Goal: Task Accomplishment & Management: Manage account settings

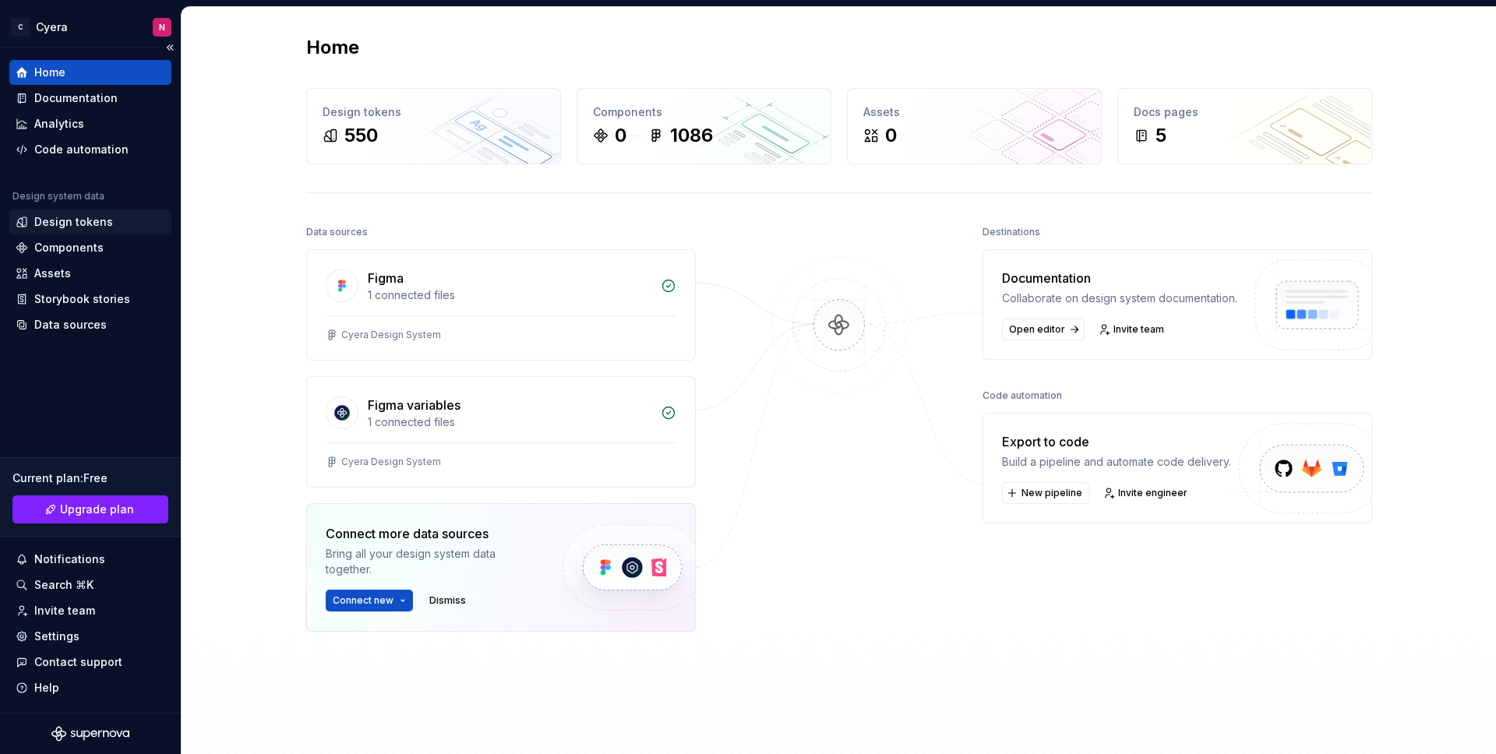
click at [88, 230] on div "Design tokens" at bounding box center [90, 222] width 162 height 25
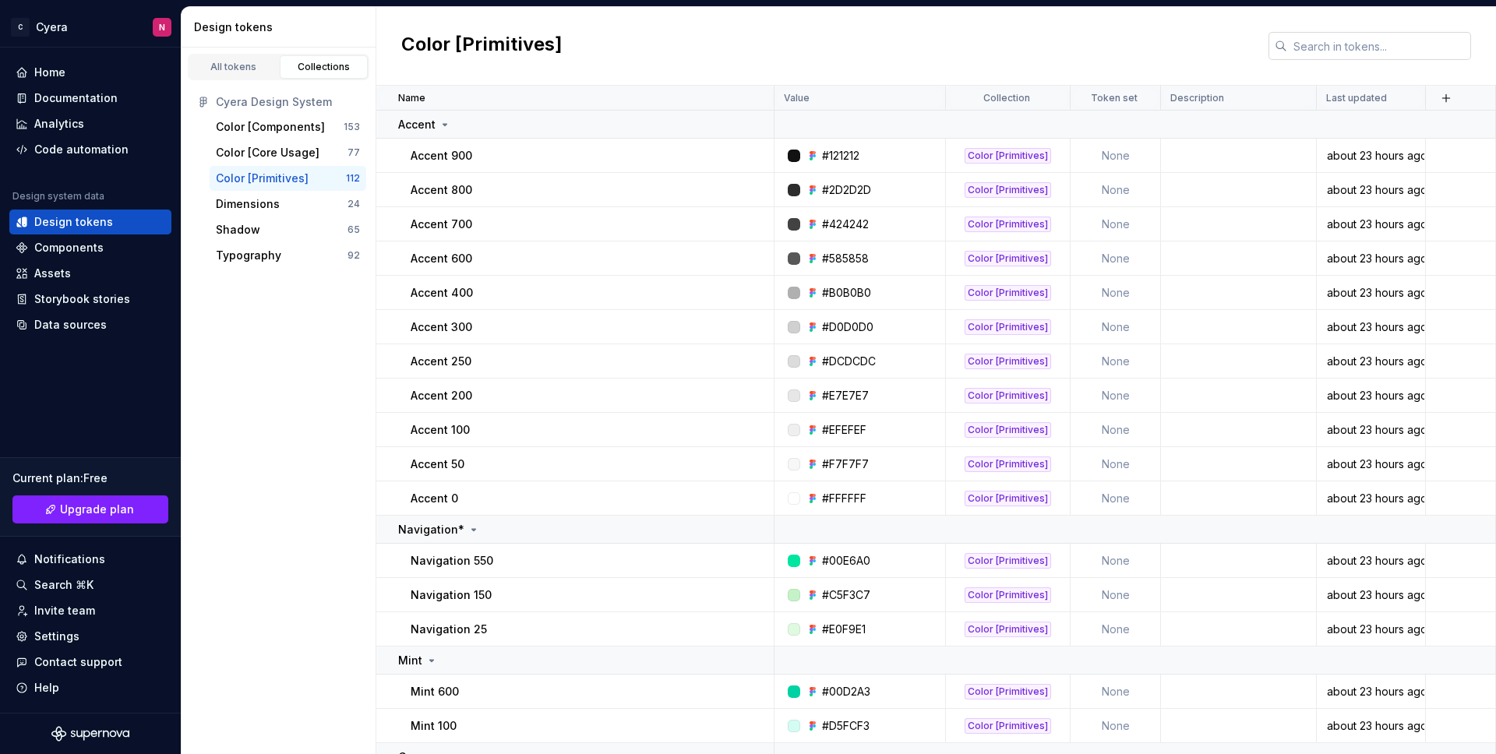
click at [1299, 49] on input "text" at bounding box center [1379, 46] width 184 height 28
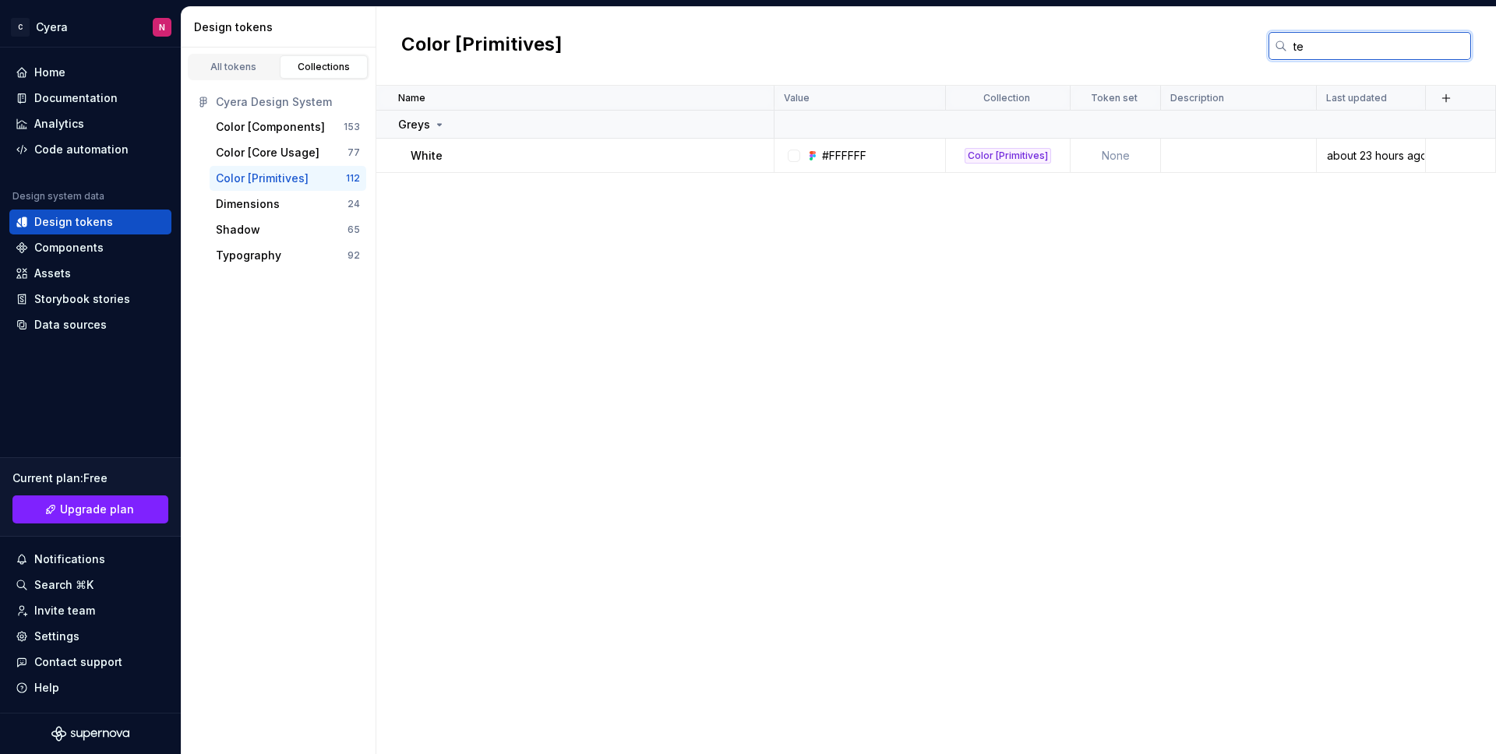
click at [1302, 53] on input "te" at bounding box center [1379, 46] width 184 height 28
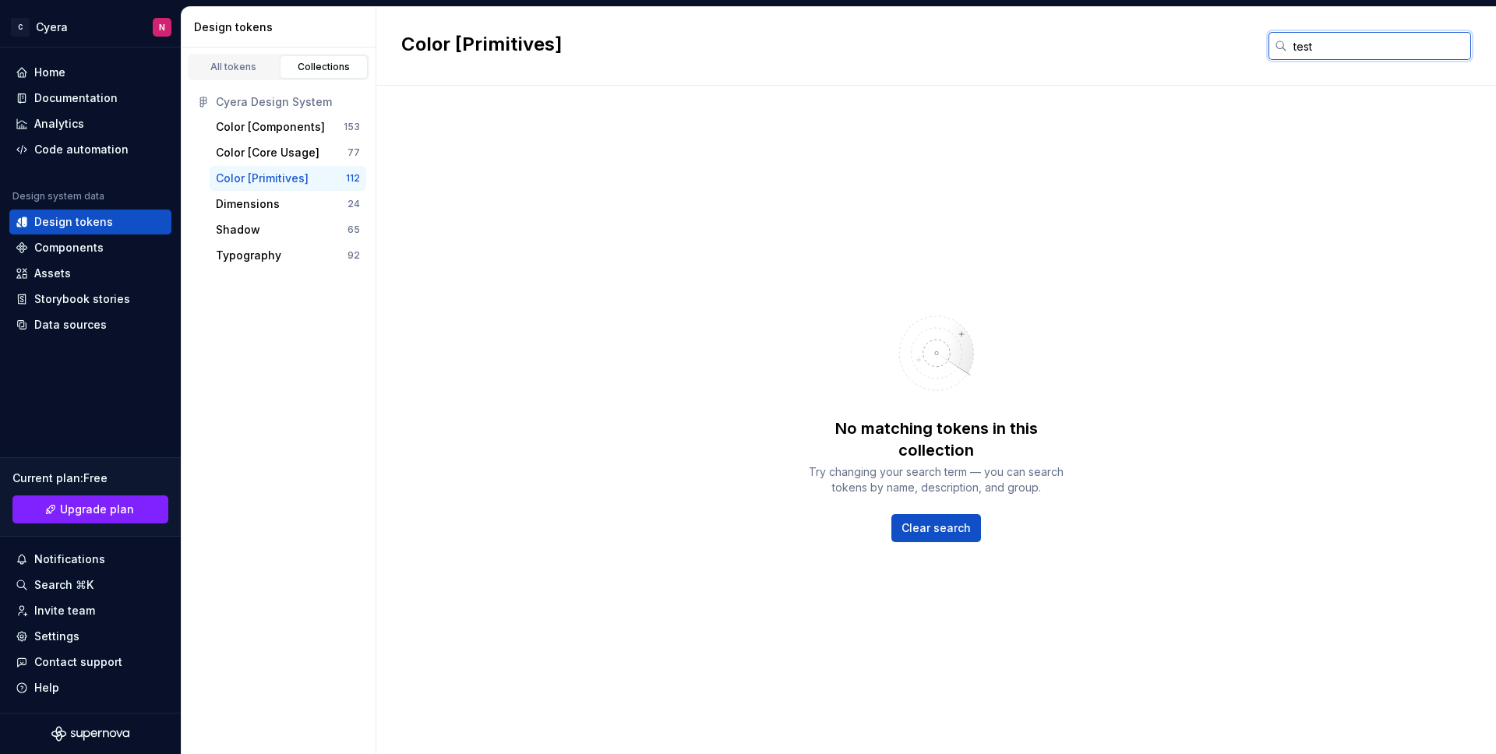
click at [1324, 48] on input "test" at bounding box center [1379, 46] width 184 height 28
type input "test"
click at [249, 72] on div "All tokens" at bounding box center [234, 67] width 78 height 12
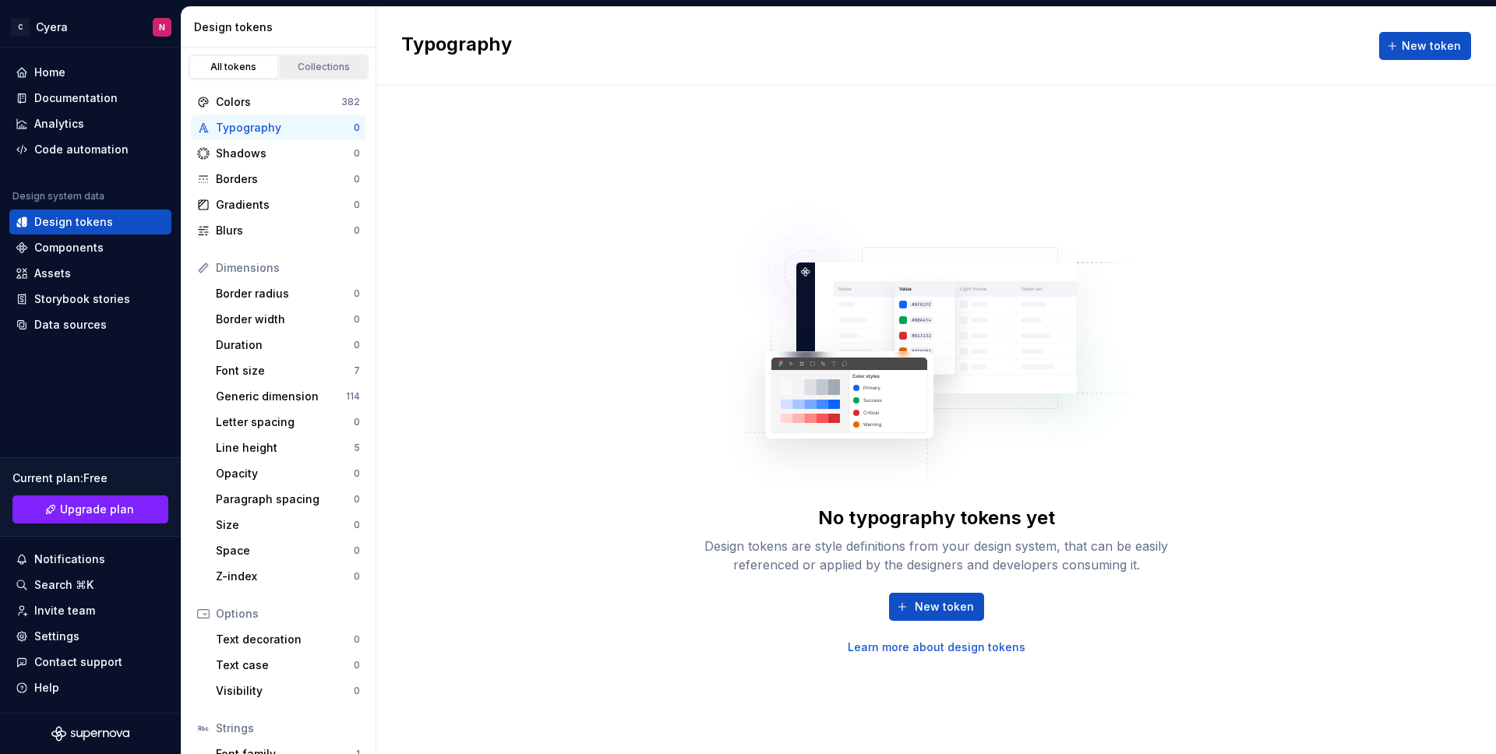
click at [293, 69] on div "Collections" at bounding box center [324, 67] width 78 height 12
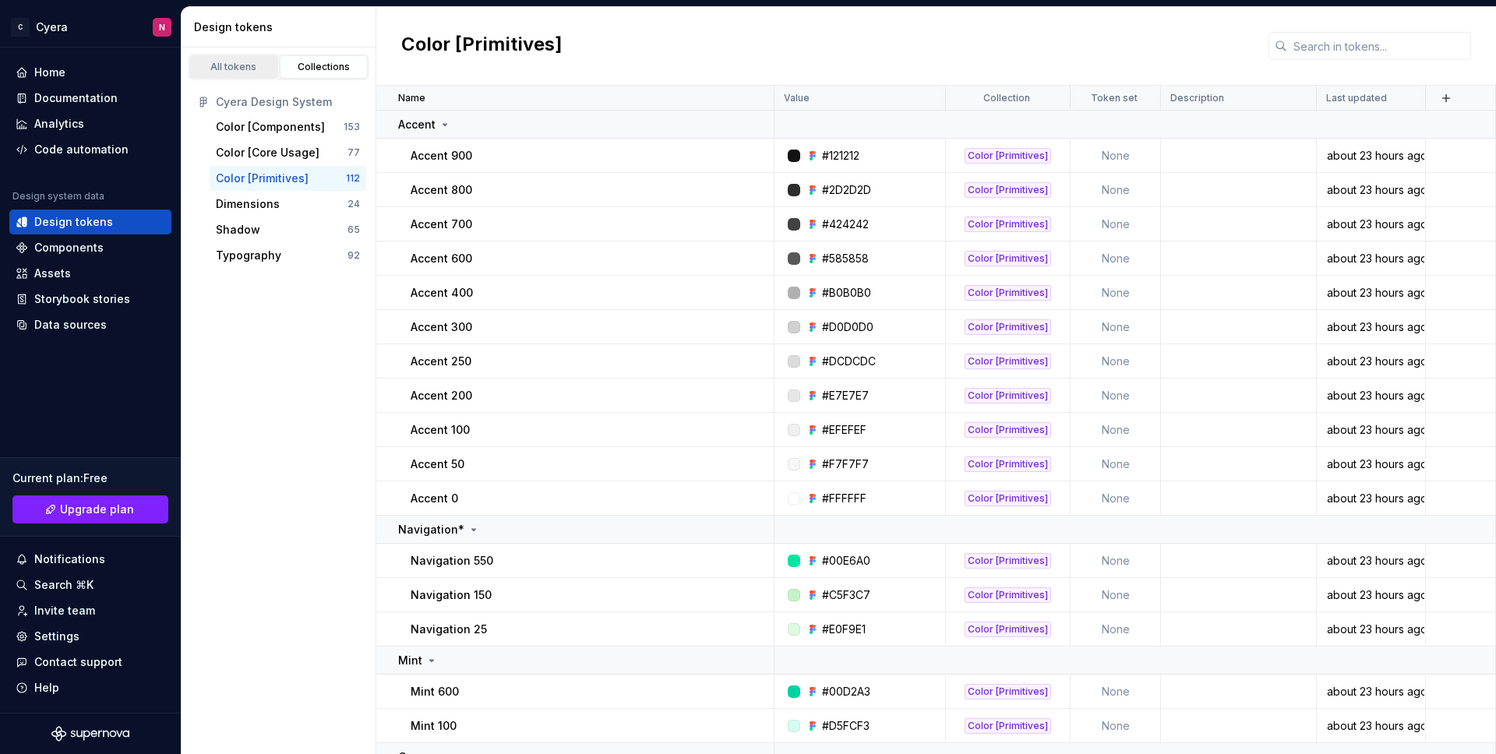
click at [230, 69] on div "All tokens" at bounding box center [234, 67] width 78 height 12
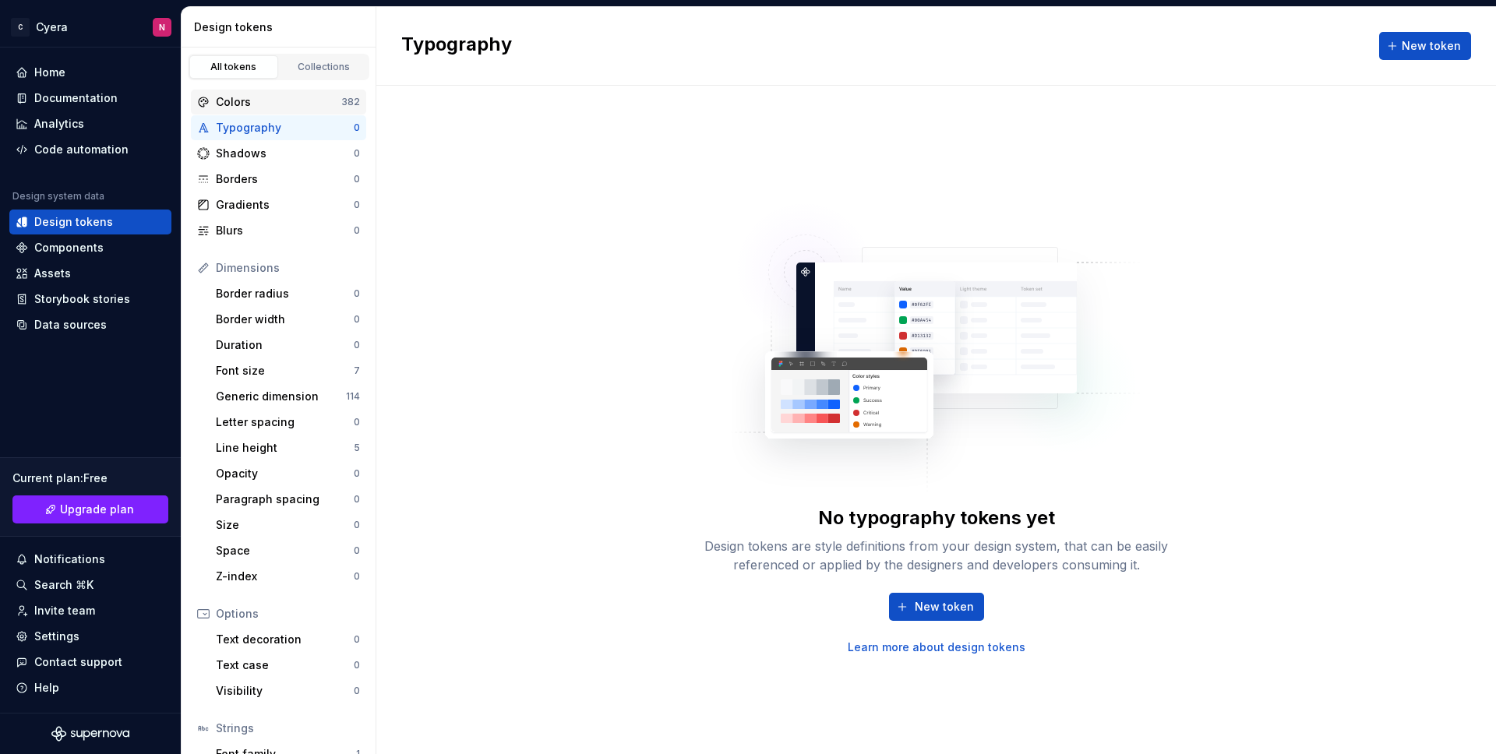
click at [236, 96] on div "Colors" at bounding box center [278, 102] width 125 height 16
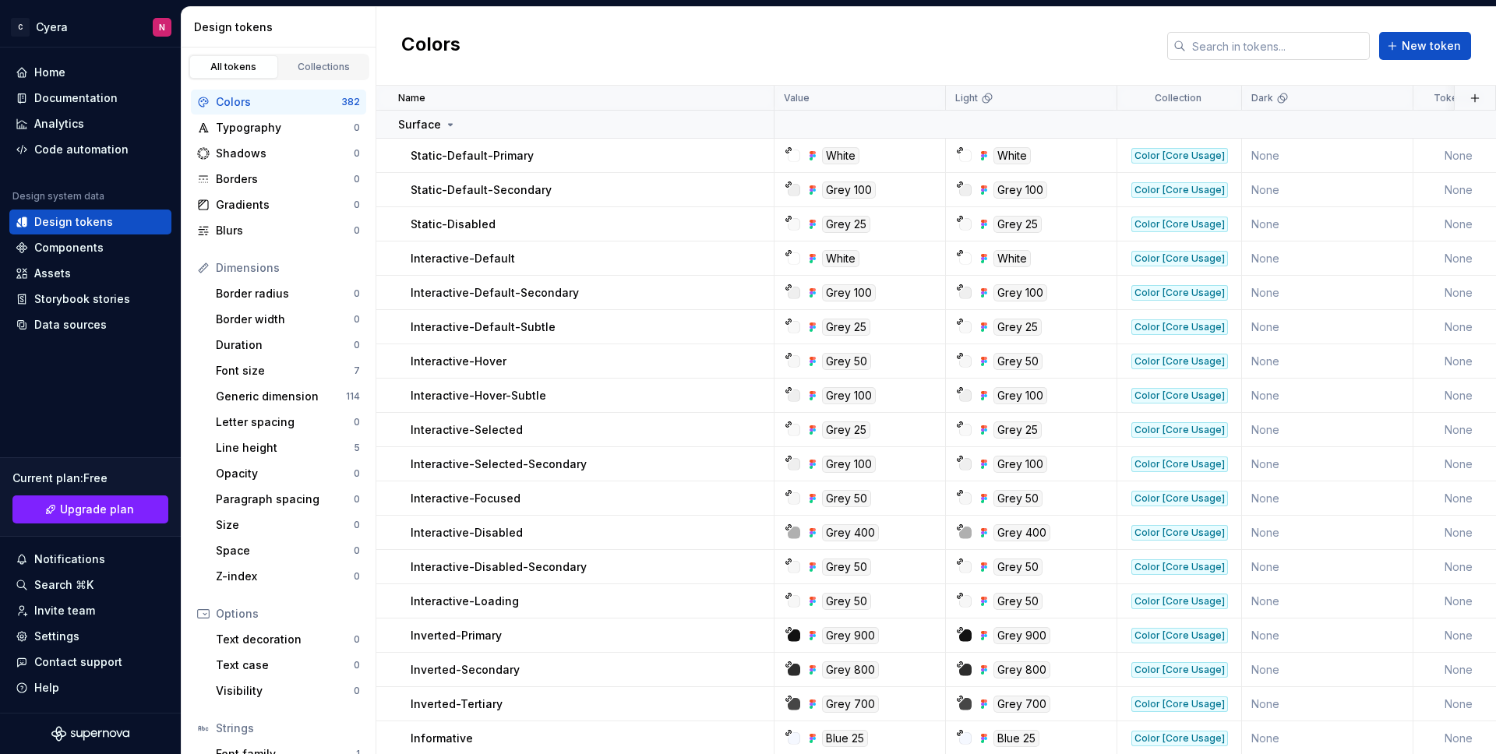
click at [1341, 48] on input "text" at bounding box center [1278, 46] width 184 height 28
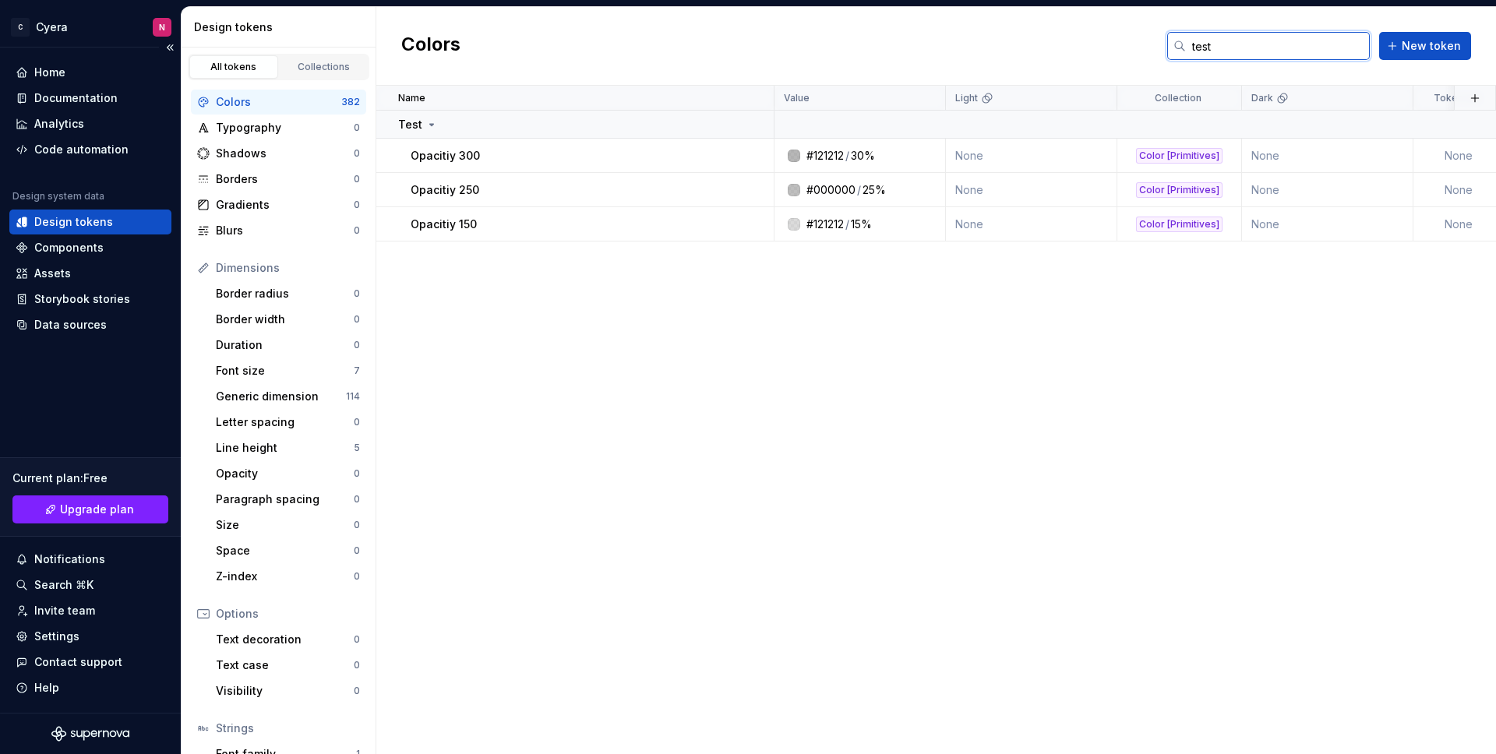
type input "test"
click at [394, 157] on icon at bounding box center [389, 156] width 12 height 12
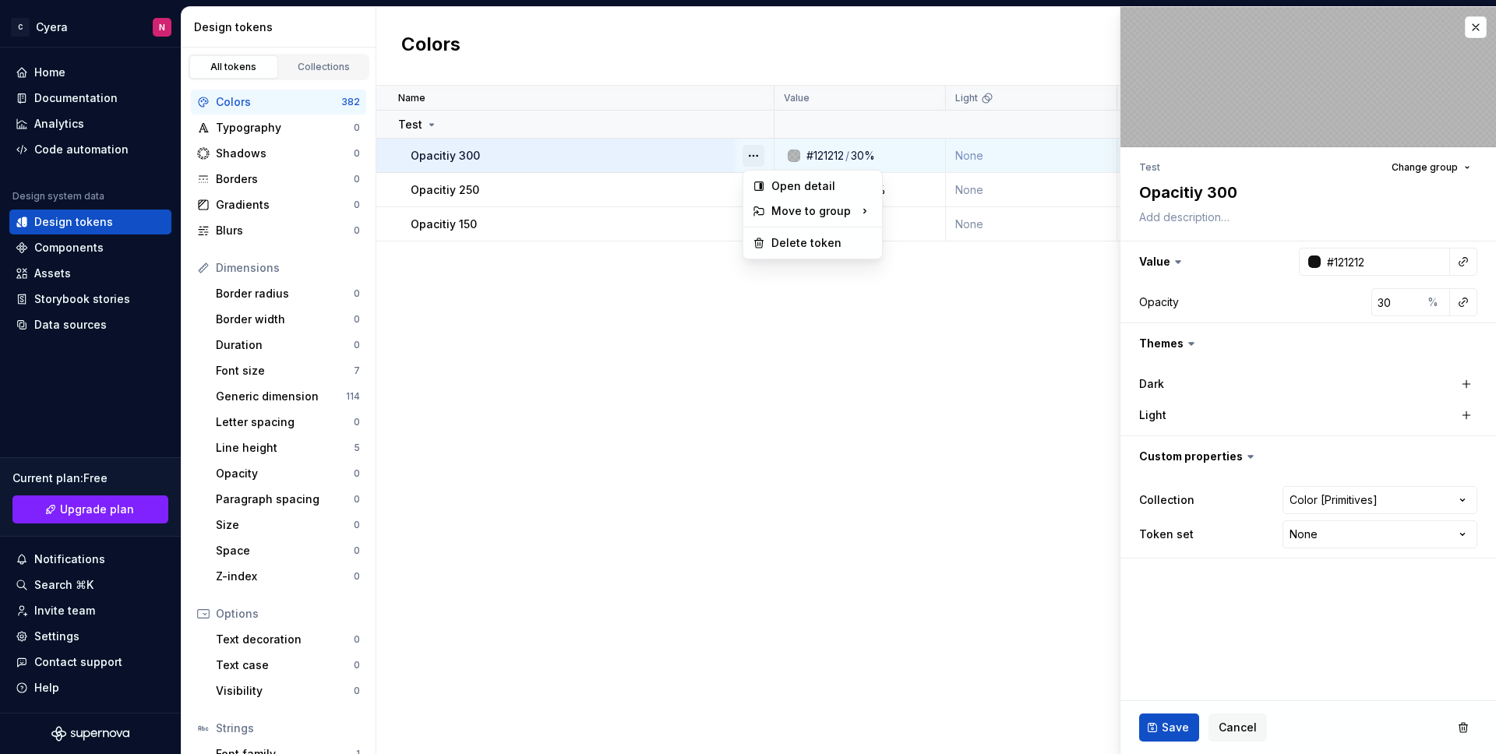
click at [753, 156] on button "button" at bounding box center [753, 156] width 22 height 22
click at [768, 235] on div "Delete token" at bounding box center [812, 243] width 132 height 25
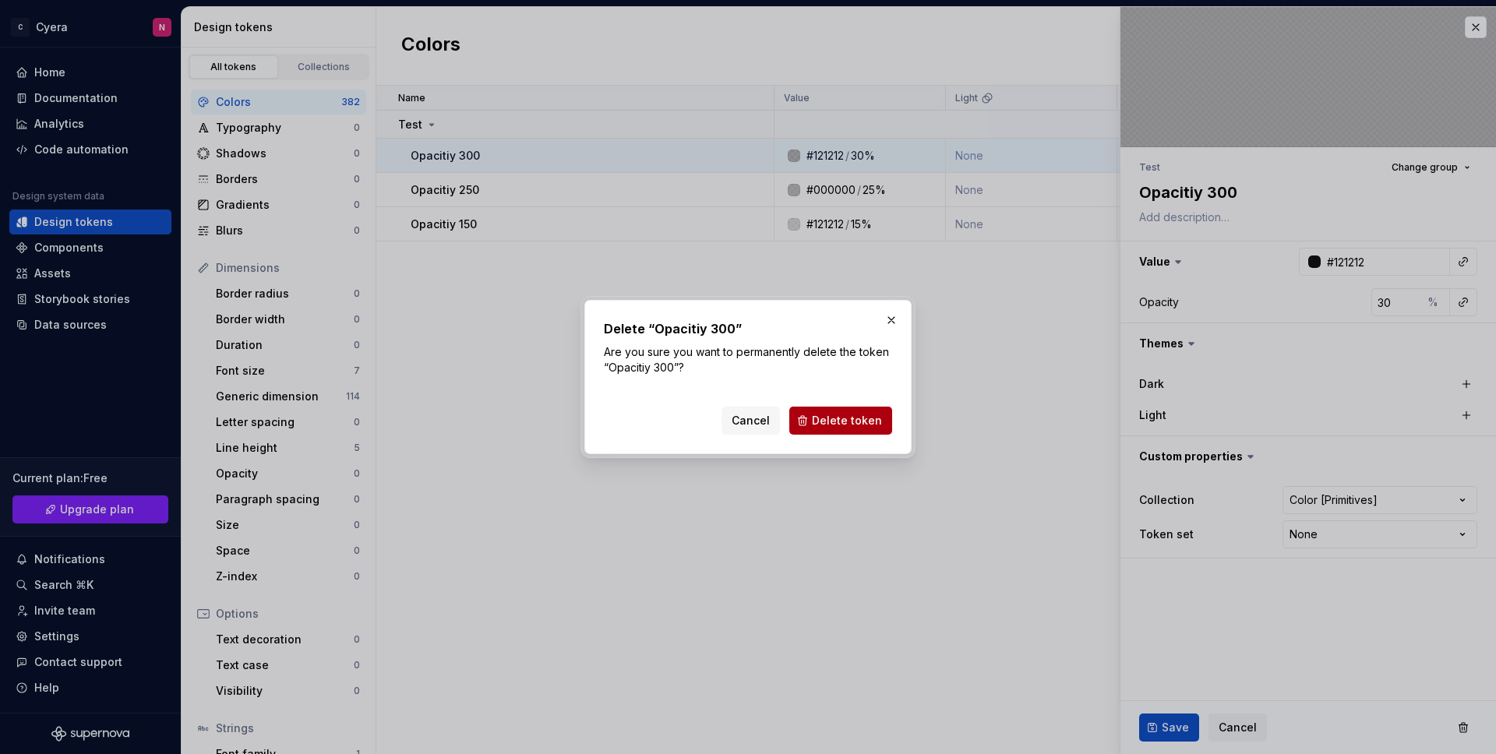
click at [870, 431] on button "Delete token" at bounding box center [840, 421] width 103 height 28
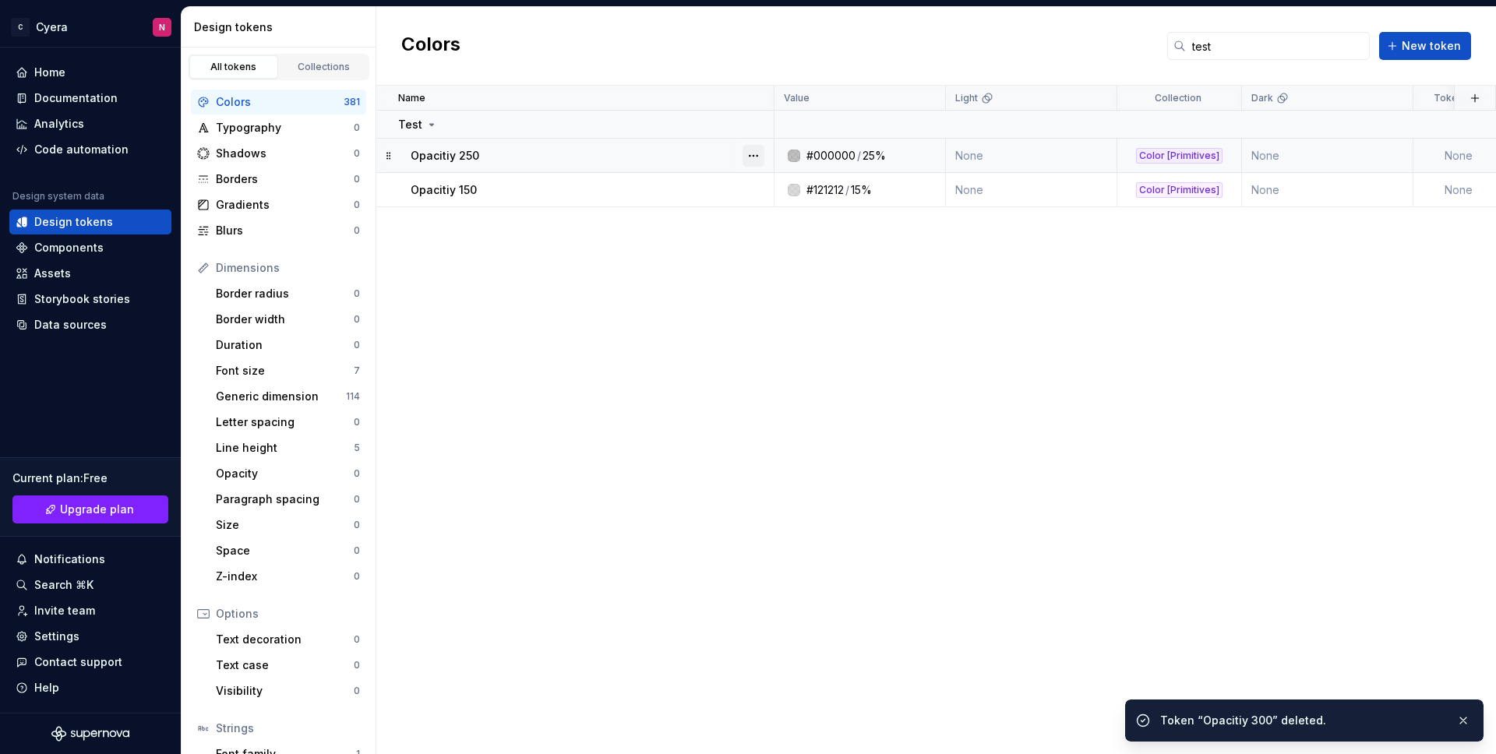
click at [755, 157] on button "button" at bounding box center [753, 156] width 22 height 22
click at [769, 241] on div "Delete token" at bounding box center [812, 243] width 132 height 25
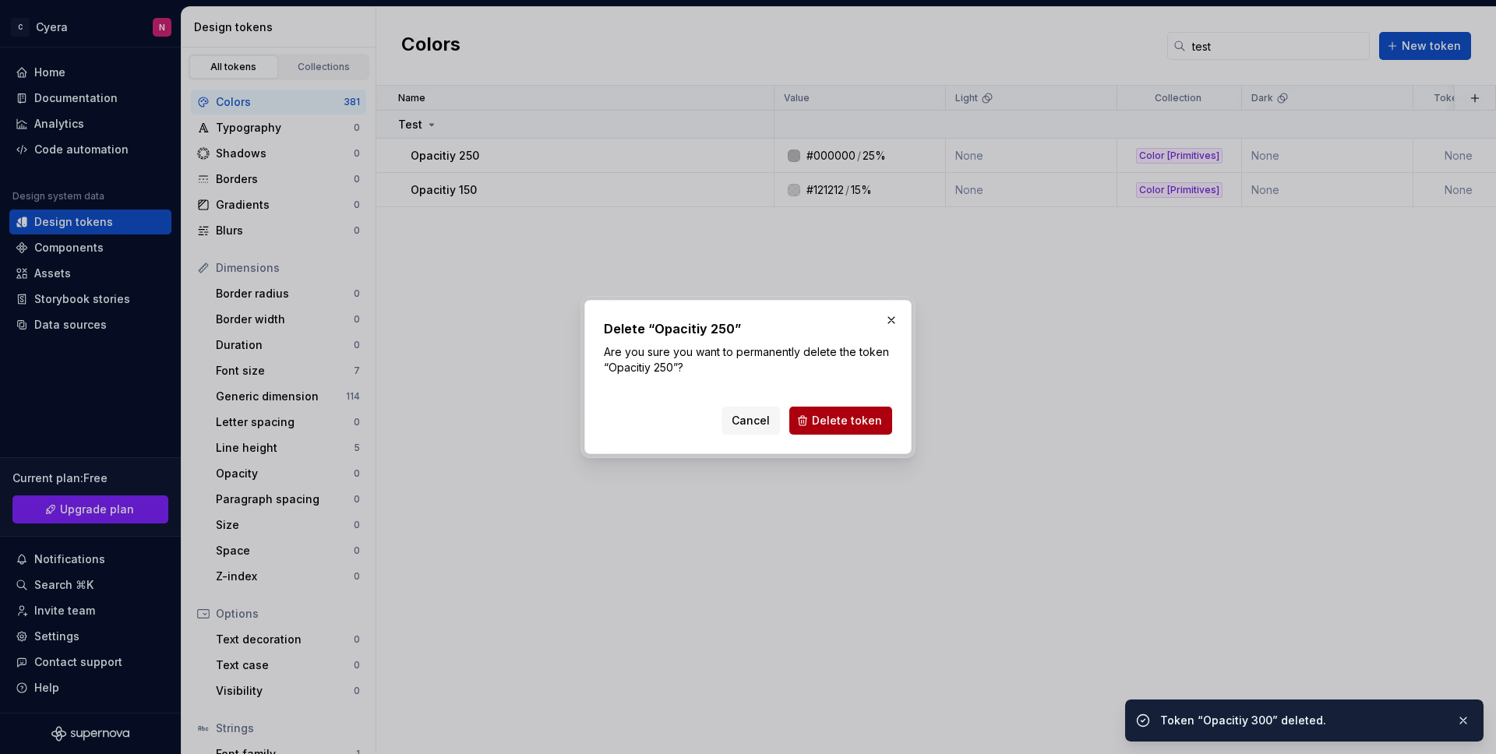
click at [857, 422] on span "Delete token" at bounding box center [847, 421] width 70 height 16
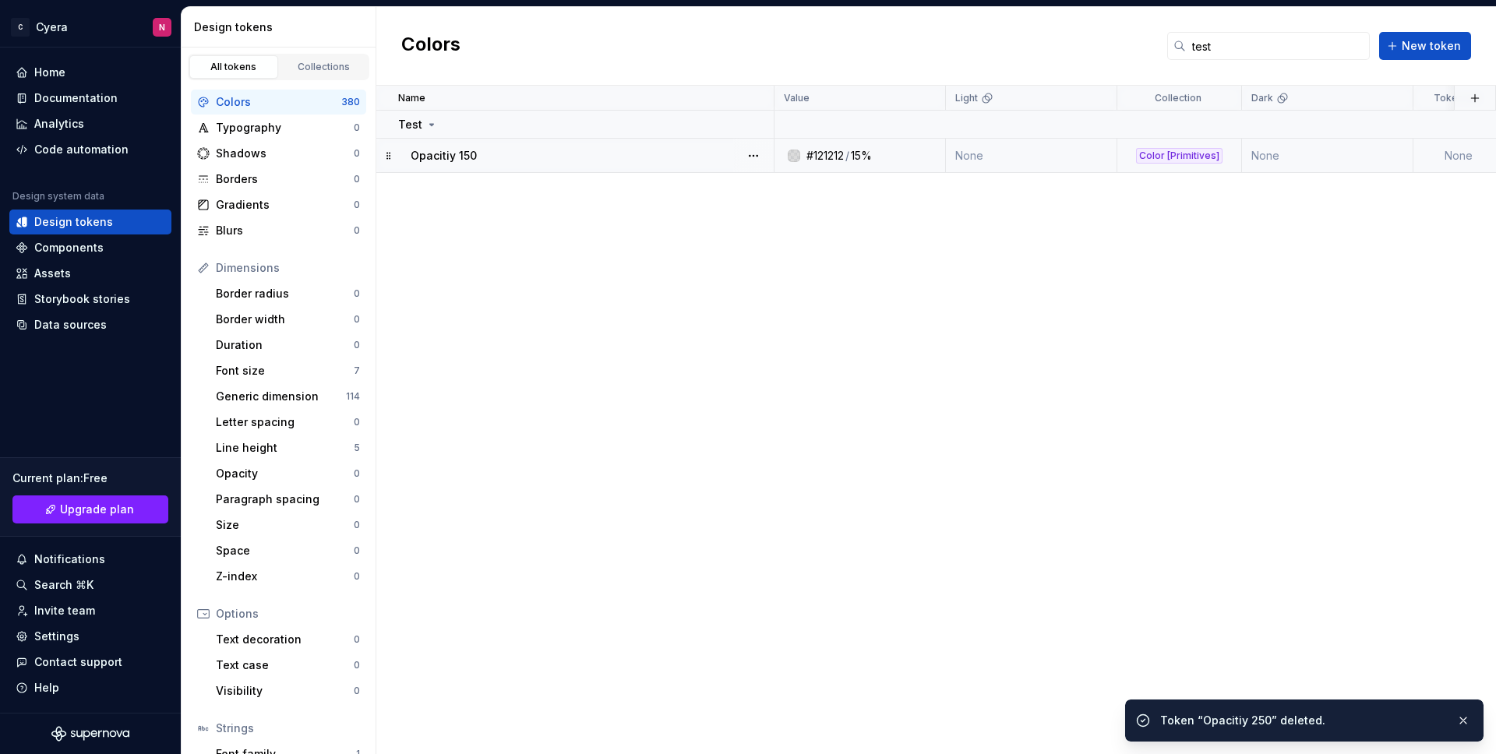
click at [763, 167] on div at bounding box center [753, 155] width 41 height 33
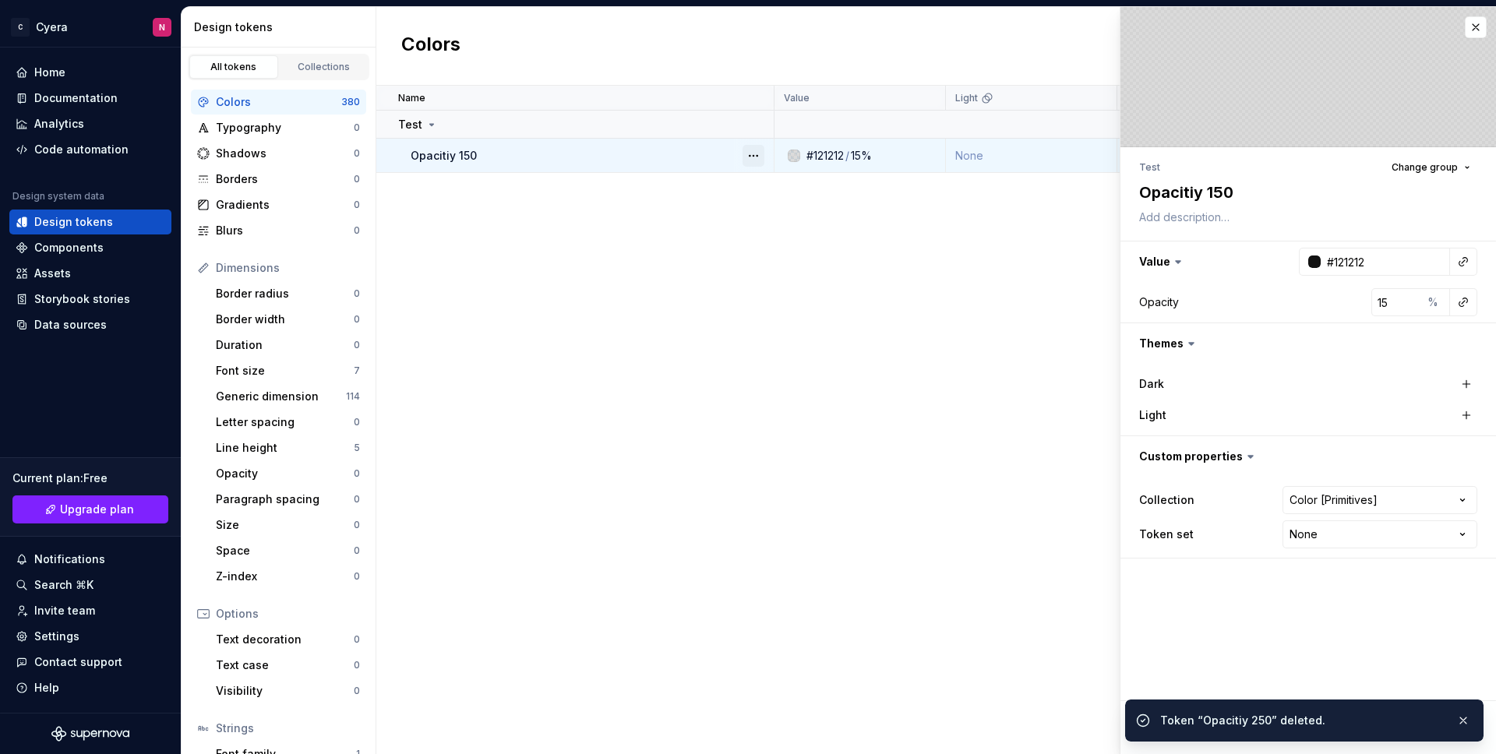
click at [760, 164] on button "button" at bounding box center [753, 156] width 22 height 22
click at [760, 234] on div "Delete token" at bounding box center [812, 243] width 132 height 25
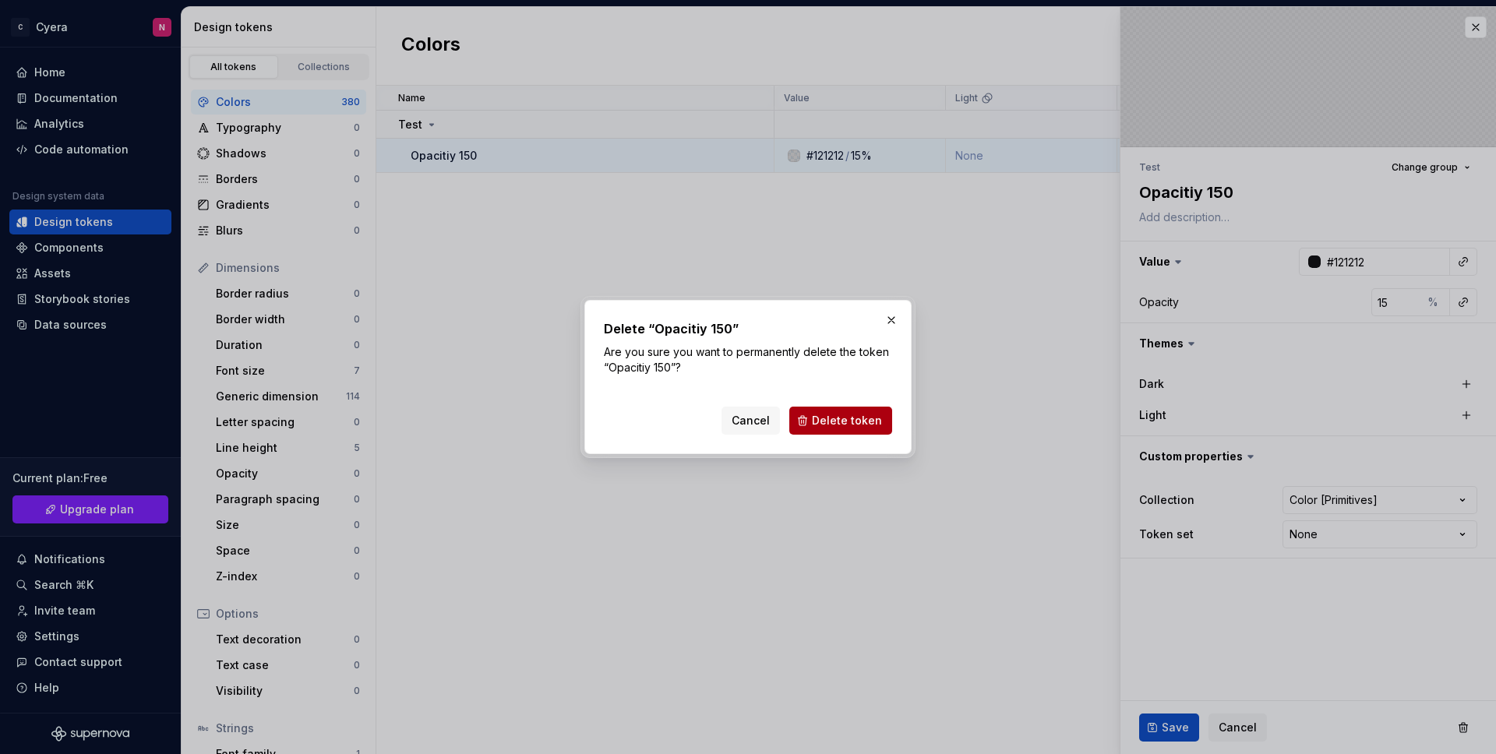
click at [844, 423] on span "Delete token" at bounding box center [847, 421] width 70 height 16
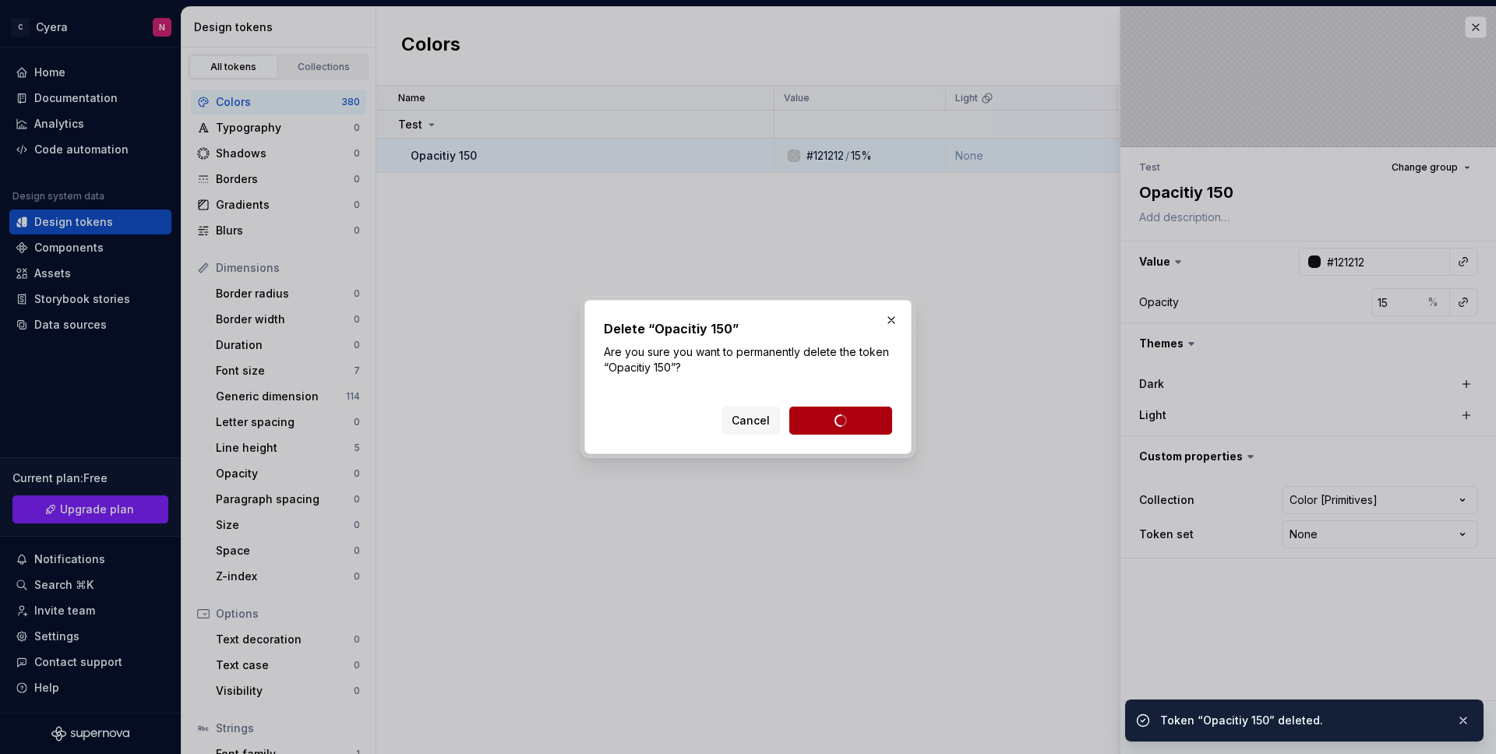
type textarea "*"
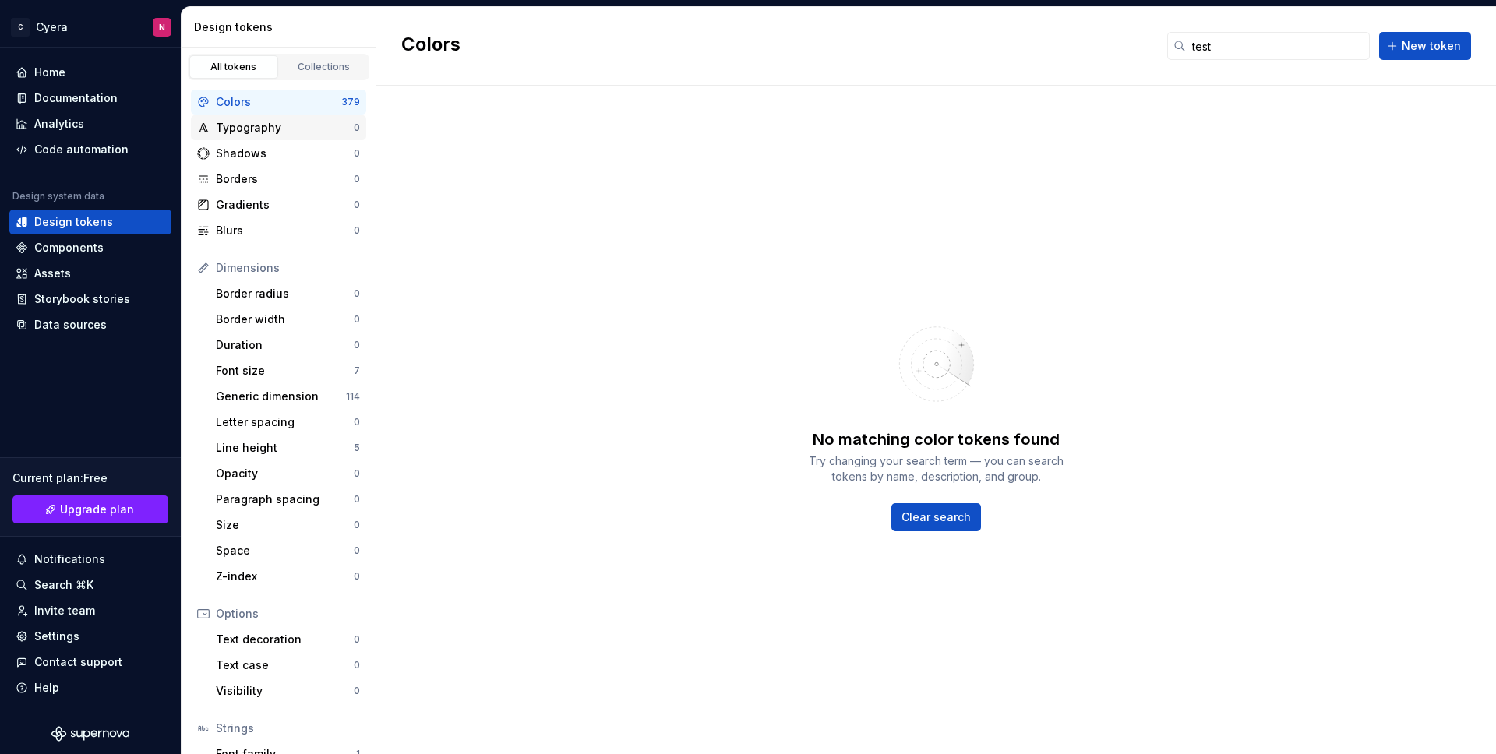
click at [254, 122] on div "Typography" at bounding box center [285, 128] width 138 height 16
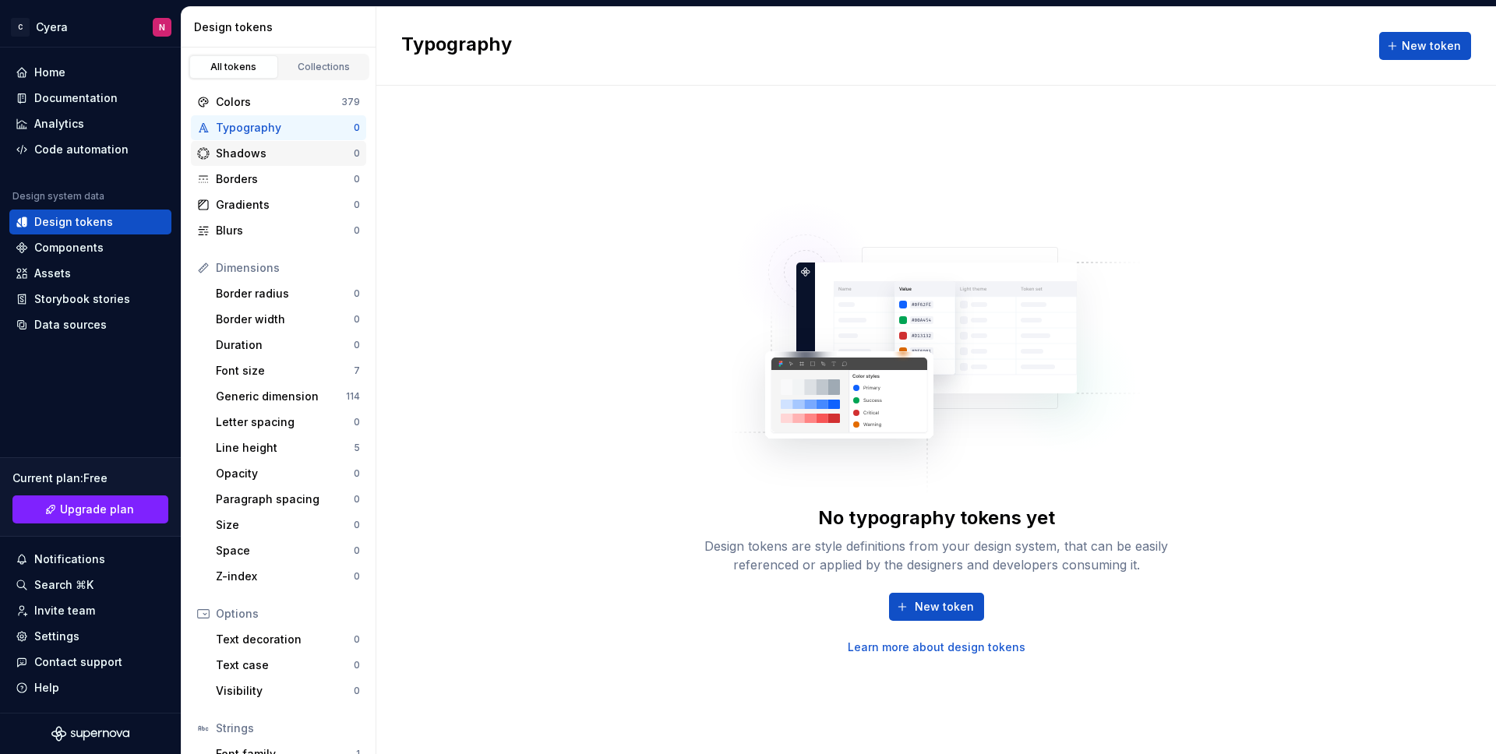
click at [254, 150] on div "Shadows" at bounding box center [285, 154] width 138 height 16
click at [252, 179] on div "Borders" at bounding box center [285, 179] width 138 height 16
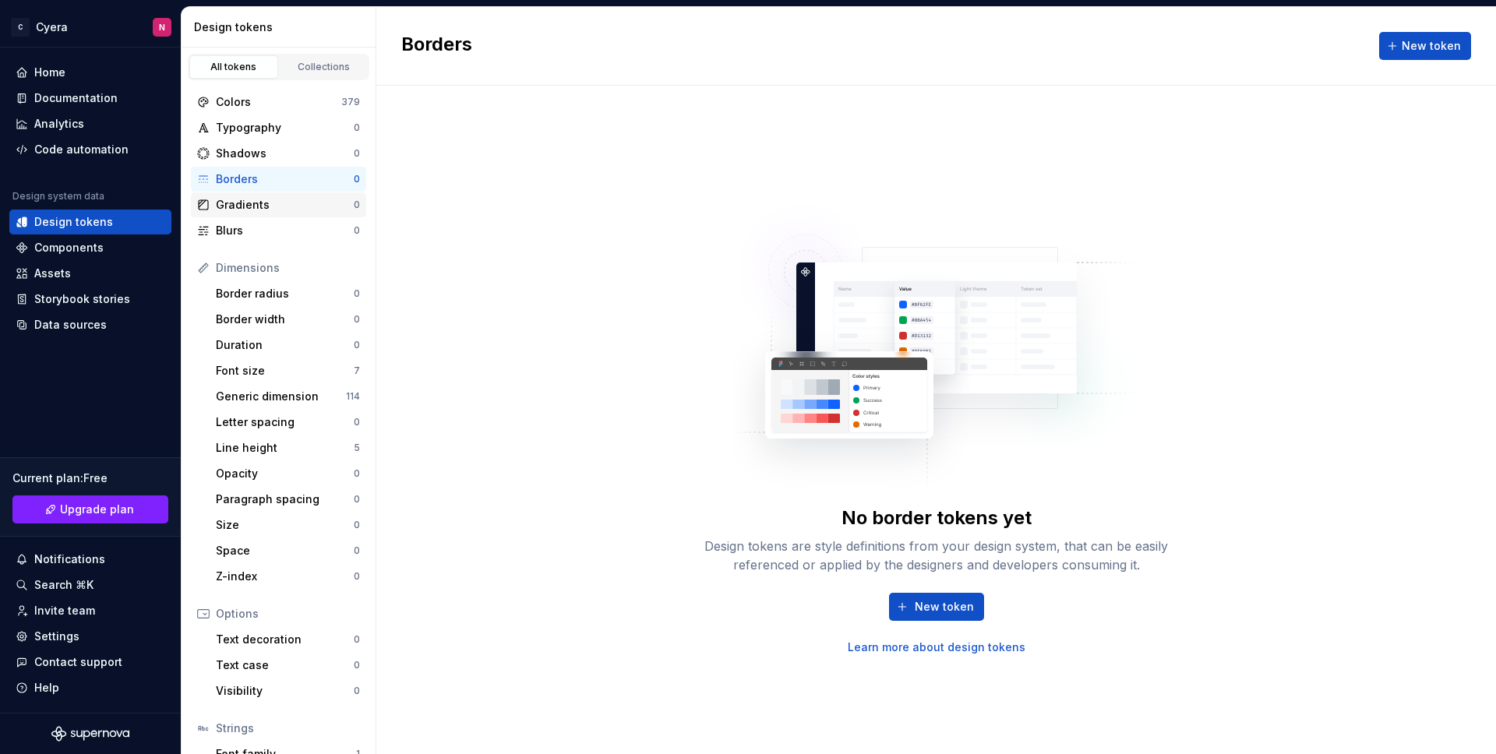
click at [249, 193] on div "Gradients 0" at bounding box center [278, 204] width 175 height 25
click at [238, 225] on div "Blurs" at bounding box center [285, 231] width 138 height 16
click at [247, 296] on div "Border radius" at bounding box center [285, 294] width 138 height 16
click at [317, 110] on div "Colors 379" at bounding box center [278, 102] width 175 height 25
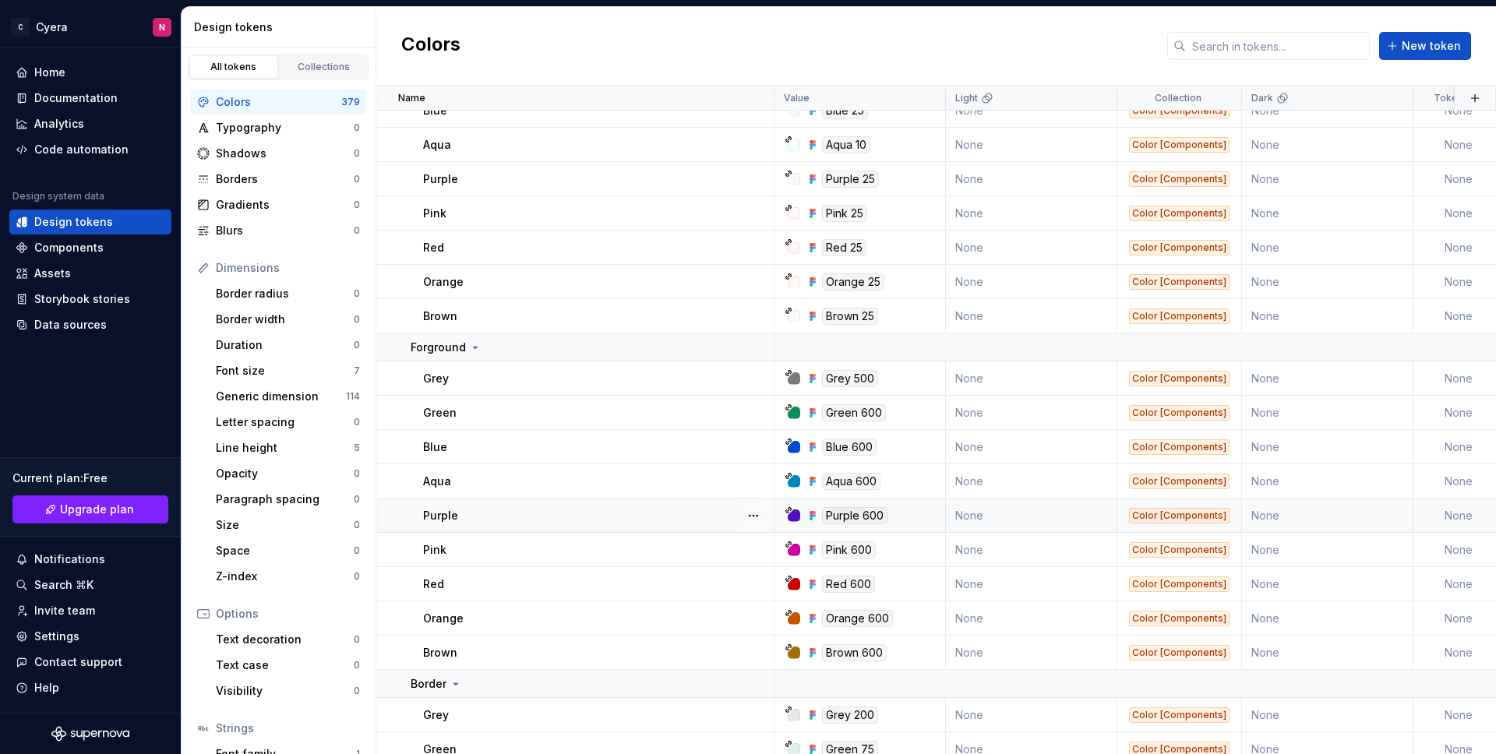
scroll to position [7183, 0]
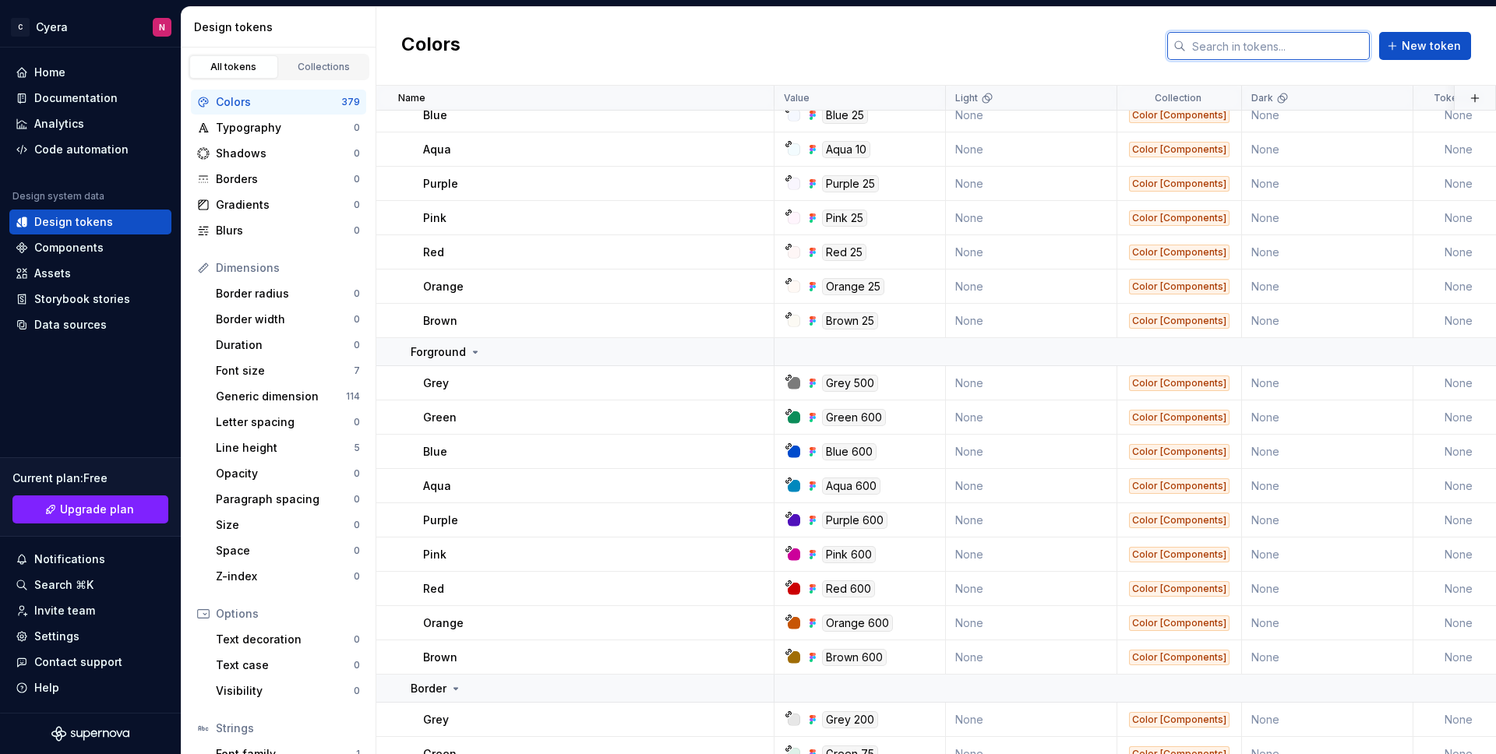
click at [1287, 51] on input "text" at bounding box center [1278, 46] width 184 height 28
click at [1260, 49] on input "text" at bounding box center [1278, 46] width 184 height 28
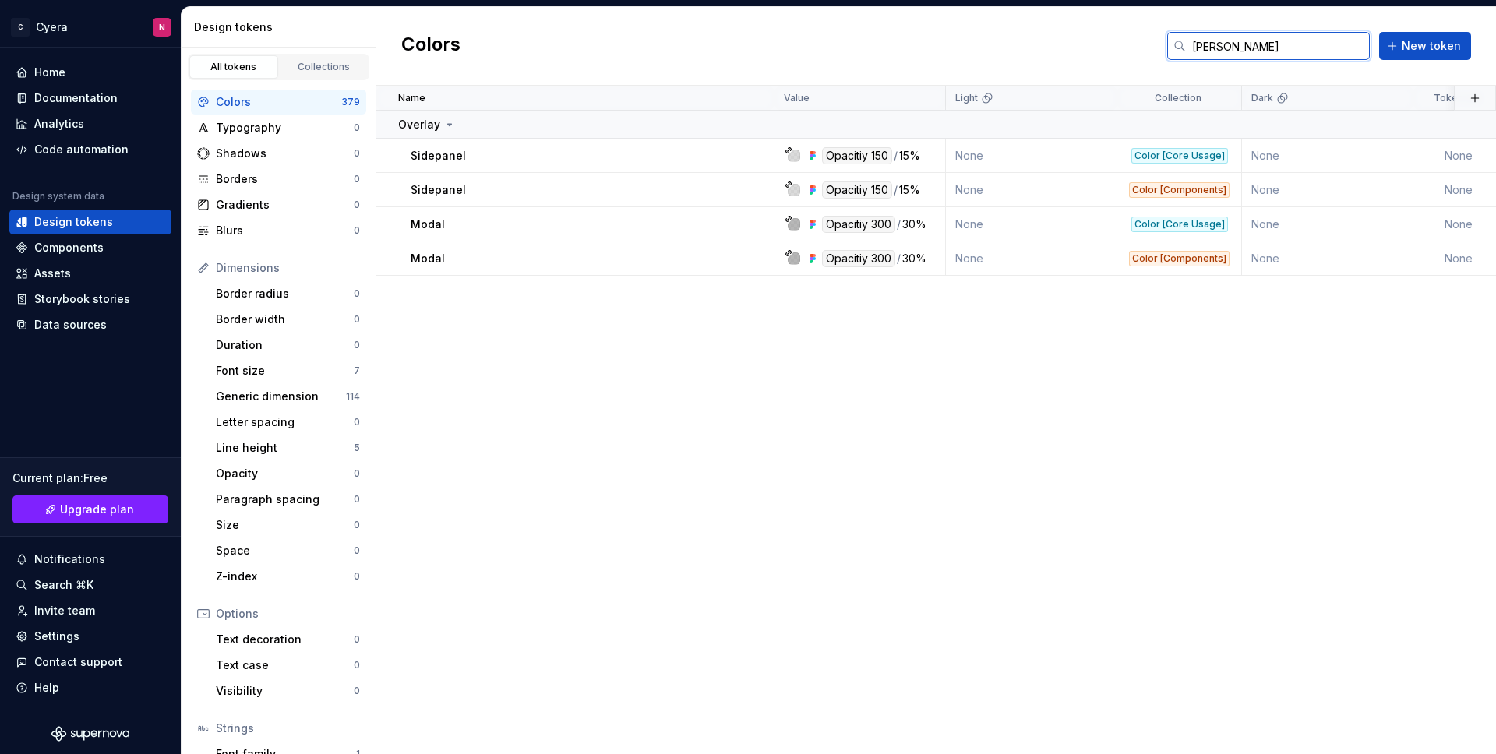
scroll to position [0, 0]
type input "overlay"
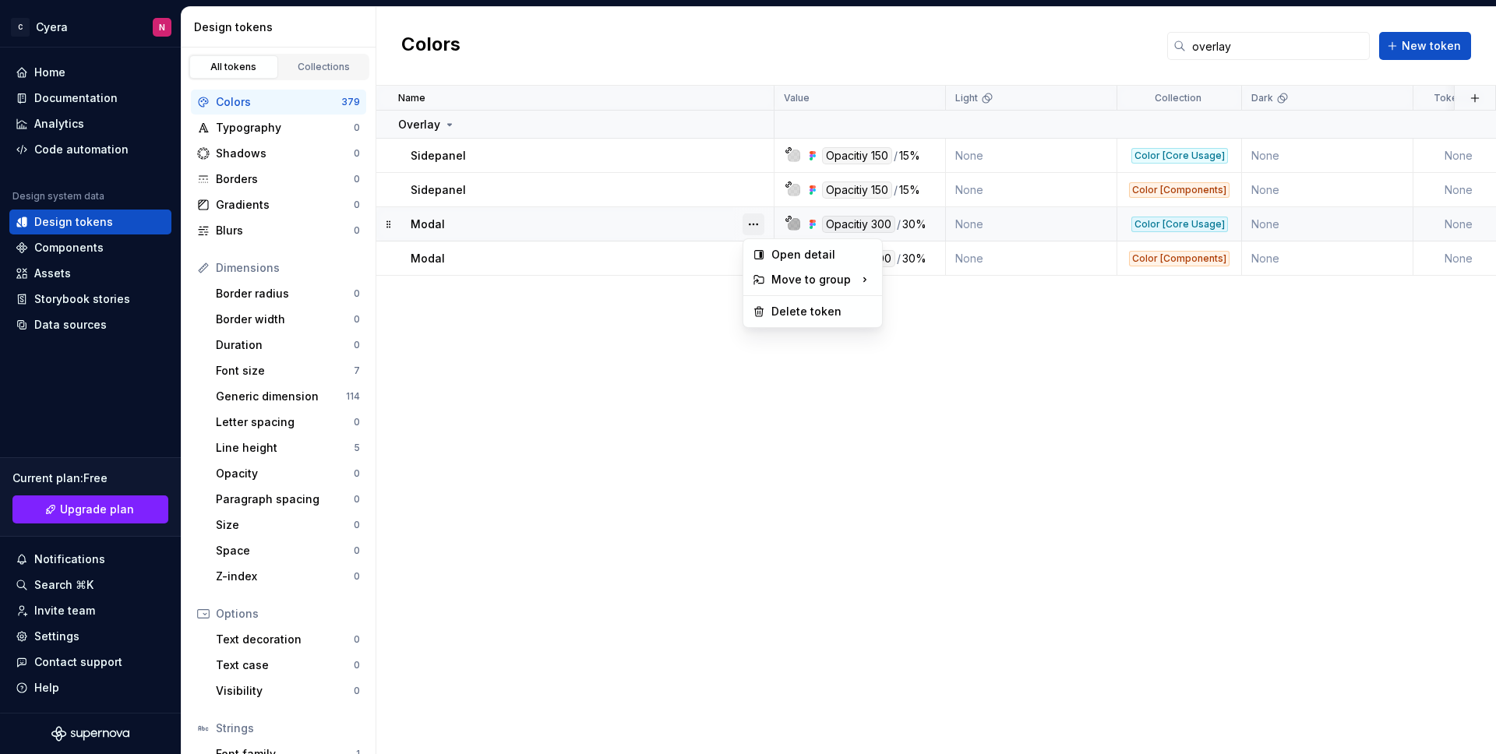
click at [748, 225] on button "button" at bounding box center [753, 224] width 22 height 22
click at [781, 311] on div "Delete token" at bounding box center [821, 312] width 101 height 16
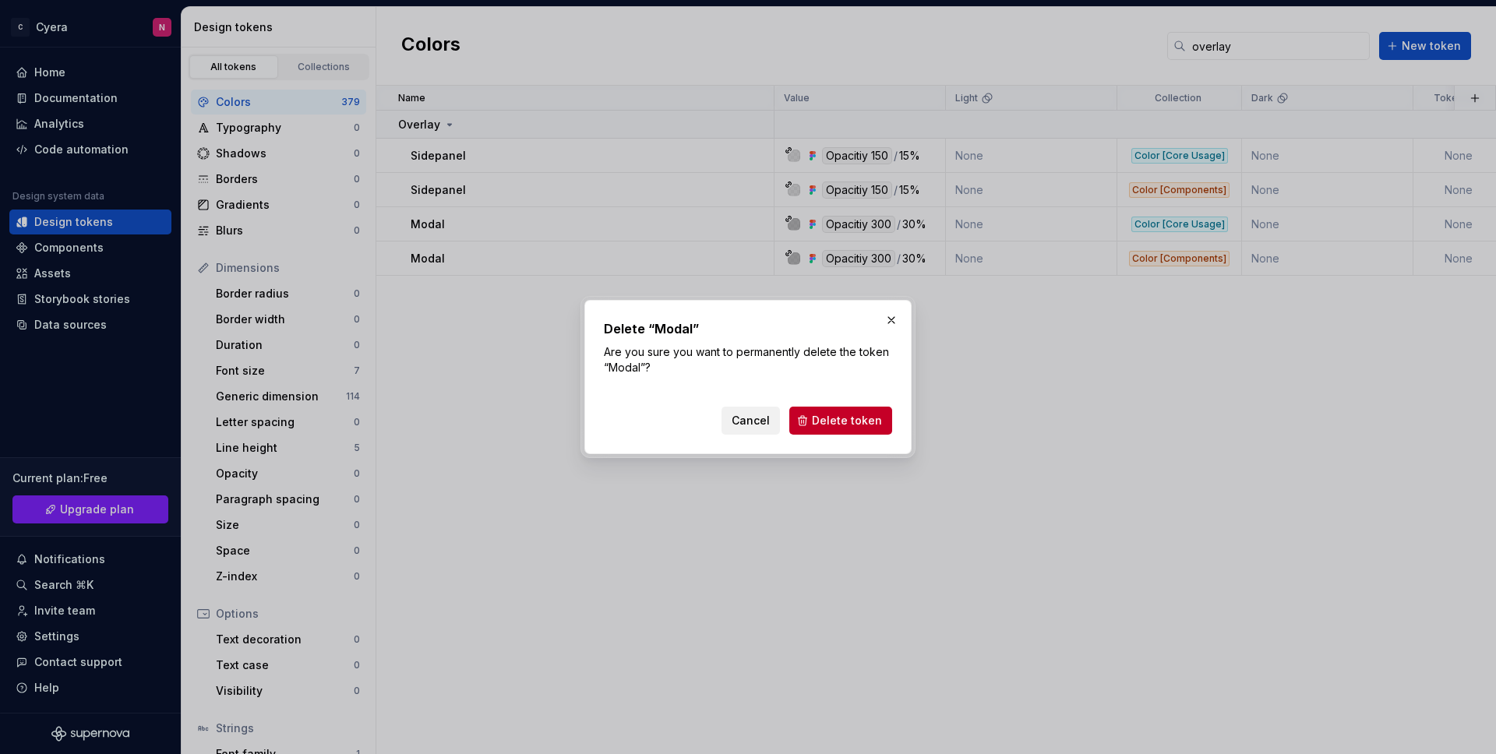
click at [746, 411] on button "Cancel" at bounding box center [750, 421] width 58 height 28
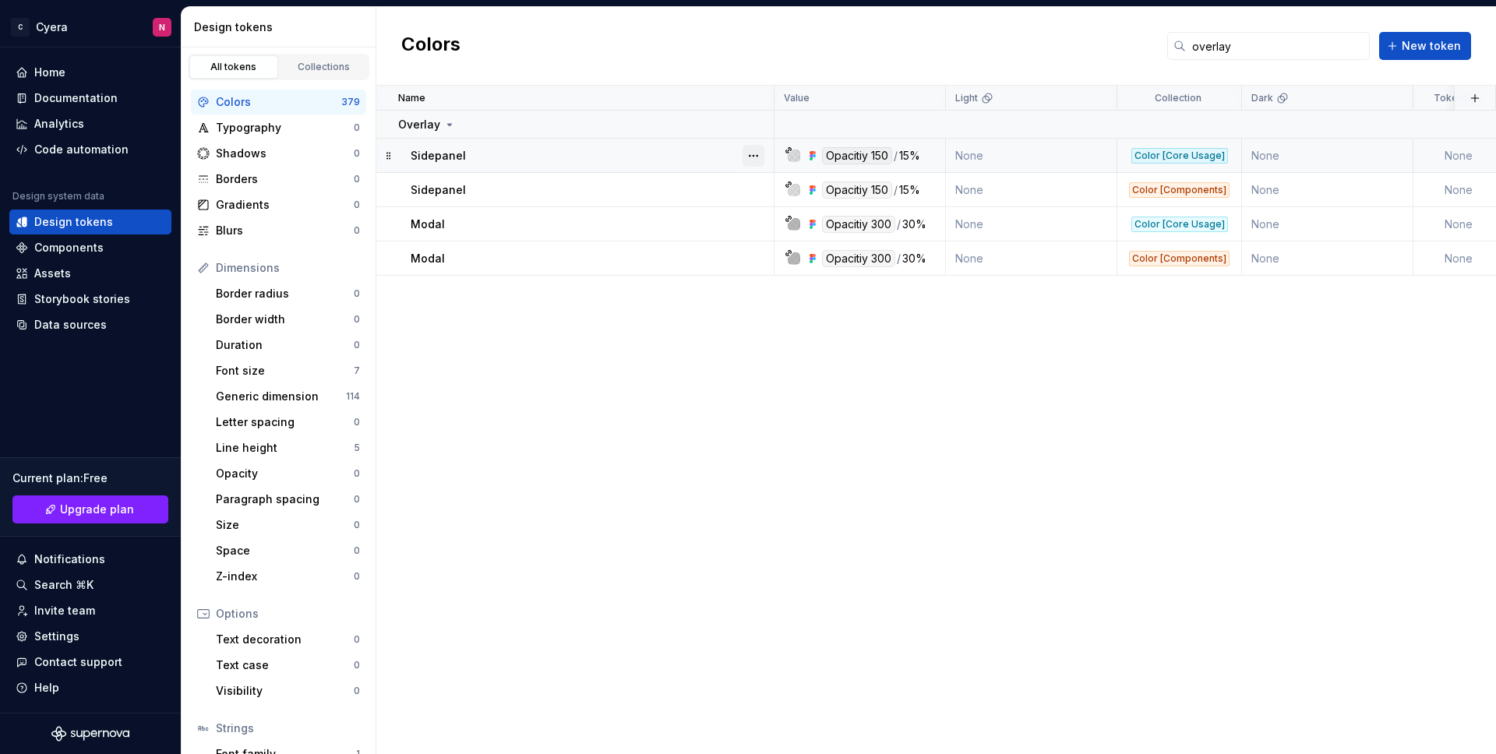
click at [753, 153] on button "button" at bounding box center [753, 156] width 22 height 22
click at [768, 245] on div "Delete token" at bounding box center [812, 243] width 132 height 25
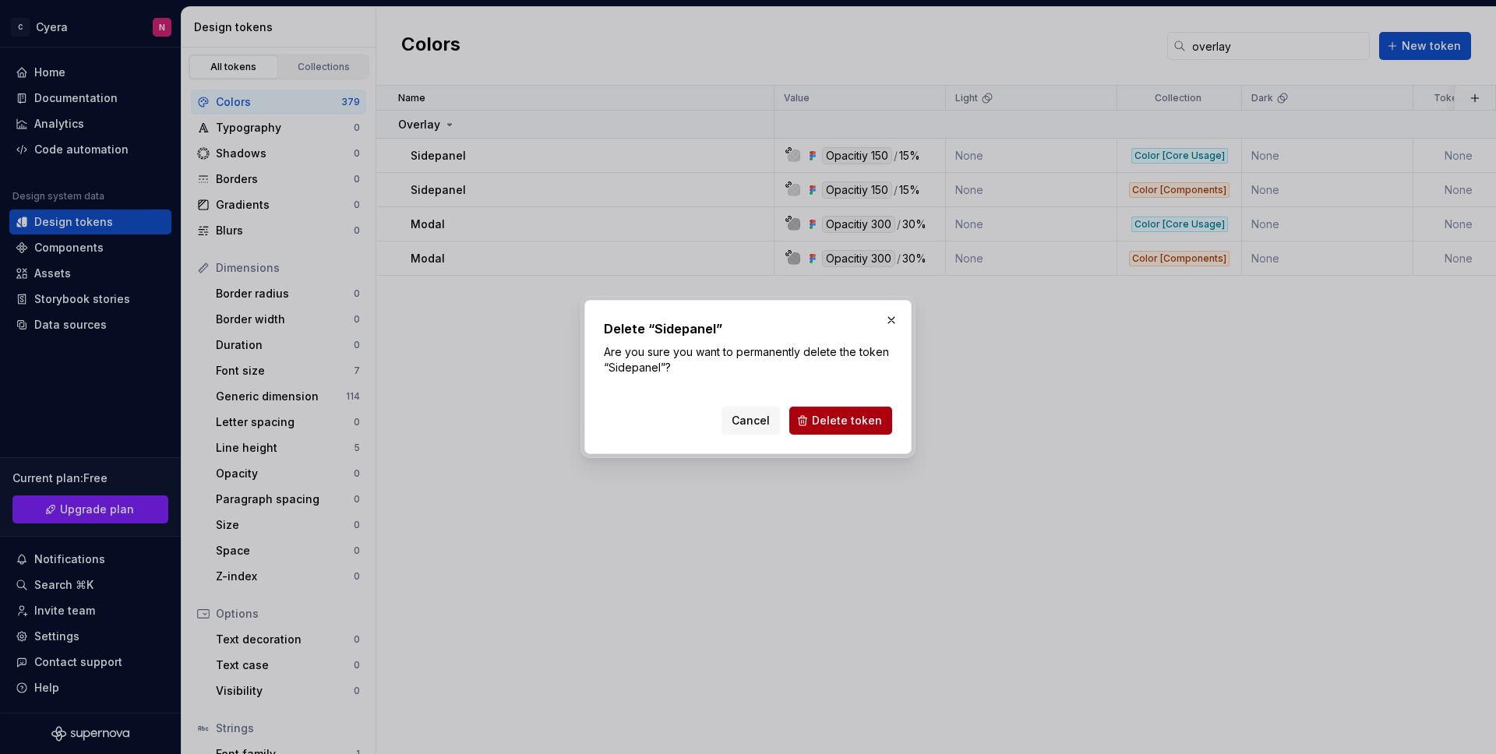
click at [868, 421] on span "Delete token" at bounding box center [847, 421] width 70 height 16
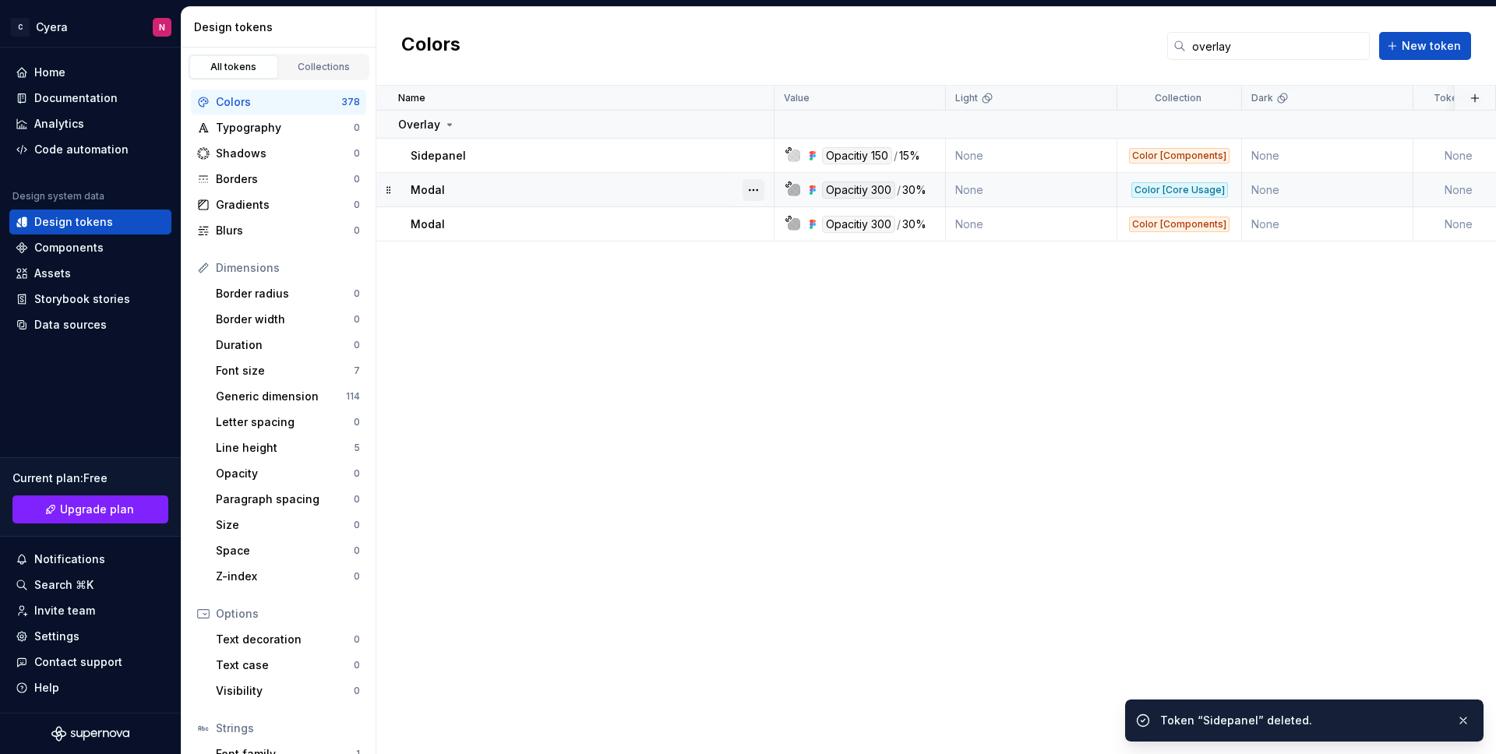
click at [748, 188] on button "button" at bounding box center [753, 190] width 22 height 22
click at [789, 284] on div "Delete token" at bounding box center [821, 278] width 101 height 16
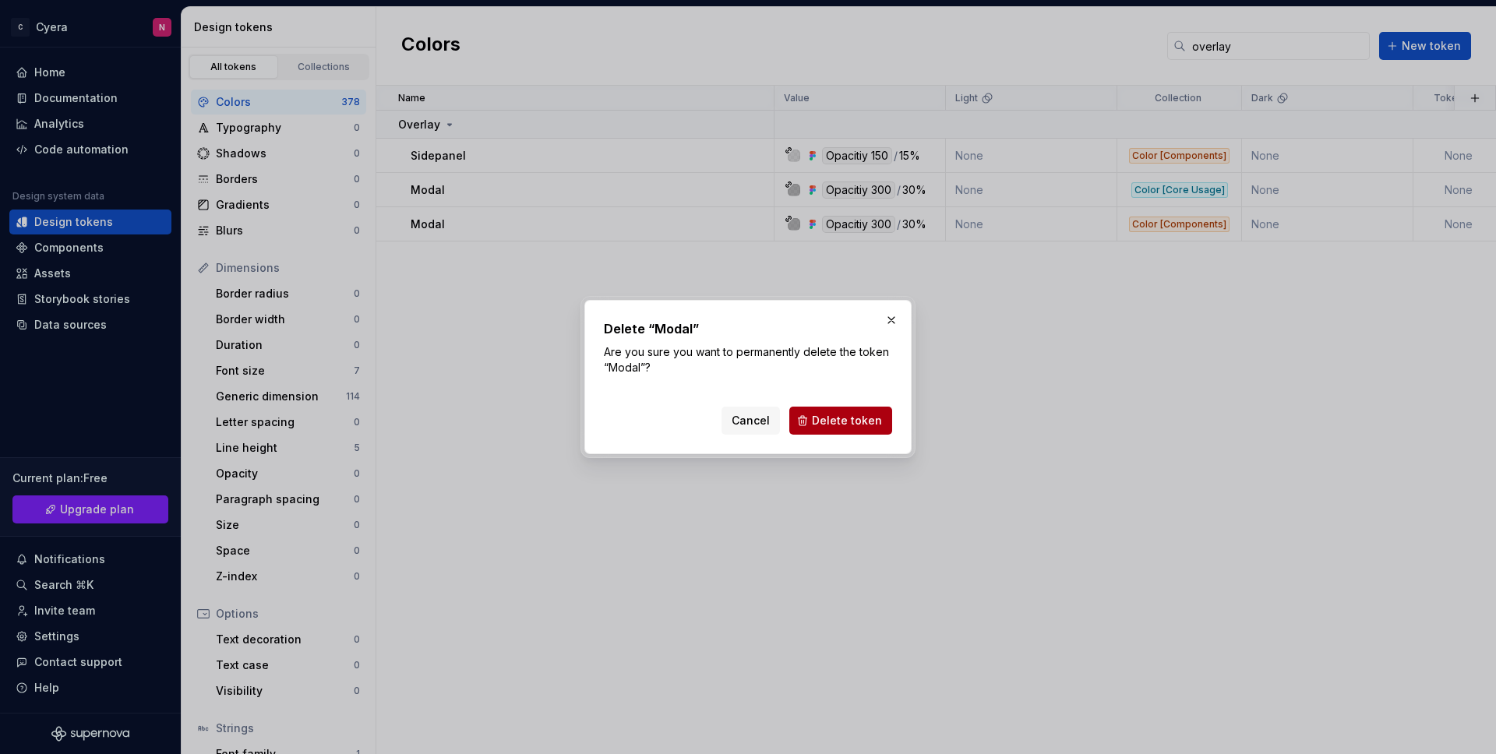
click at [847, 434] on button "Delete token" at bounding box center [840, 421] width 103 height 28
click at [845, 423] on div "Cancel Delete token" at bounding box center [806, 421] width 171 height 28
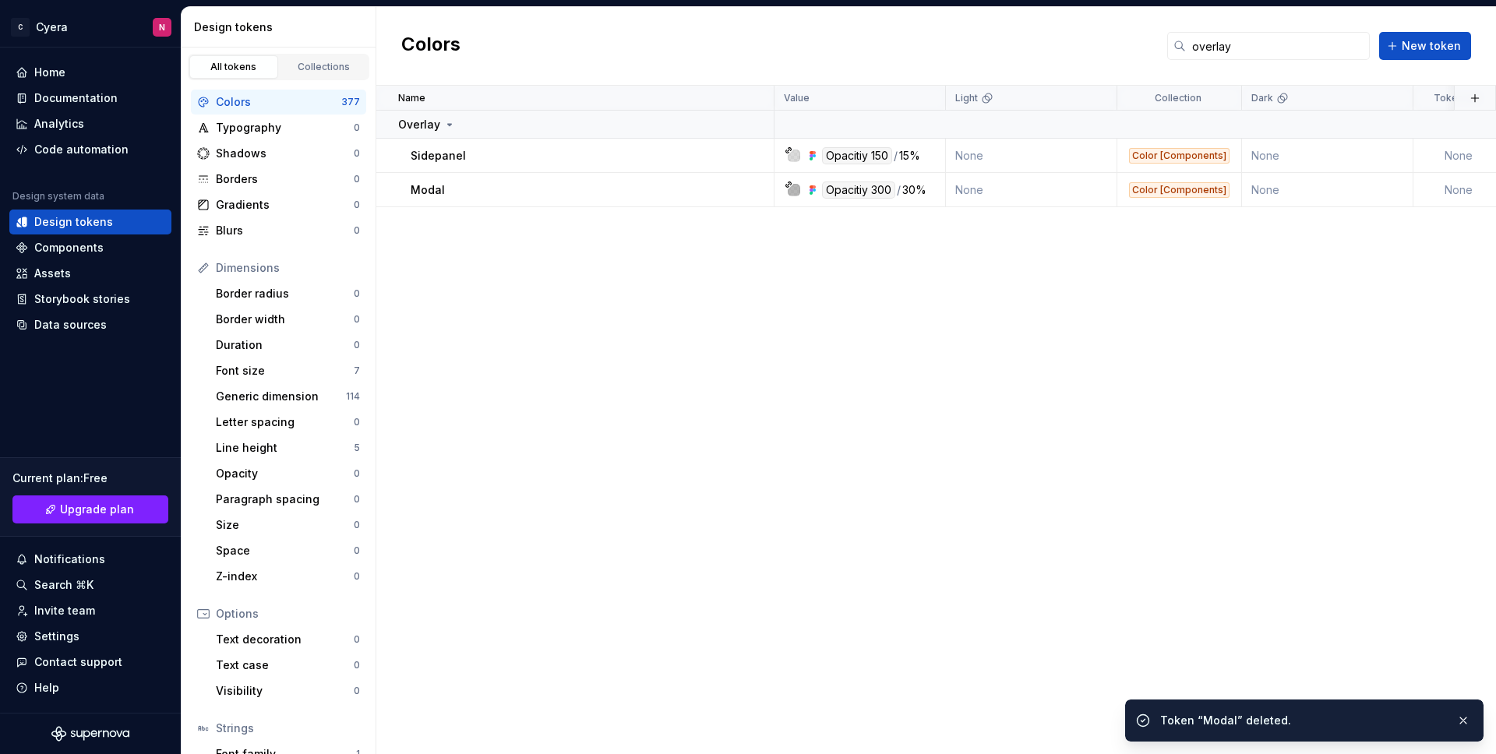
click at [733, 288] on div "Name Value Light Collection Dark Token set Description Last updated Overlay Sid…" at bounding box center [935, 420] width 1119 height 668
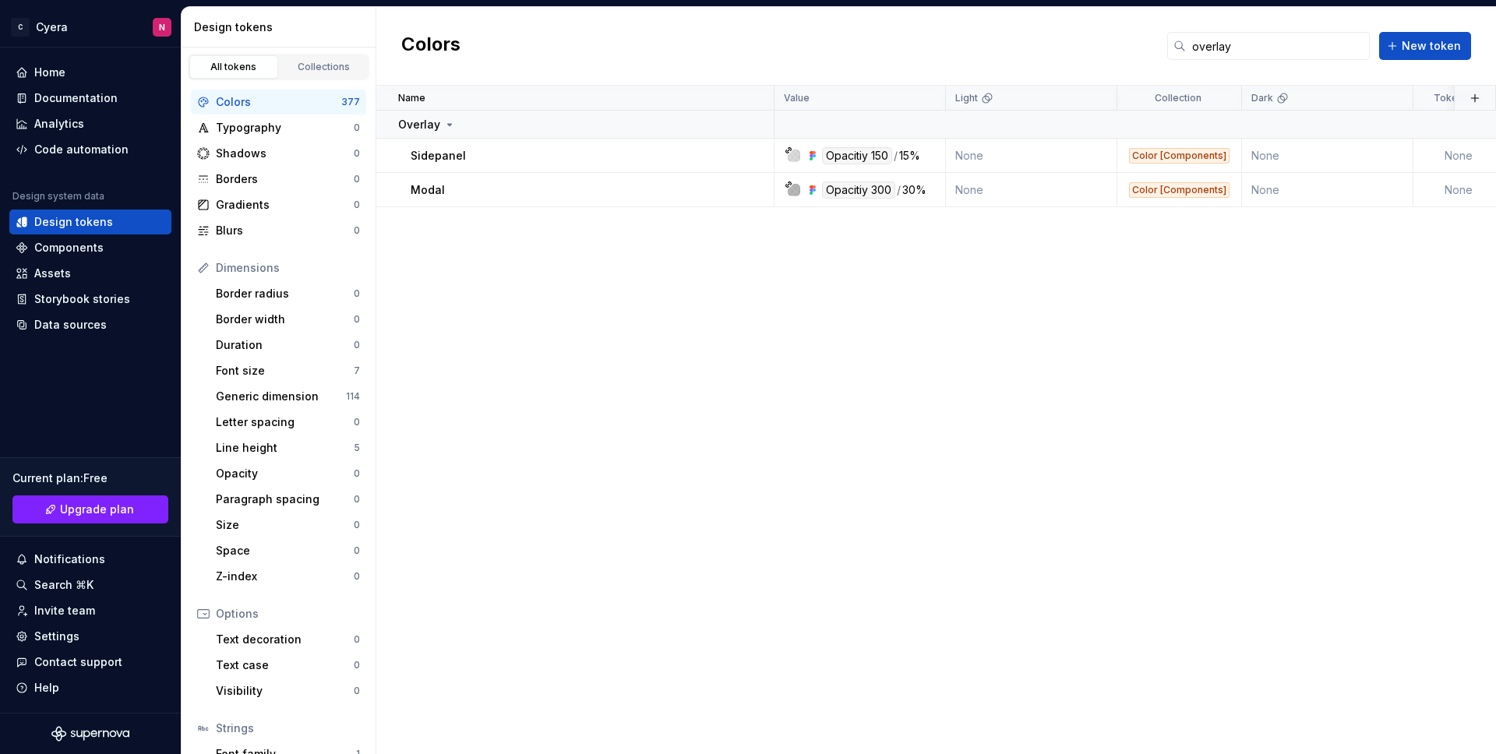
click at [819, 275] on div "Name Value Light Collection Dark Token set Description Last updated Overlay Sid…" at bounding box center [935, 420] width 1119 height 668
click at [1253, 37] on input "overlay" at bounding box center [1278, 46] width 184 height 28
click at [1237, 42] on input "overlay" at bounding box center [1278, 46] width 184 height 28
drag, startPoint x: 1244, startPoint y: 45, endPoint x: 1138, endPoint y: 45, distance: 105.9
click at [1138, 45] on div "Colors overlay New token" at bounding box center [935, 46] width 1119 height 79
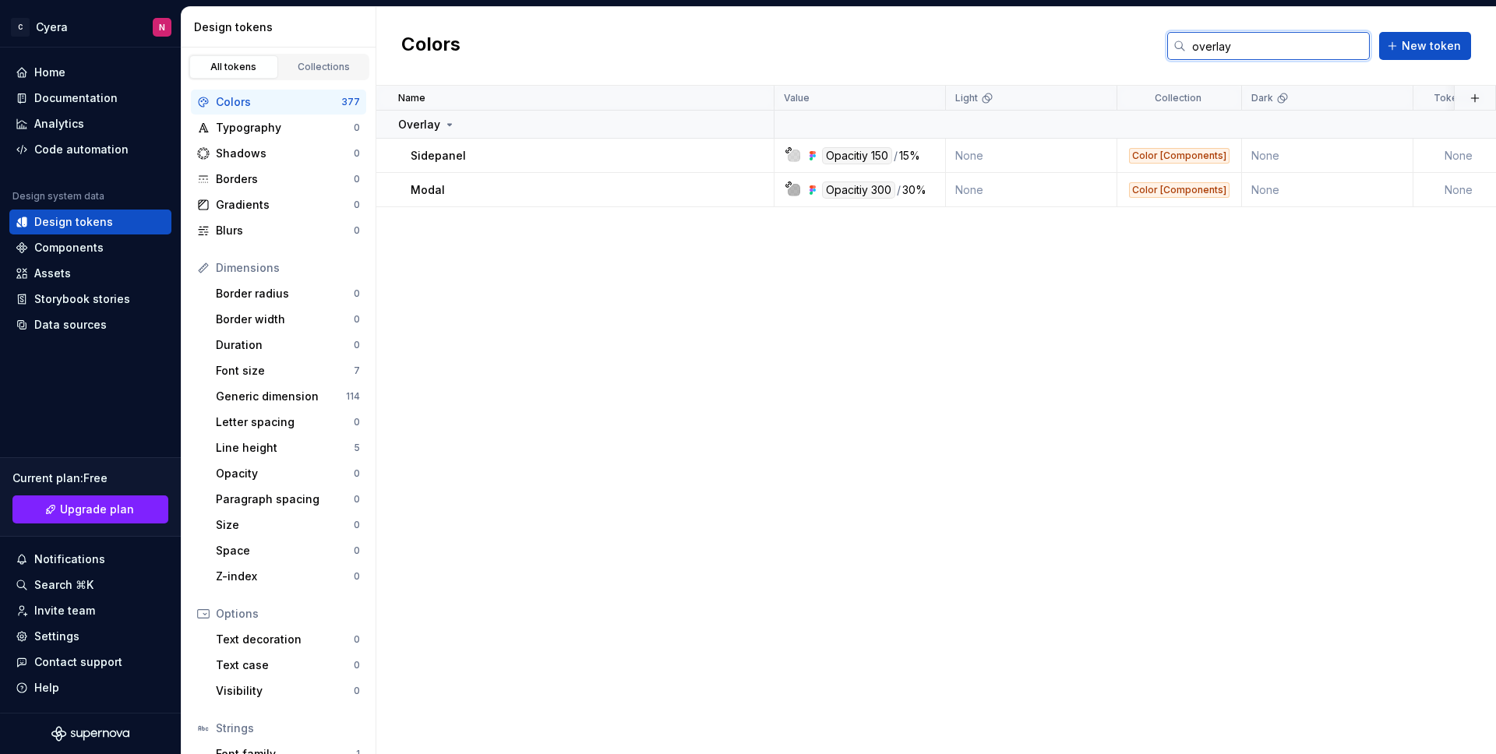
click at [1238, 44] on input "overlay" at bounding box center [1278, 46] width 184 height 28
click at [743, 157] on button "button" at bounding box center [753, 156] width 22 height 22
click at [600, 248] on html "C Cyera N Home Documentation Analytics Code automation Design system data Desig…" at bounding box center [748, 377] width 1496 height 754
click at [261, 112] on div "Colors 377" at bounding box center [278, 102] width 175 height 25
click at [316, 64] on div "Collections" at bounding box center [324, 67] width 78 height 12
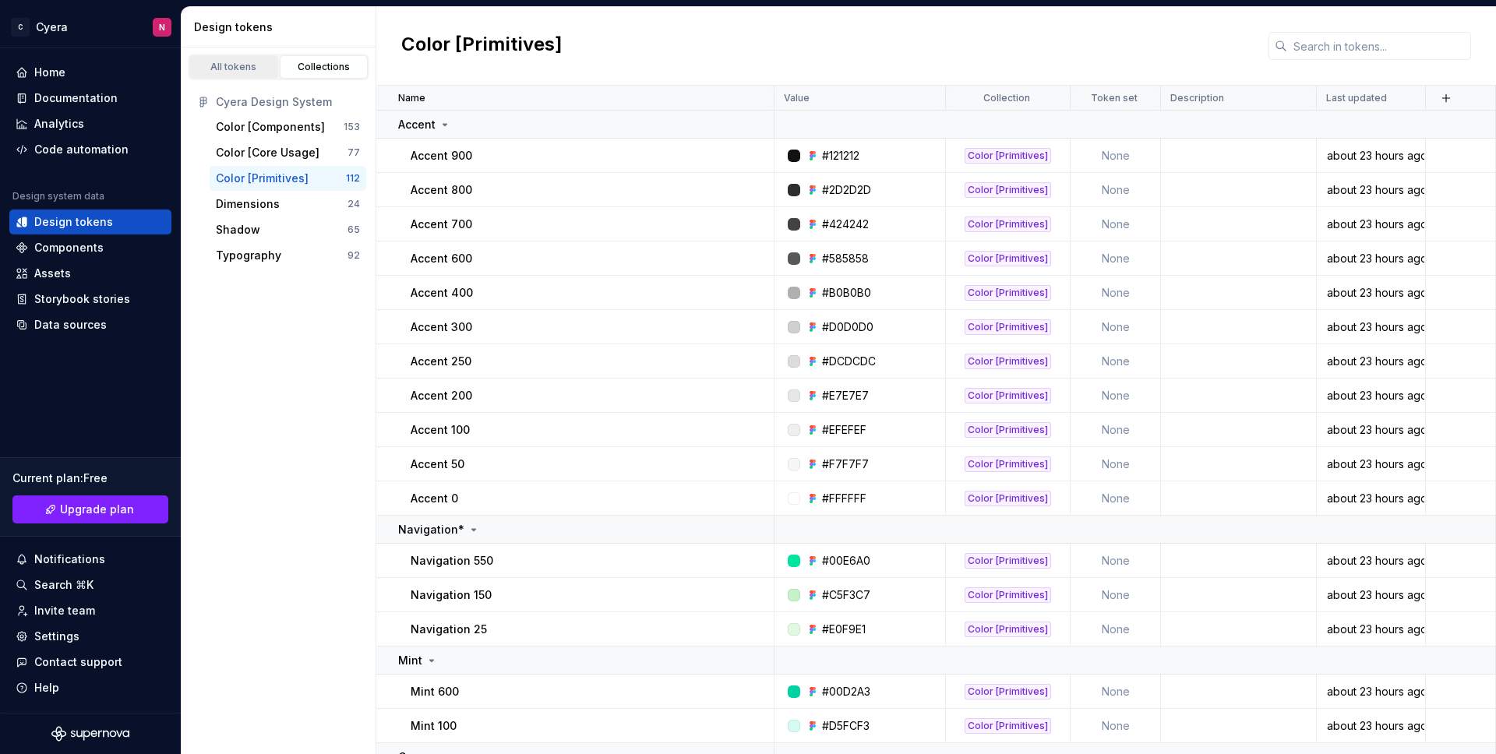
click at [234, 65] on div "All tokens" at bounding box center [234, 67] width 78 height 12
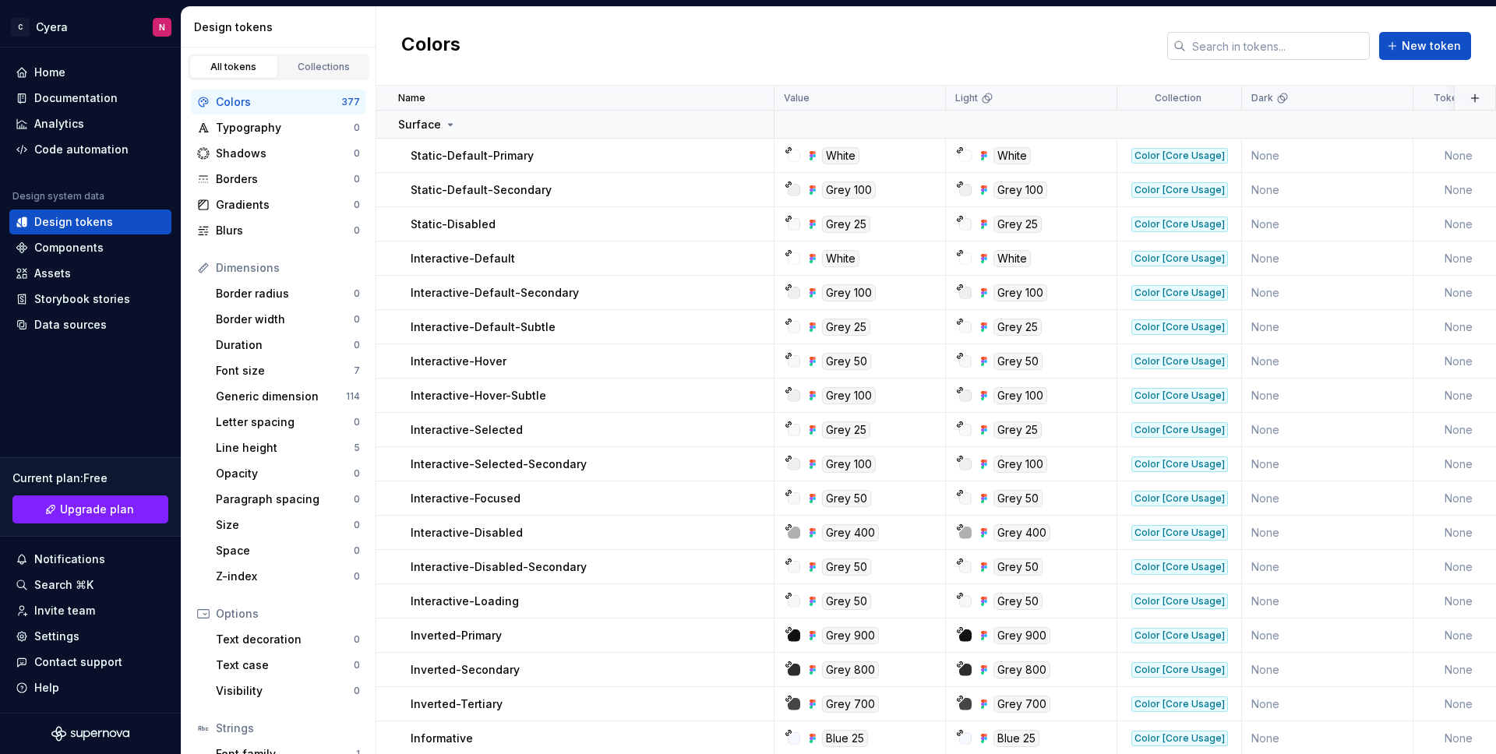
click at [1279, 55] on input "text" at bounding box center [1278, 46] width 184 height 28
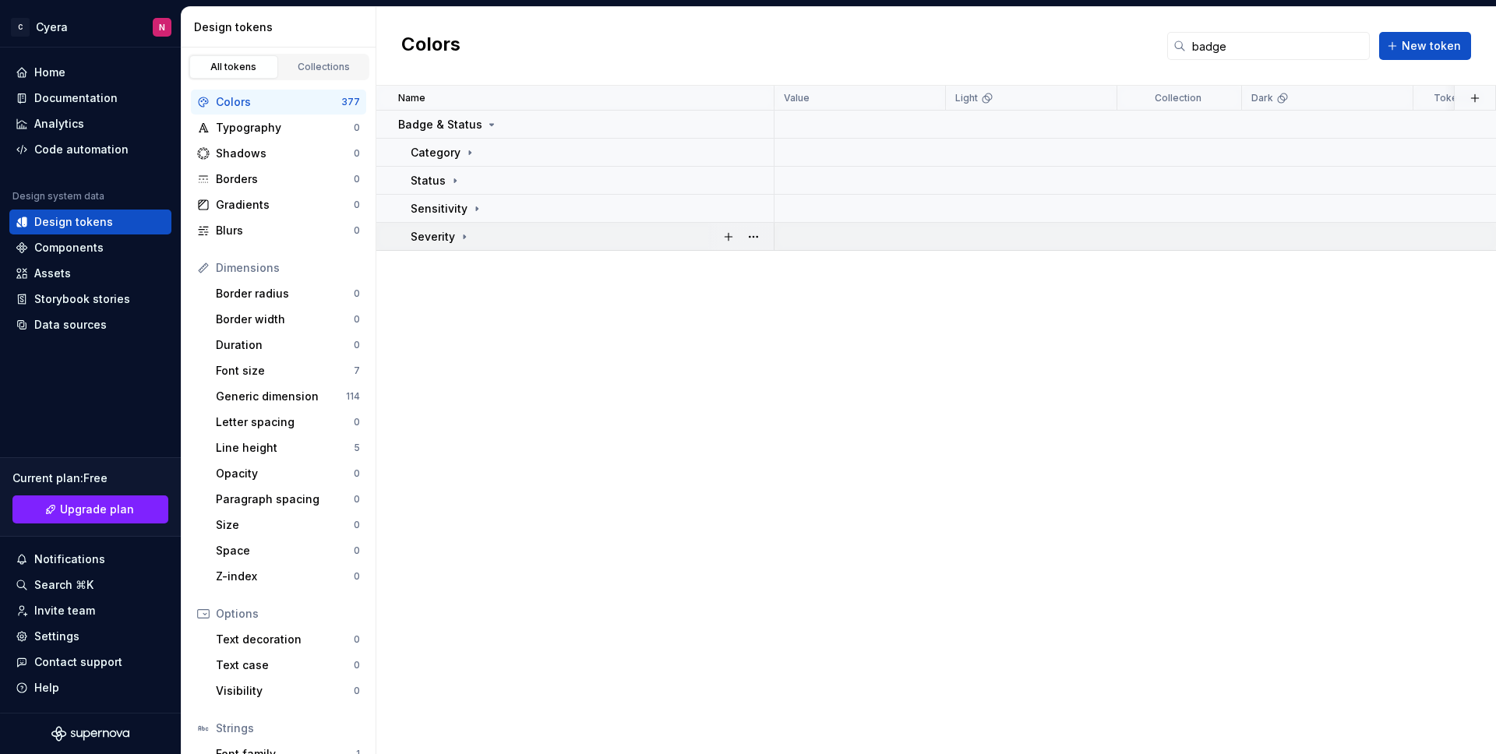
click at [449, 237] on p "Severity" at bounding box center [433, 237] width 44 height 16
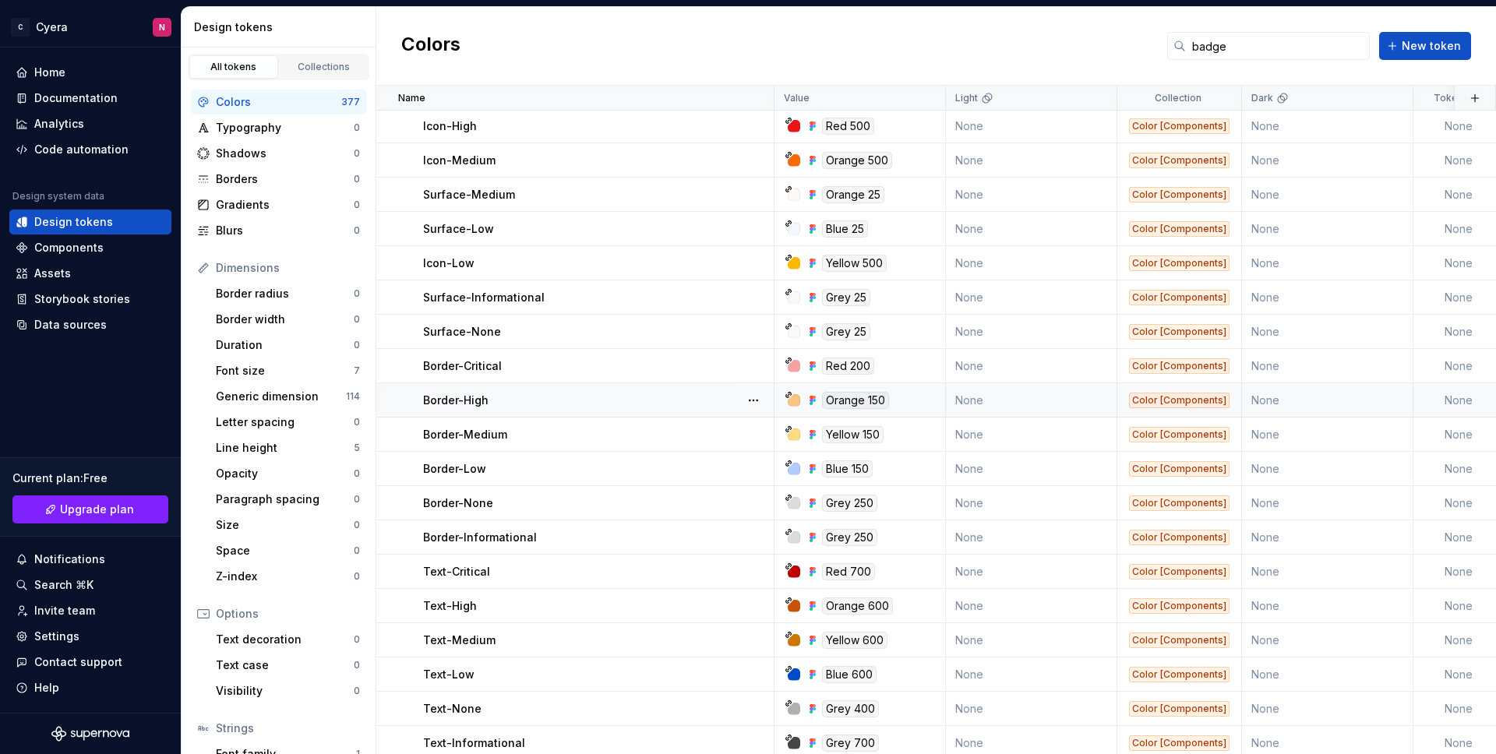
scroll to position [259, 0]
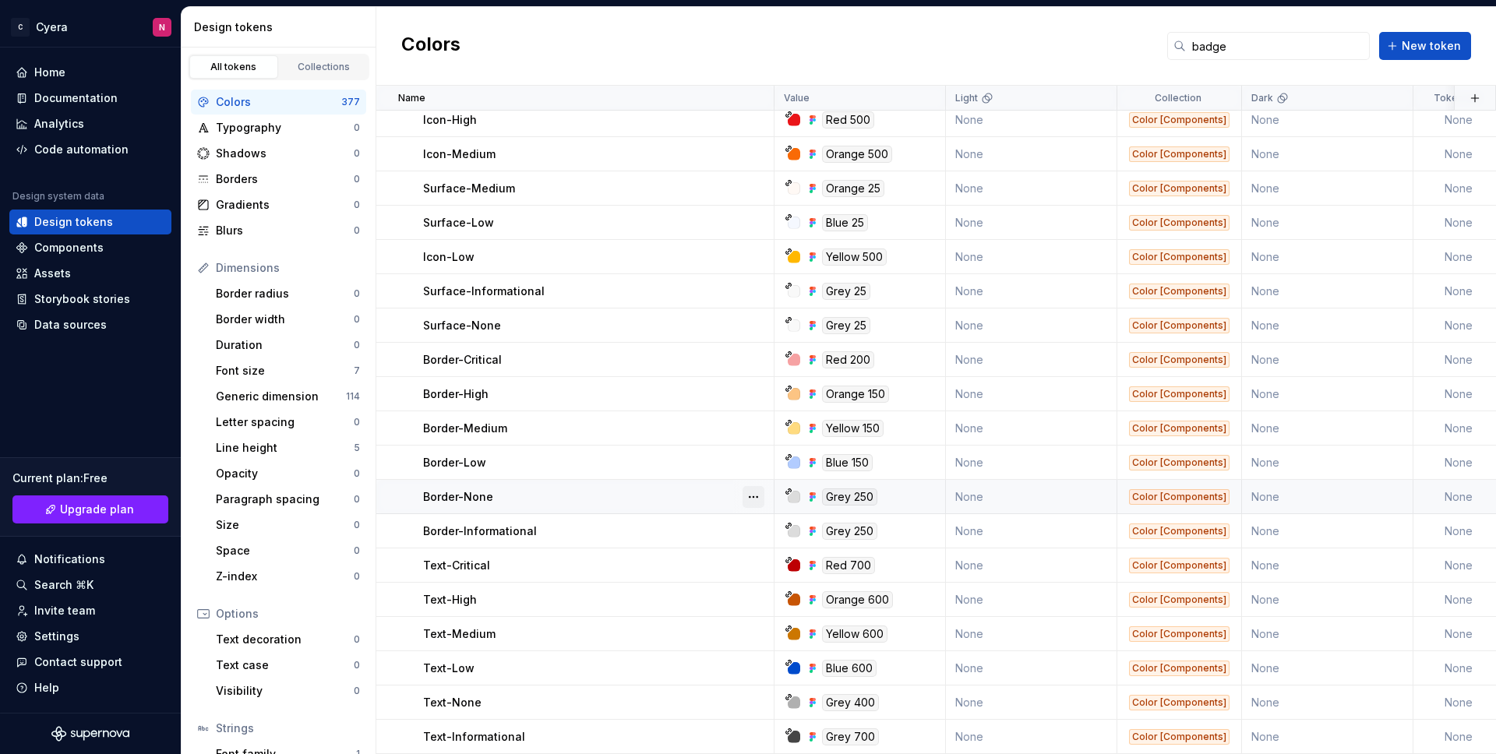
click at [753, 486] on button "button" at bounding box center [753, 497] width 22 height 22
click at [641, 488] on html "C Cyera N Home Documentation Analytics Code automation Design system data Desig…" at bounding box center [748, 377] width 1496 height 754
click at [752, 693] on button "button" at bounding box center [753, 703] width 22 height 22
click at [703, 417] on html "C Cyera N Home Documentation Analytics Code automation Design system data Desig…" at bounding box center [748, 377] width 1496 height 754
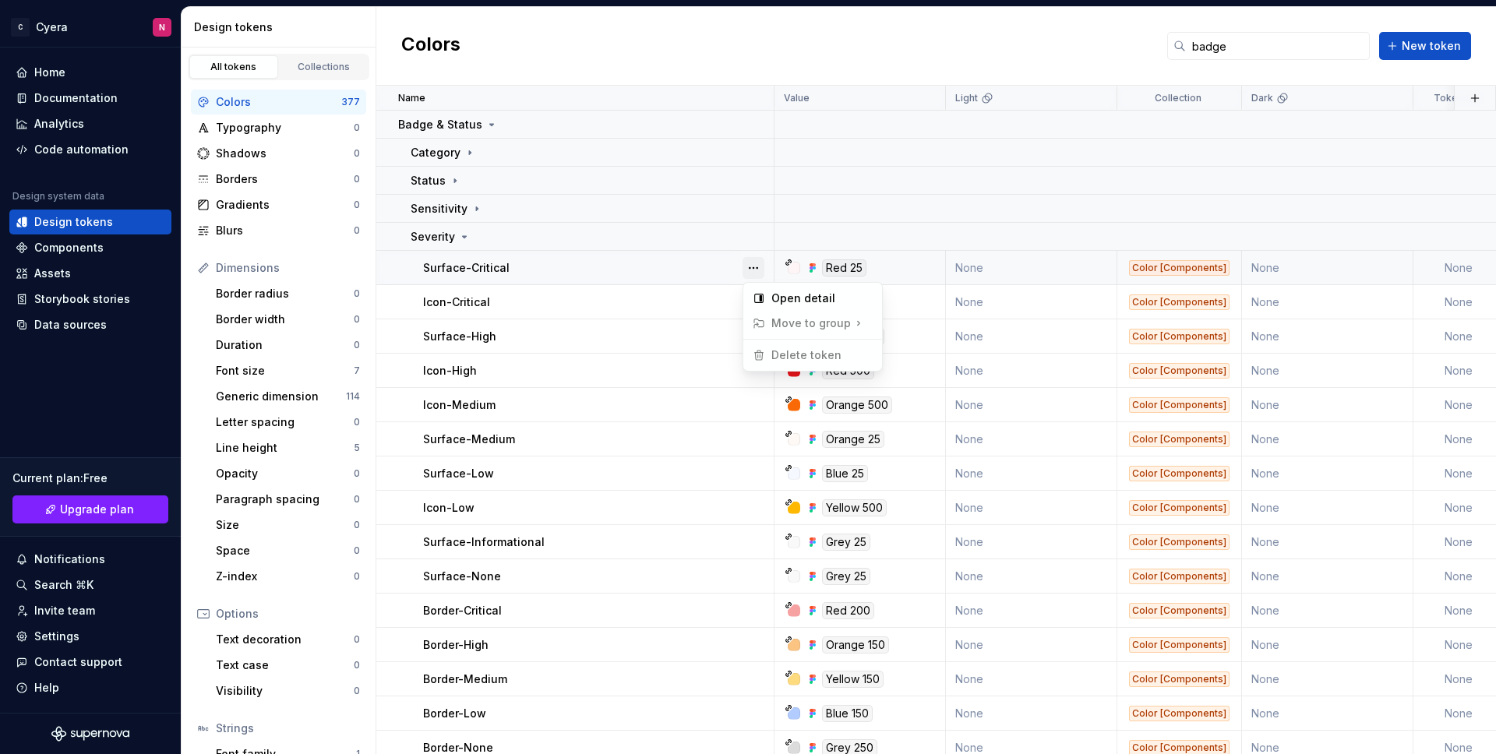
click at [751, 263] on button "button" at bounding box center [753, 268] width 22 height 22
click at [746, 301] on button "button" at bounding box center [753, 302] width 22 height 22
click at [572, 305] on html "C Cyera N Home Documentation Analytics Code automation Design system data Desig…" at bounding box center [748, 377] width 1496 height 754
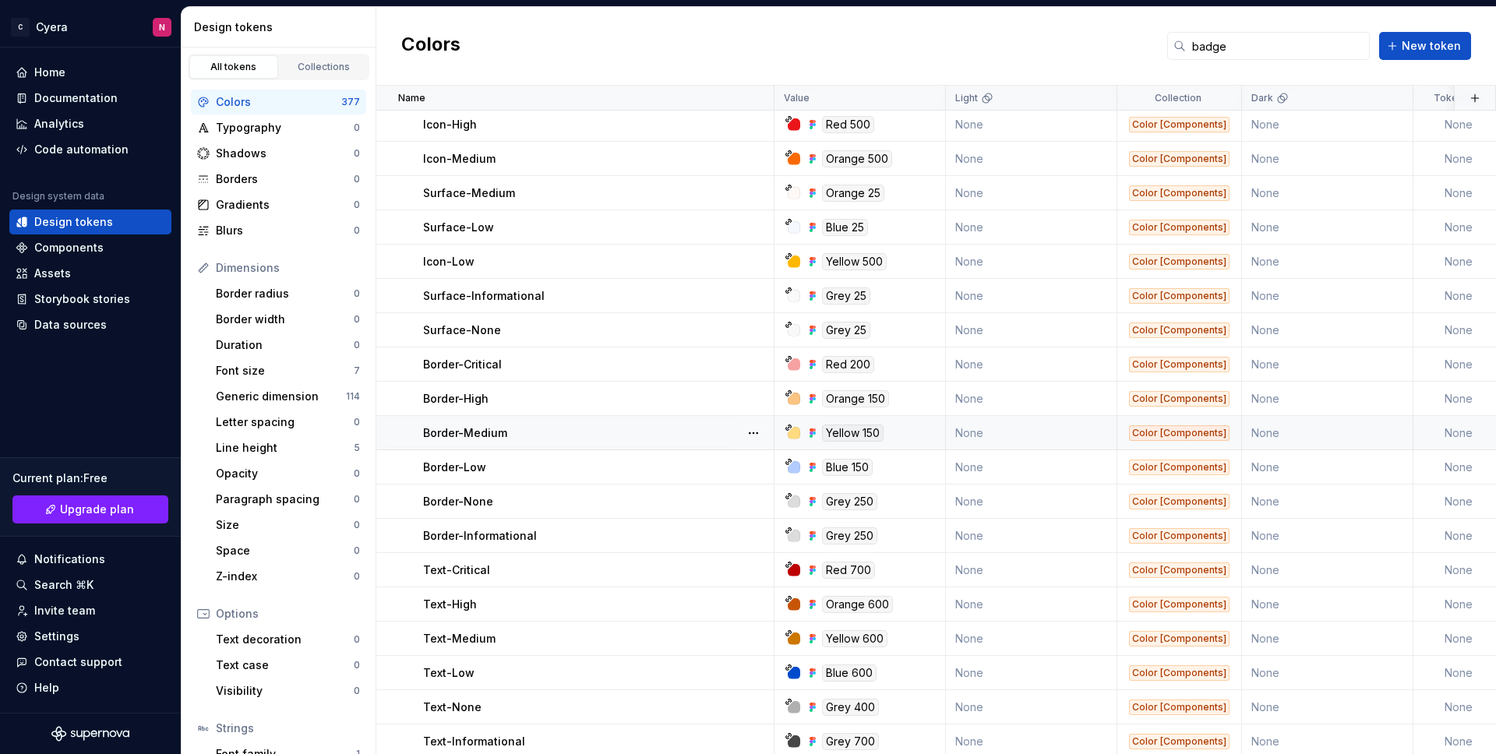
scroll to position [259, 0]
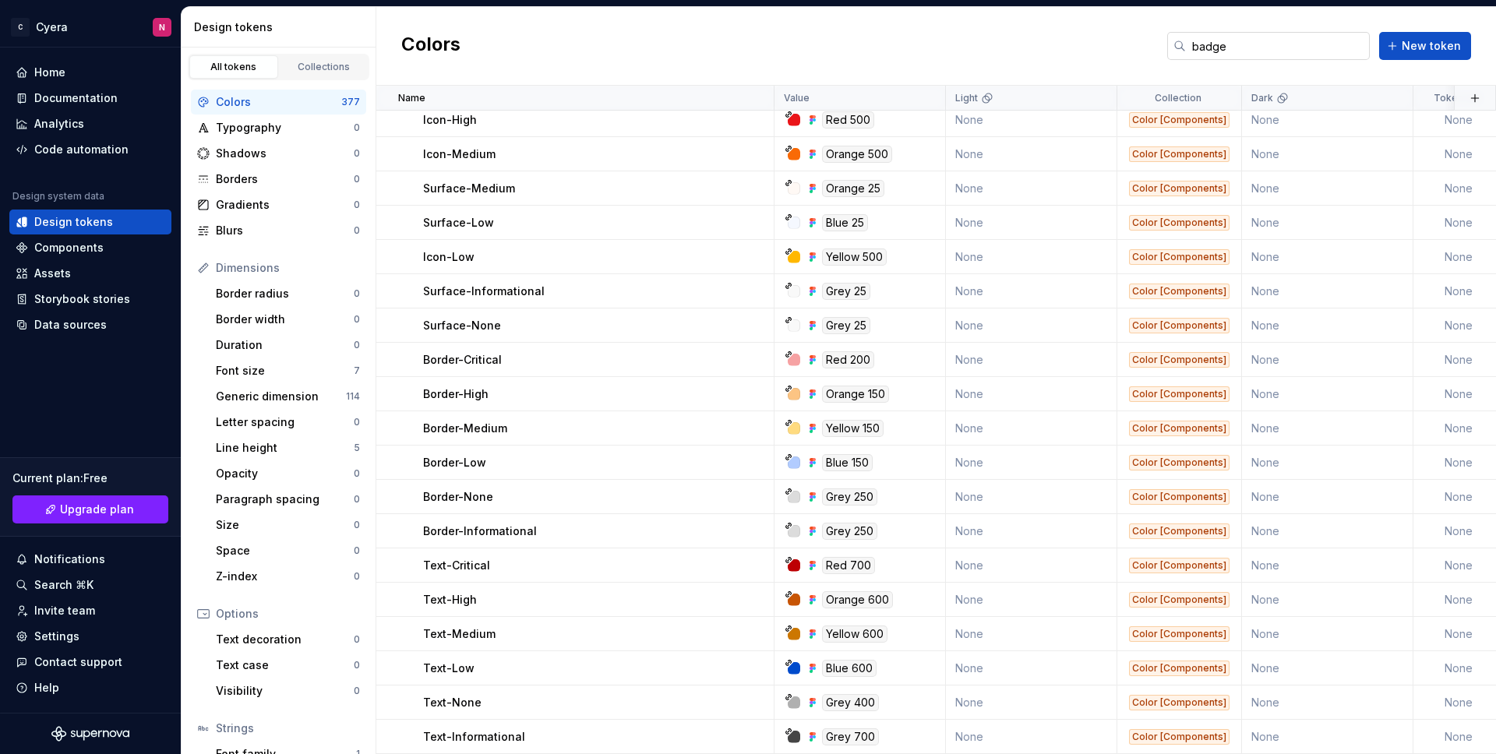
click at [1251, 55] on input "badge" at bounding box center [1278, 46] width 184 height 28
drag, startPoint x: 1257, startPoint y: 50, endPoint x: 1024, endPoint y: 51, distance: 232.9
click at [1024, 51] on div "Colors badge New token" at bounding box center [935, 46] width 1119 height 79
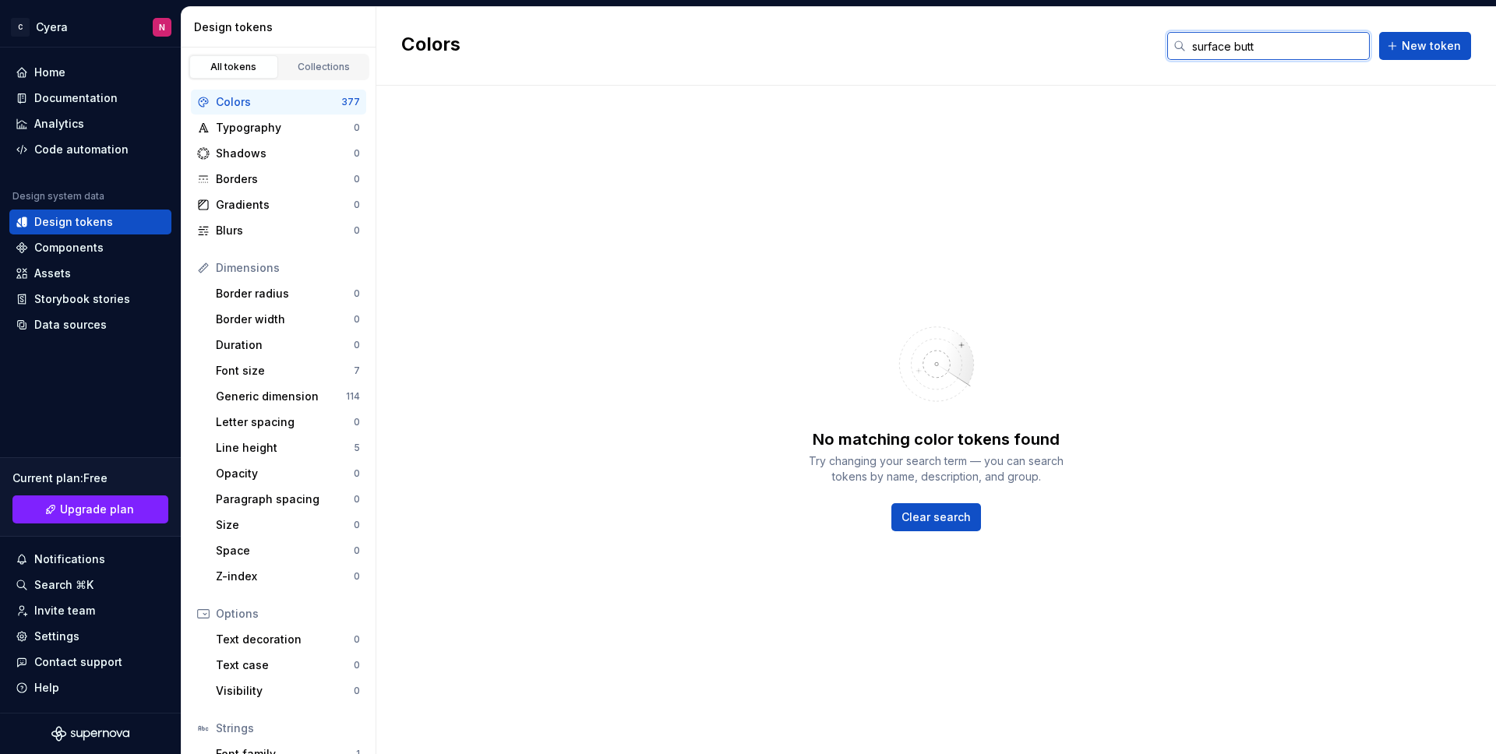
type input "surface butto"
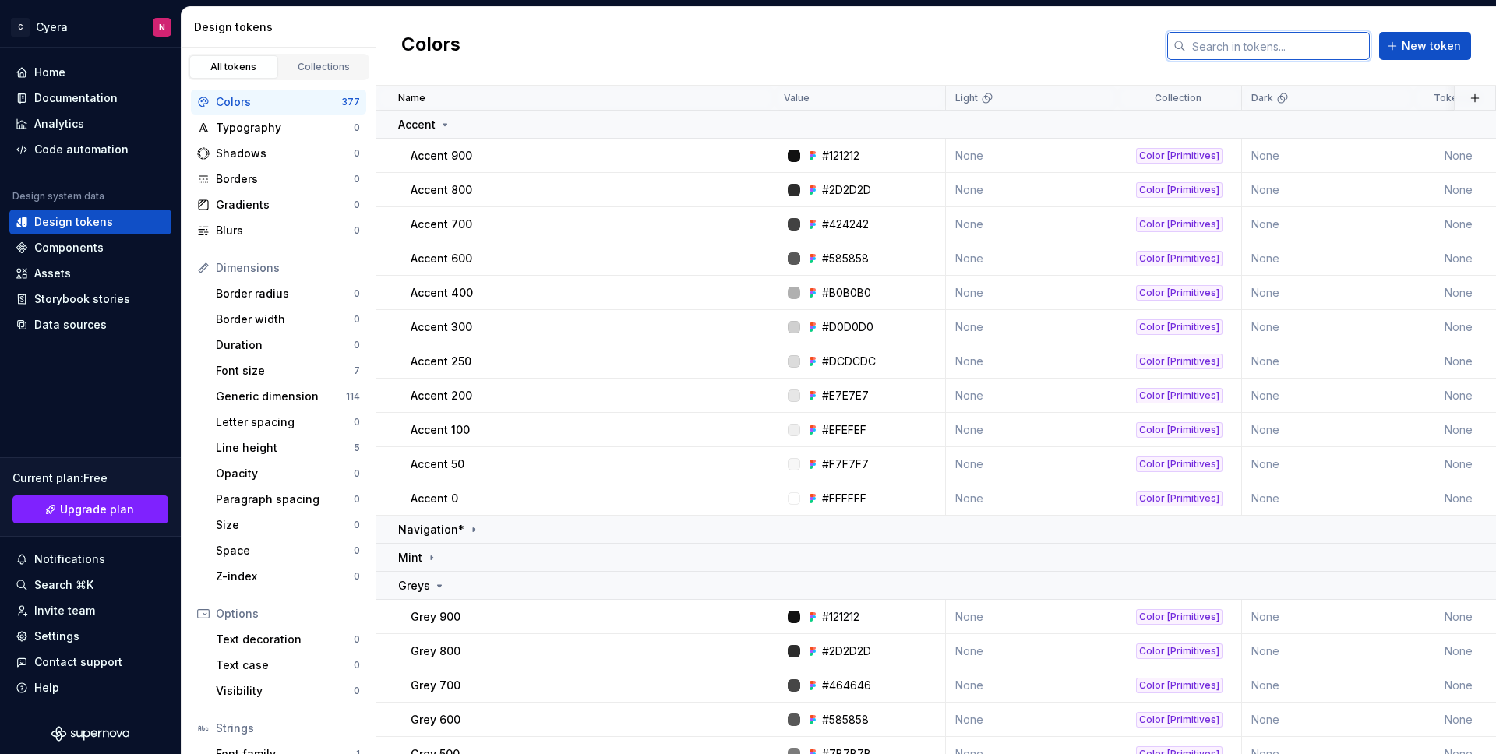
click at [1310, 33] on input "text" at bounding box center [1278, 46] width 184 height 28
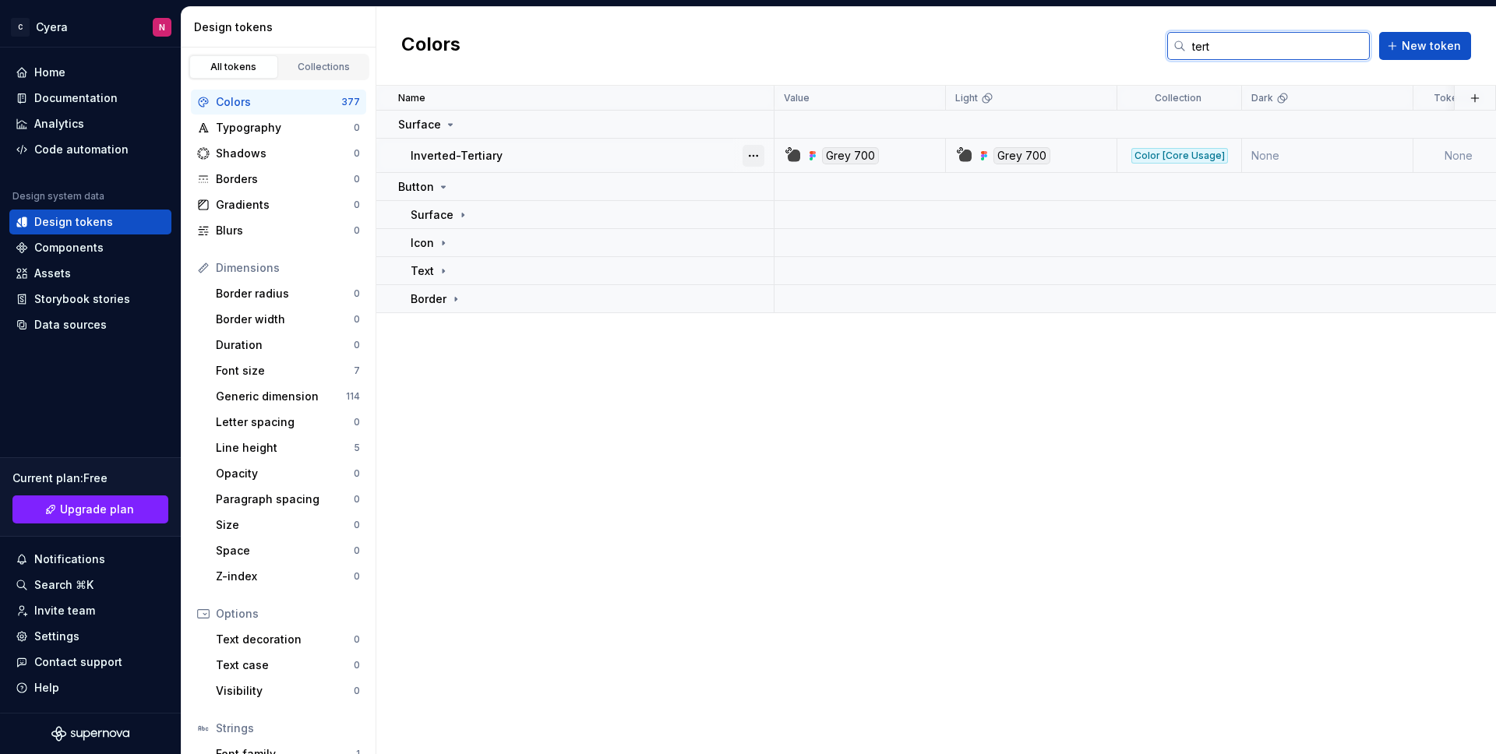
type input "tert"
click at [760, 154] on button "button" at bounding box center [753, 156] width 22 height 22
click at [684, 147] on html "C Cyera N Home Documentation Analytics Code automation Design system data Desig…" at bounding box center [748, 377] width 1496 height 754
click at [454, 181] on div "Button" at bounding box center [585, 187] width 375 height 16
click at [447, 183] on icon at bounding box center [443, 187] width 12 height 12
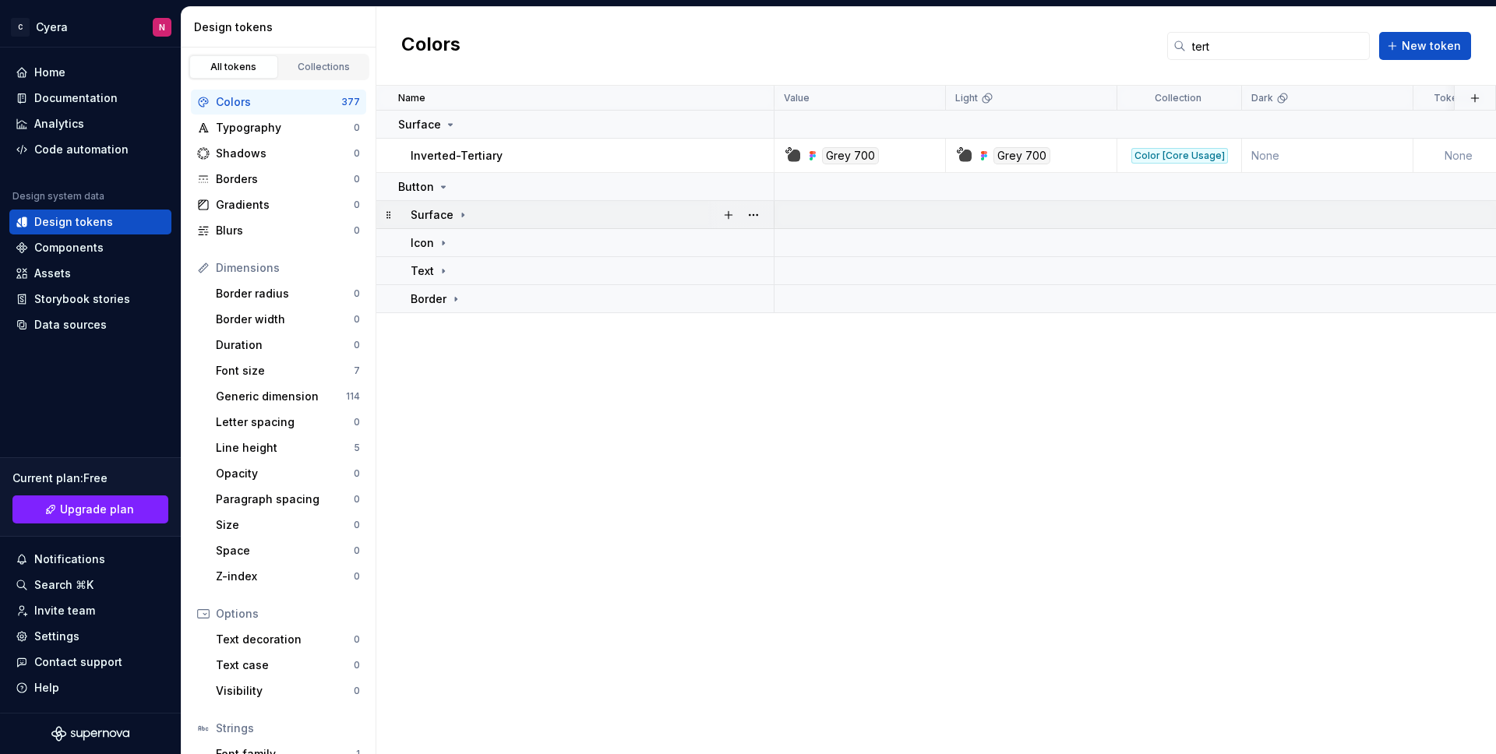
click at [453, 212] on div "Surface" at bounding box center [440, 215] width 58 height 16
click at [444, 277] on icon at bounding box center [443, 277] width 12 height 12
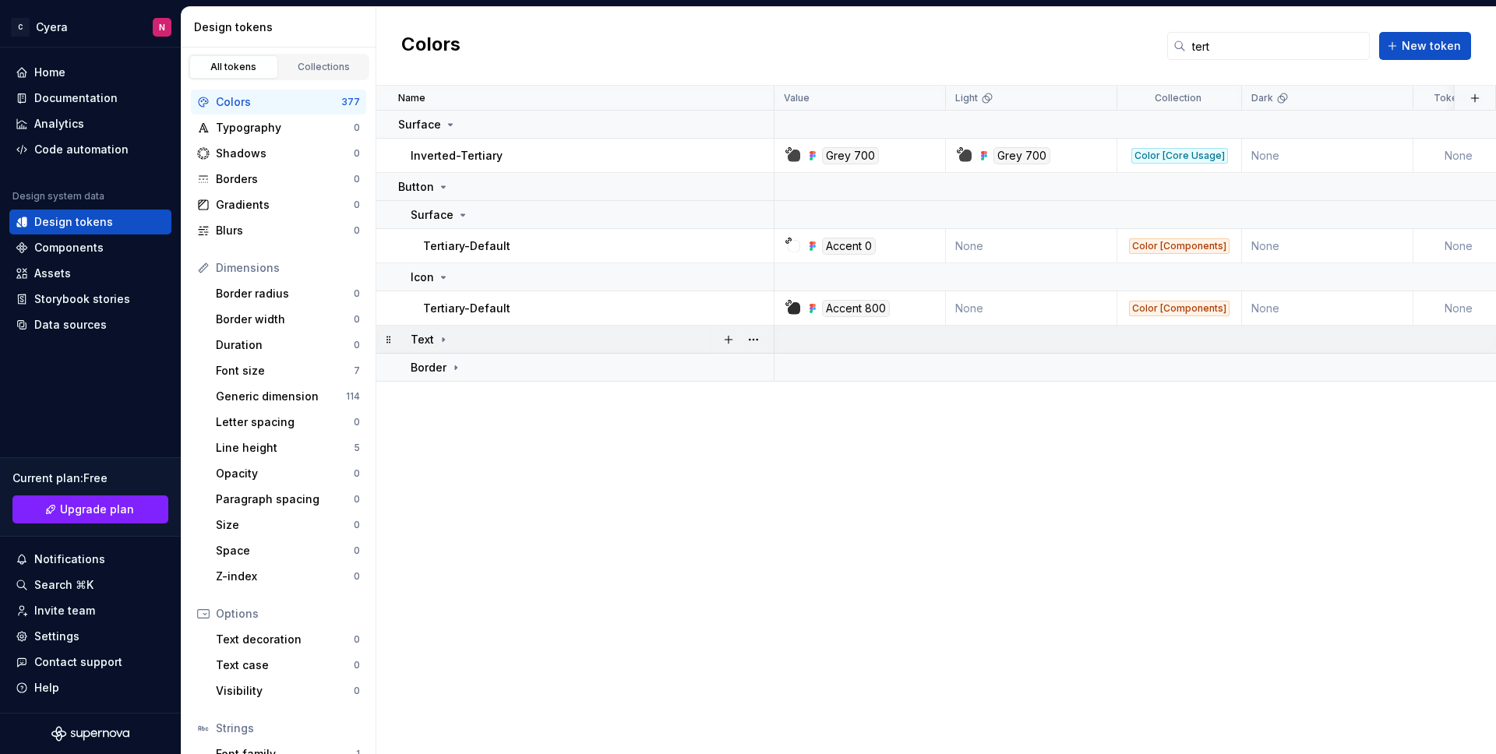
click at [440, 341] on icon at bounding box center [443, 339] width 12 height 12
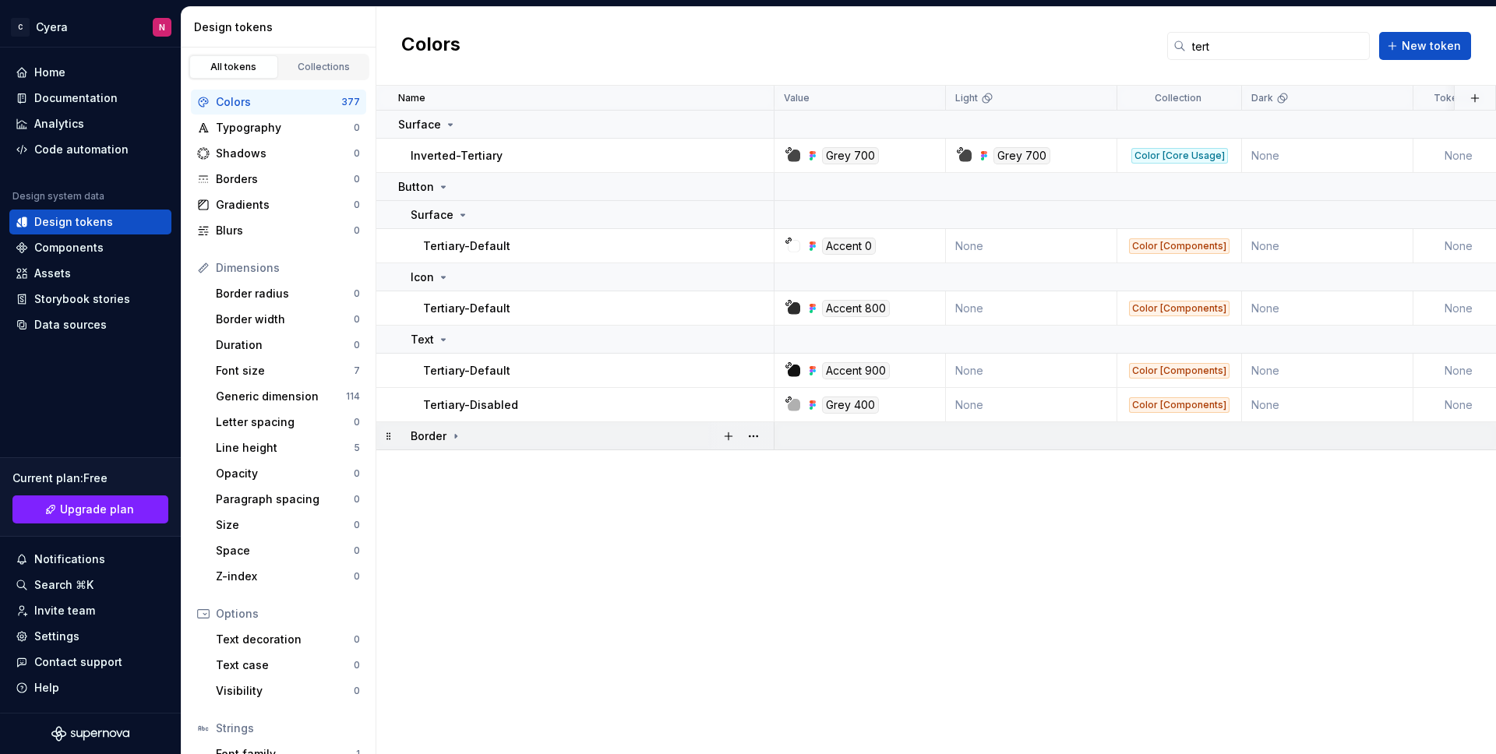
click at [458, 441] on icon at bounding box center [456, 436] width 12 height 12
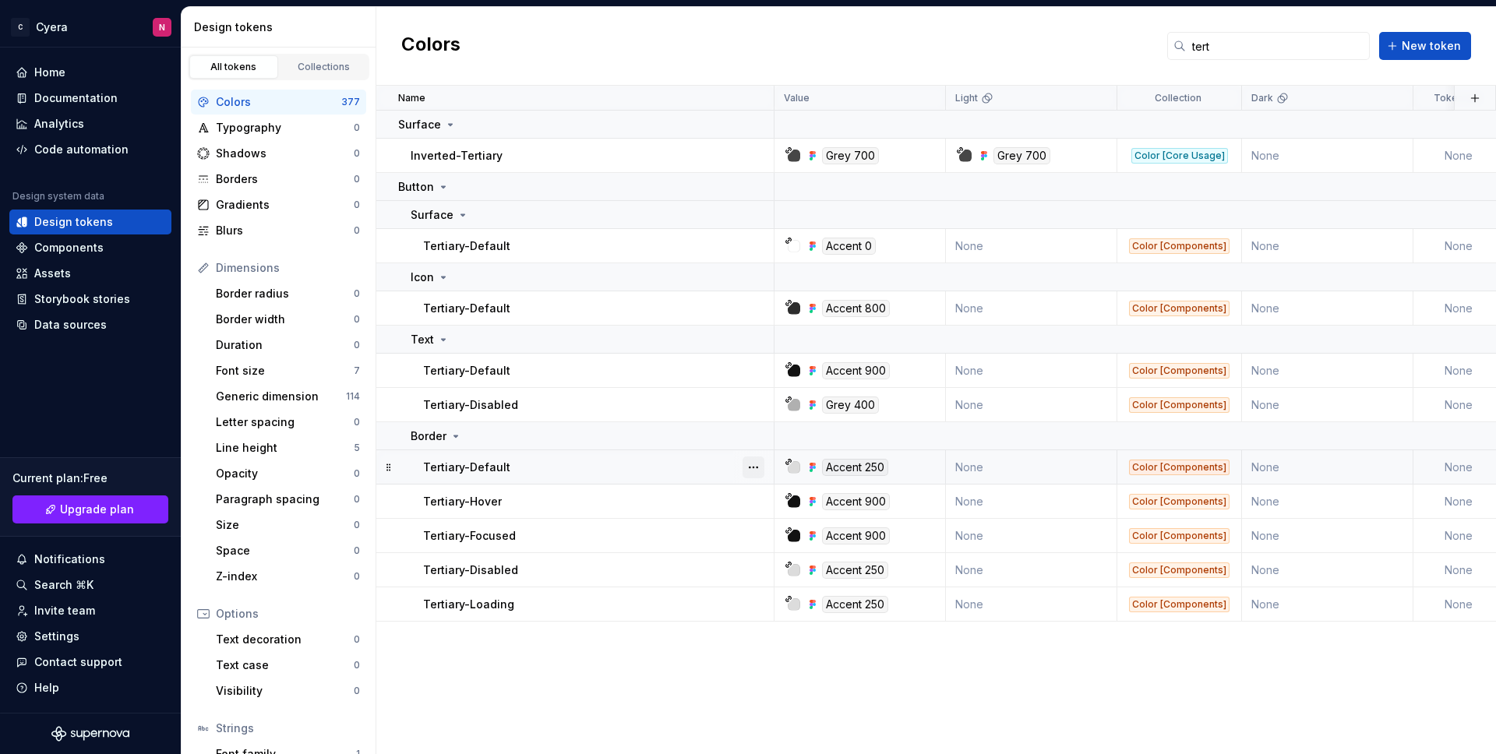
click at [745, 460] on button "button" at bounding box center [753, 468] width 22 height 22
click at [778, 552] on div "Delete token" at bounding box center [821, 555] width 101 height 16
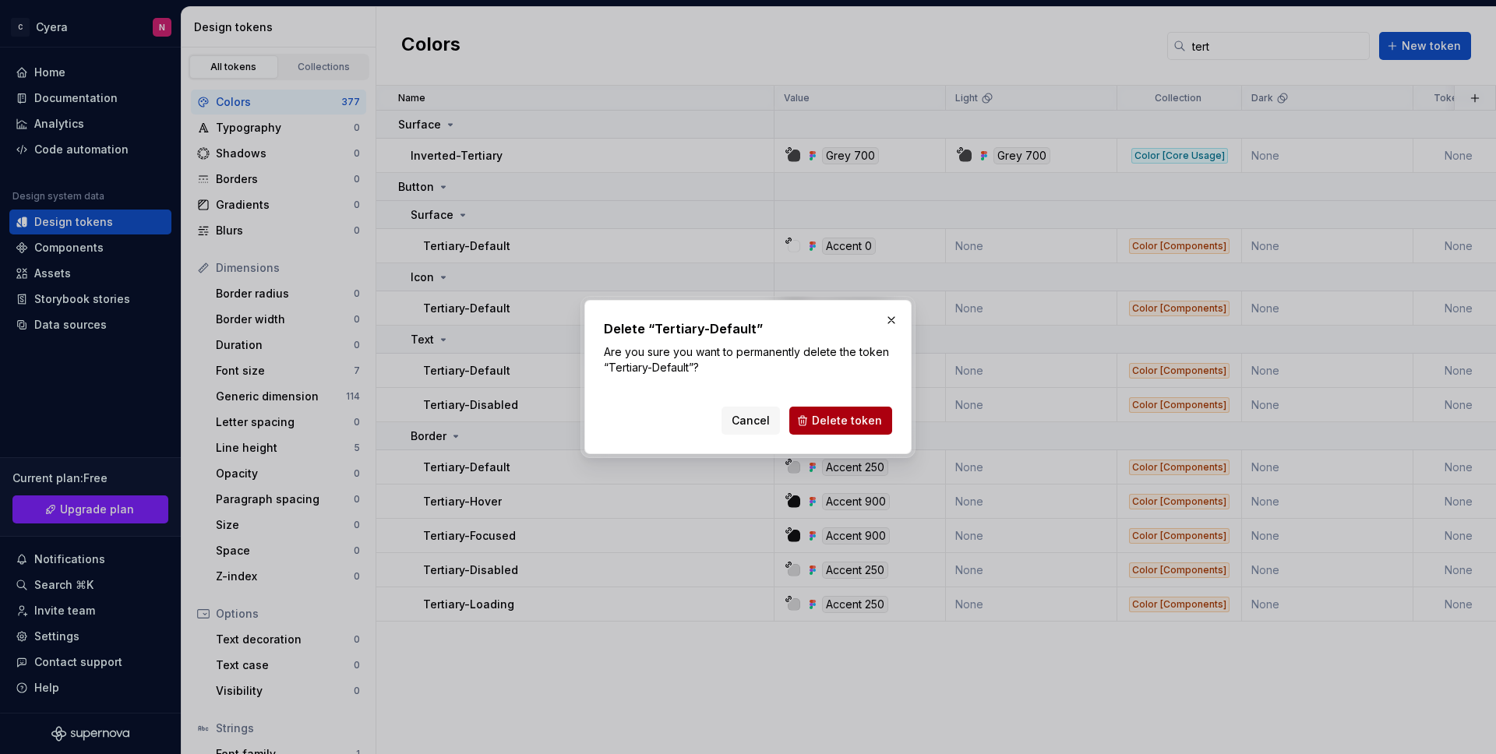
click at [844, 416] on span "Delete token" at bounding box center [847, 421] width 70 height 16
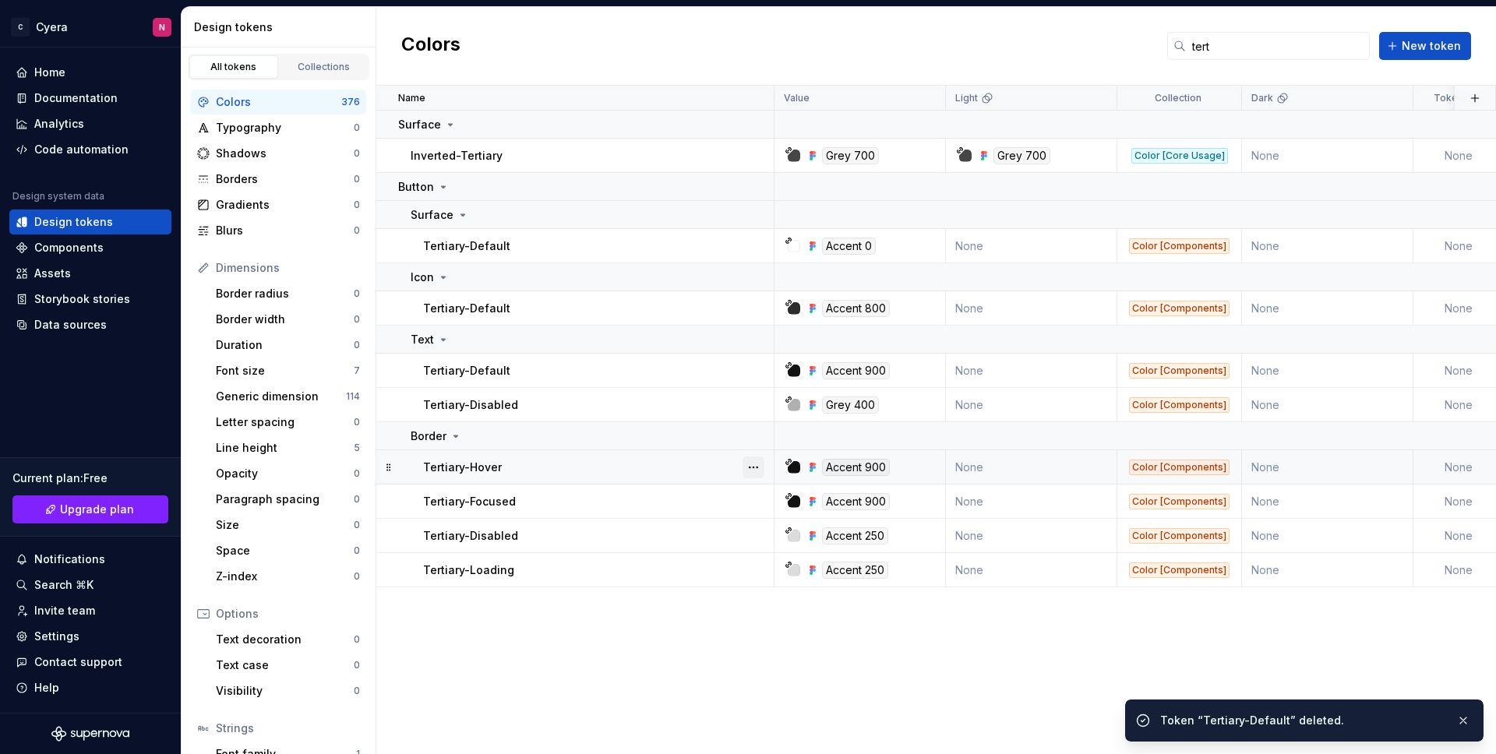
click at [744, 469] on button "button" at bounding box center [753, 468] width 22 height 22
click at [774, 550] on div "Delete token" at bounding box center [821, 555] width 101 height 16
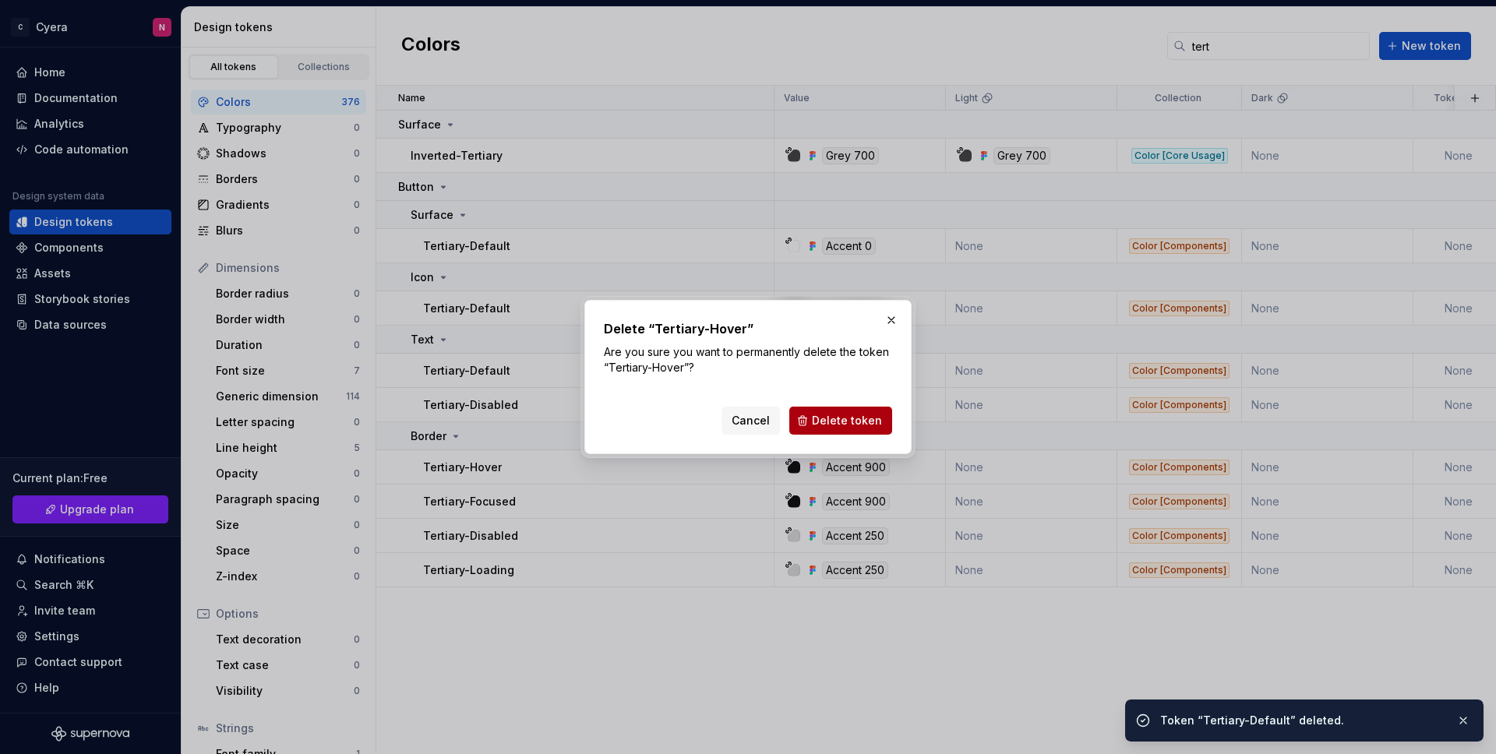
click at [839, 416] on span "Delete token" at bounding box center [847, 421] width 70 height 16
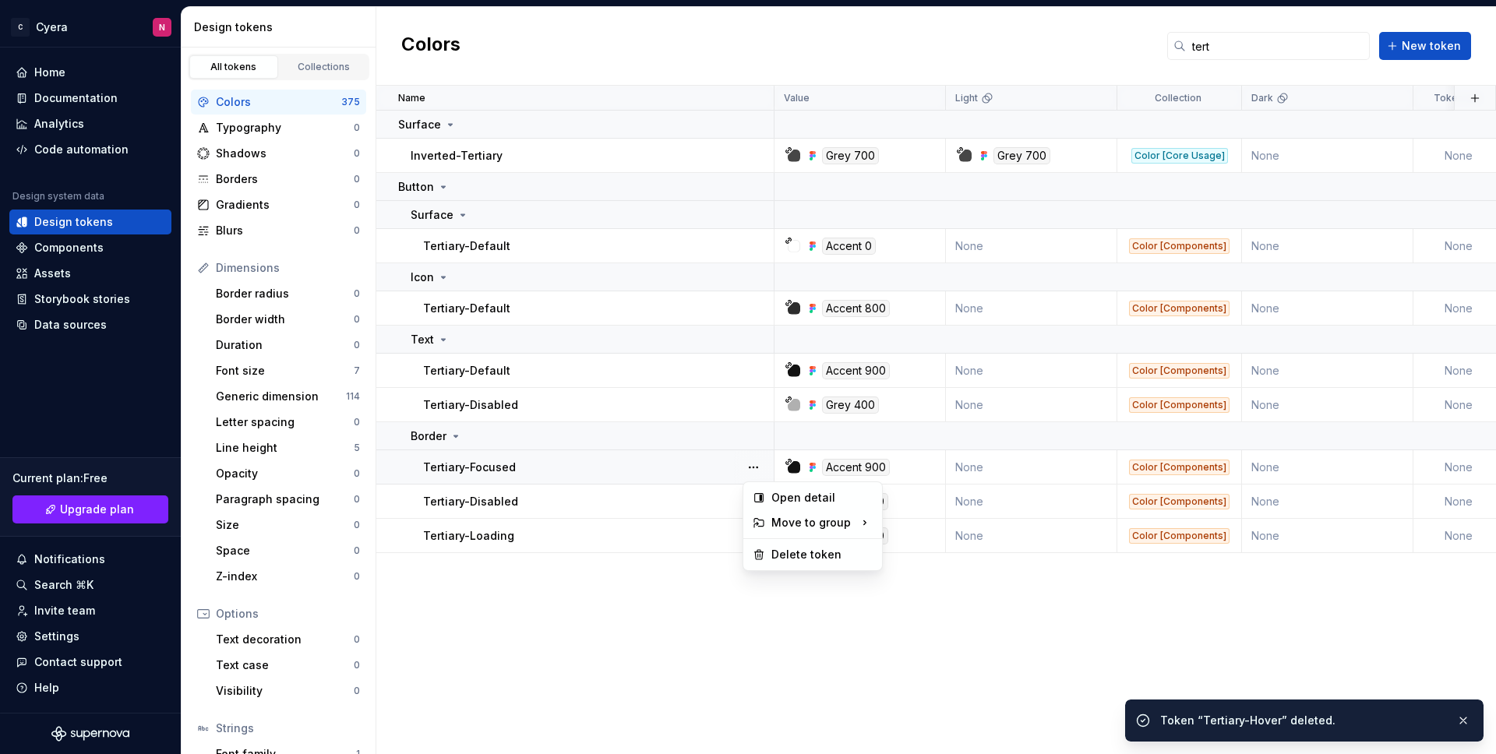
click at [760, 472] on button "button" at bounding box center [753, 468] width 22 height 22
click at [788, 563] on div "Delete token" at bounding box center [812, 554] width 132 height 25
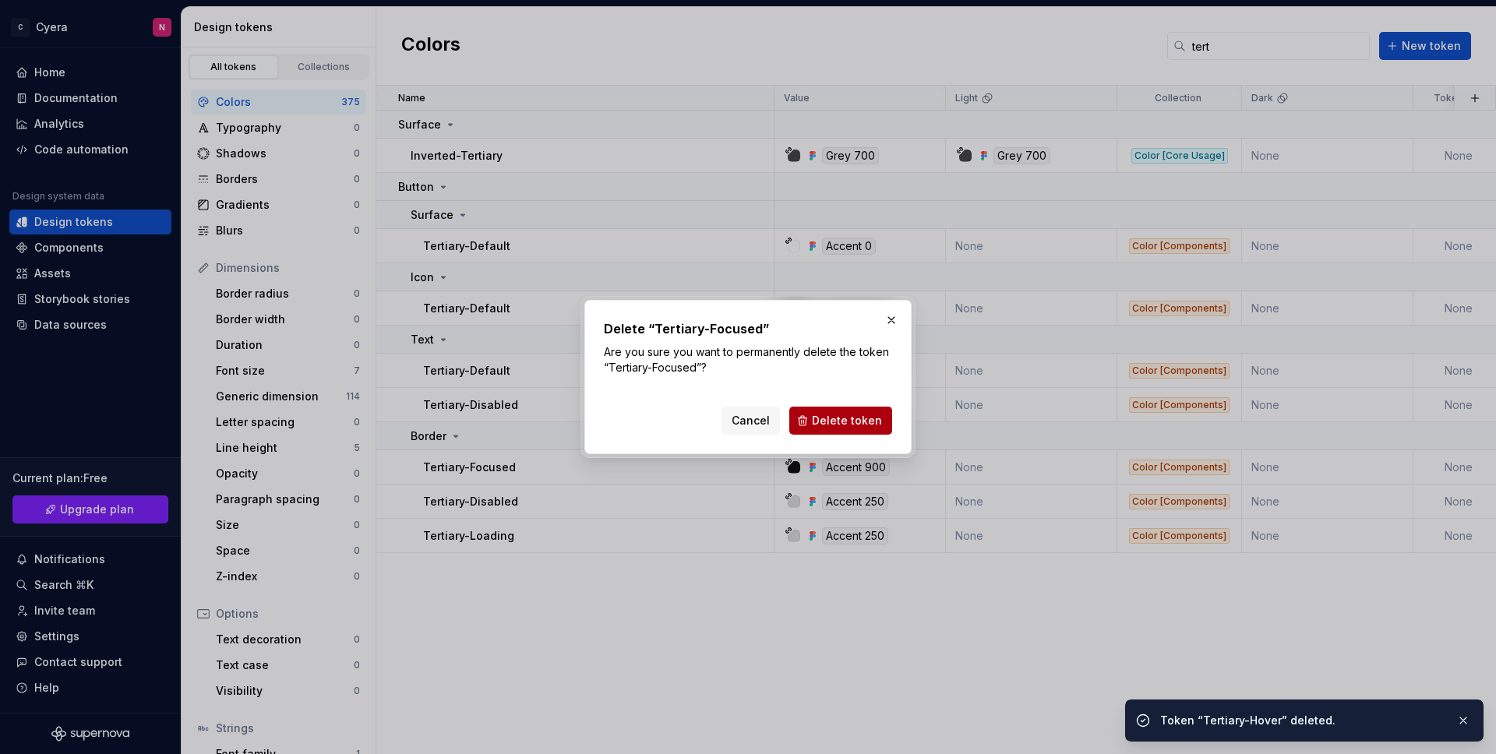
click at [823, 424] on span "Delete token" at bounding box center [847, 421] width 70 height 16
click at [814, 414] on div "Cancel Delete token" at bounding box center [806, 421] width 171 height 28
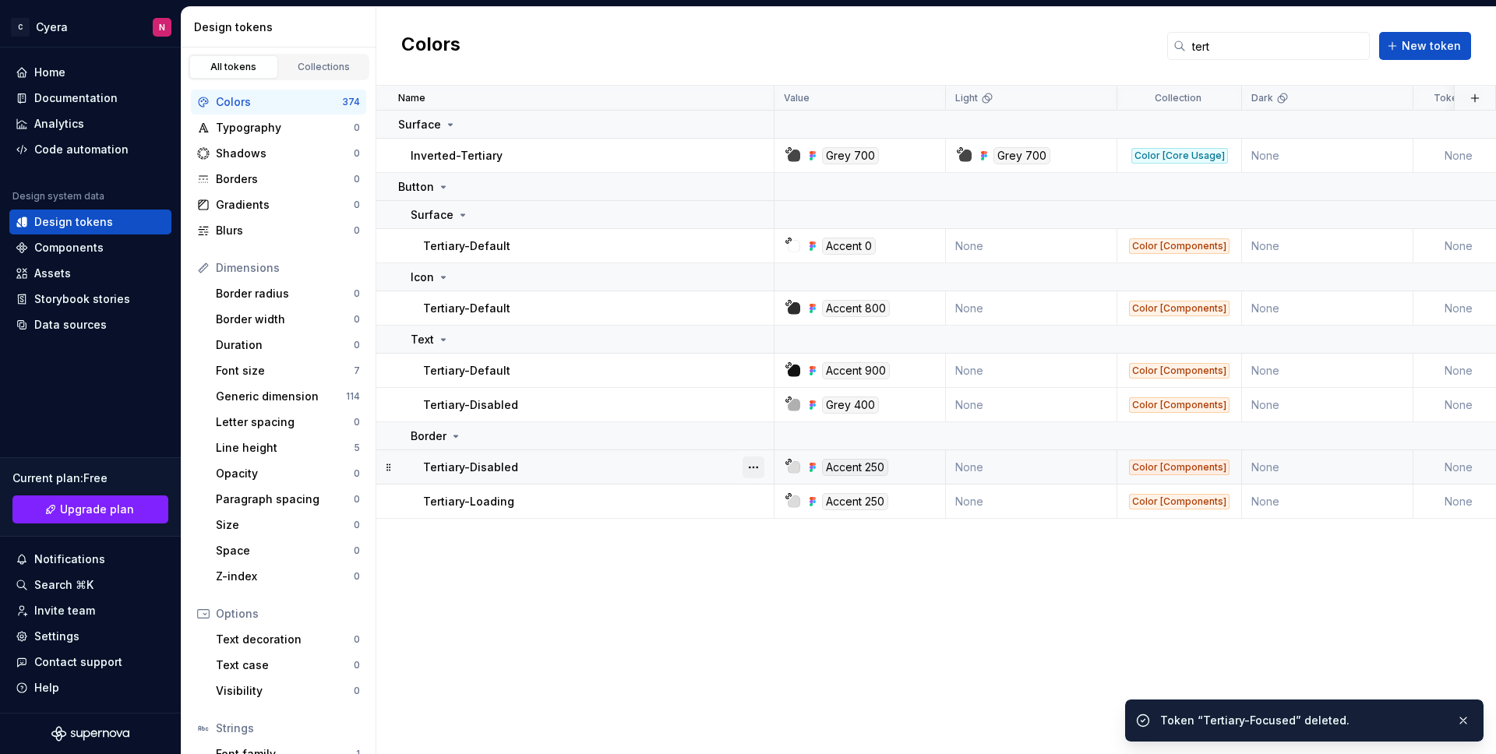
drag, startPoint x: 730, startPoint y: 480, endPoint x: 743, endPoint y: 470, distance: 16.7
click at [743, 470] on td "Tertiary-Disabled" at bounding box center [575, 467] width 398 height 34
click at [748, 466] on button "button" at bounding box center [753, 468] width 22 height 22
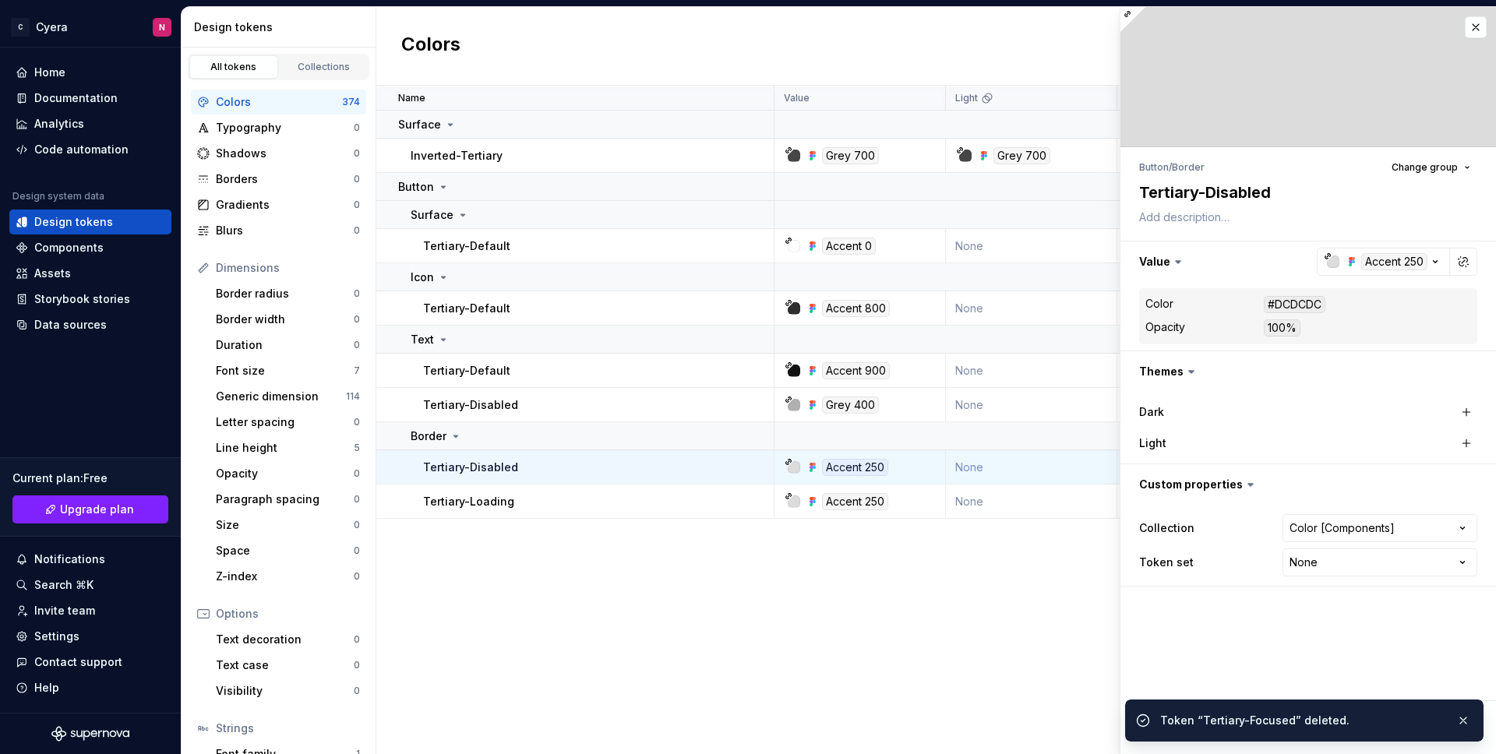
click at [767, 550] on div "Name Value Light Collection Dark Token set Description Last updated Surface Inv…" at bounding box center [935, 420] width 1119 height 668
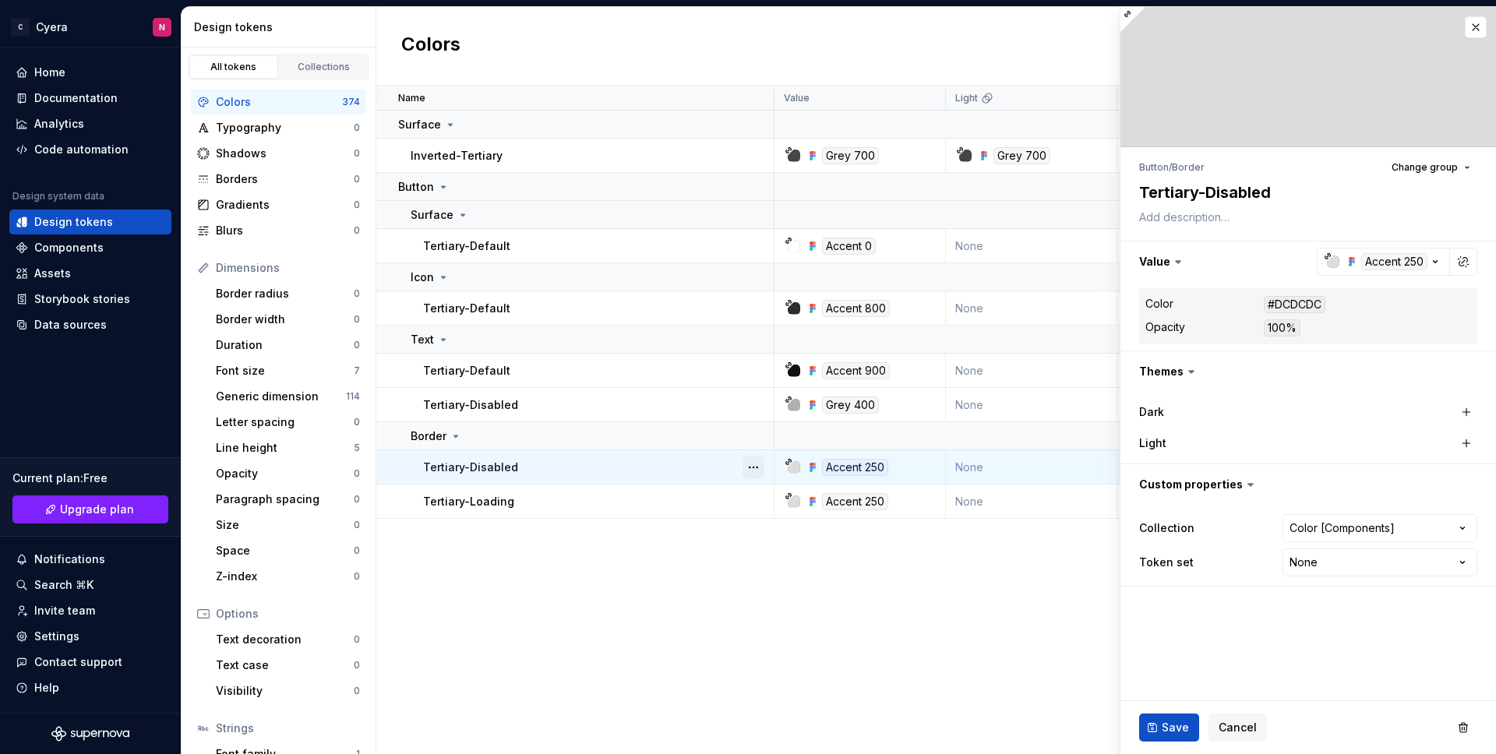
click at [759, 474] on button "button" at bounding box center [753, 468] width 22 height 22
click at [762, 548] on icon at bounding box center [759, 554] width 12 height 12
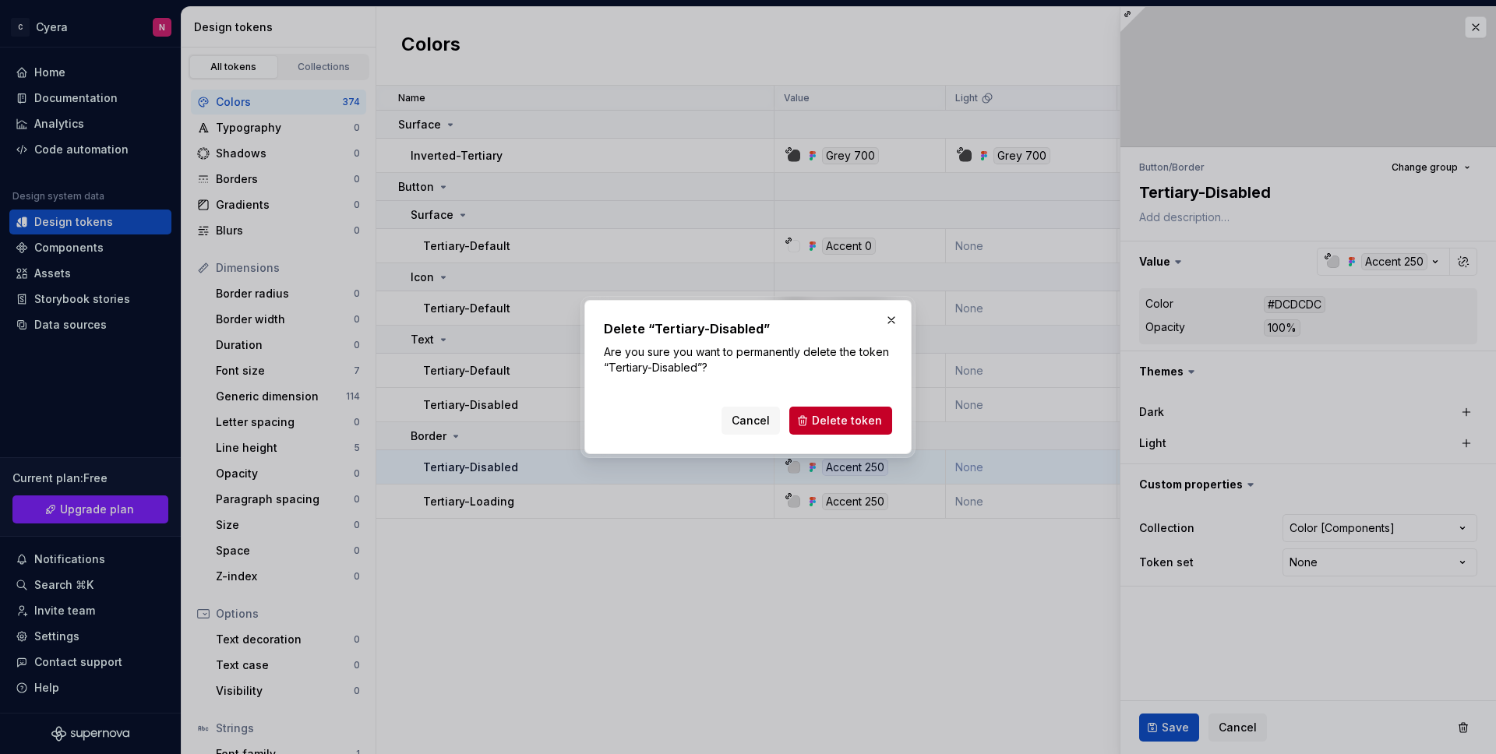
click at [811, 399] on div "Delete “Tertiary-Disabled” Are you sure you want to permanently delete the toke…" at bounding box center [748, 376] width 288 height 115
click at [809, 411] on button "Delete token" at bounding box center [840, 421] width 103 height 28
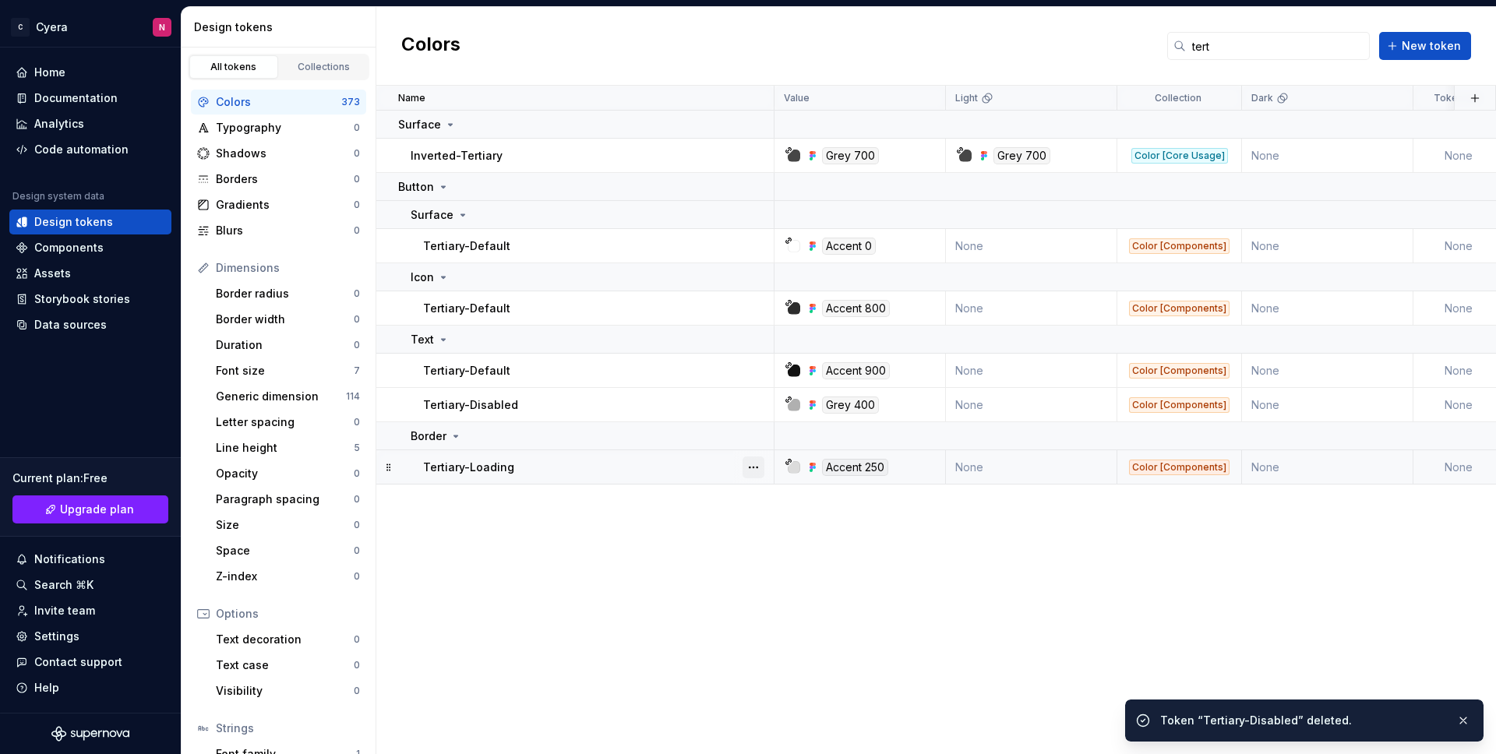
click at [763, 459] on button "button" at bounding box center [753, 468] width 22 height 22
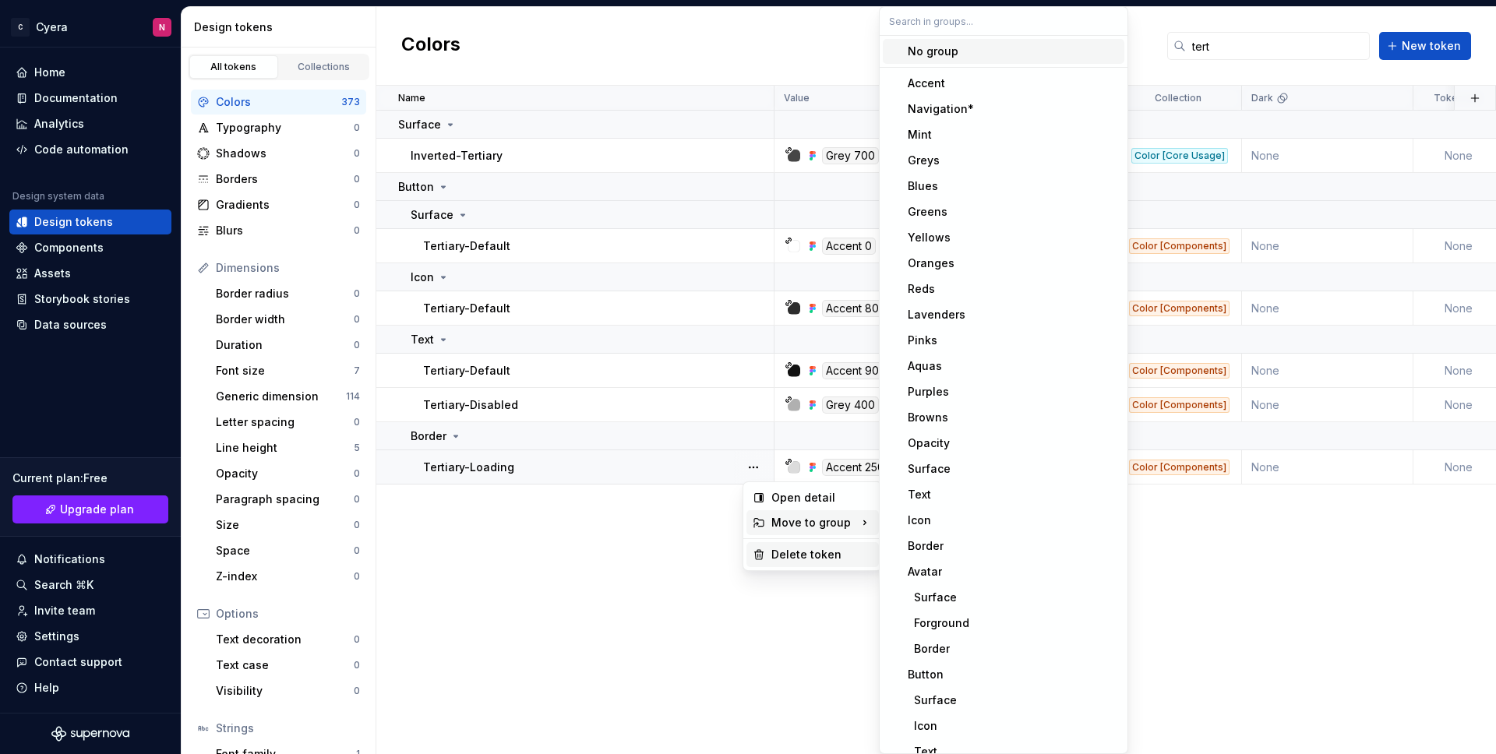
click at [766, 549] on div "Delete token" at bounding box center [812, 554] width 132 height 25
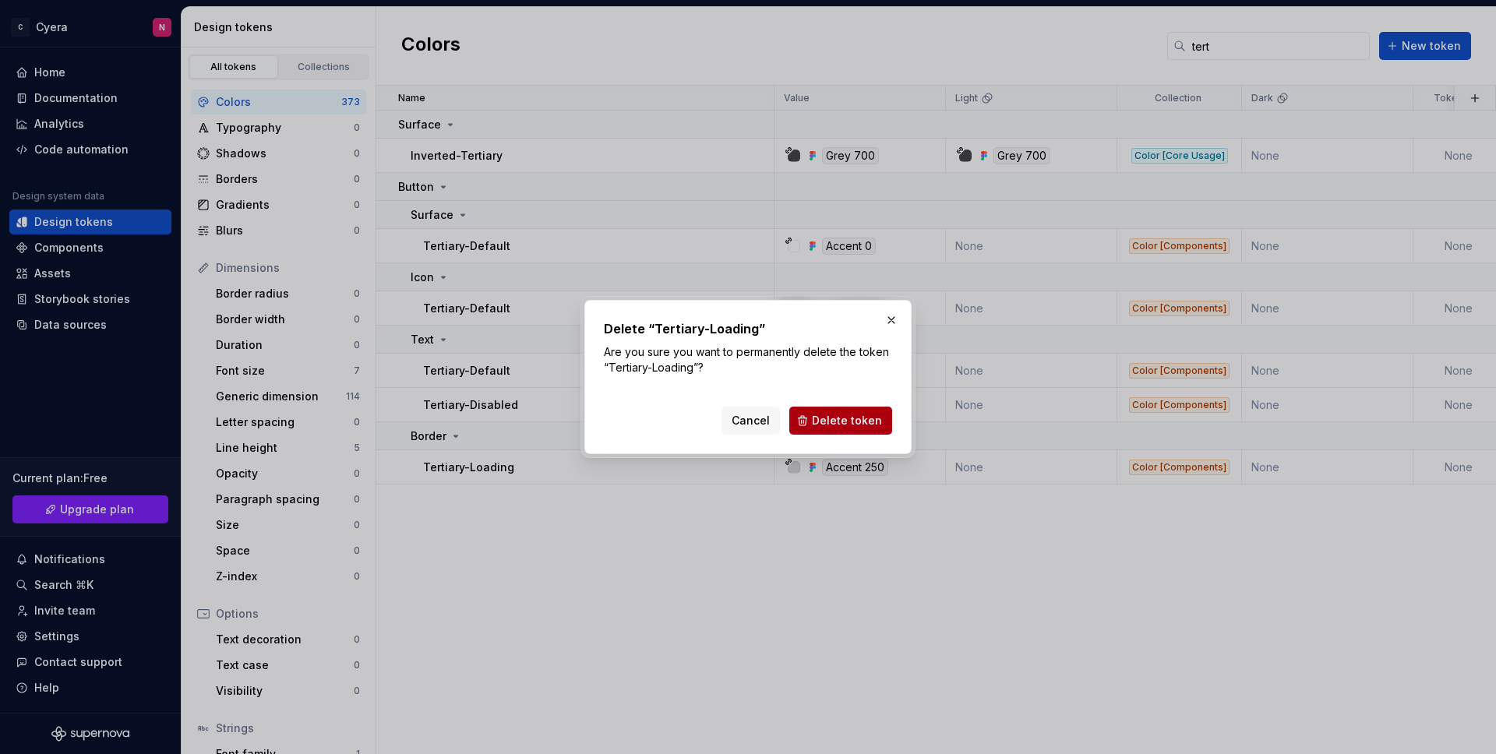
click at [822, 428] on button "Delete token" at bounding box center [840, 421] width 103 height 28
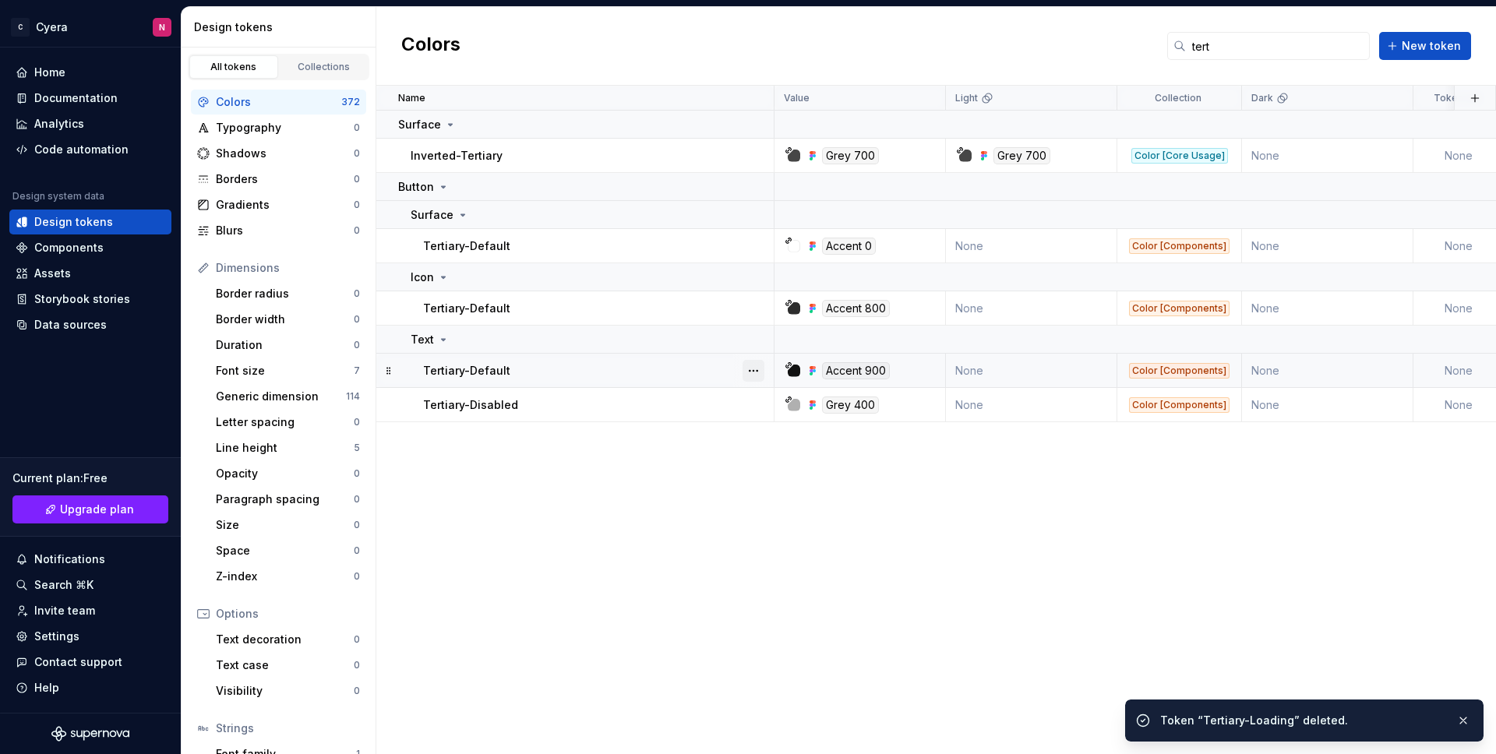
click at [753, 368] on button "button" at bounding box center [753, 371] width 22 height 22
click at [776, 454] on div "Delete token" at bounding box center [821, 458] width 101 height 16
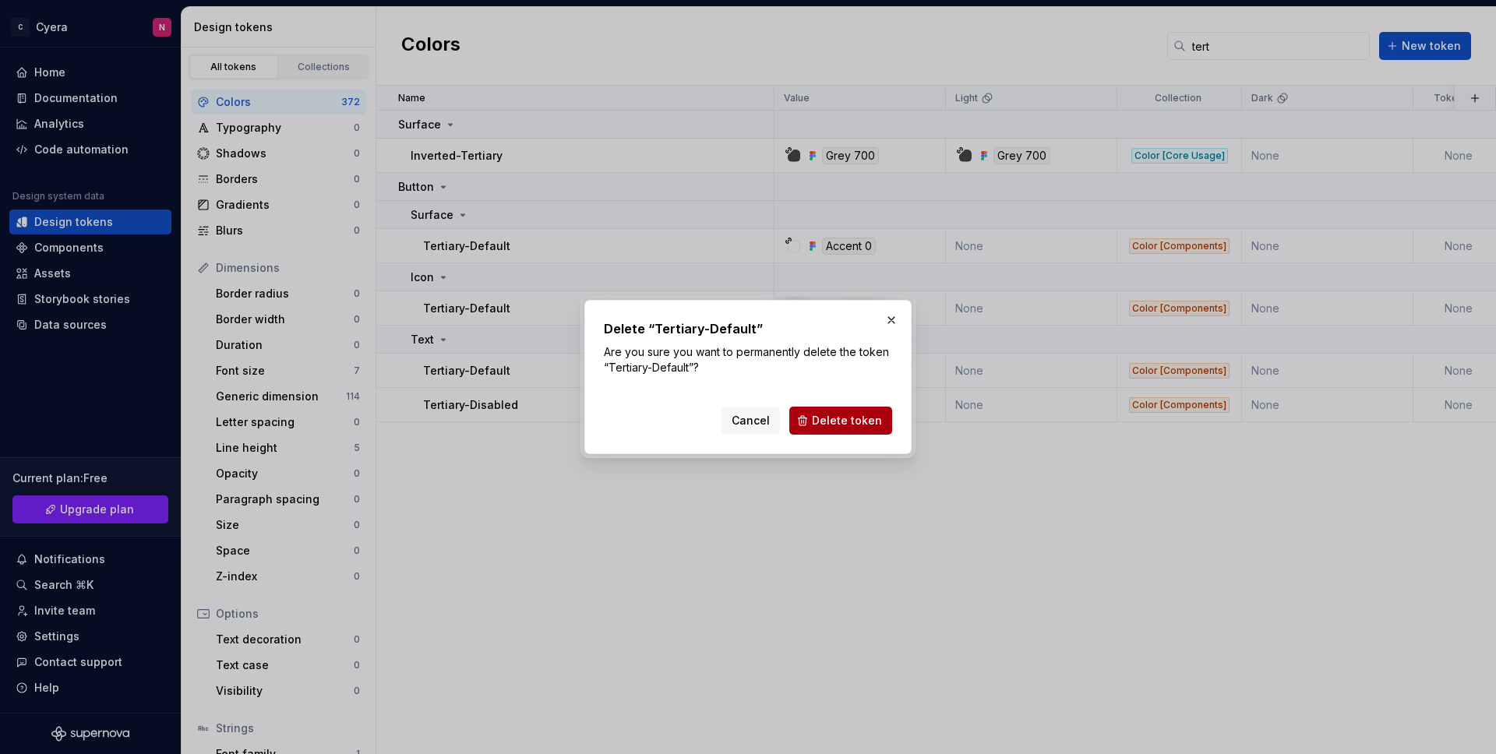
click at [837, 429] on button "Delete token" at bounding box center [840, 421] width 103 height 28
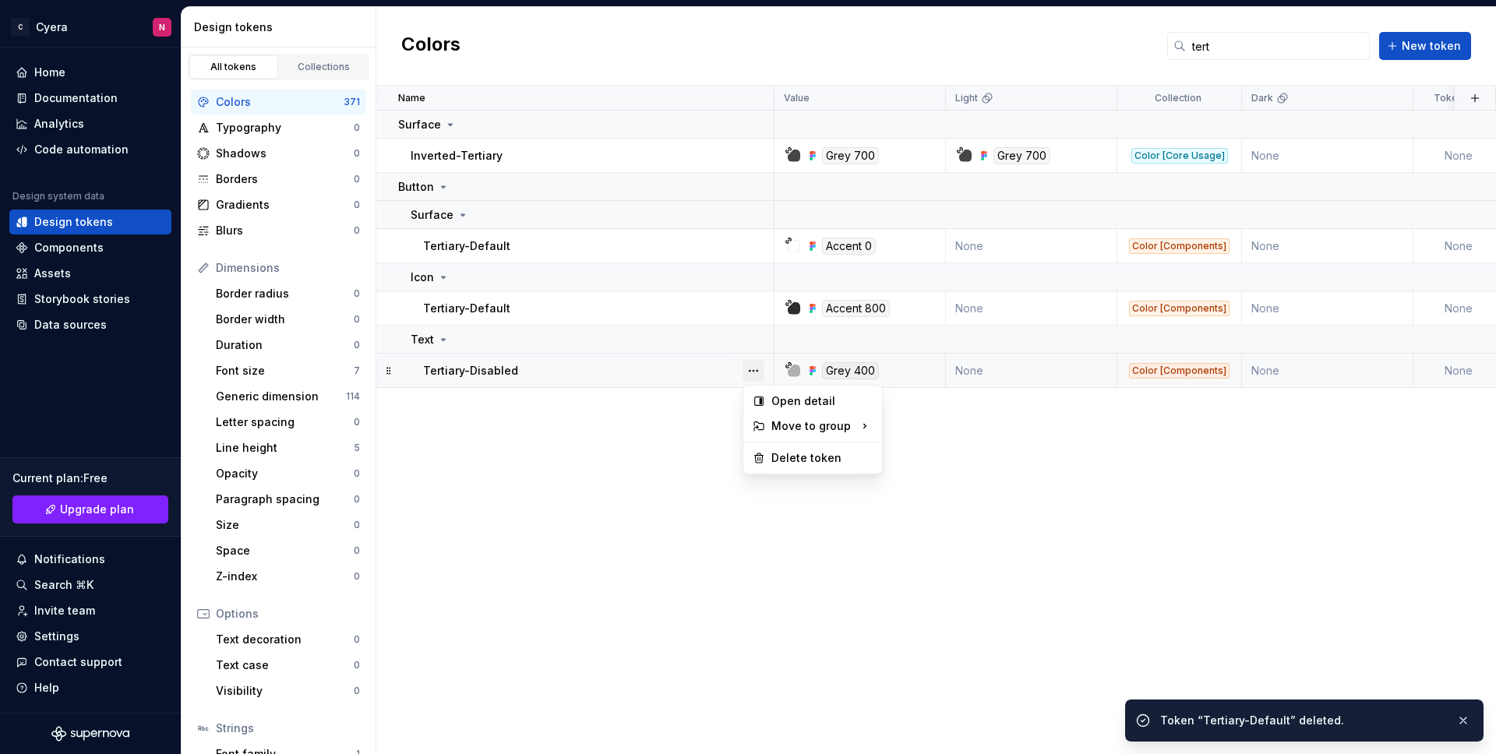
click at [755, 375] on button "button" at bounding box center [753, 371] width 22 height 22
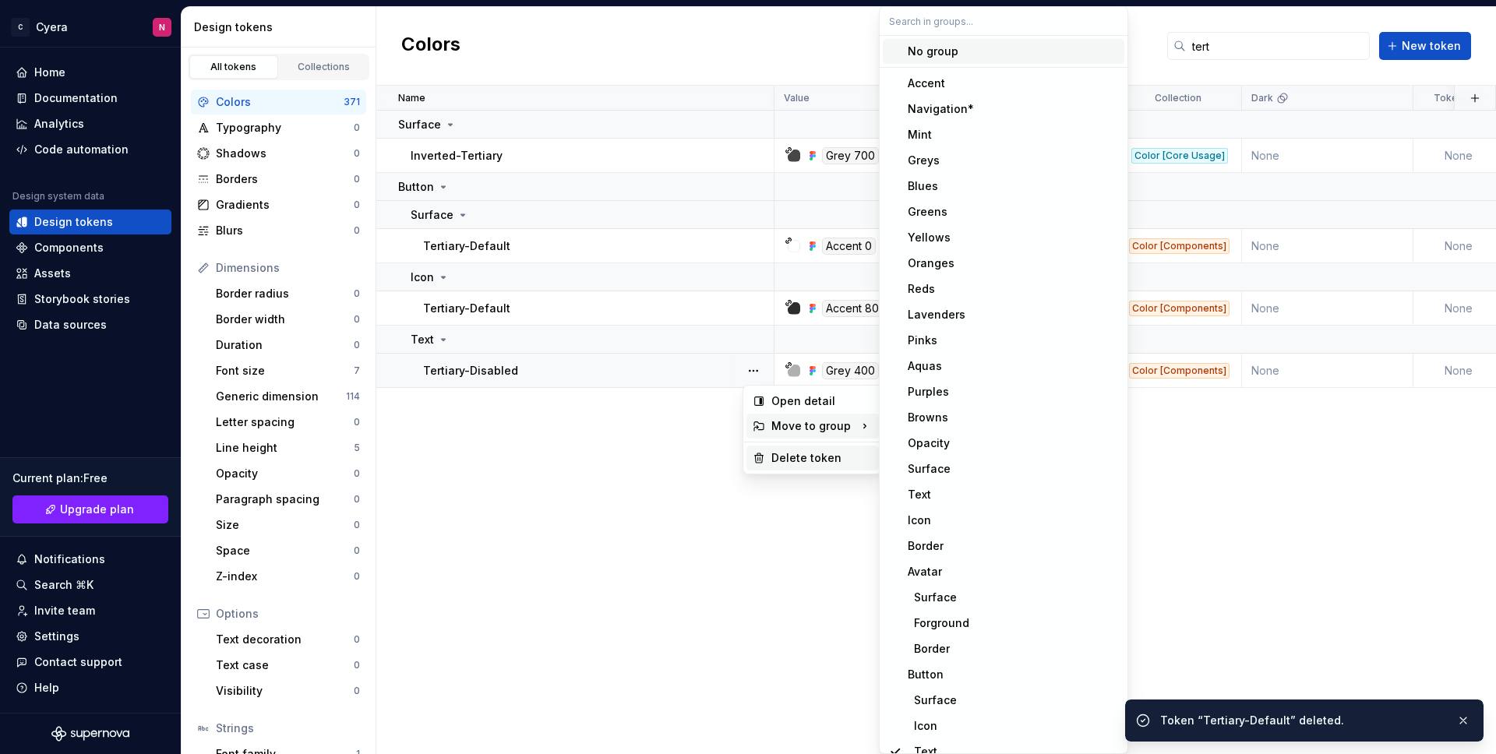
click at [770, 452] on div "Delete token" at bounding box center [812, 458] width 132 height 25
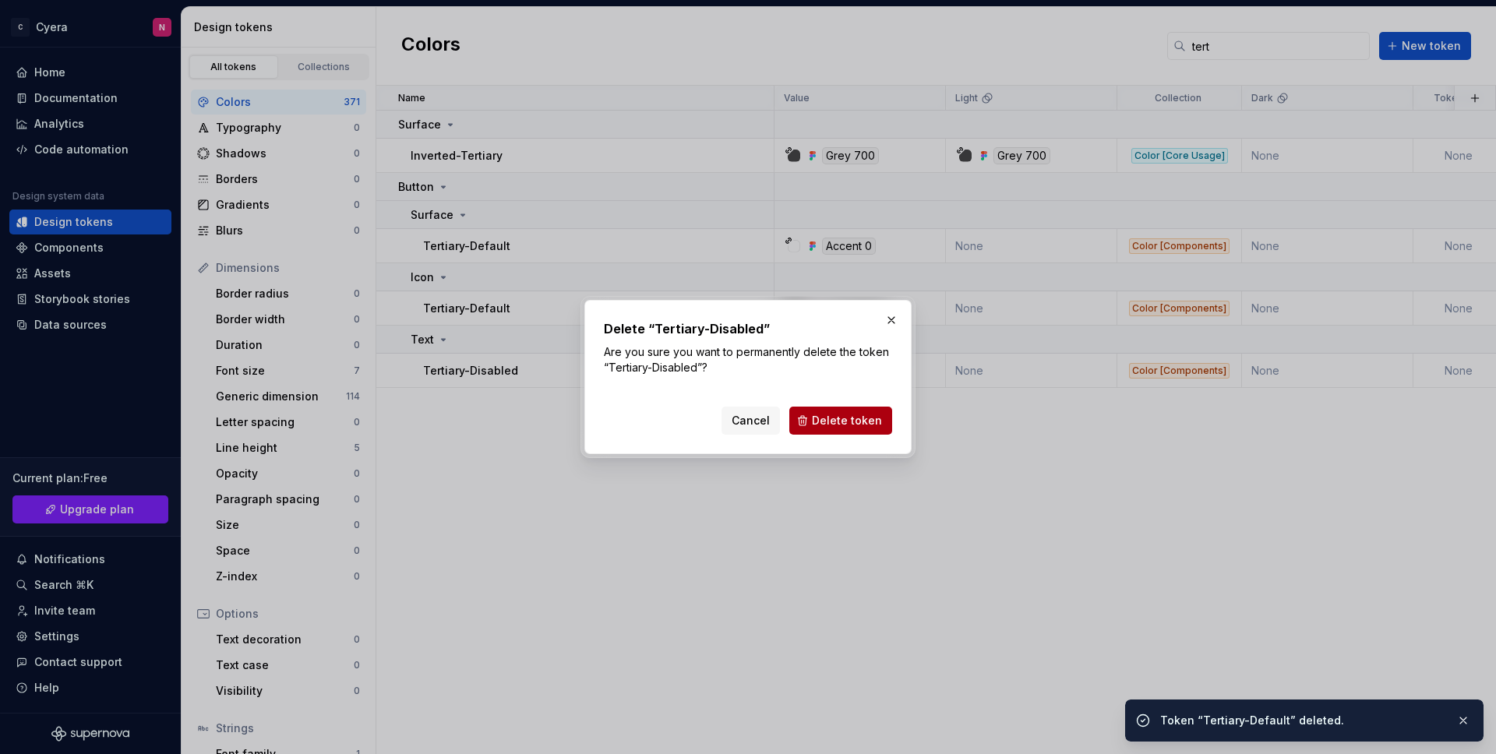
click at [836, 418] on span "Delete token" at bounding box center [847, 421] width 70 height 16
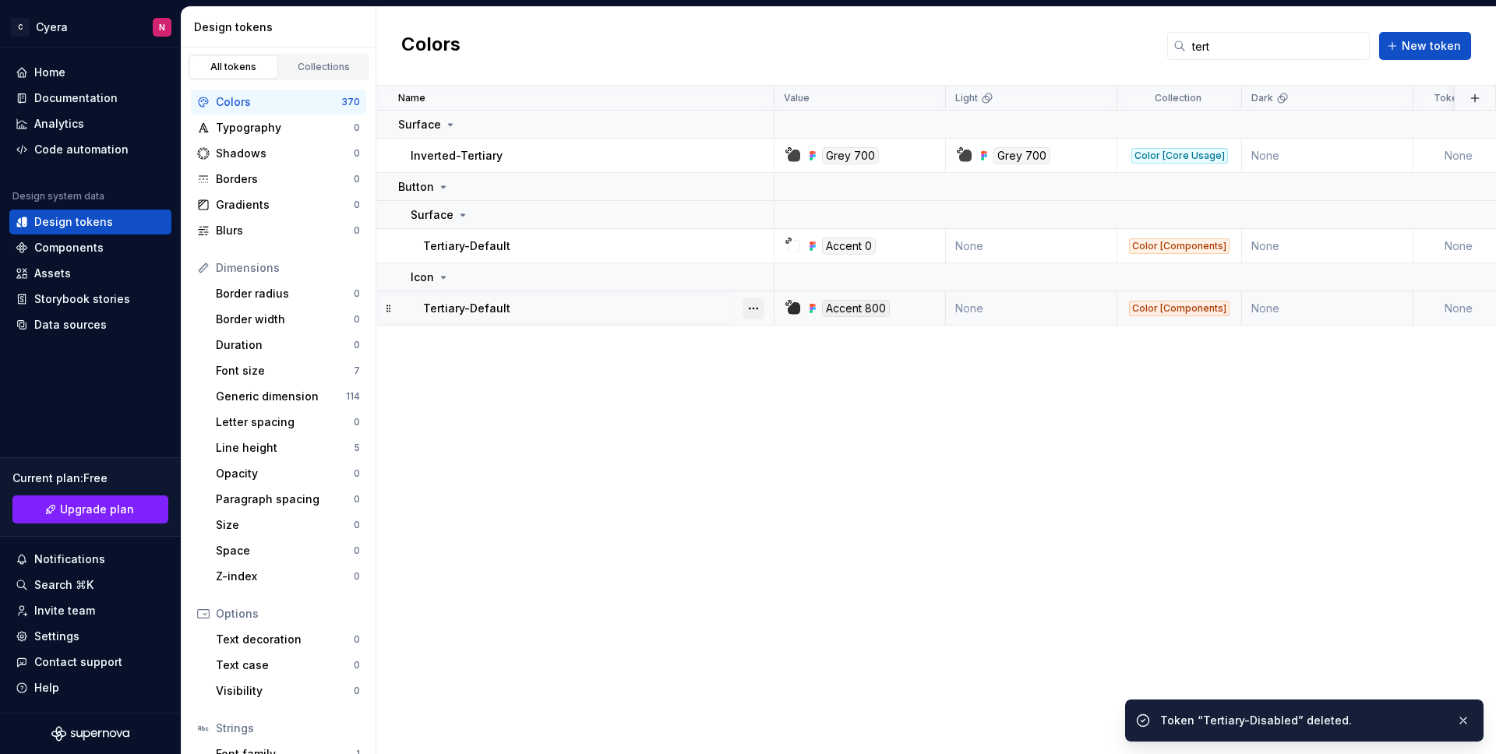
click at [753, 309] on button "button" at bounding box center [753, 309] width 22 height 22
click at [777, 388] on div "Delete token" at bounding box center [821, 396] width 101 height 16
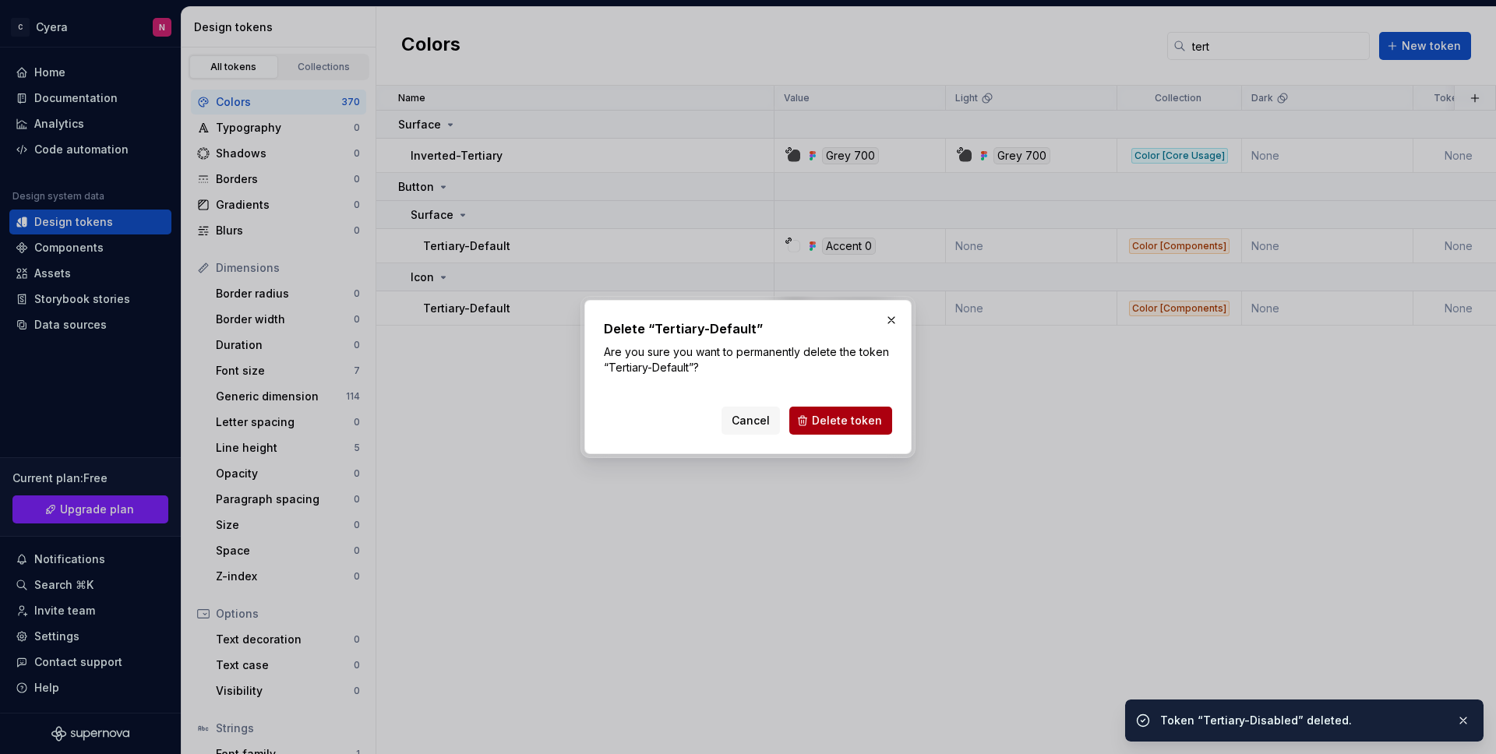
click at [869, 417] on span "Delete token" at bounding box center [847, 421] width 70 height 16
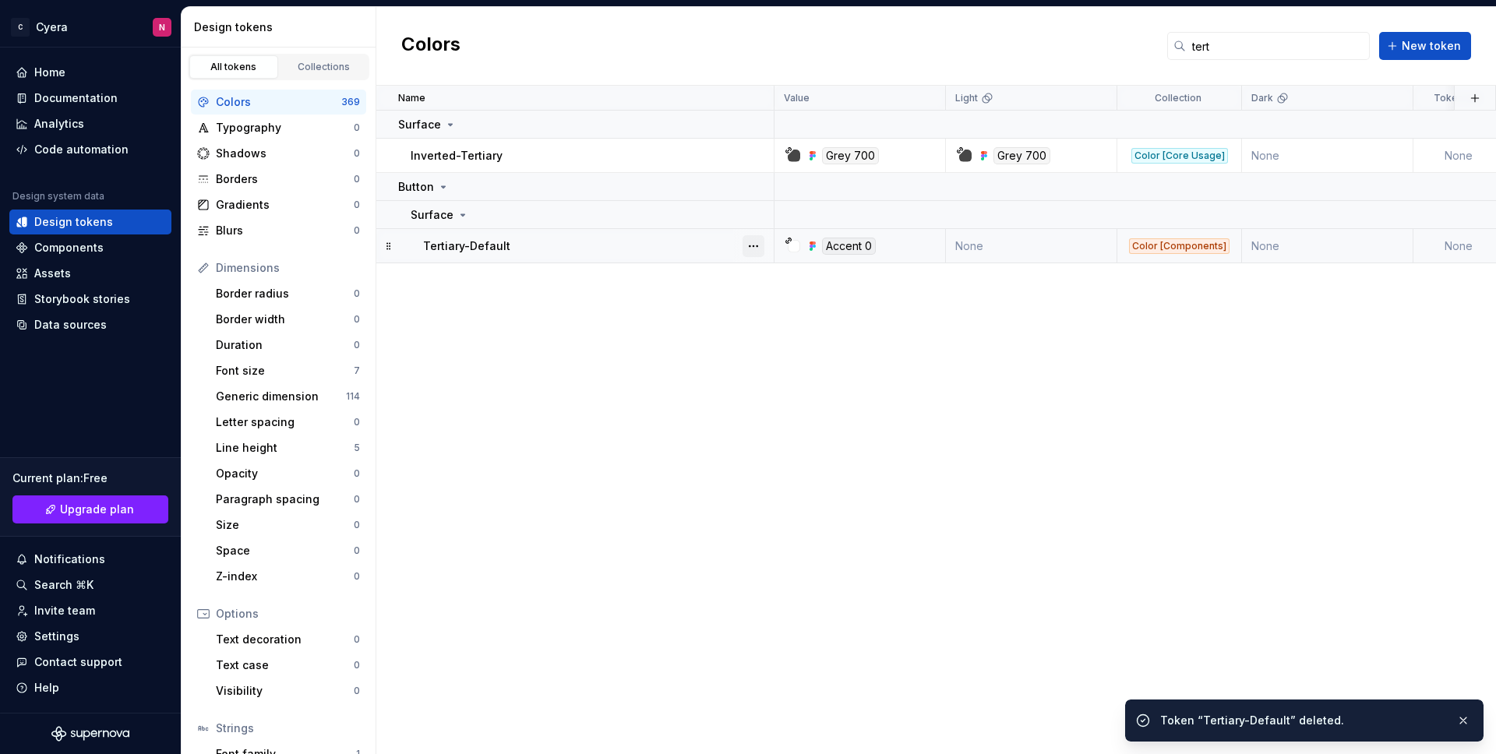
click at [756, 247] on button "button" at bounding box center [753, 246] width 22 height 22
click at [773, 333] on div "Delete token" at bounding box center [821, 334] width 101 height 16
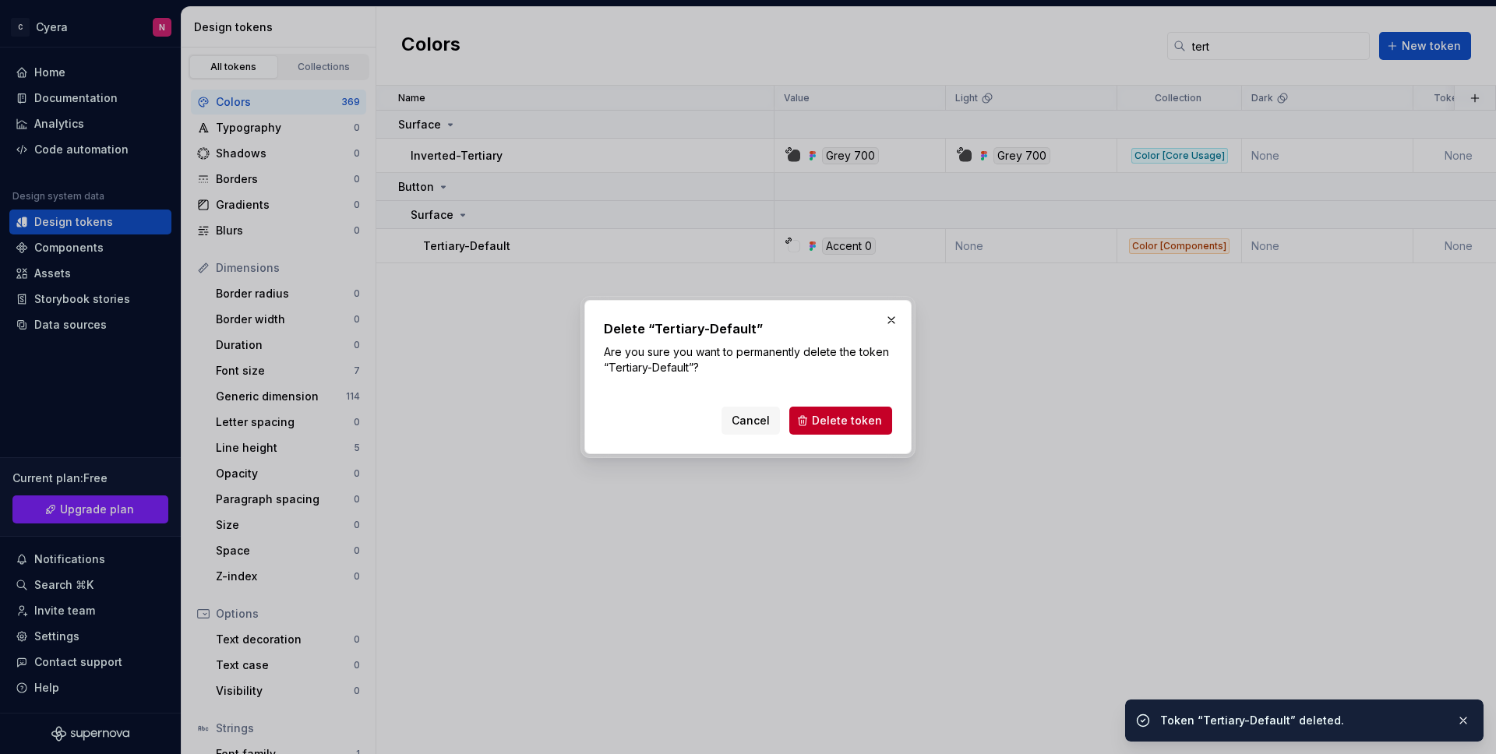
click at [837, 405] on div "Cancel Delete token" at bounding box center [748, 417] width 288 height 34
click at [835, 411] on button "Delete token" at bounding box center [840, 421] width 103 height 28
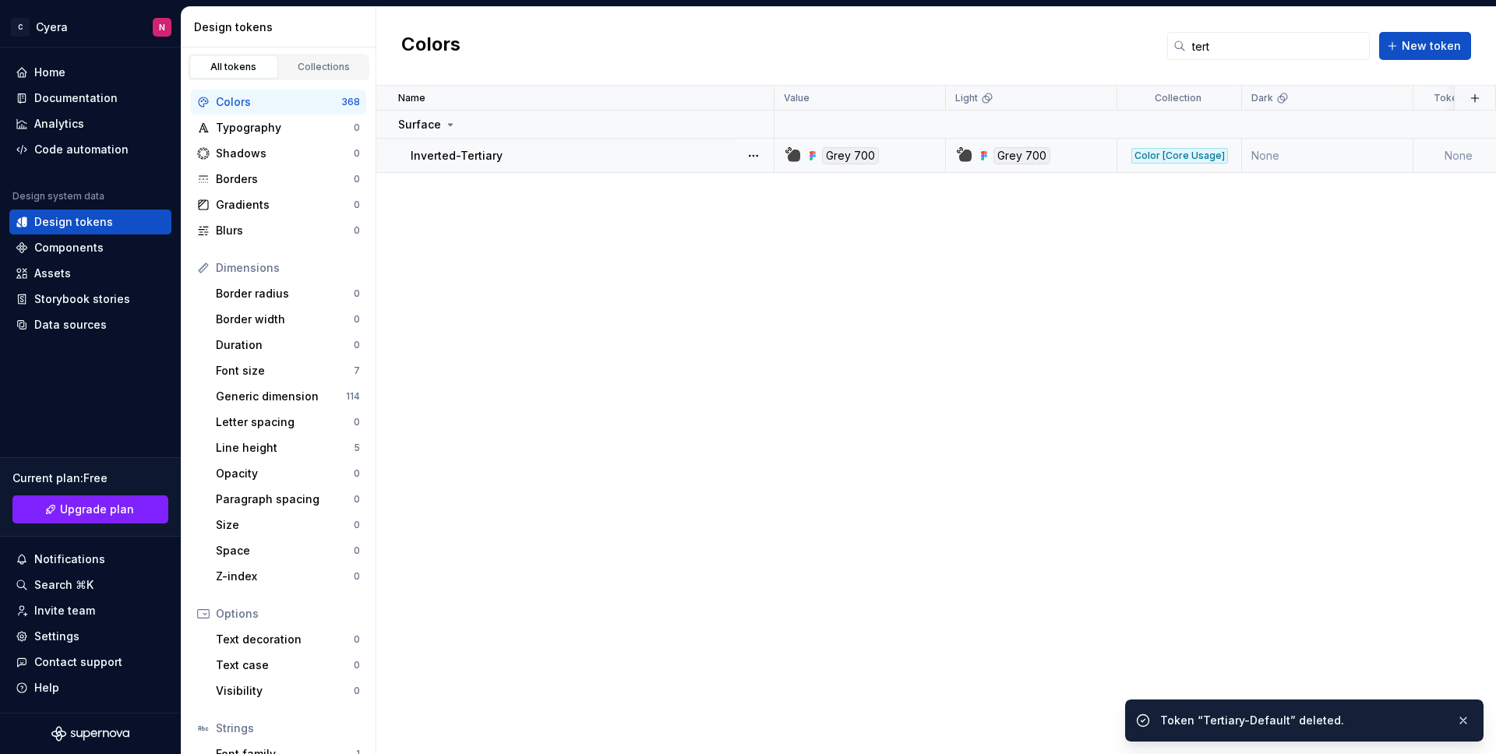
click at [466, 153] on p "Inverted-Tertiary" at bounding box center [457, 156] width 92 height 16
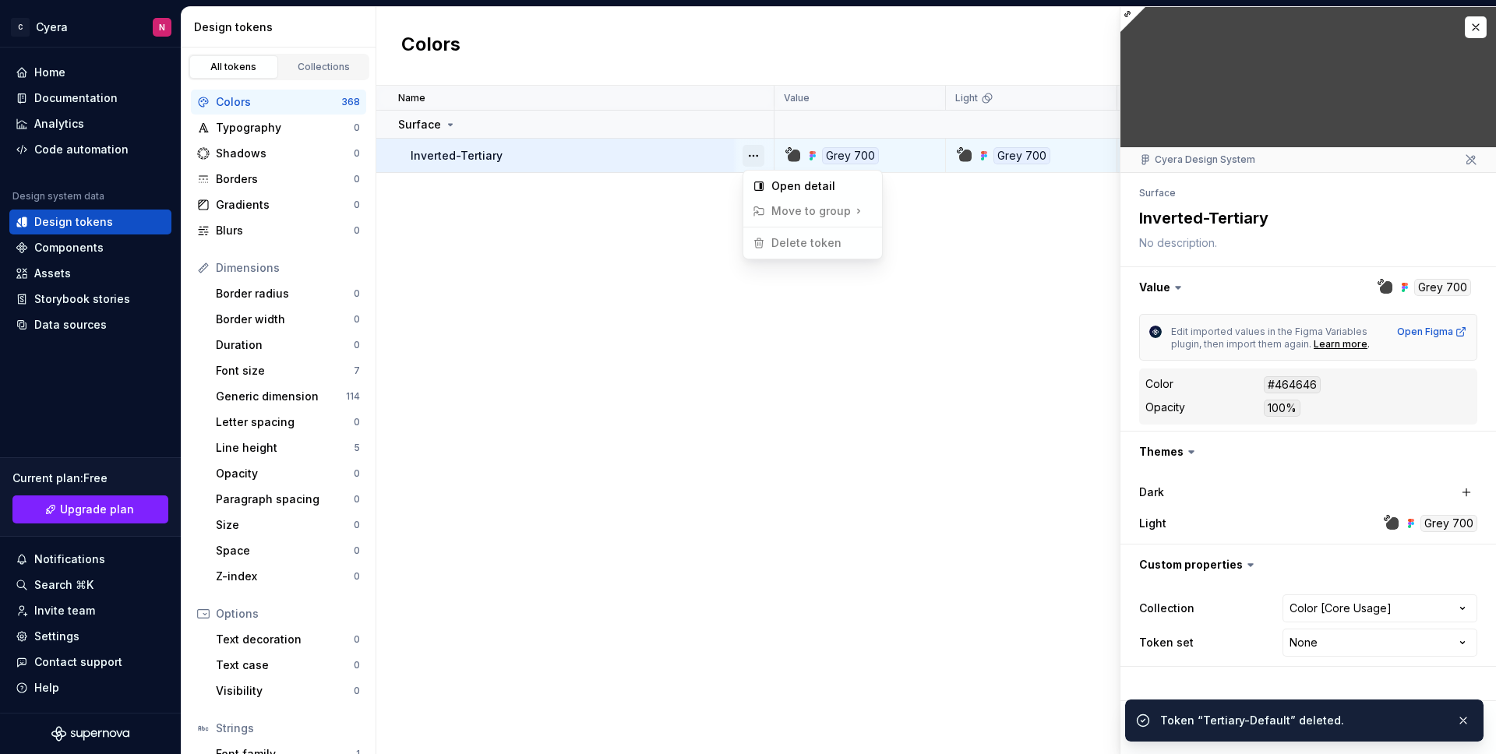
click at [759, 160] on button "button" at bounding box center [753, 156] width 22 height 22
click at [654, 231] on html "C Cyera N Home Documentation Analytics Code automation Design system data Desig…" at bounding box center [748, 377] width 1496 height 754
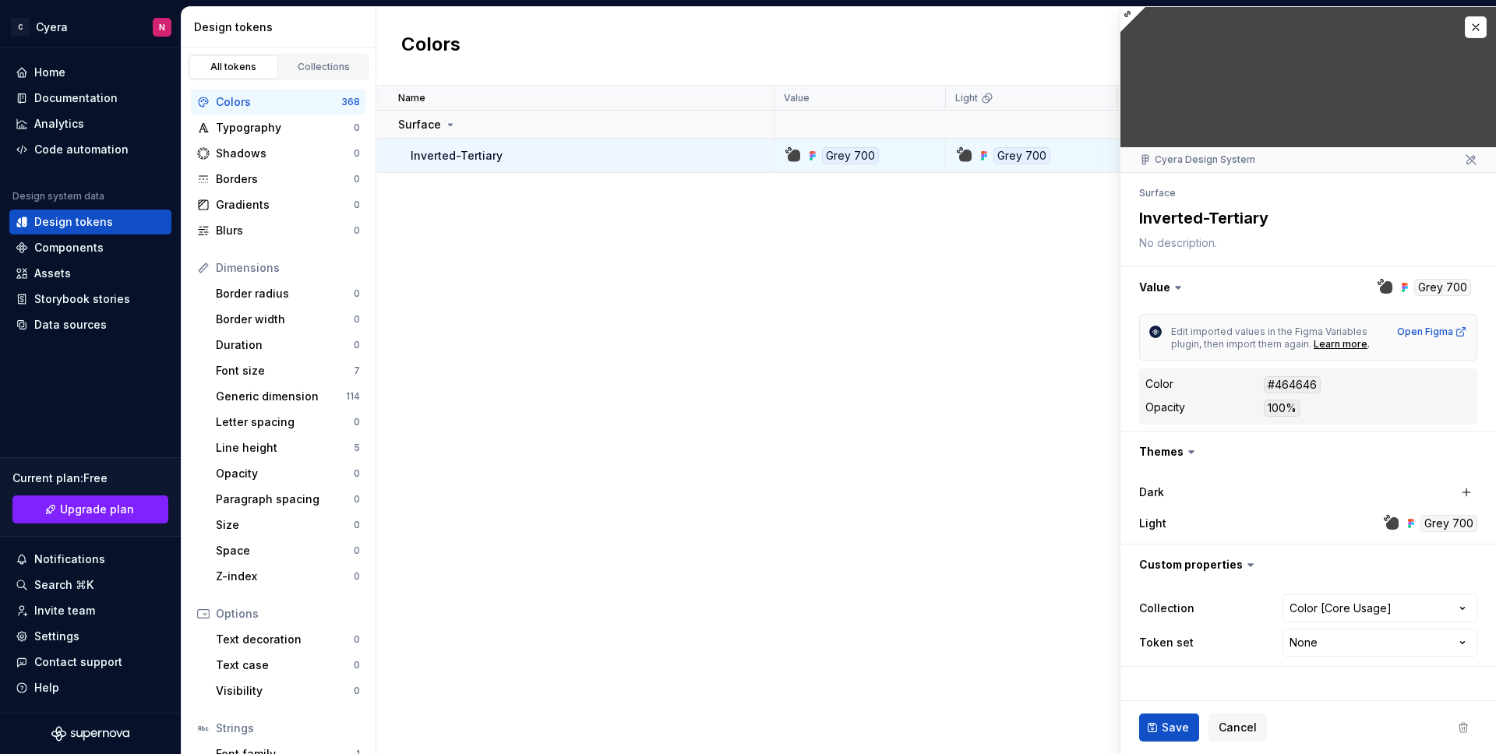
type textarea "*"
click at [1469, 26] on button "button" at bounding box center [1476, 27] width 22 height 22
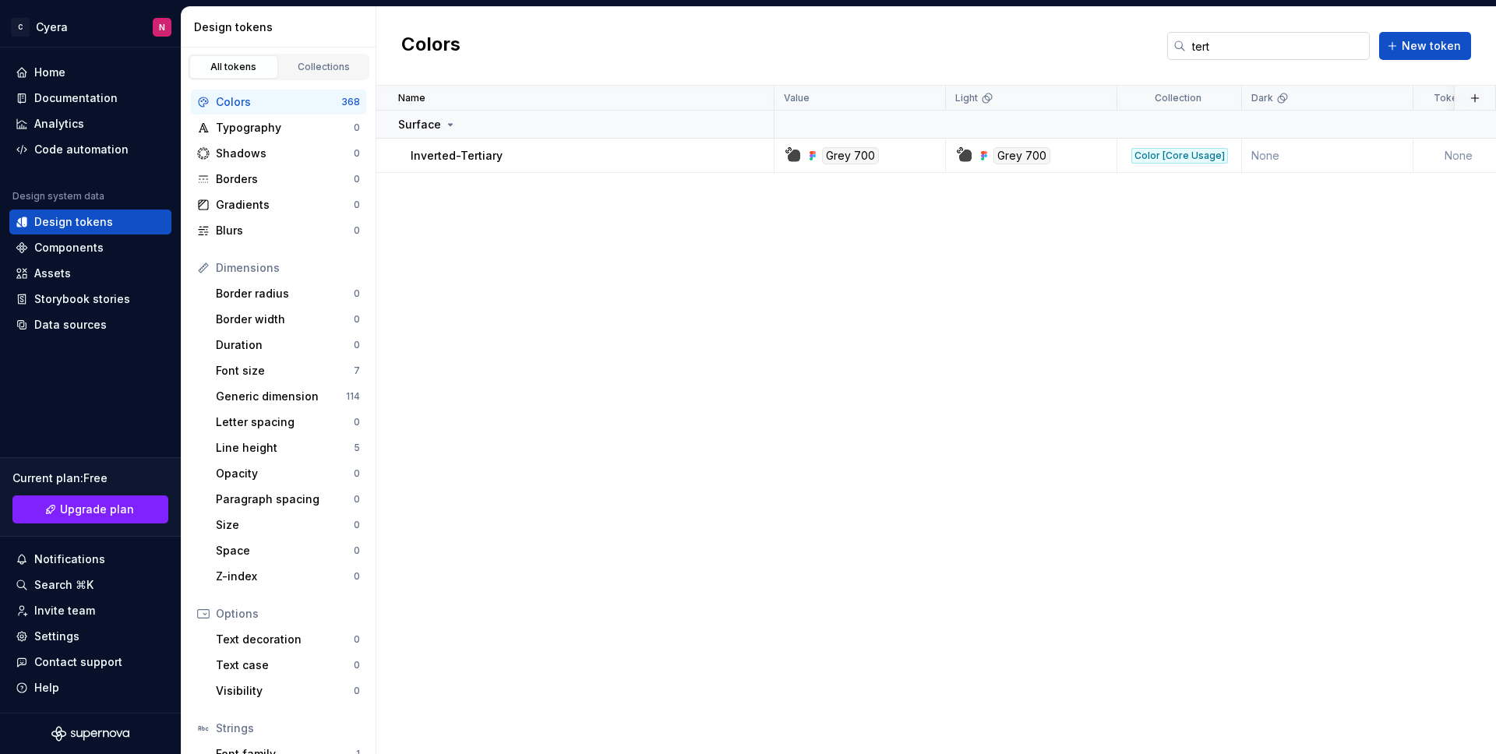
click at [1249, 46] on input "tert" at bounding box center [1278, 46] width 184 height 28
drag, startPoint x: 1246, startPoint y: 45, endPoint x: 1190, endPoint y: 48, distance: 55.4
click at [1190, 48] on input "tert" at bounding box center [1278, 46] width 184 height 28
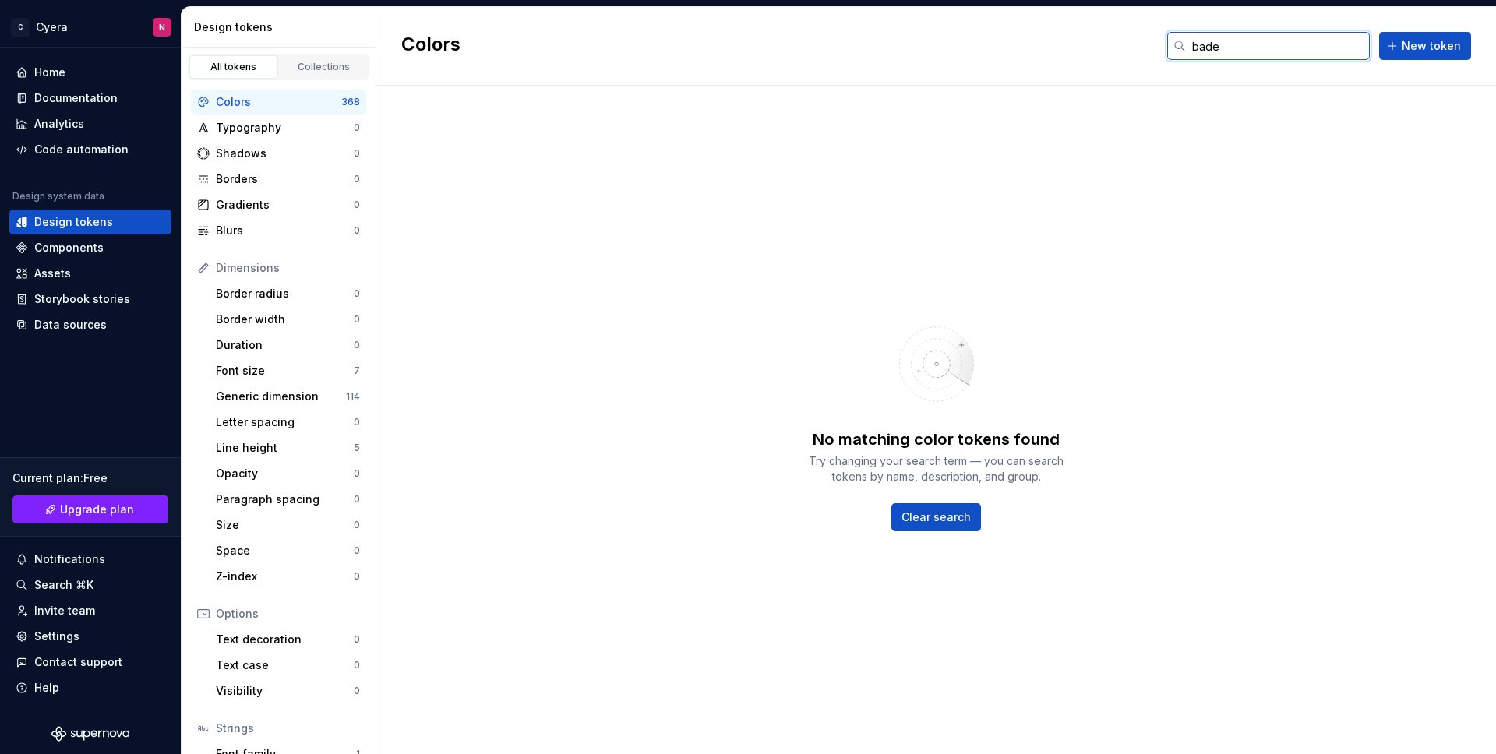
click at [1239, 51] on input "bade" at bounding box center [1278, 46] width 184 height 28
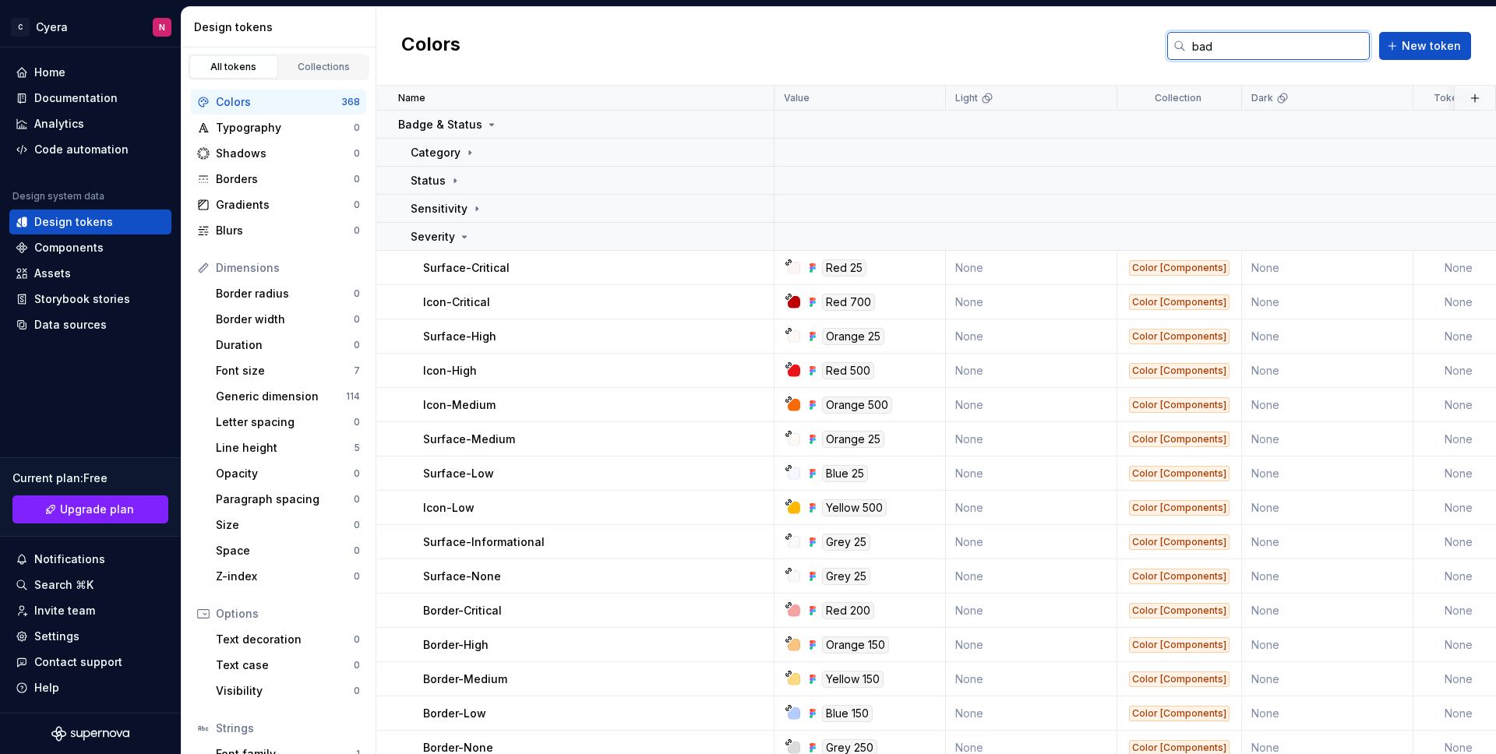
drag, startPoint x: 1239, startPoint y: 42, endPoint x: 1063, endPoint y: 77, distance: 179.5
click at [1063, 77] on div "Colors bad New token" at bounding box center [935, 46] width 1119 height 79
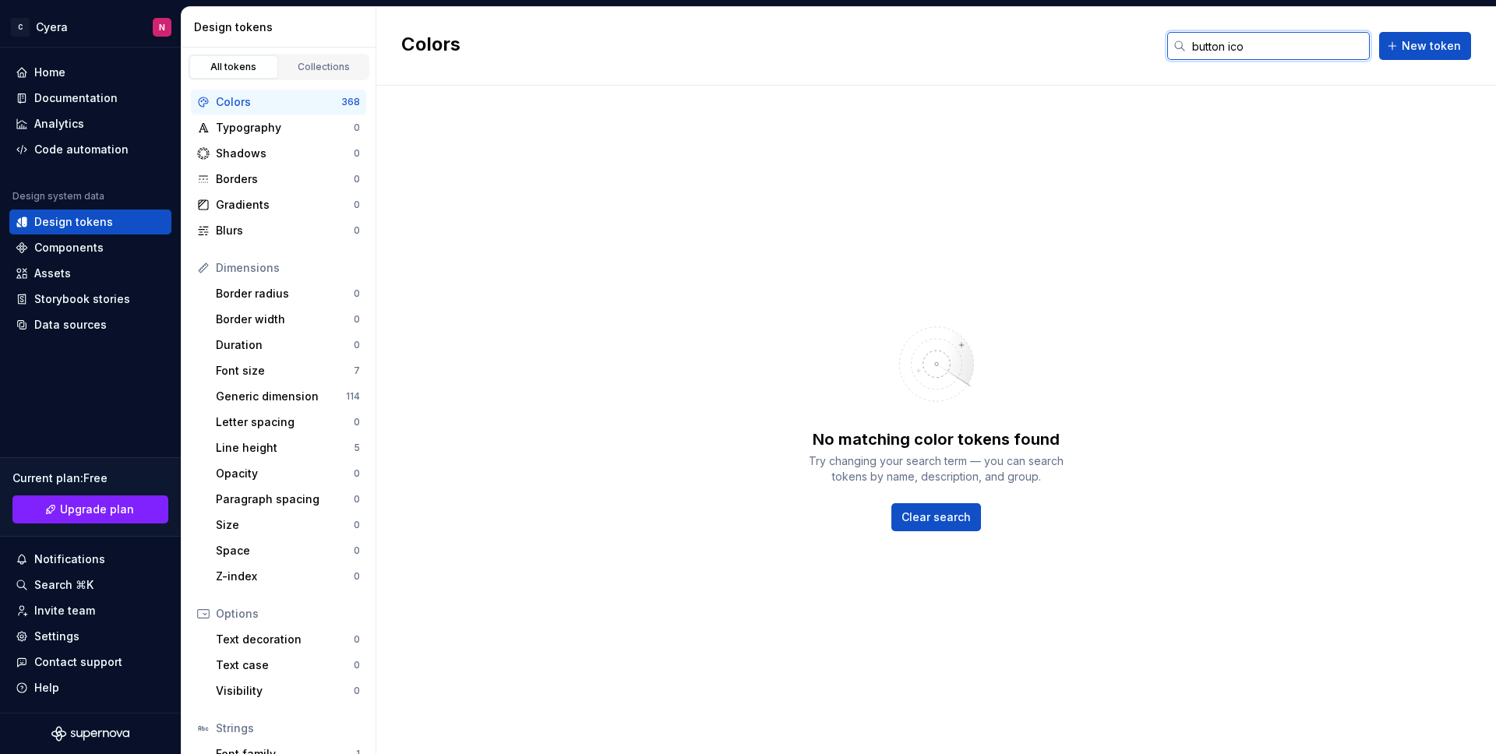
type input "button icon"
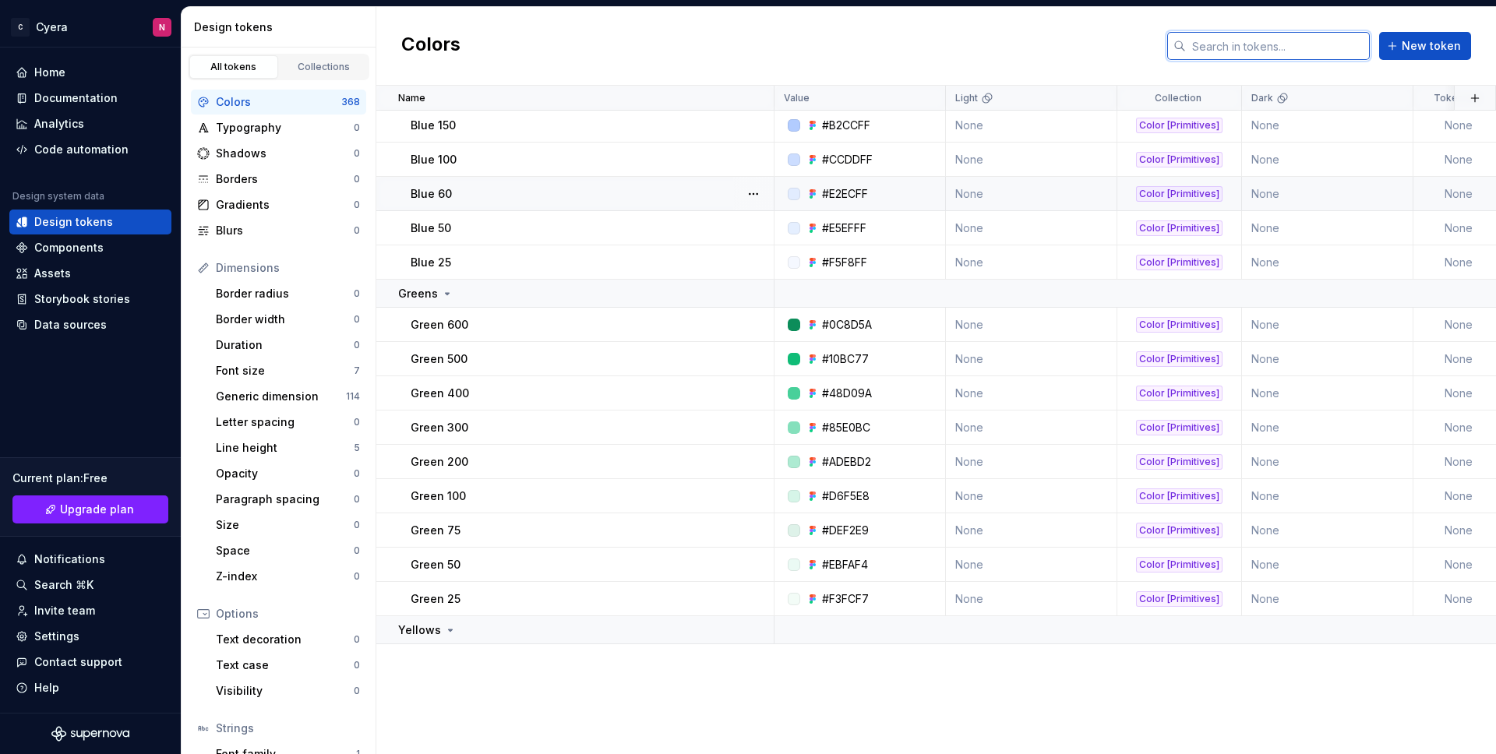
scroll to position [1815, 0]
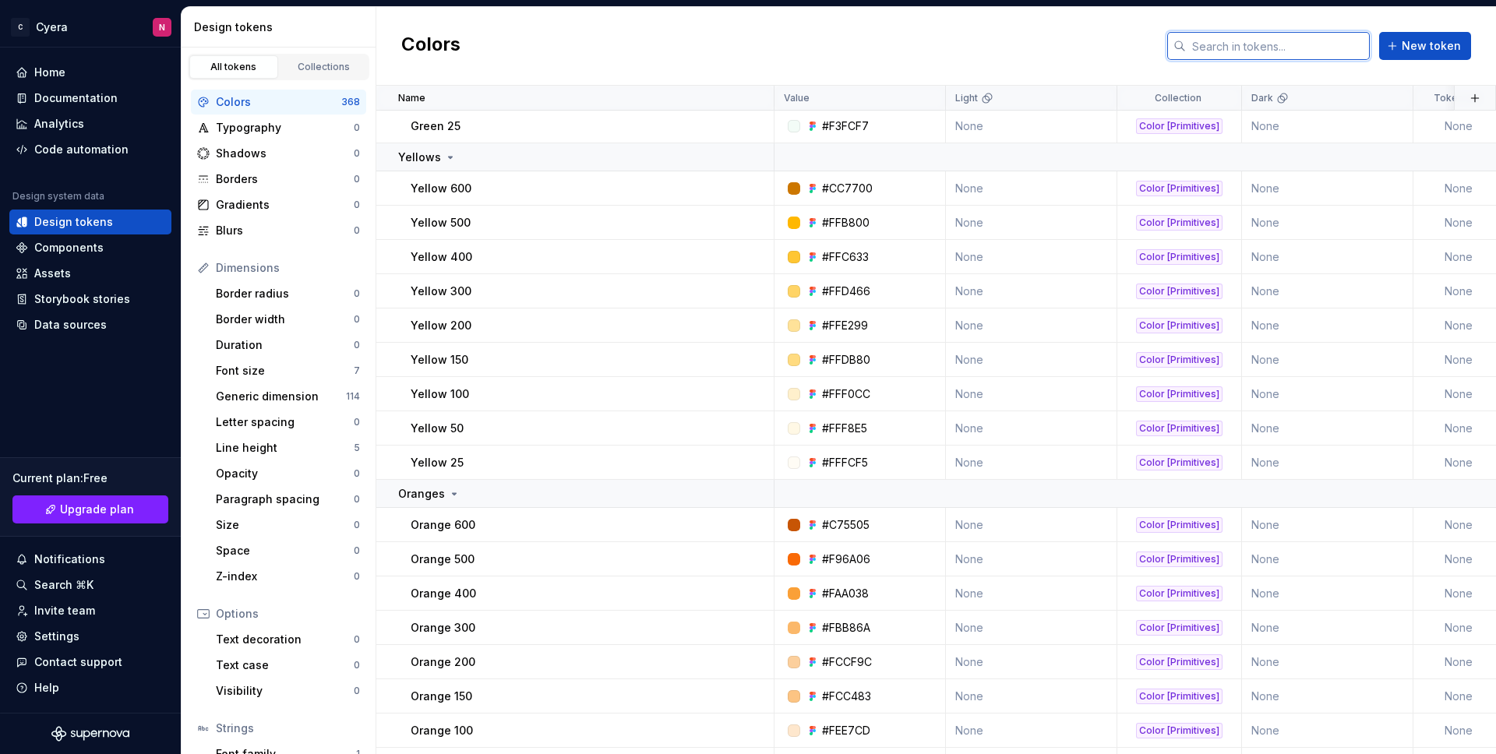
click at [1243, 50] on input "text" at bounding box center [1278, 46] width 184 height 28
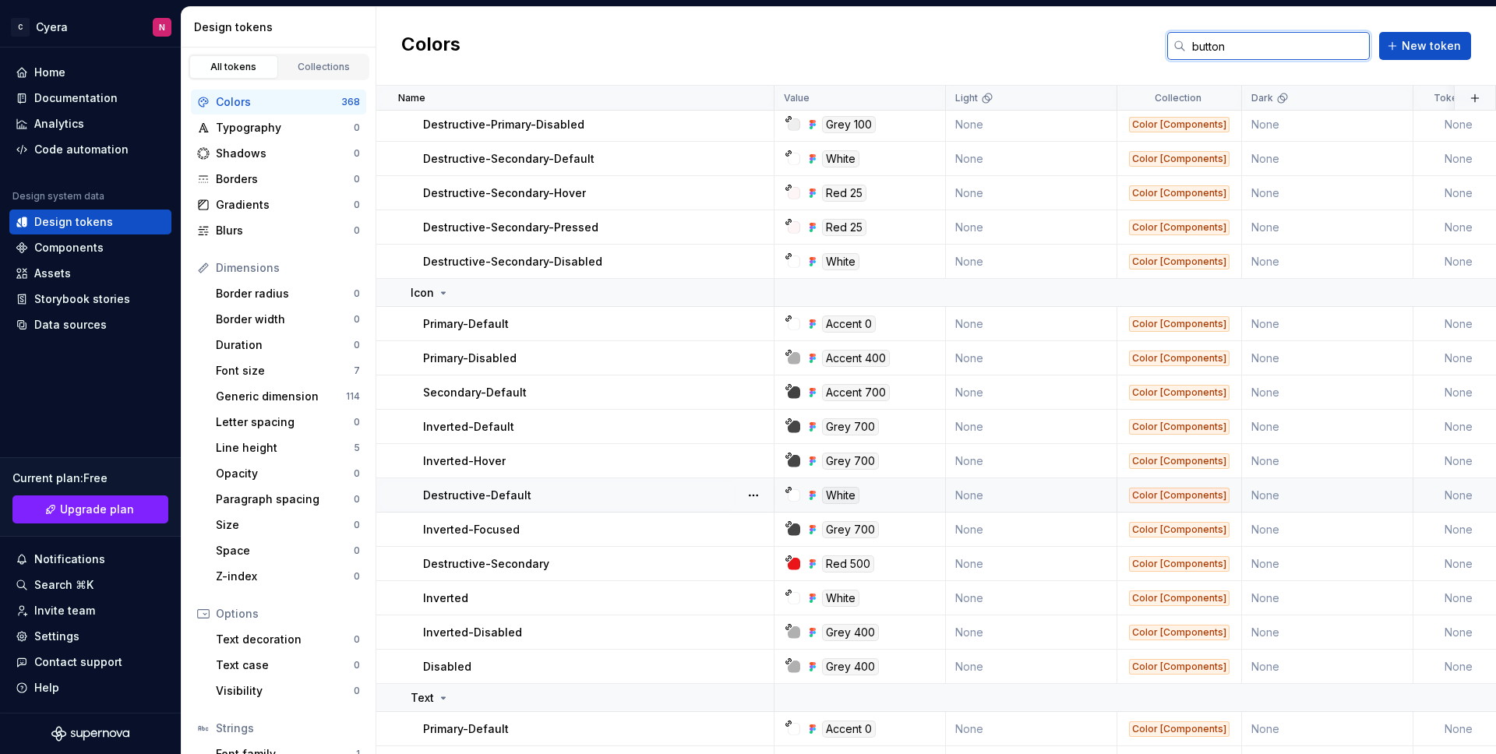
scroll to position [746, 0]
type input "button"
click at [747, 358] on button "button" at bounding box center [753, 358] width 22 height 22
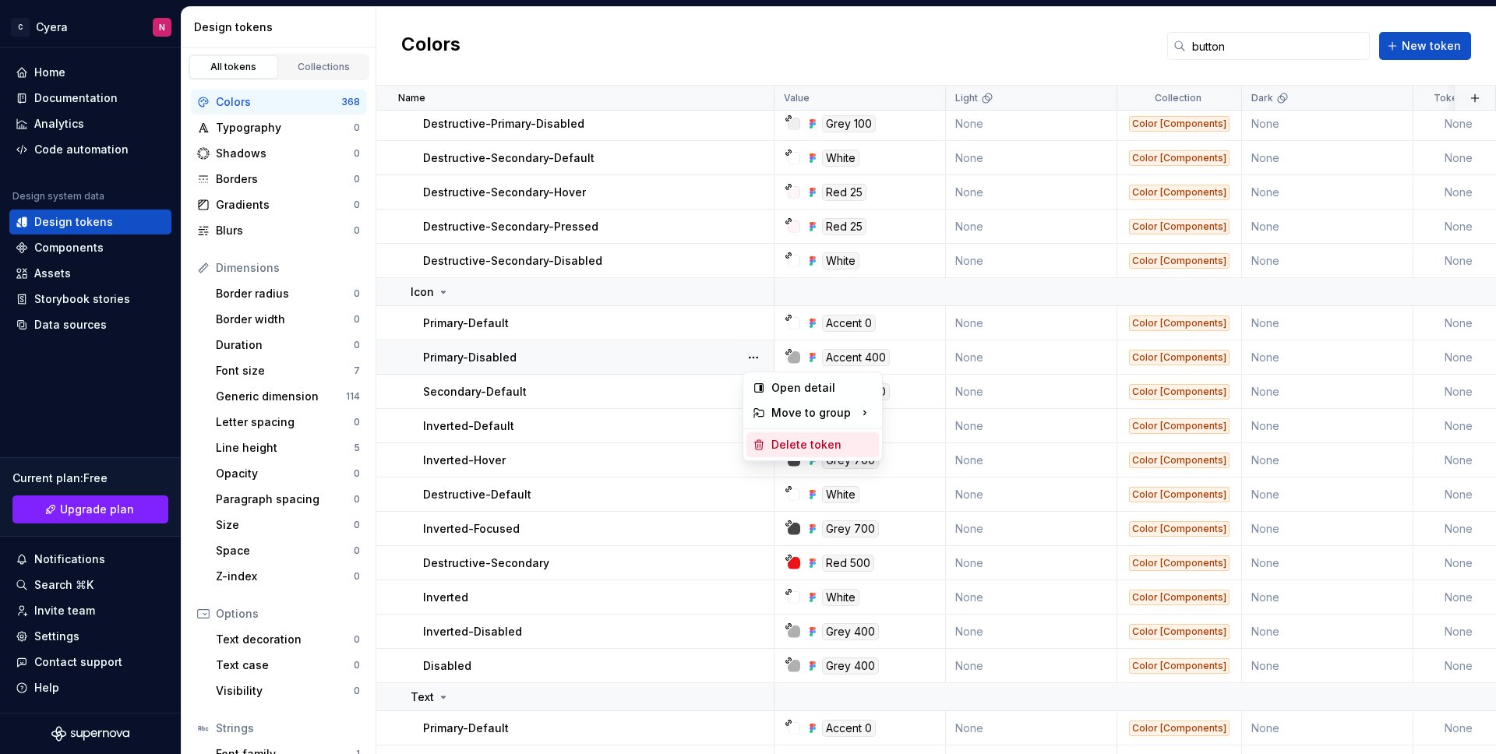
click at [771, 441] on div "Delete token" at bounding box center [821, 445] width 101 height 16
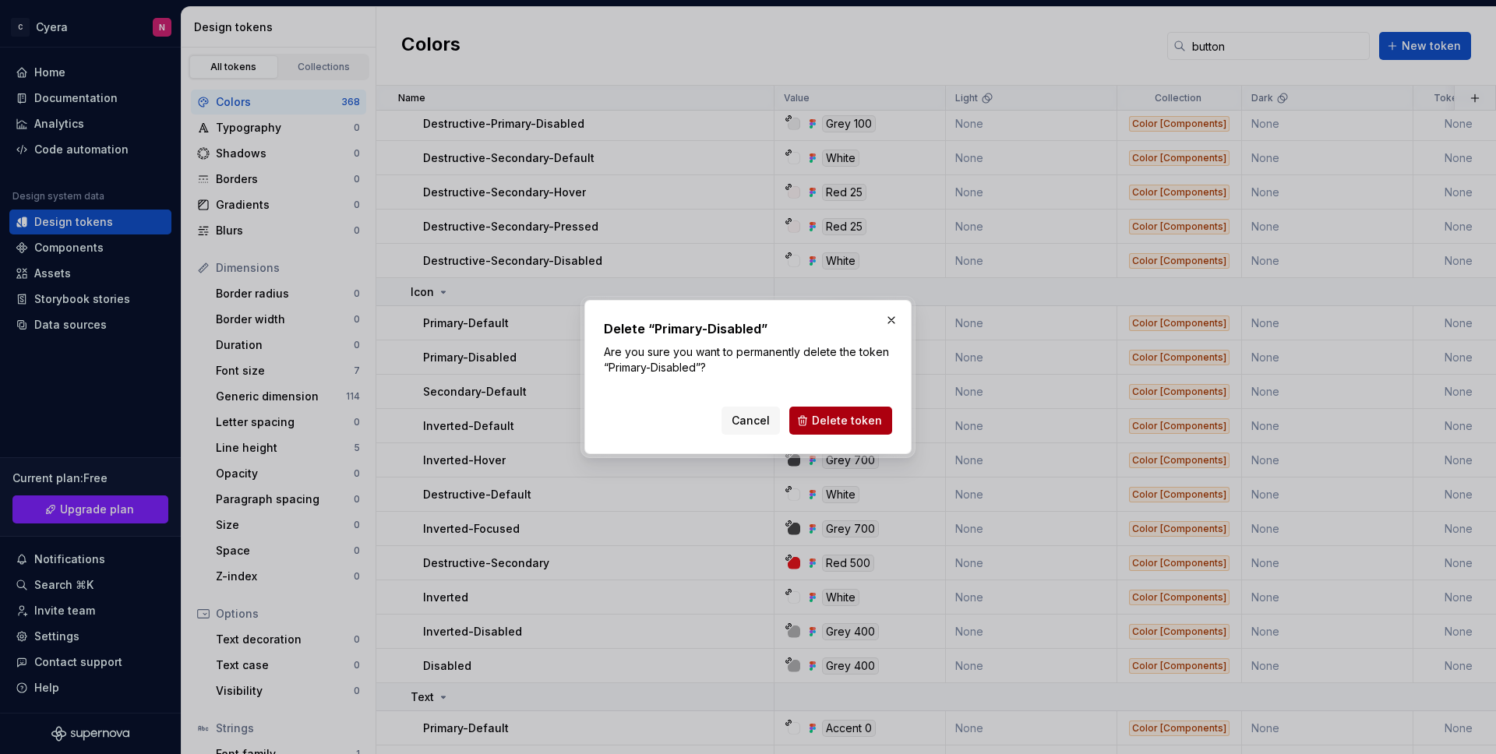
click at [823, 423] on span "Delete token" at bounding box center [847, 421] width 70 height 16
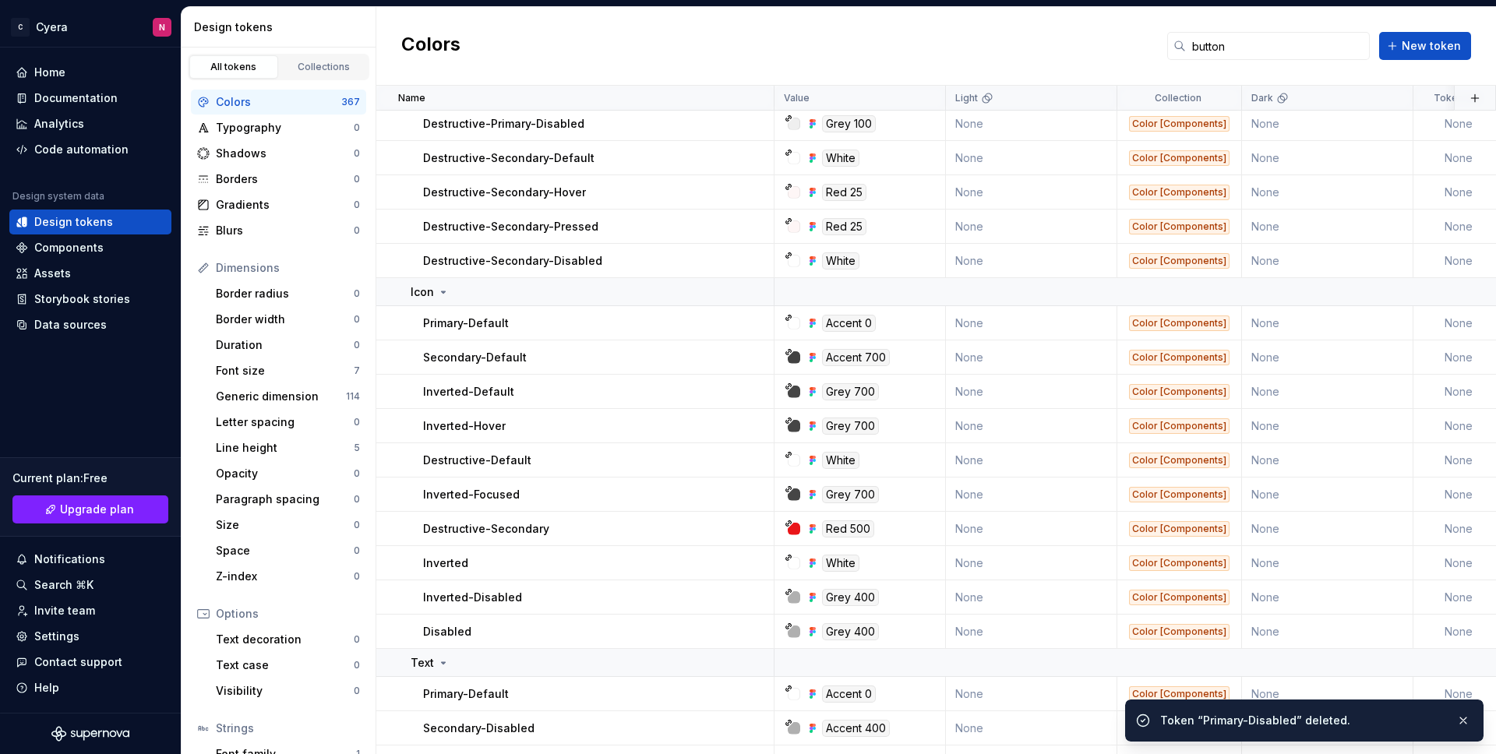
click at [458, 359] on p "Secondary-Default" at bounding box center [475, 358] width 104 height 16
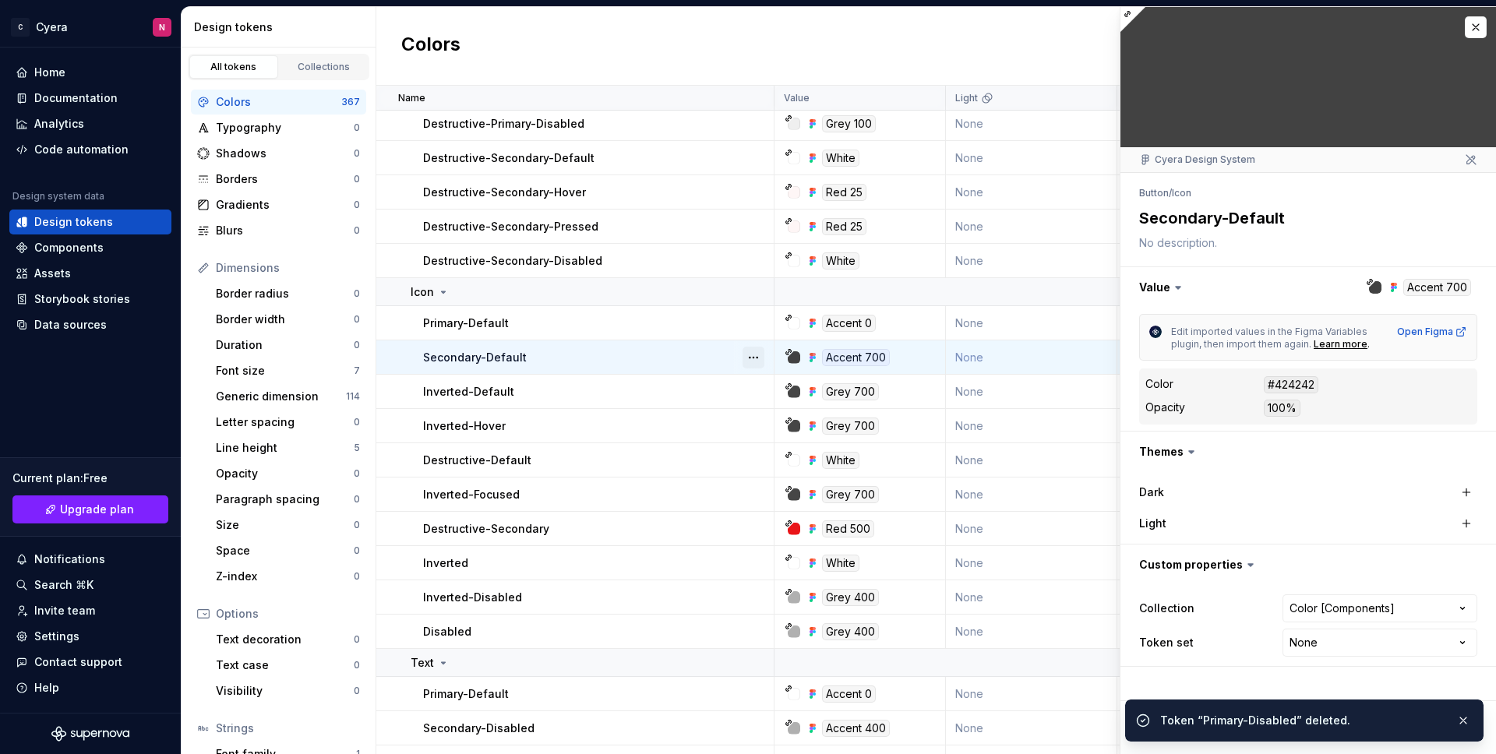
click at [750, 358] on button "button" at bounding box center [753, 358] width 22 height 22
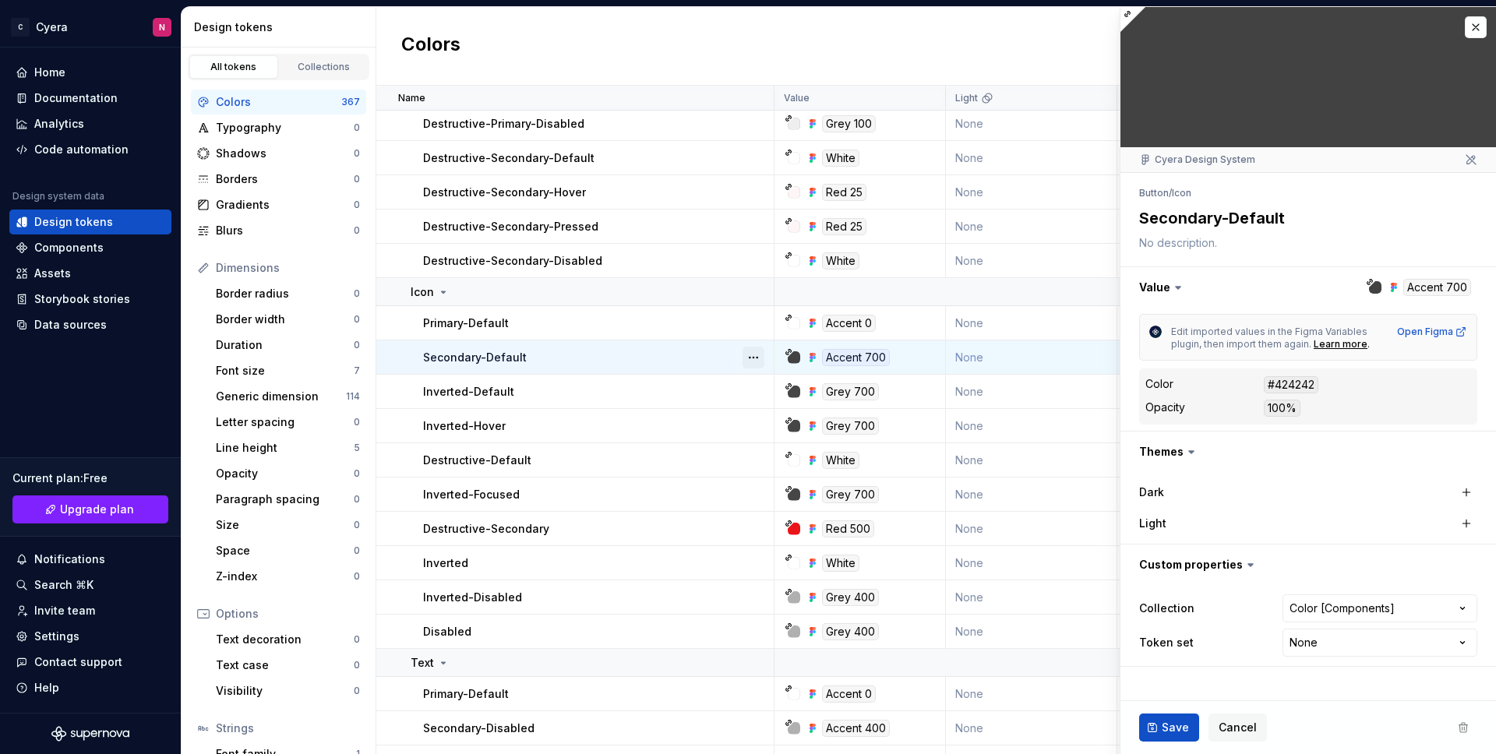
click at [749, 358] on button "button" at bounding box center [753, 358] width 22 height 22
click at [755, 601] on button "button" at bounding box center [753, 598] width 22 height 22
click at [735, 481] on html "C Cyera N Home Documentation Analytics Code automation Design system data Desig…" at bounding box center [748, 377] width 1496 height 754
click at [752, 393] on button "button" at bounding box center [753, 392] width 22 height 22
click at [771, 479] on div "Delete token" at bounding box center [821, 479] width 101 height 16
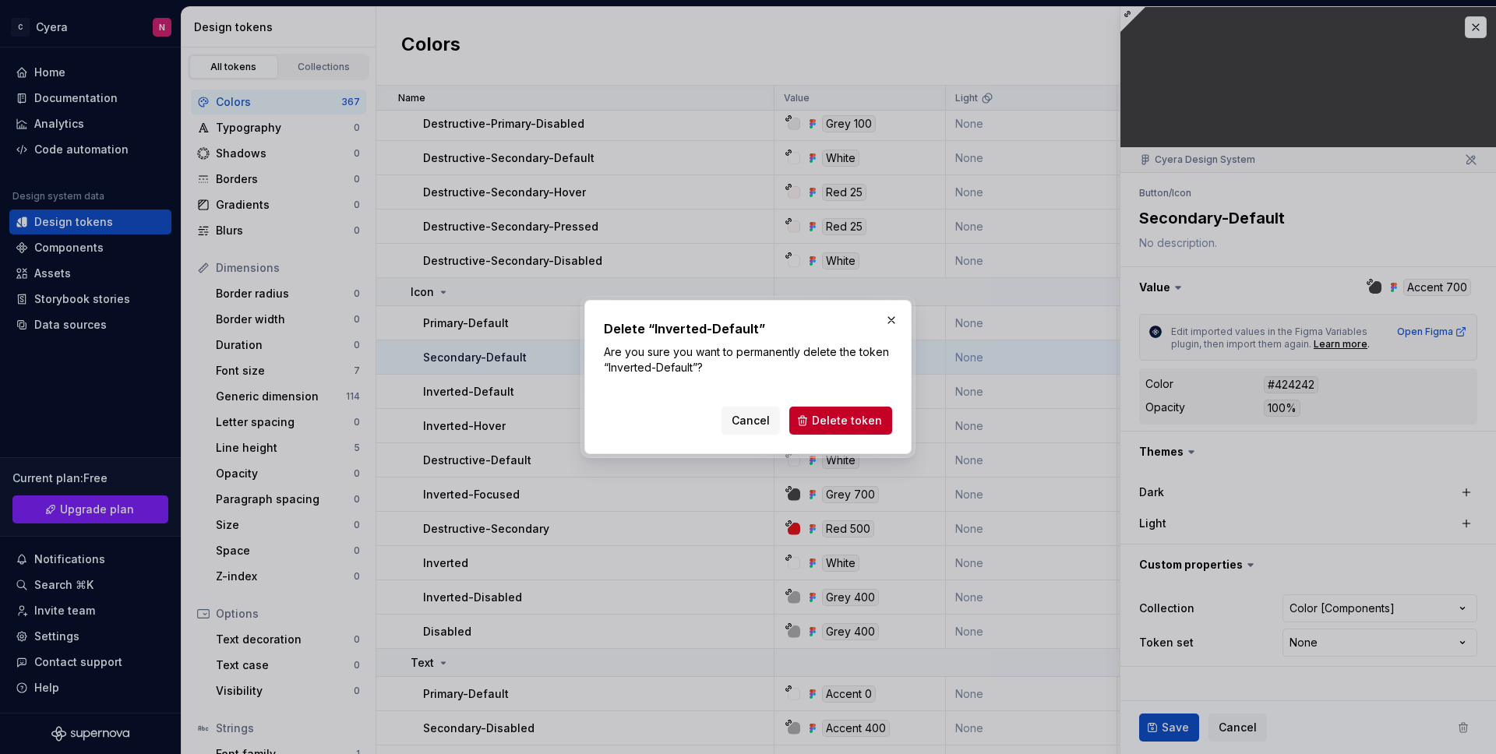
click at [838, 400] on div "Cancel Delete token" at bounding box center [748, 417] width 288 height 34
click at [836, 412] on button "Delete token" at bounding box center [840, 421] width 103 height 28
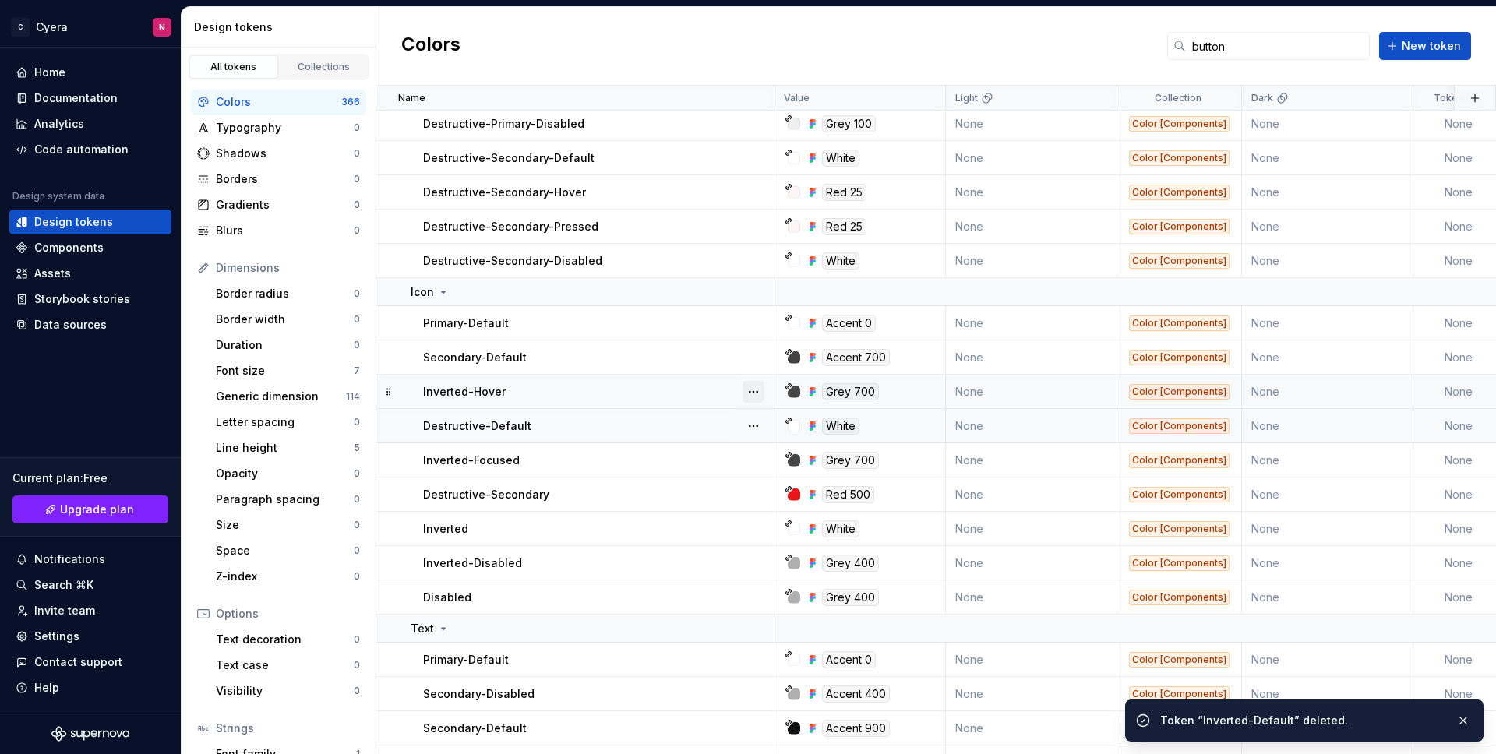
click at [750, 390] on button "button" at bounding box center [753, 392] width 22 height 22
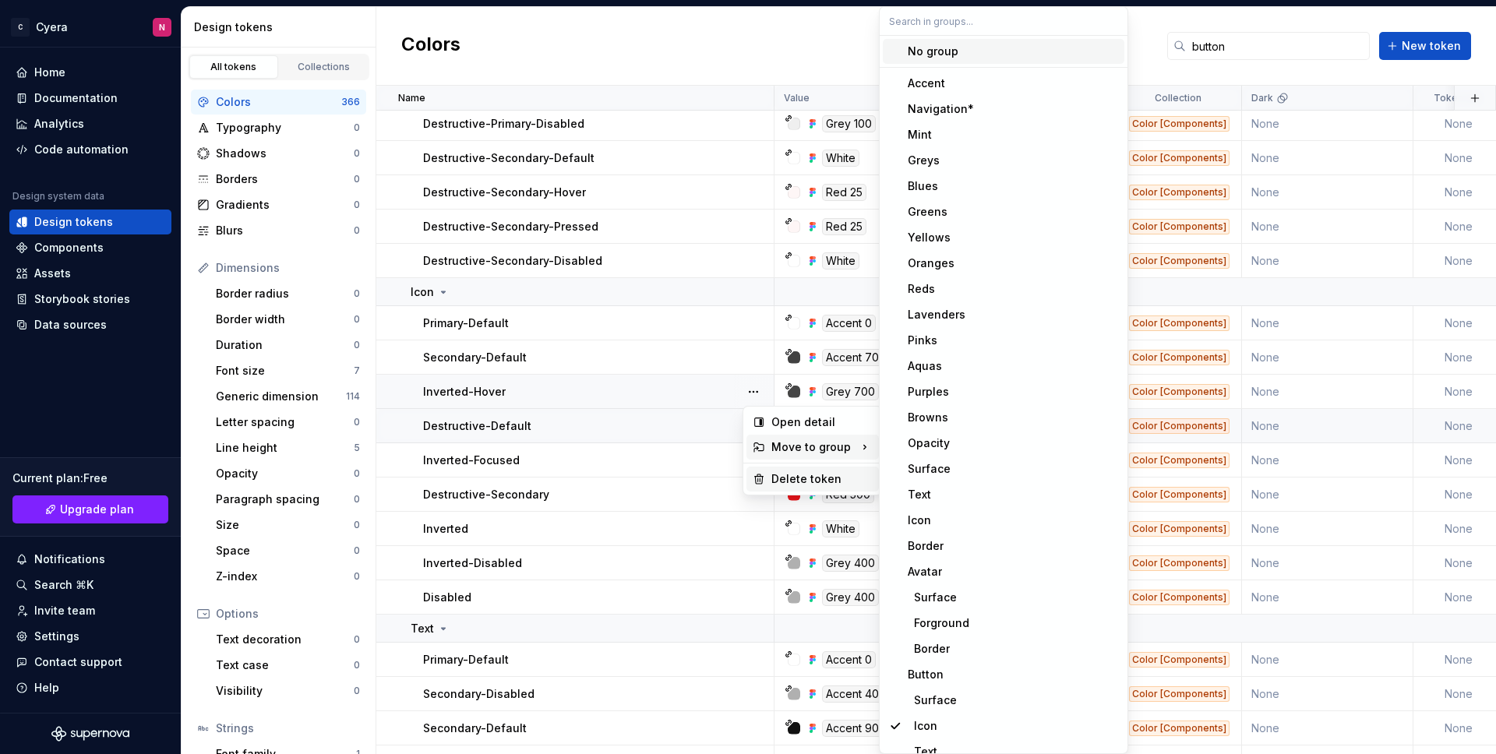
click at [777, 471] on div "Delete token" at bounding box center [821, 479] width 101 height 16
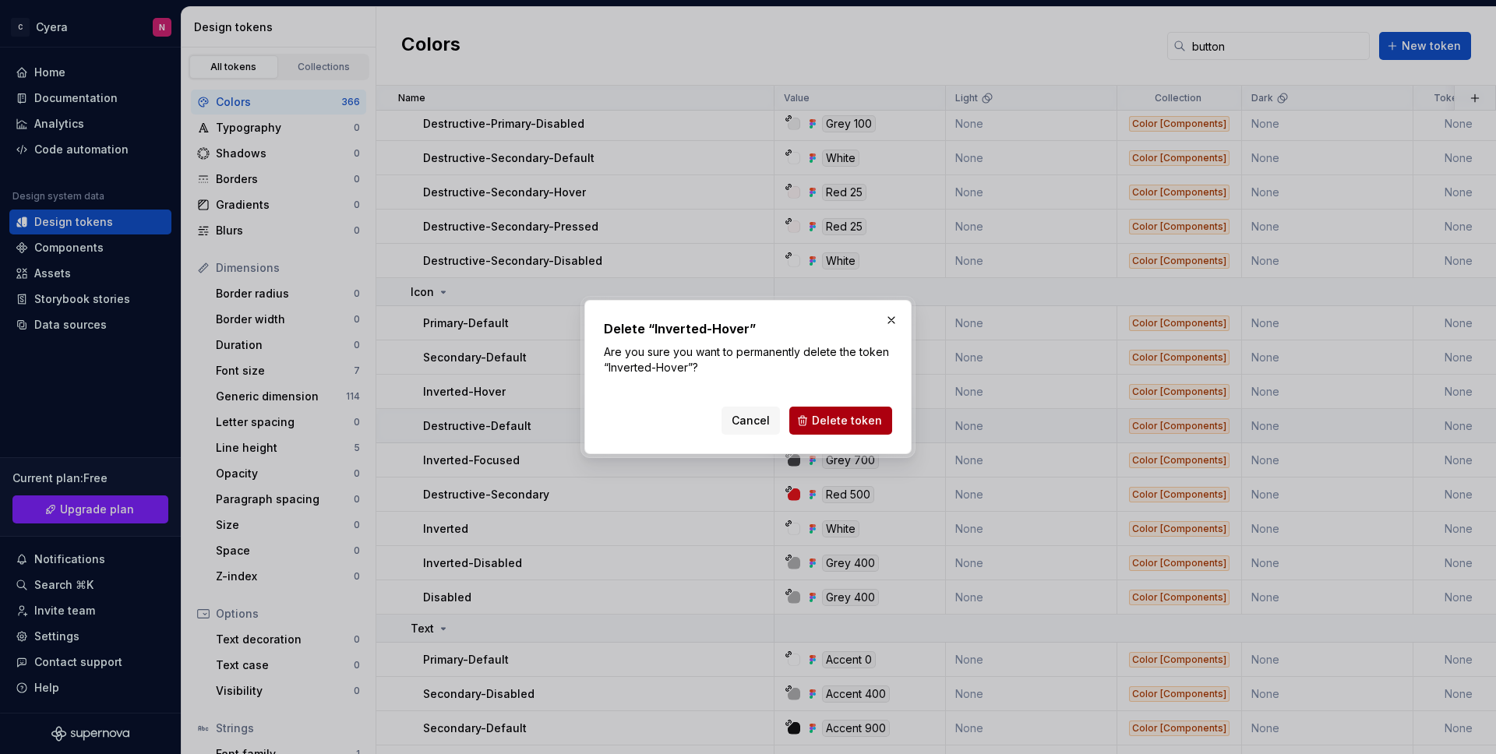
click at [855, 426] on span "Delete token" at bounding box center [847, 421] width 70 height 16
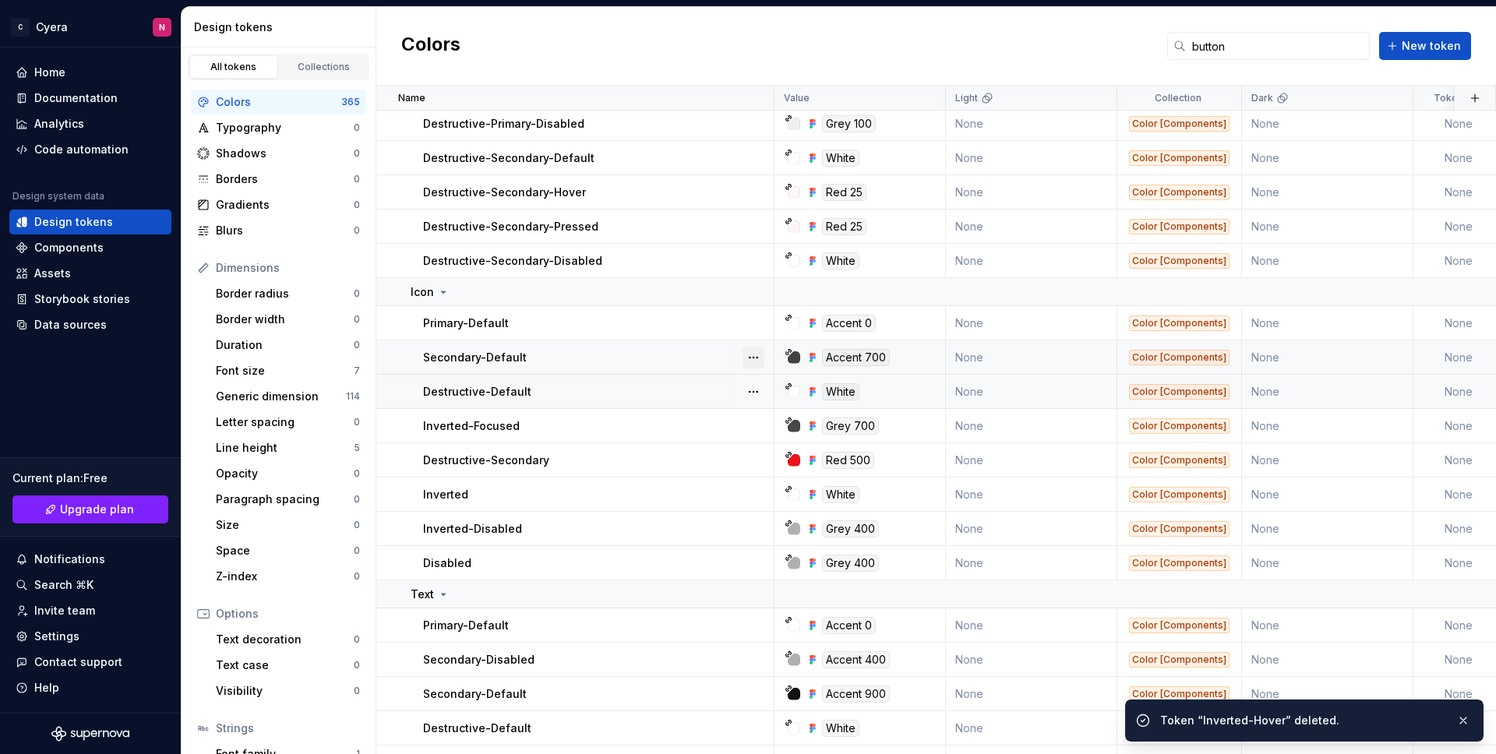
click at [747, 358] on button "button" at bounding box center [753, 358] width 22 height 22
click at [749, 355] on button "button" at bounding box center [753, 358] width 22 height 22
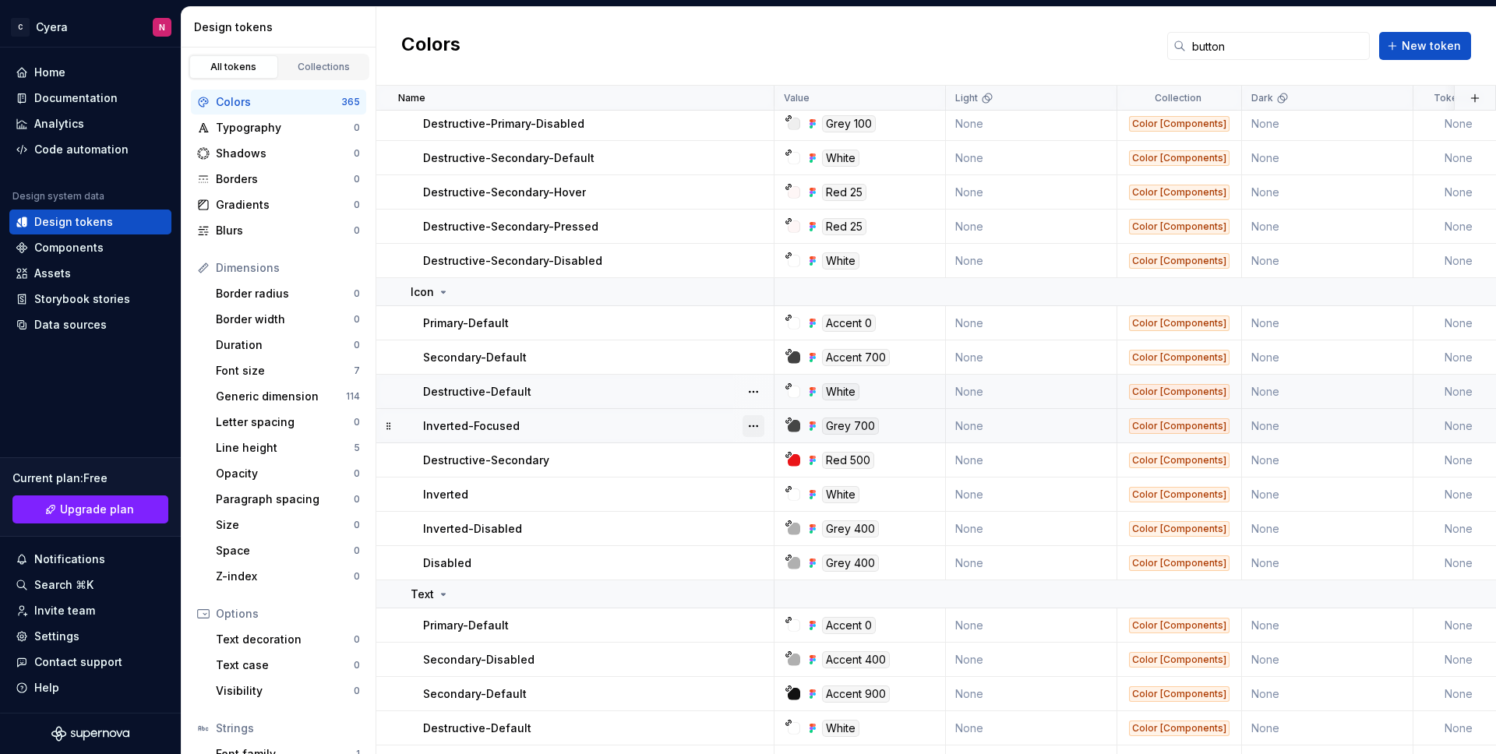
click at [753, 421] on button "button" at bounding box center [753, 426] width 22 height 22
click at [777, 509] on div "Delete token" at bounding box center [821, 514] width 101 height 16
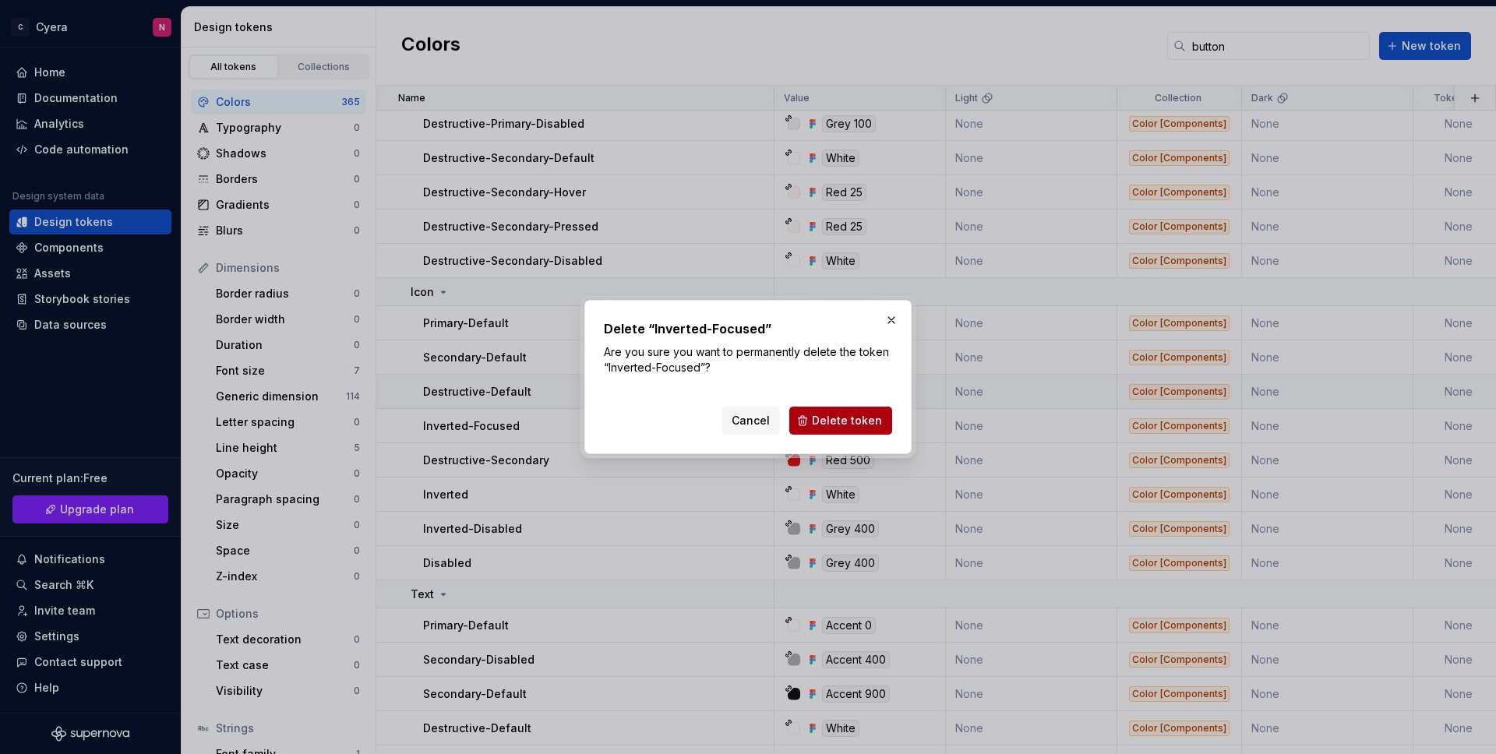
click at [854, 410] on button "Delete token" at bounding box center [840, 421] width 103 height 28
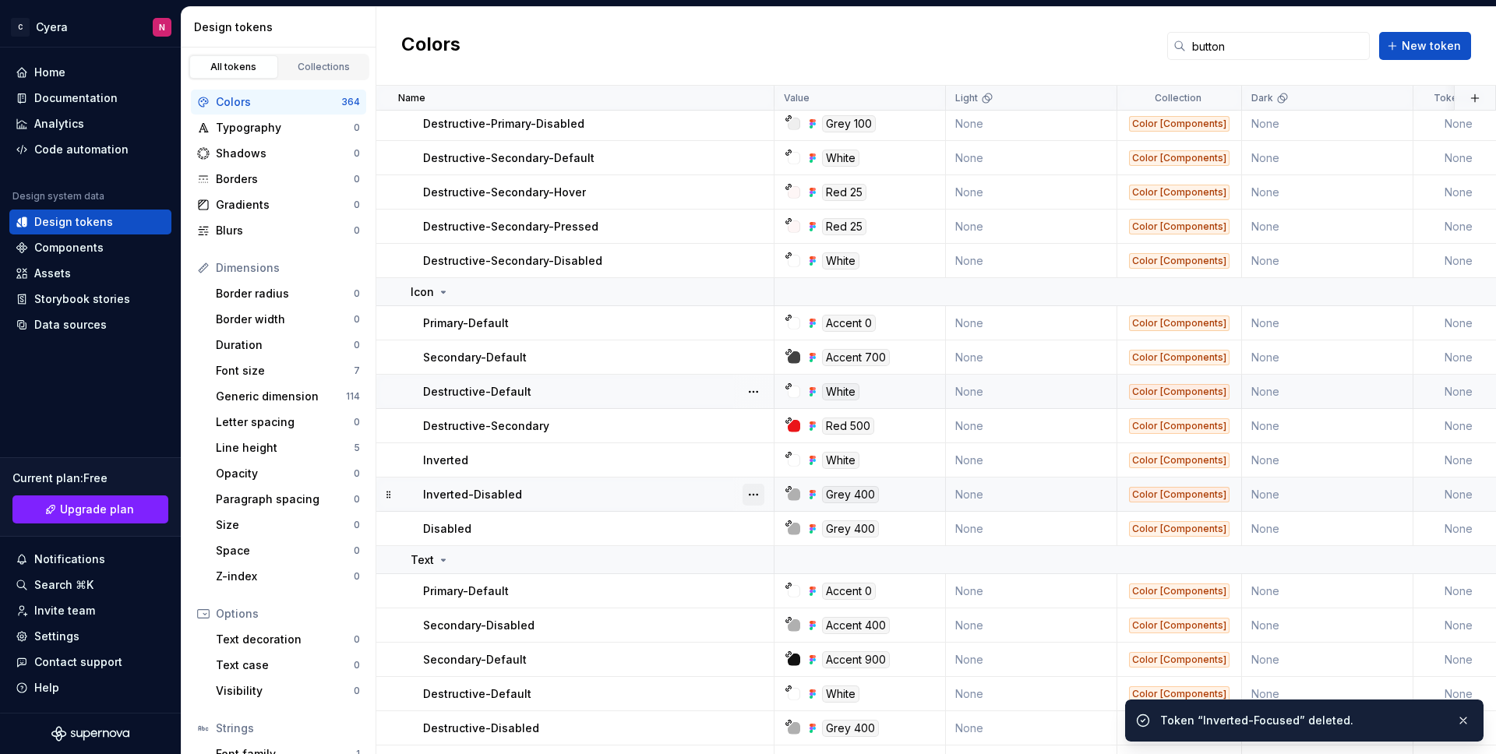
click at [749, 499] on button "button" at bounding box center [753, 495] width 22 height 22
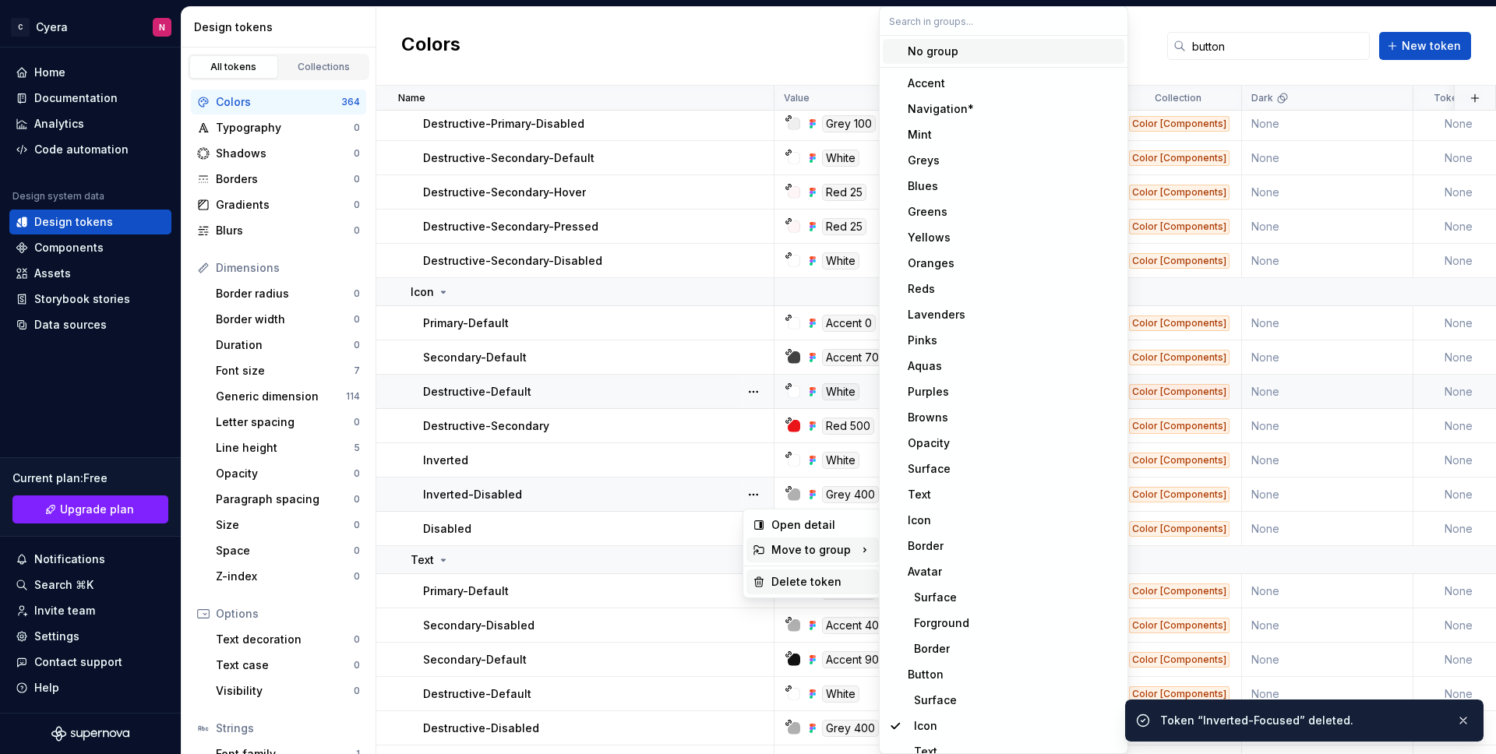
click at [767, 576] on div "Delete token" at bounding box center [812, 581] width 132 height 25
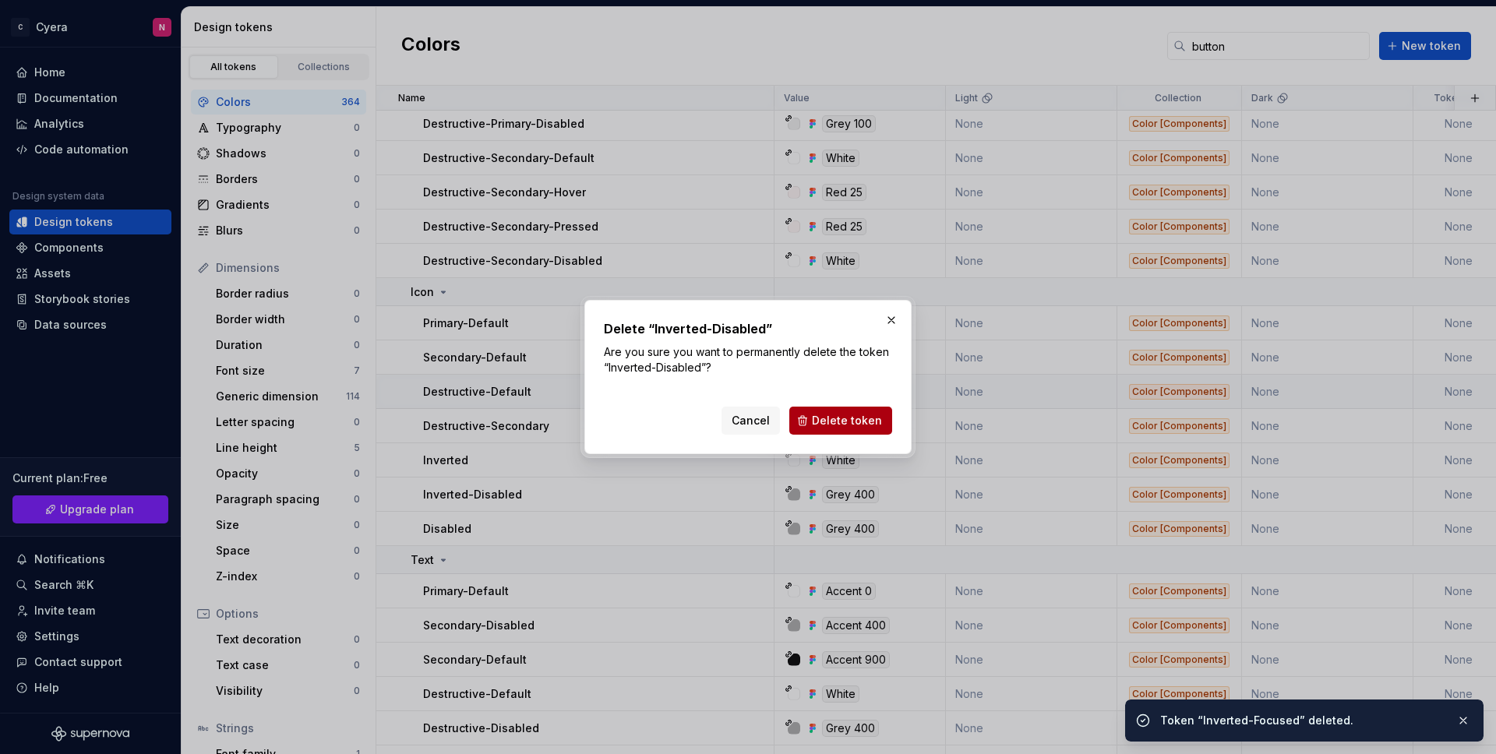
click at [816, 419] on span "Delete token" at bounding box center [847, 421] width 70 height 16
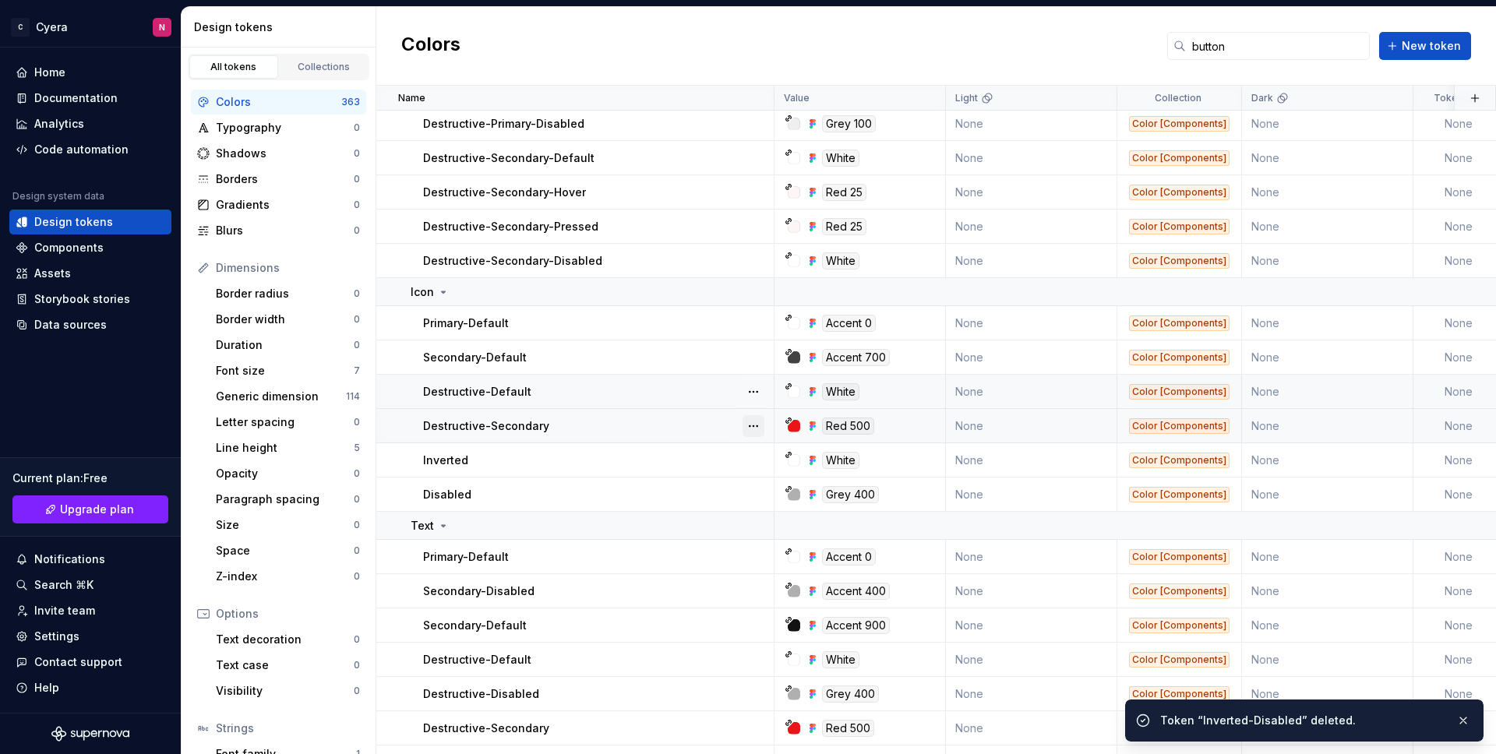
click at [753, 426] on button "button" at bounding box center [753, 426] width 22 height 22
click at [753, 425] on button "button" at bounding box center [753, 426] width 22 height 22
click at [756, 396] on button "button" at bounding box center [753, 392] width 22 height 22
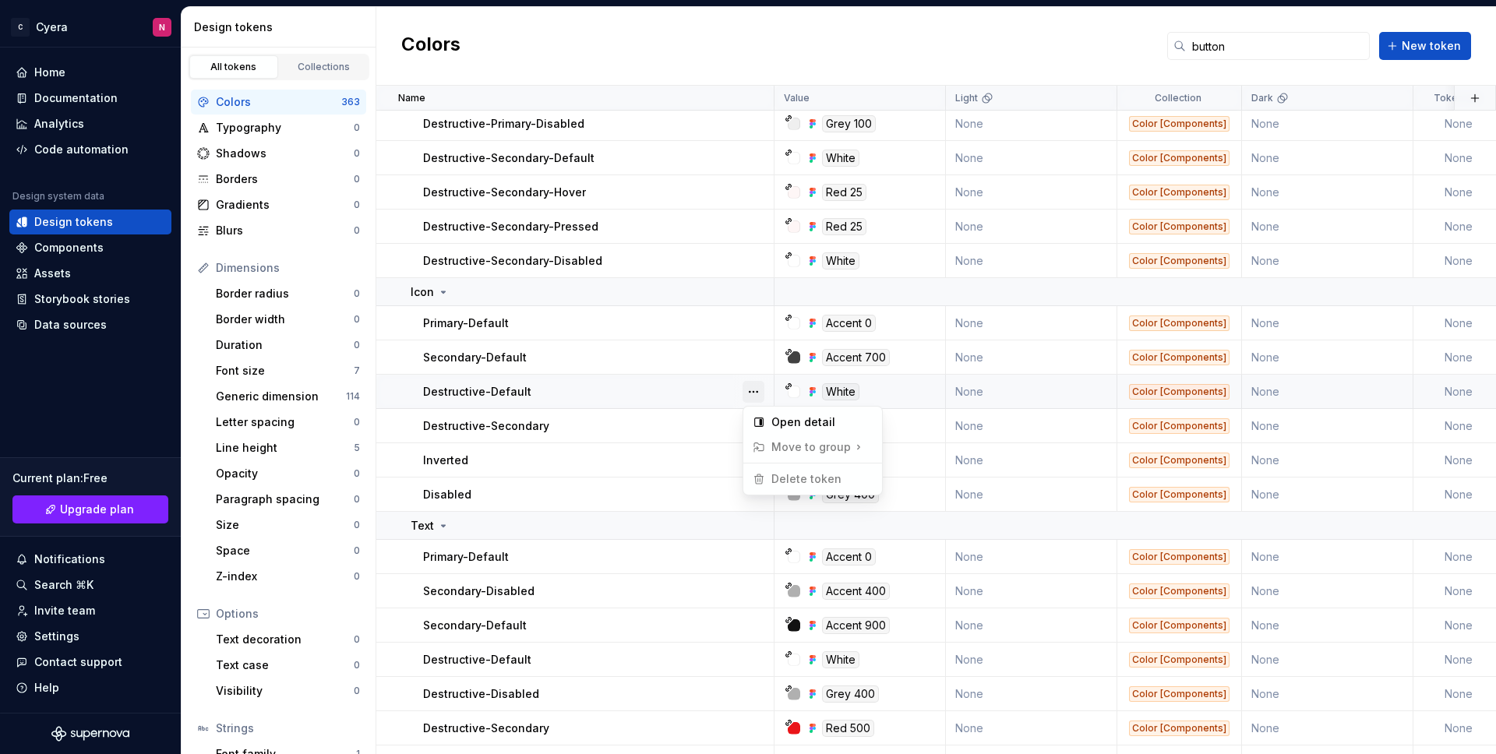
click at [756, 394] on button "button" at bounding box center [753, 392] width 22 height 22
click at [753, 360] on button "button" at bounding box center [753, 358] width 22 height 22
click at [753, 358] on button "button" at bounding box center [753, 358] width 22 height 22
click at [757, 555] on button "button" at bounding box center [753, 557] width 22 height 22
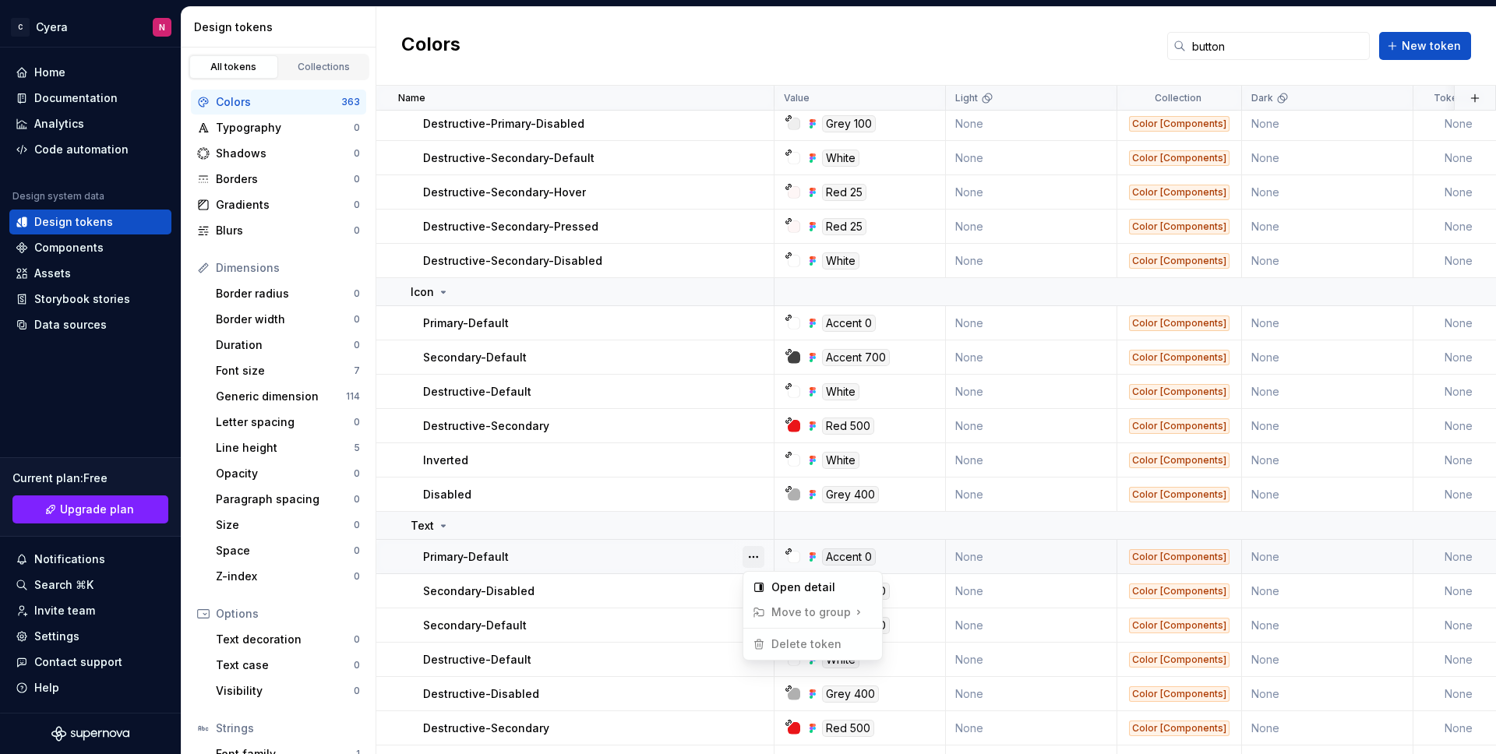
click at [757, 555] on button "button" at bounding box center [753, 557] width 22 height 22
click at [760, 588] on button "button" at bounding box center [753, 591] width 22 height 22
click at [796, 680] on div "Delete token" at bounding box center [821, 679] width 101 height 16
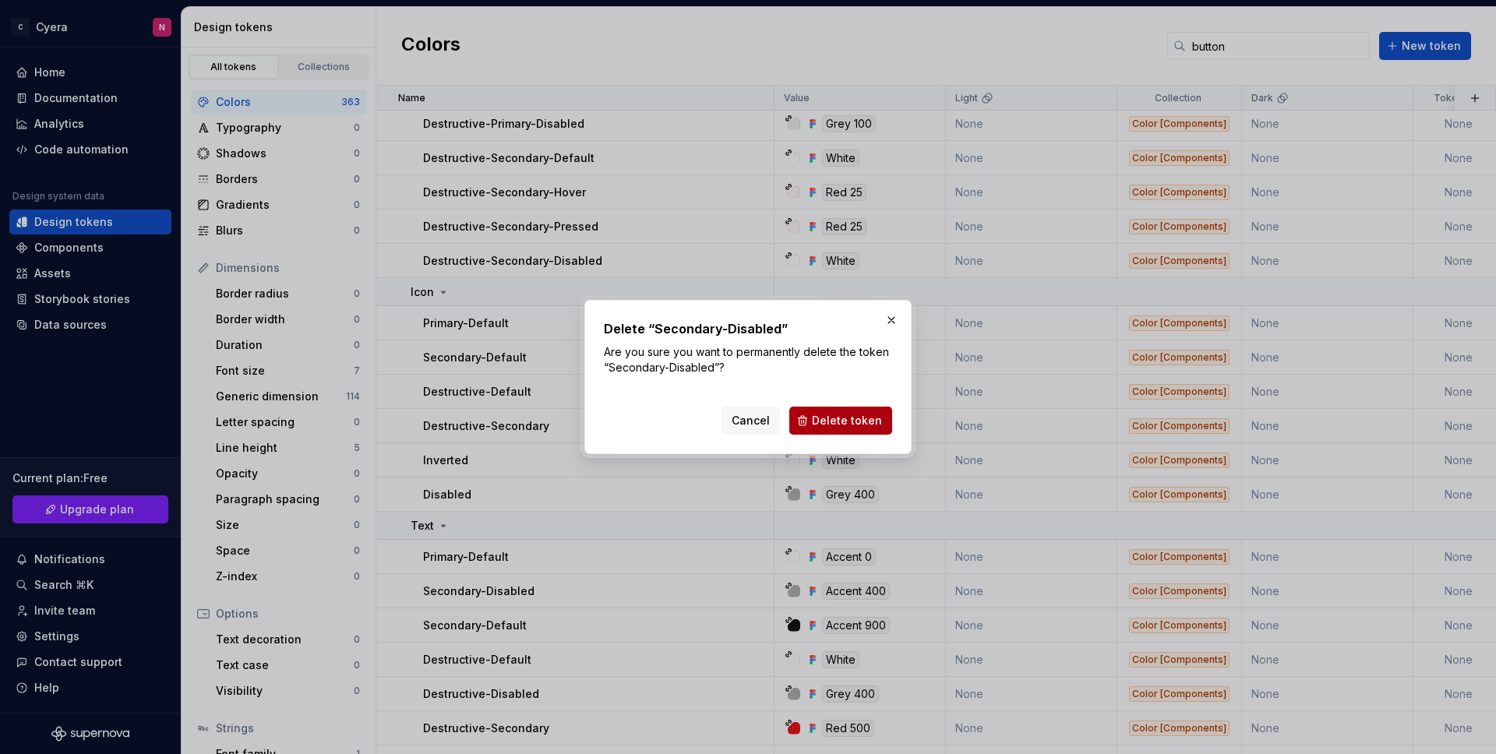
click at [846, 413] on span "Delete token" at bounding box center [847, 421] width 70 height 16
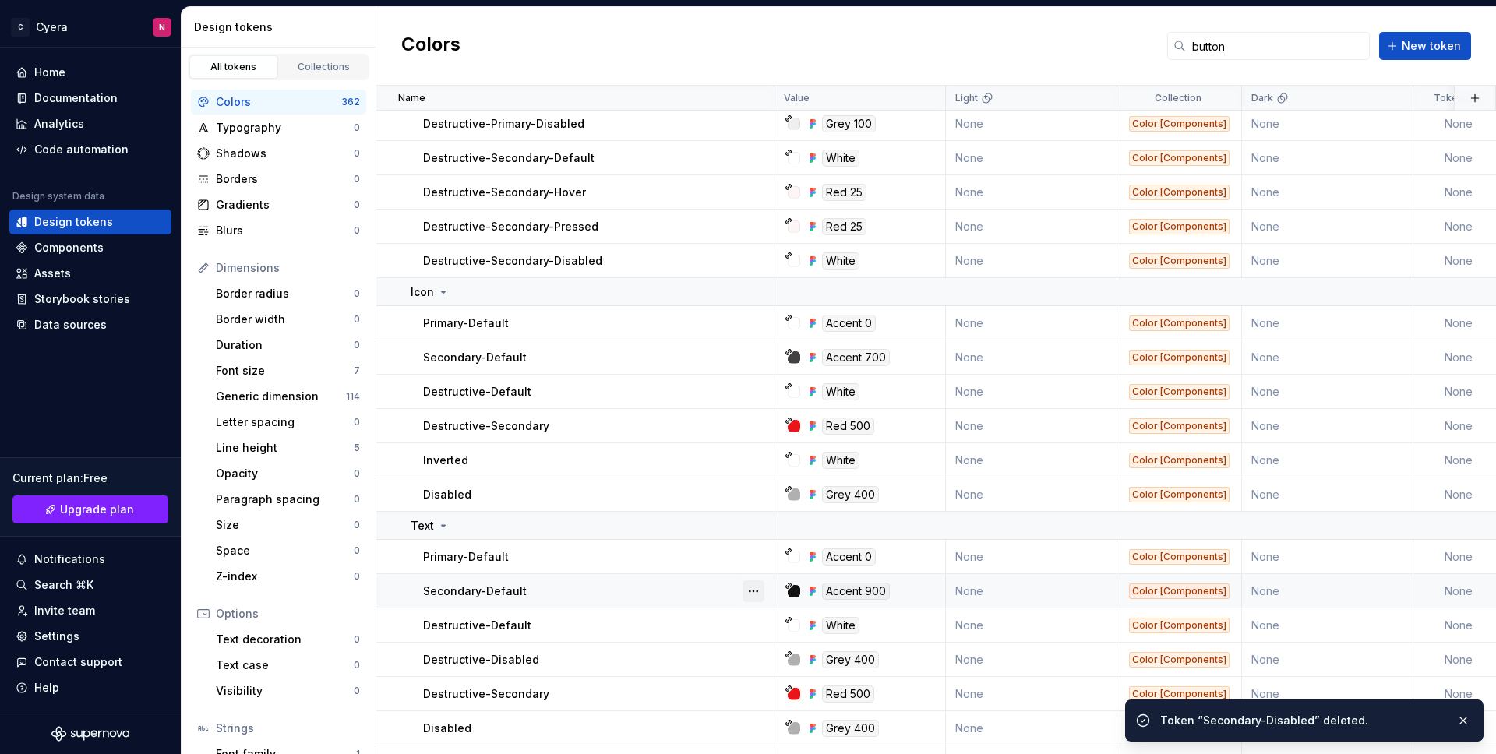
click at [757, 594] on button "button" at bounding box center [753, 591] width 22 height 22
click at [751, 636] on div at bounding box center [753, 624] width 41 height 33
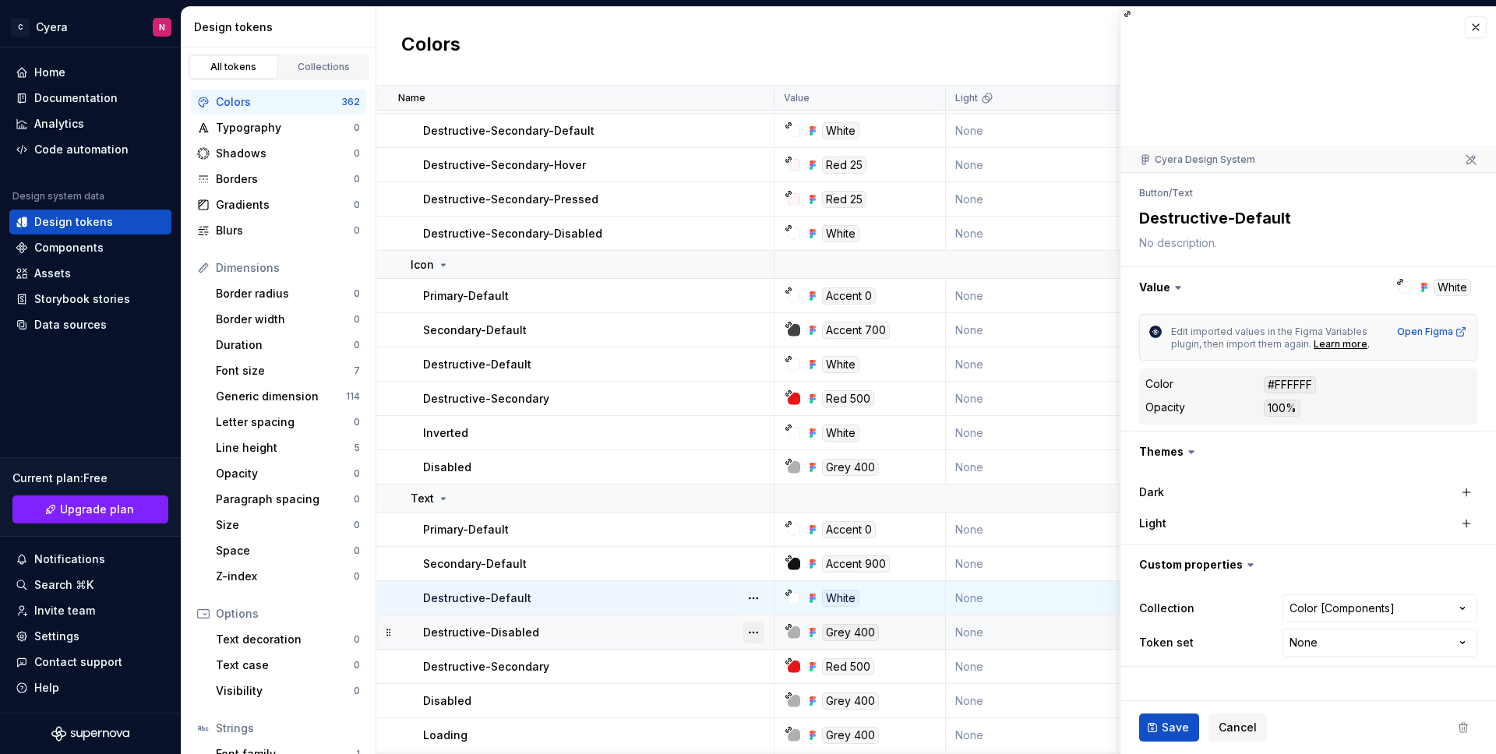
scroll to position [776, 0]
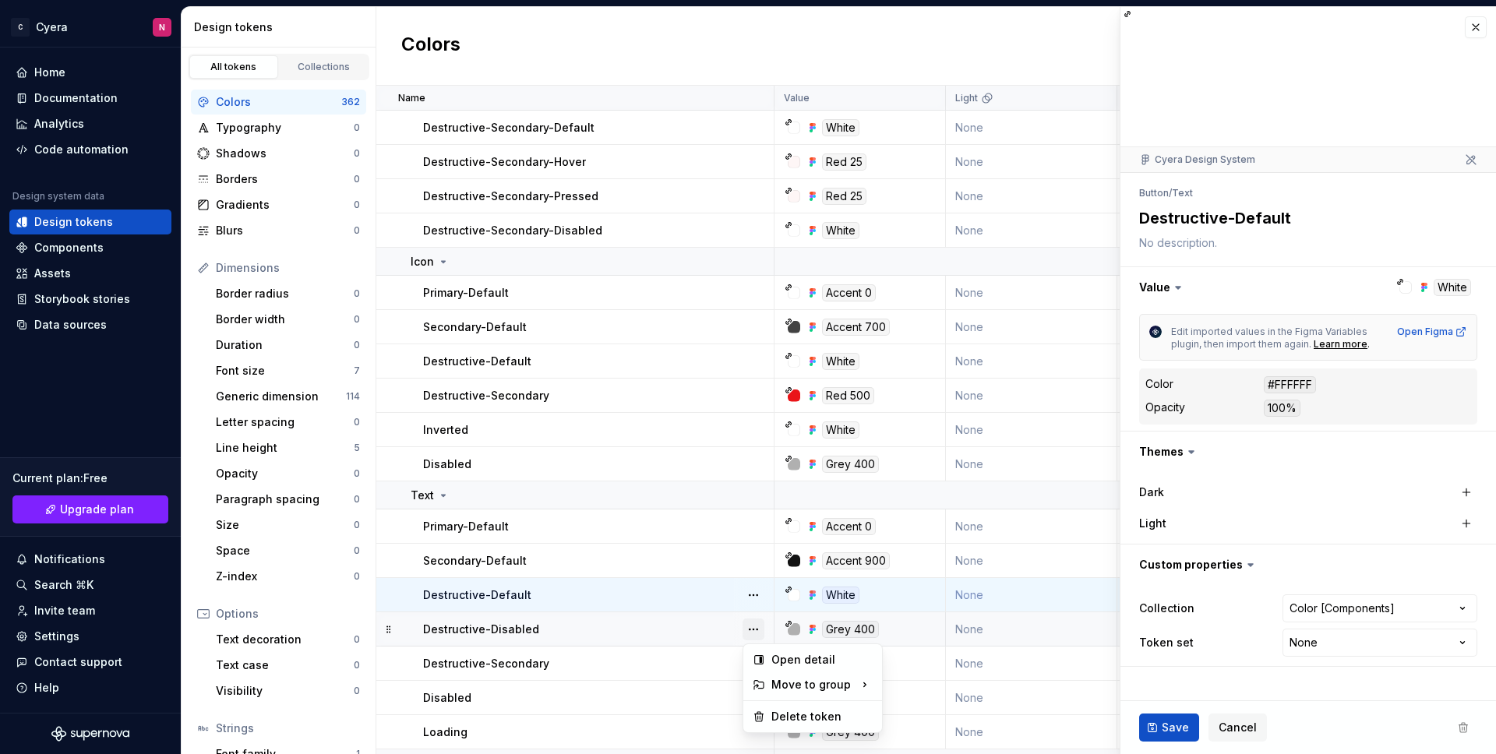
click at [752, 621] on button "button" at bounding box center [753, 630] width 22 height 22
click at [822, 705] on div "Delete token" at bounding box center [812, 716] width 132 height 25
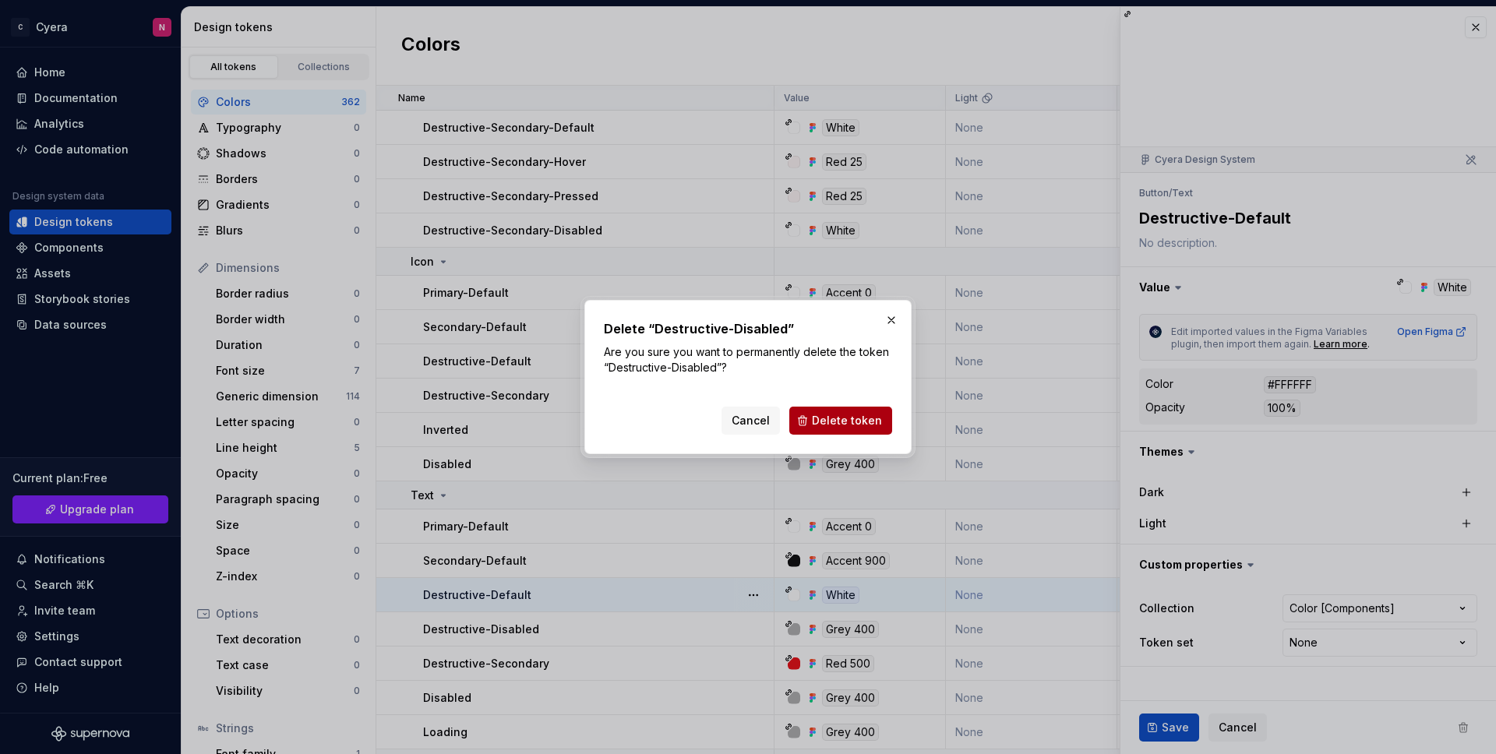
click at [823, 421] on span "Delete token" at bounding box center [847, 421] width 70 height 16
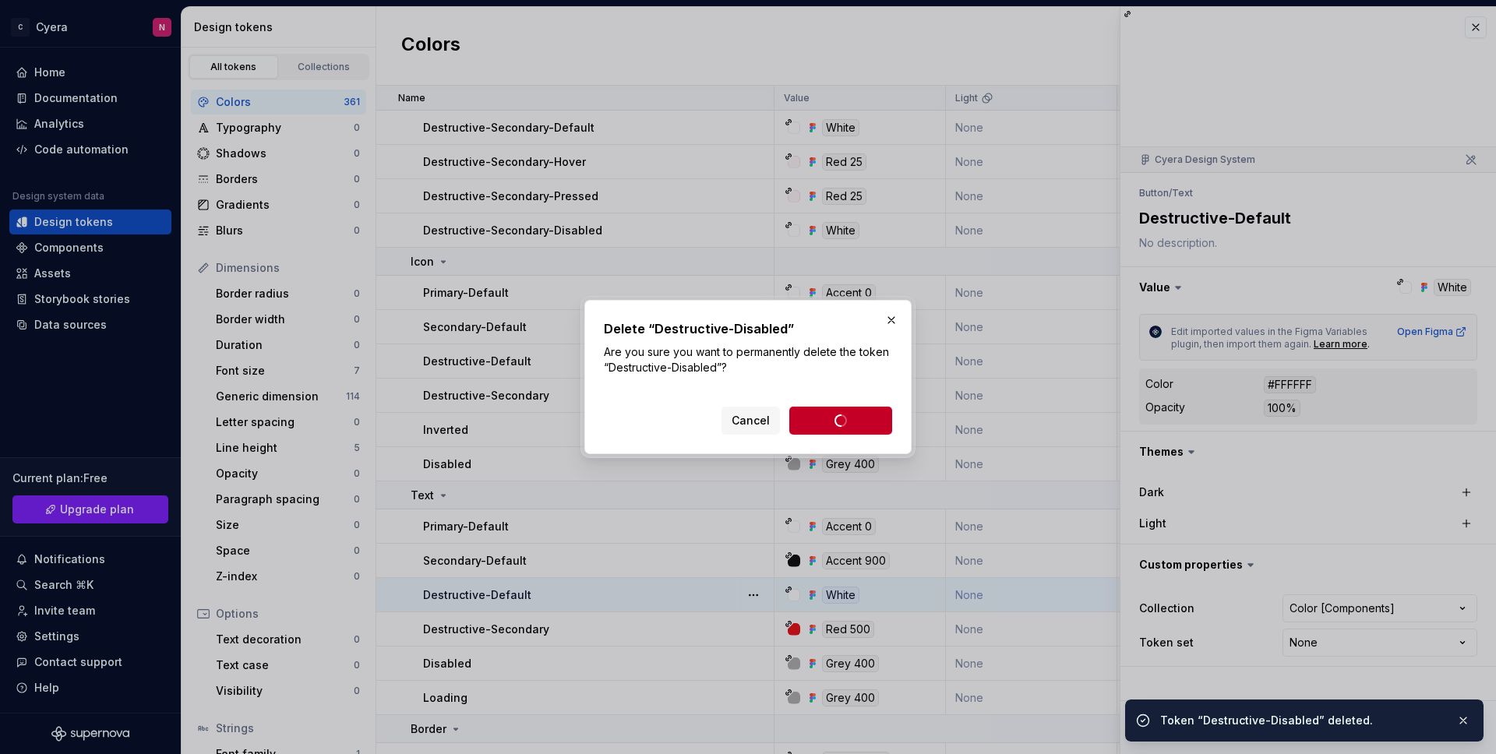
type textarea "*"
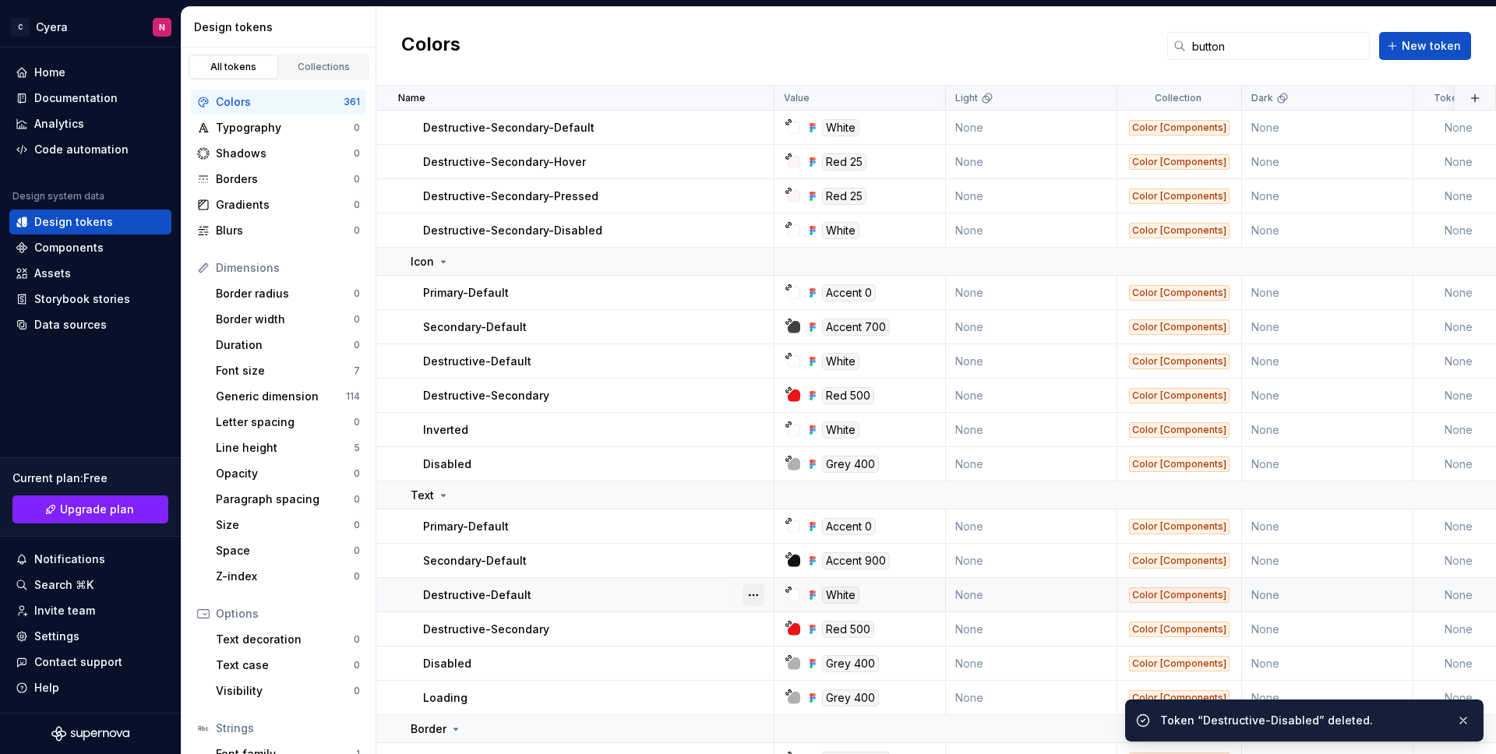
click at [756, 592] on button "button" at bounding box center [753, 595] width 22 height 22
click at [708, 625] on html "C Cyera N Home Documentation Analytics Code automation Design system data Desig…" at bounding box center [748, 377] width 1496 height 754
click at [760, 628] on button "button" at bounding box center [753, 630] width 22 height 22
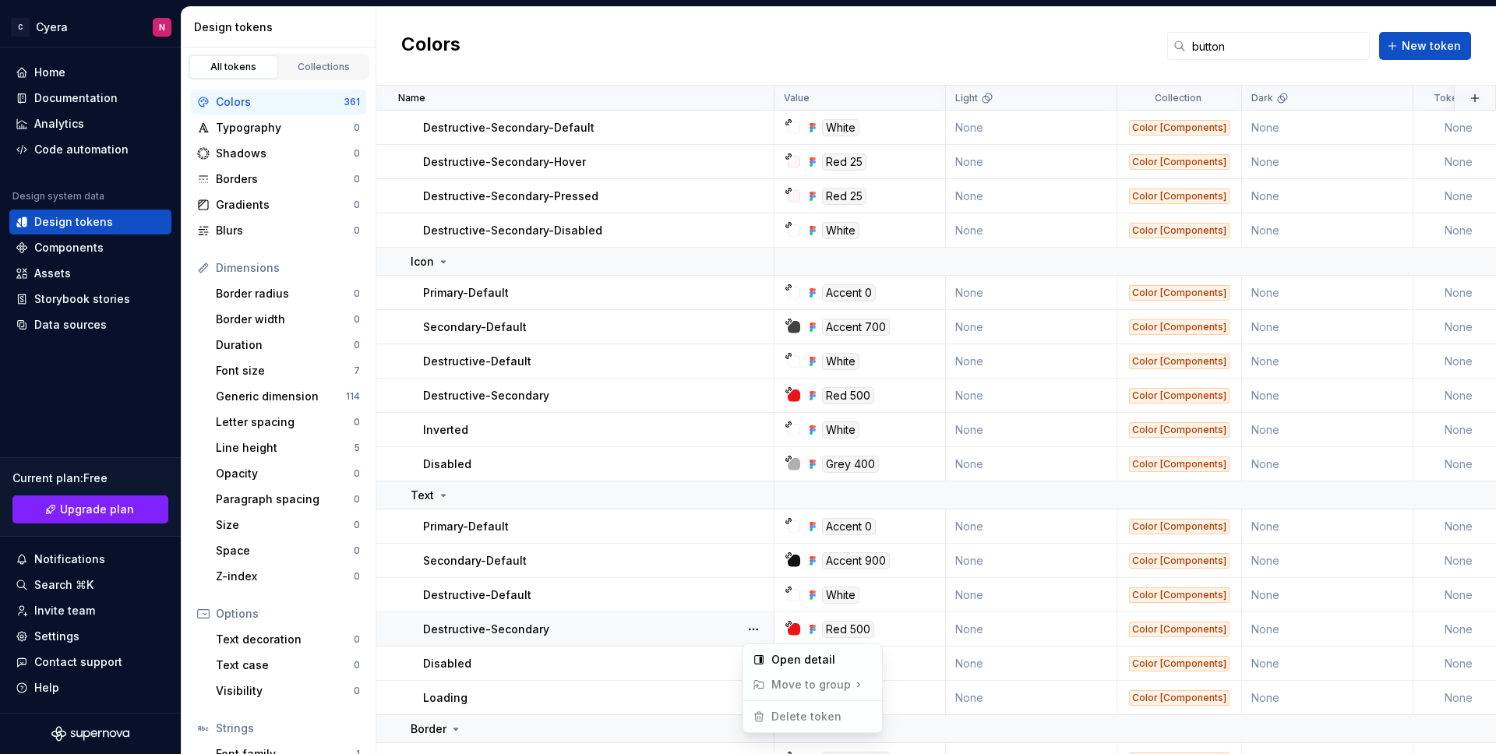
click at [677, 655] on html "C Cyera N Home Documentation Analytics Code automation Design system data Desig…" at bounding box center [748, 377] width 1496 height 754
click at [753, 658] on button "button" at bounding box center [753, 664] width 22 height 22
click at [759, 698] on html "C Cyera N Home Documentation Analytics Code automation Design system data Desig…" at bounding box center [748, 377] width 1496 height 754
click at [754, 703] on button "button" at bounding box center [753, 698] width 22 height 22
click at [673, 684] on html "C Cyera N Home Documentation Analytics Code automation Design system data Desig…" at bounding box center [748, 377] width 1496 height 754
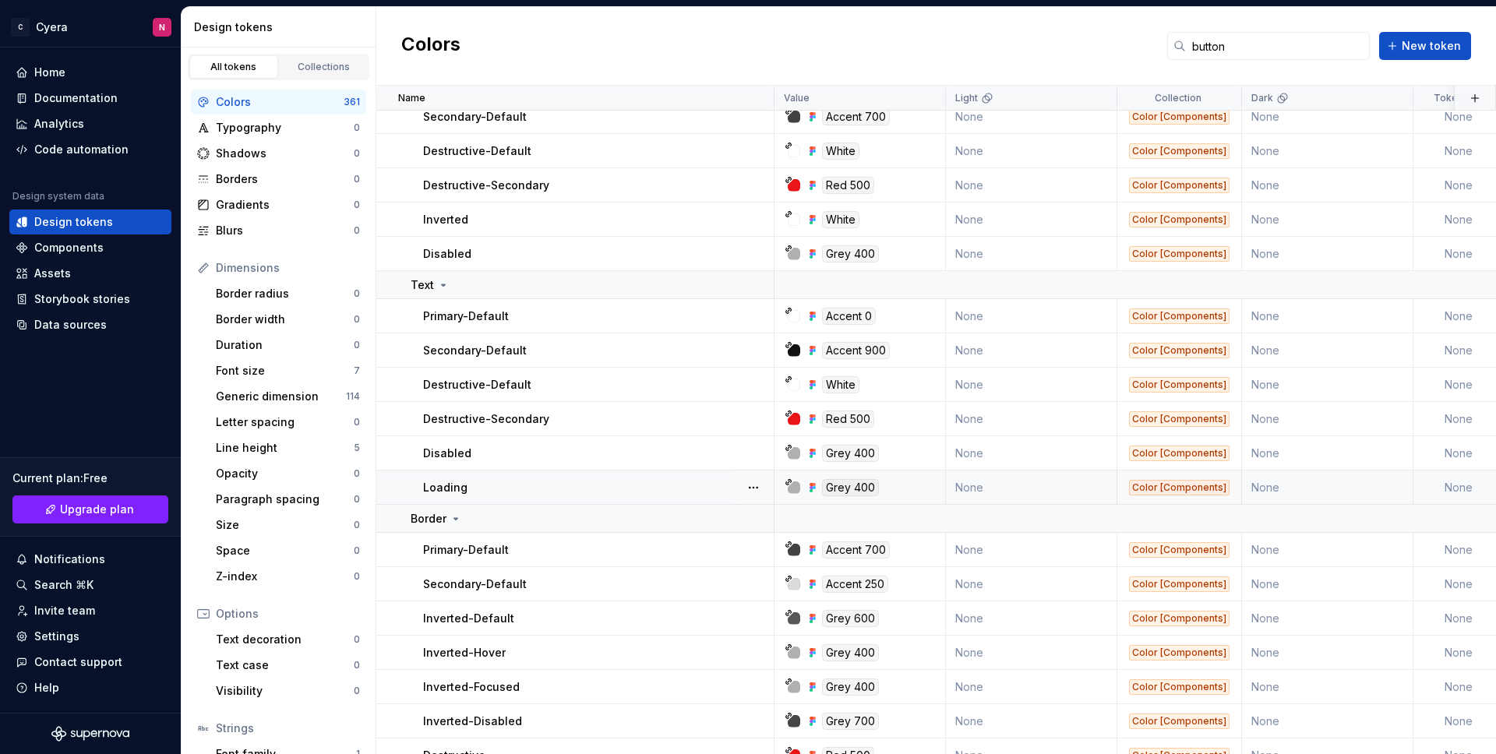
scroll to position [987, 0]
click at [758, 552] on button "button" at bounding box center [753, 549] width 22 height 22
click at [755, 550] on button "button" at bounding box center [753, 549] width 22 height 22
click at [763, 316] on button "button" at bounding box center [753, 316] width 22 height 22
click at [755, 314] on button "button" at bounding box center [753, 316] width 22 height 22
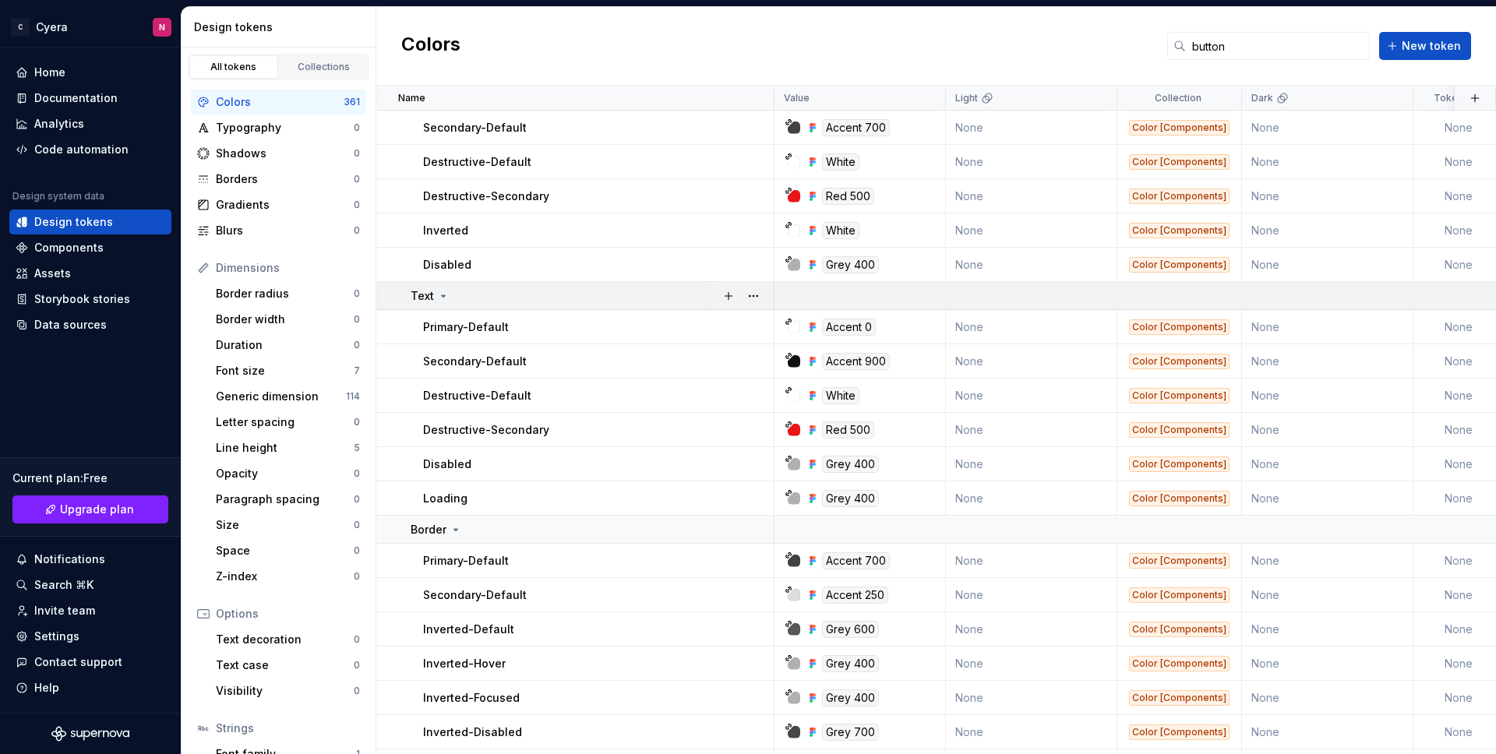
scroll to position [745, 0]
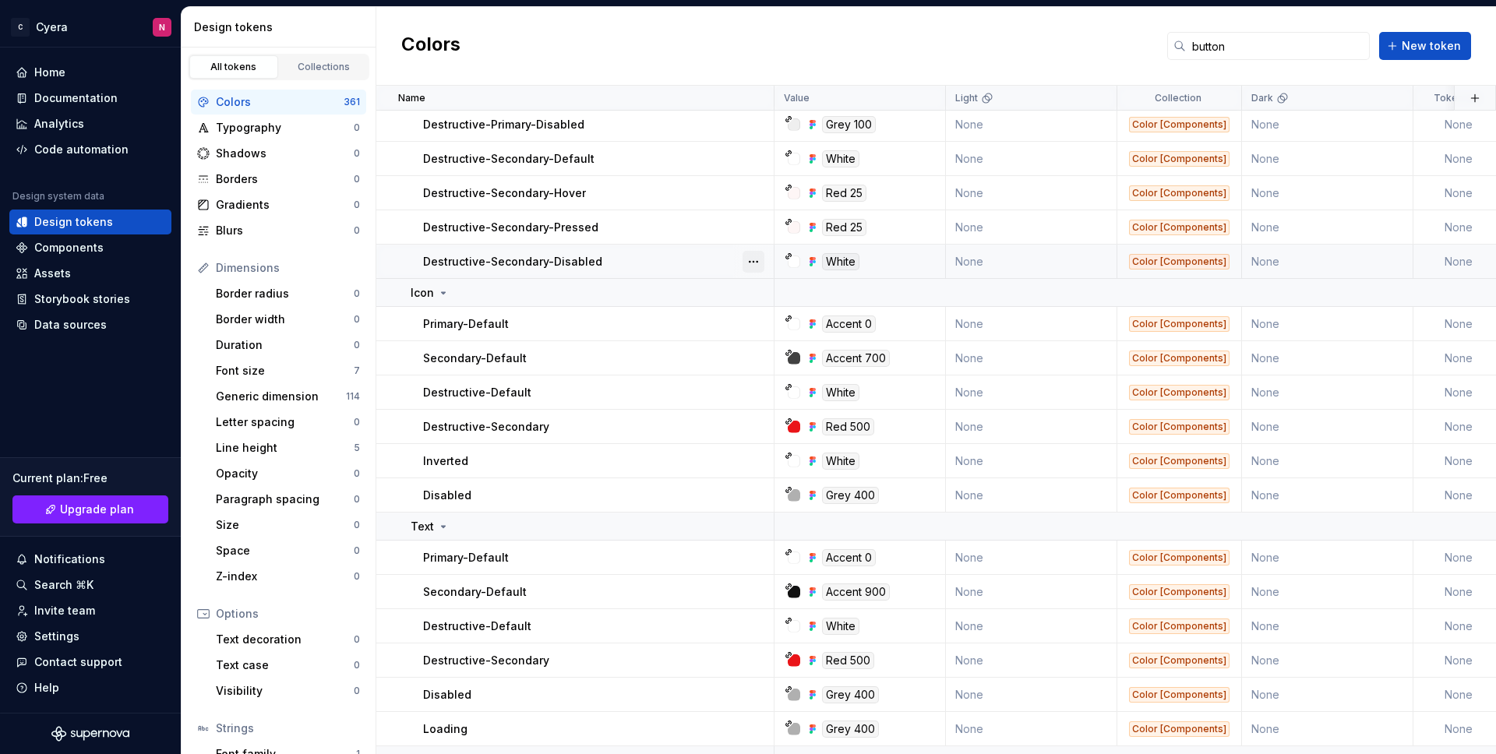
click at [758, 258] on button "button" at bounding box center [753, 262] width 22 height 22
click at [753, 259] on button "button" at bounding box center [753, 262] width 22 height 22
click at [756, 219] on button "button" at bounding box center [753, 228] width 22 height 22
click at [749, 187] on html "C Cyera N Home Documentation Analytics Code automation Design system data Desig…" at bounding box center [748, 377] width 1496 height 754
click at [749, 191] on button "button" at bounding box center [753, 193] width 22 height 22
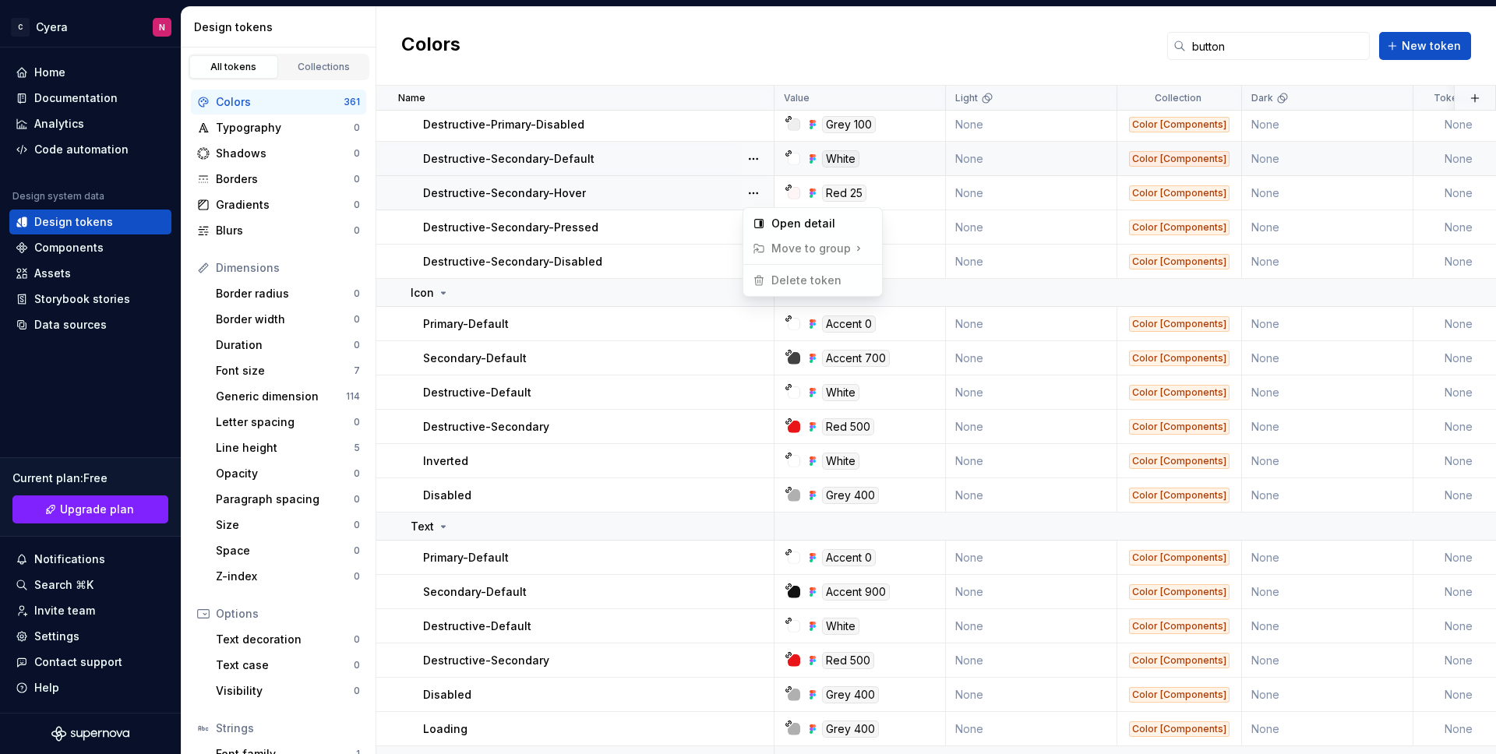
click at [748, 165] on html "C Cyera N Home Documentation Analytics Code automation Design system data Desig…" at bounding box center [748, 377] width 1496 height 754
click at [752, 157] on button "button" at bounding box center [753, 159] width 22 height 22
click at [749, 145] on html "C Cyera N Home Documentation Analytics Code automation Design system data Desig…" at bounding box center [748, 377] width 1496 height 754
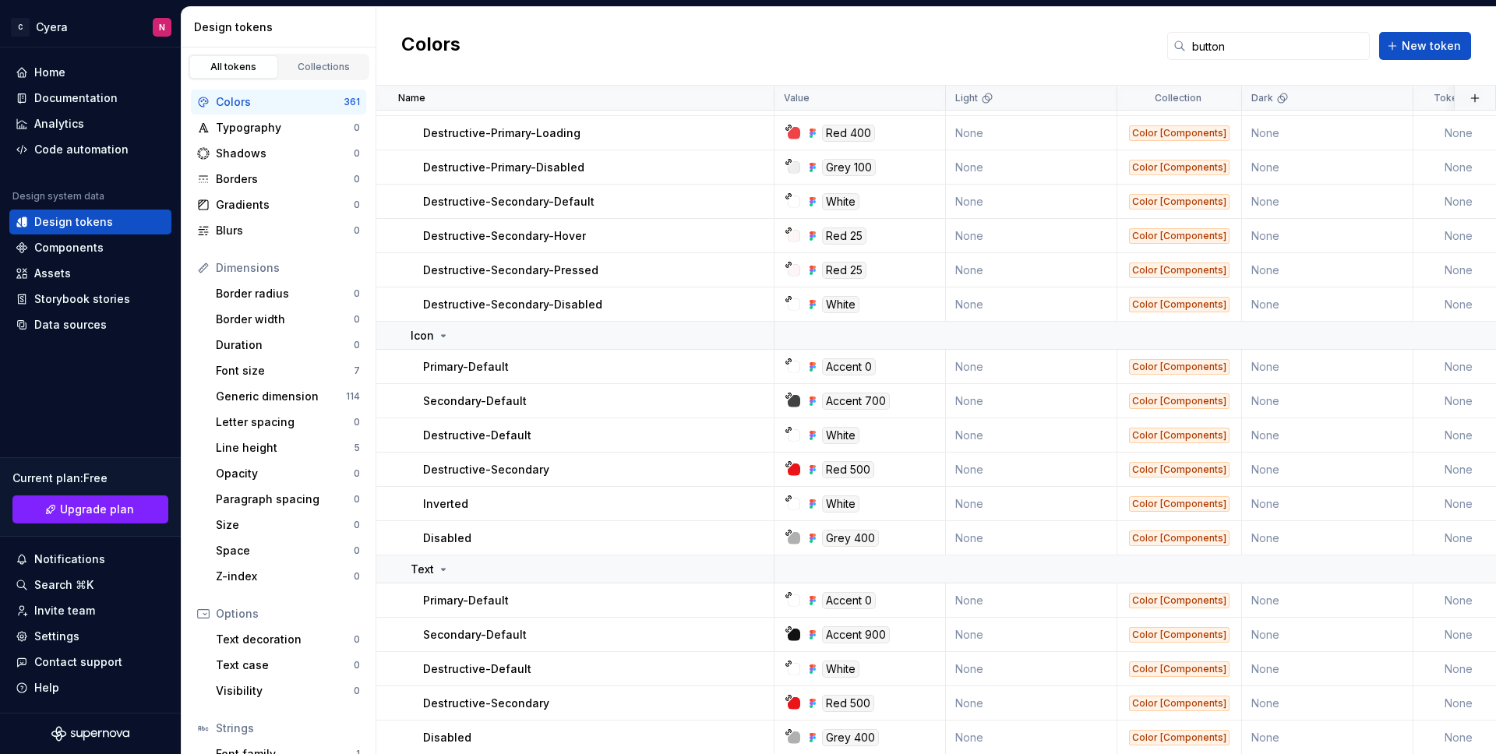
scroll to position [457, 0]
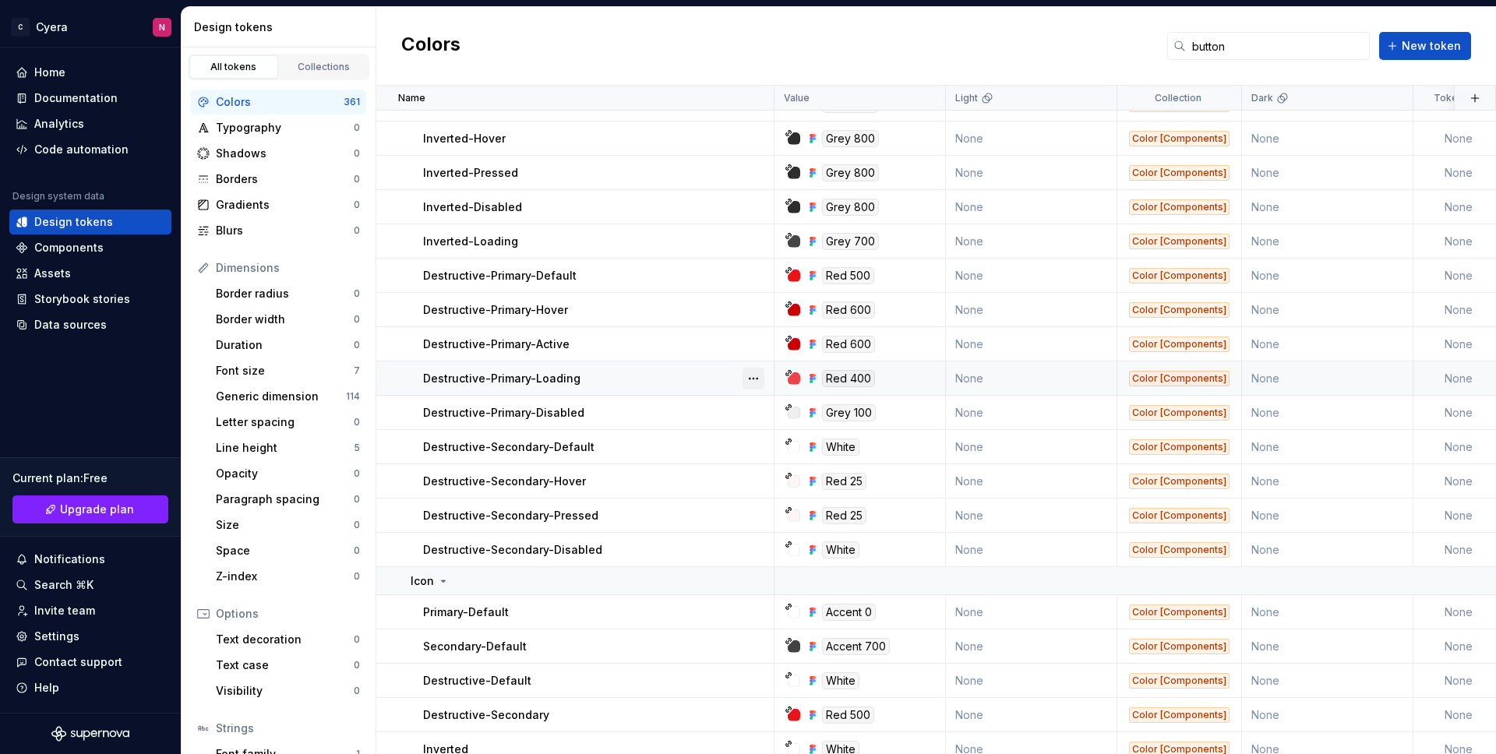
click at [753, 378] on button "button" at bounding box center [753, 379] width 22 height 22
click at [752, 351] on html "C Cyera N Home Documentation Analytics Code automation Design system data Desig…" at bounding box center [748, 377] width 1496 height 754
click at [752, 347] on button "button" at bounding box center [753, 344] width 22 height 22
click at [610, 467] on html "C Cyera N Home Documentation Analytics Code automation Design system data Desig…" at bounding box center [748, 377] width 1496 height 754
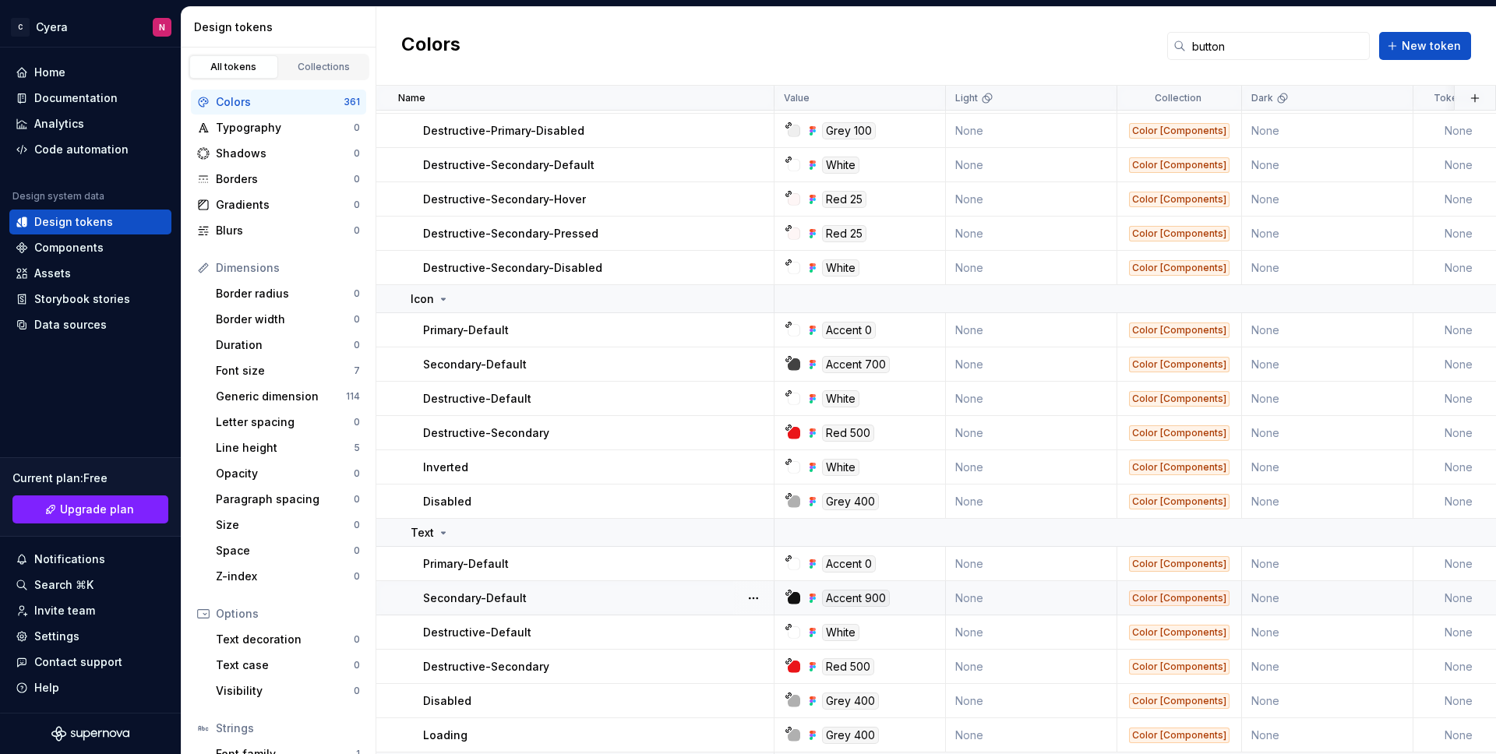
scroll to position [774, 0]
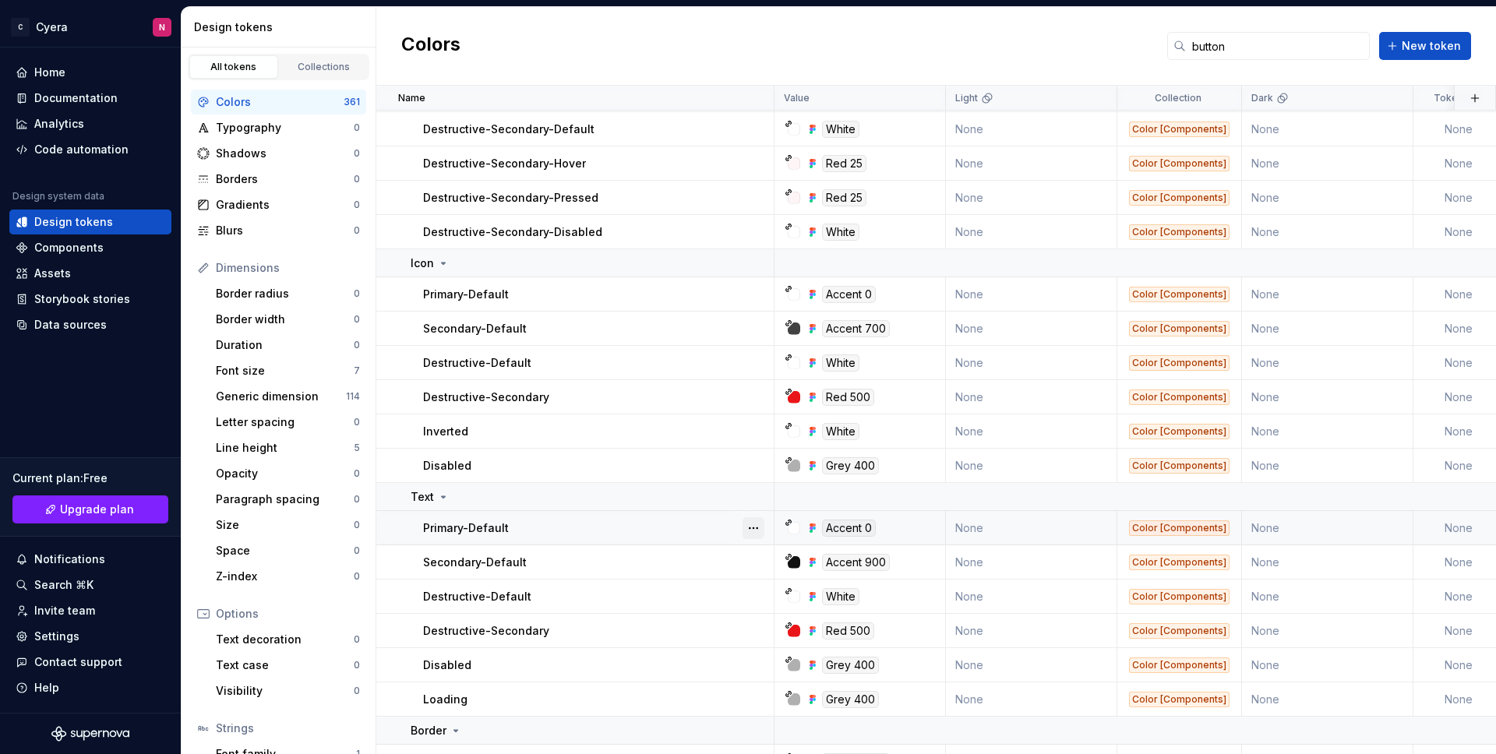
click at [749, 531] on button "button" at bounding box center [753, 528] width 22 height 22
click at [753, 527] on button "button" at bounding box center [753, 528] width 22 height 22
click at [749, 566] on button "button" at bounding box center [753, 563] width 22 height 22
click at [750, 563] on button "button" at bounding box center [753, 563] width 22 height 22
click at [751, 587] on button "button" at bounding box center [753, 597] width 22 height 22
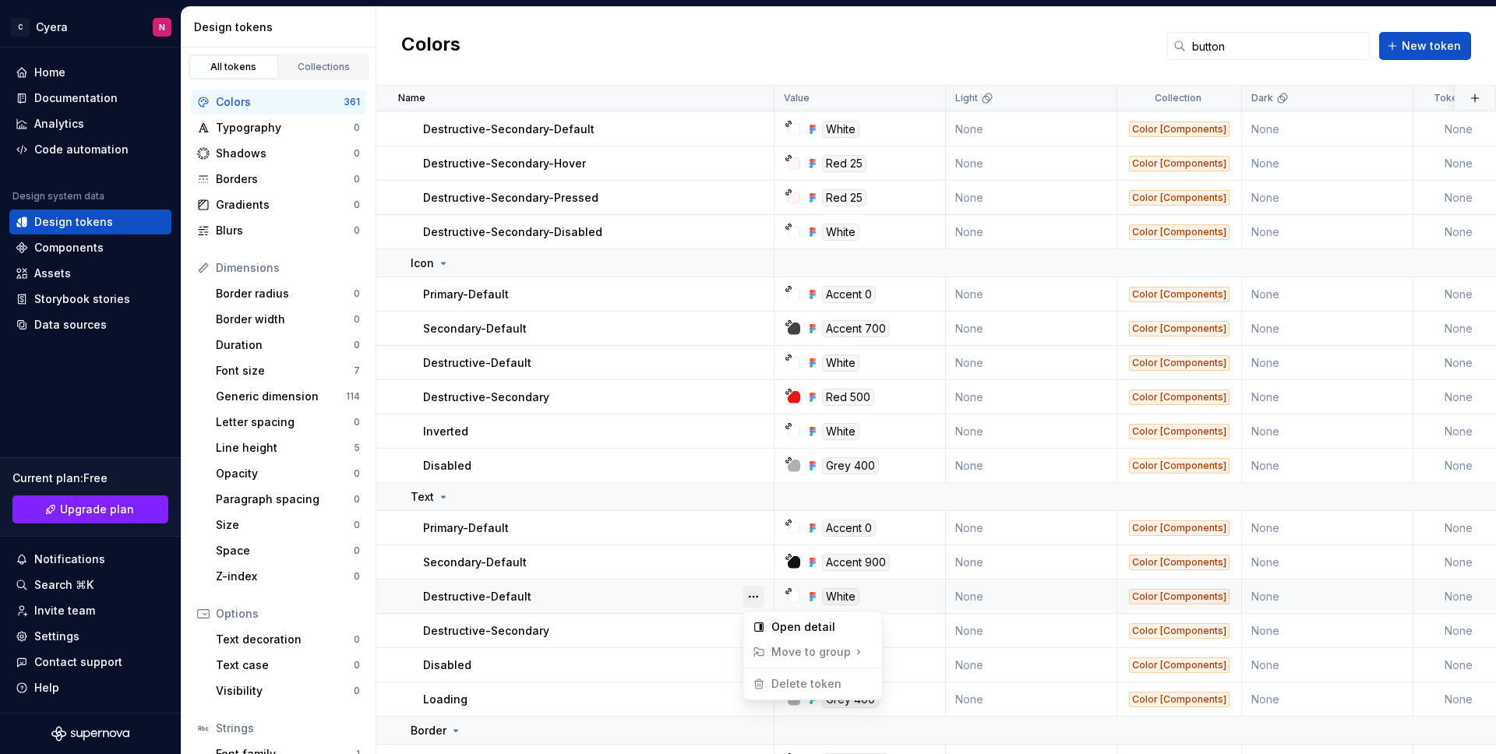
click at [752, 590] on button "button" at bounding box center [753, 597] width 22 height 22
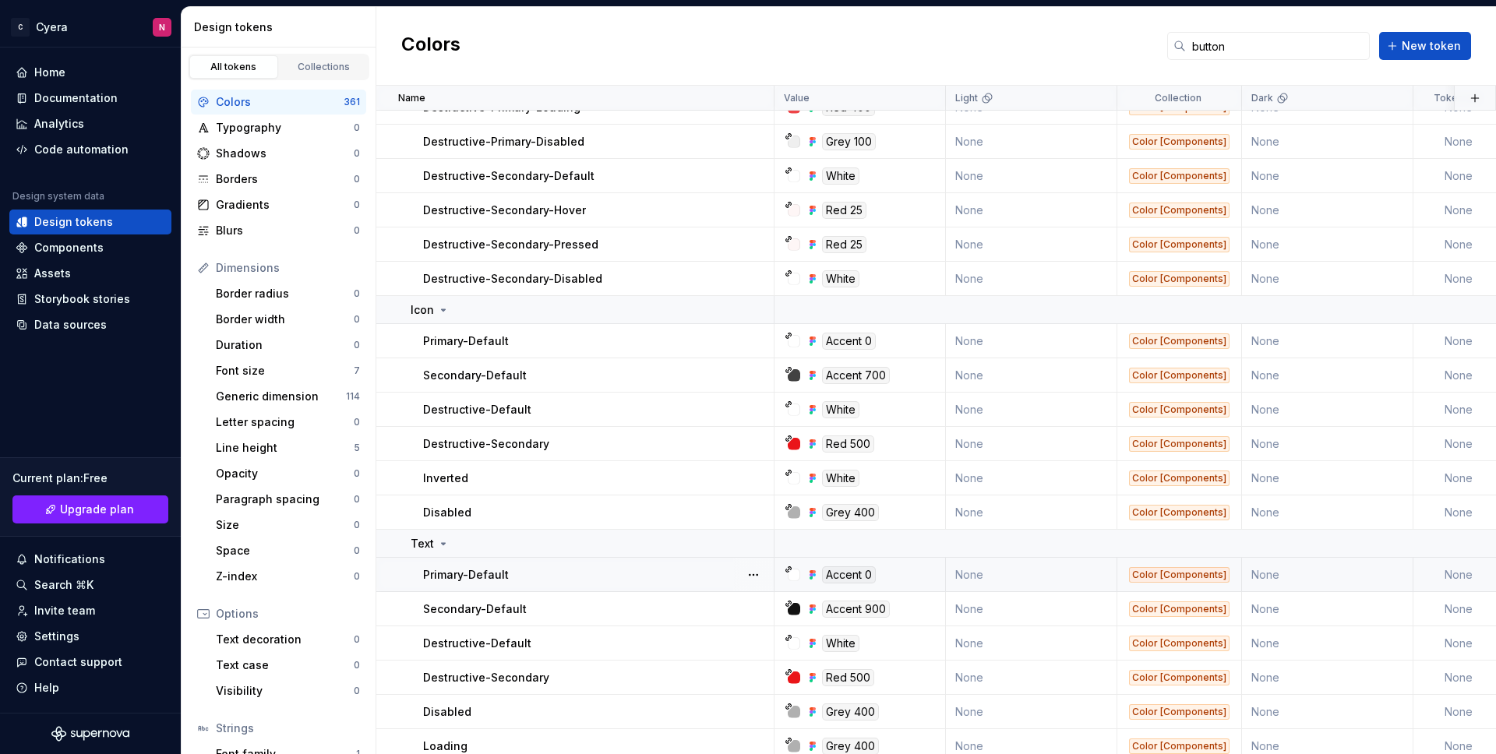
scroll to position [1037, 0]
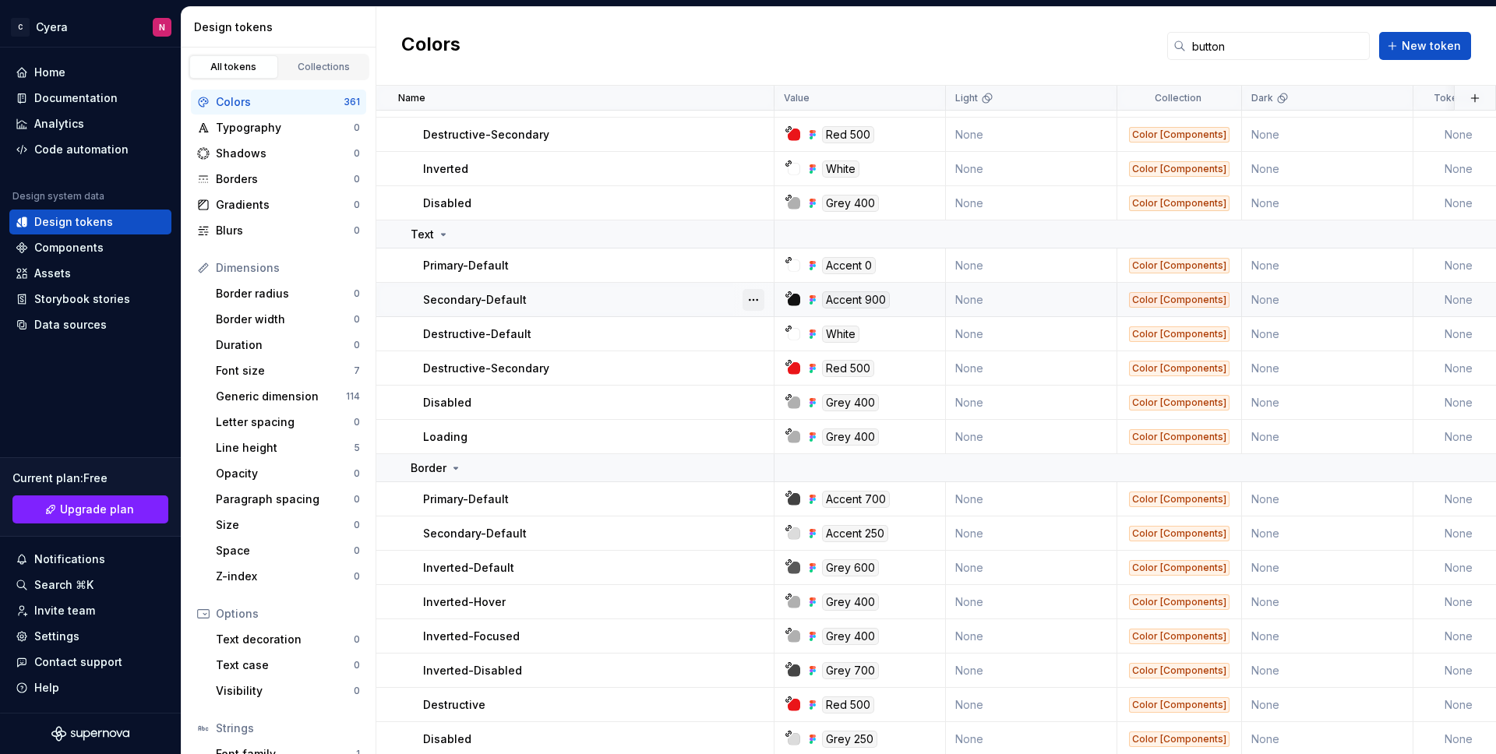
click at [760, 299] on button "button" at bounding box center [753, 300] width 22 height 22
click at [749, 300] on button "button" at bounding box center [753, 300] width 22 height 22
click at [750, 330] on button "button" at bounding box center [753, 334] width 22 height 22
click at [753, 337] on button "button" at bounding box center [753, 334] width 22 height 22
click at [753, 358] on button "button" at bounding box center [753, 369] width 22 height 22
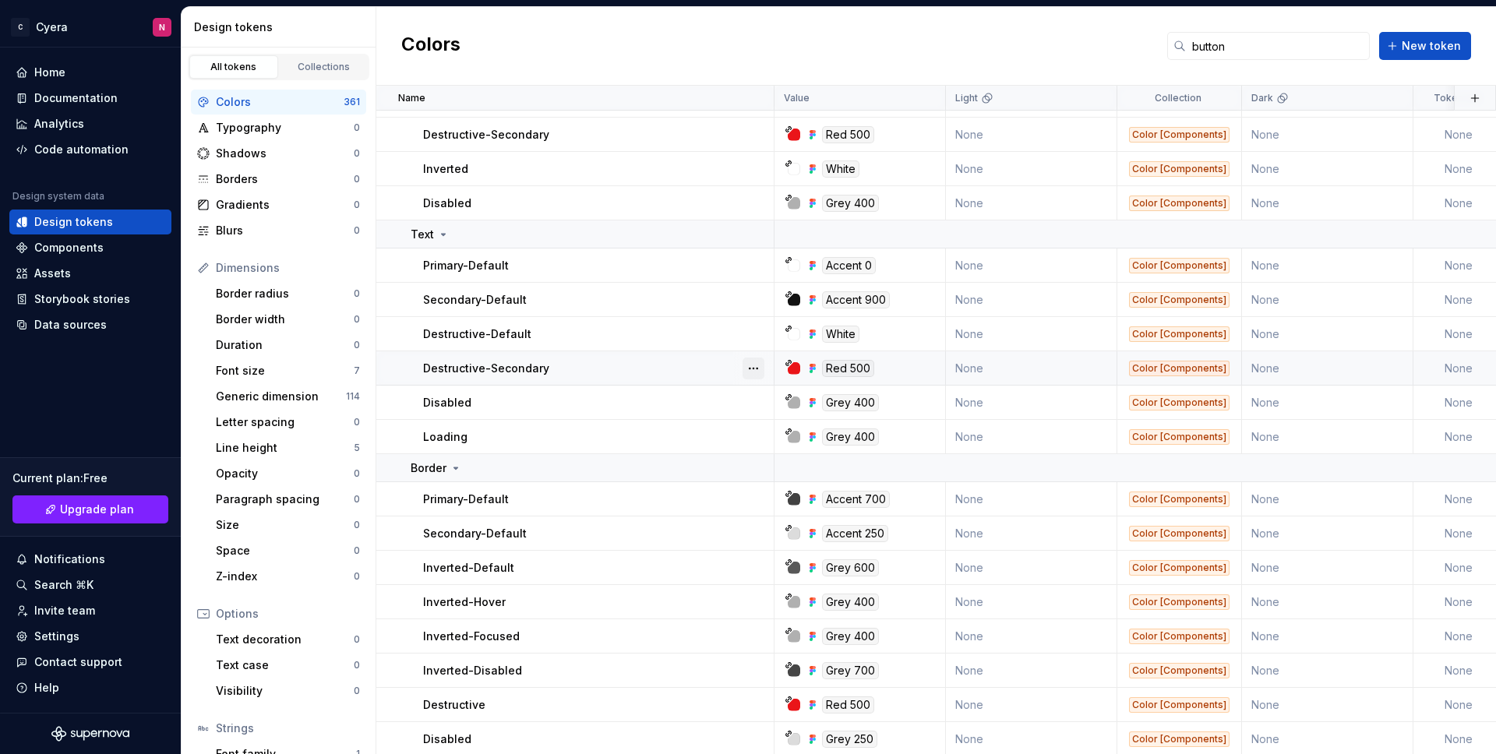
click at [753, 363] on button "button" at bounding box center [753, 369] width 22 height 22
click at [752, 398] on button "button" at bounding box center [753, 403] width 22 height 22
click at [751, 403] on button "button" at bounding box center [753, 403] width 22 height 22
click at [752, 432] on button "button" at bounding box center [753, 437] width 22 height 22
click at [751, 432] on button "button" at bounding box center [753, 437] width 22 height 22
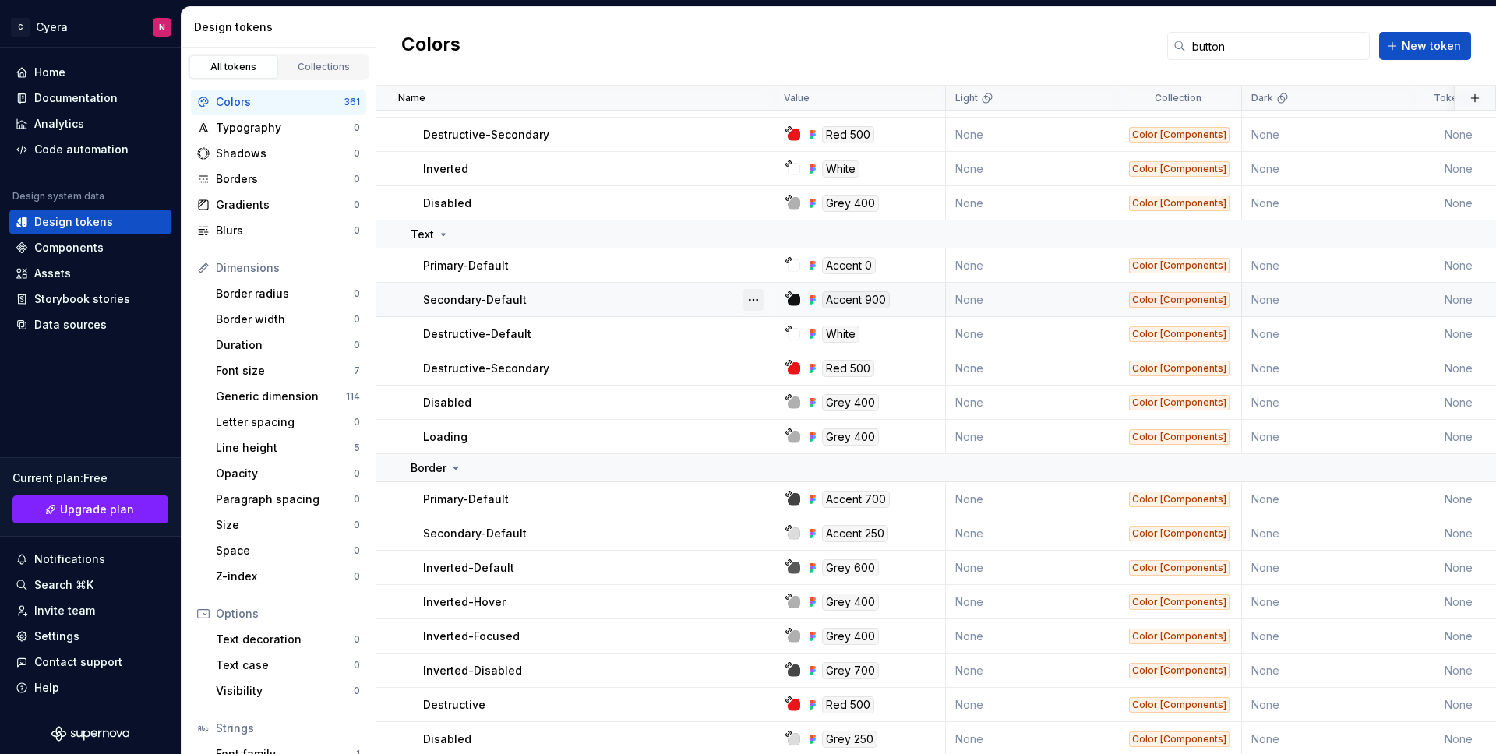
click at [754, 299] on button "button" at bounding box center [753, 300] width 22 height 22
click at [753, 295] on button "button" at bounding box center [753, 300] width 22 height 22
click at [753, 266] on button "button" at bounding box center [753, 266] width 22 height 22
click at [750, 263] on button "button" at bounding box center [753, 266] width 22 height 22
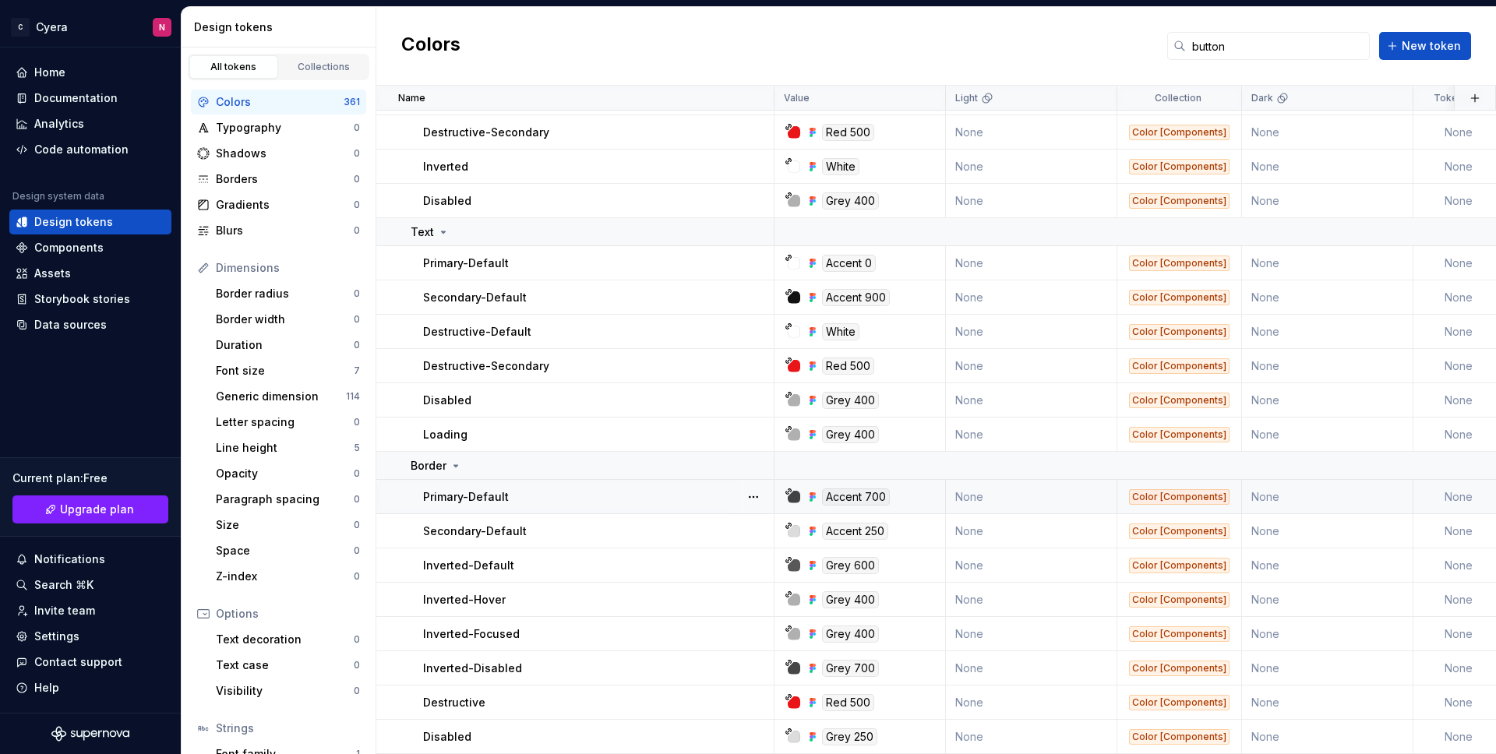
scroll to position [1048, 0]
click at [760, 486] on button "button" at bounding box center [753, 497] width 22 height 22
click at [756, 486] on button "button" at bounding box center [753, 497] width 22 height 22
click at [759, 520] on button "button" at bounding box center [753, 531] width 22 height 22
click at [756, 524] on button "button" at bounding box center [753, 531] width 22 height 22
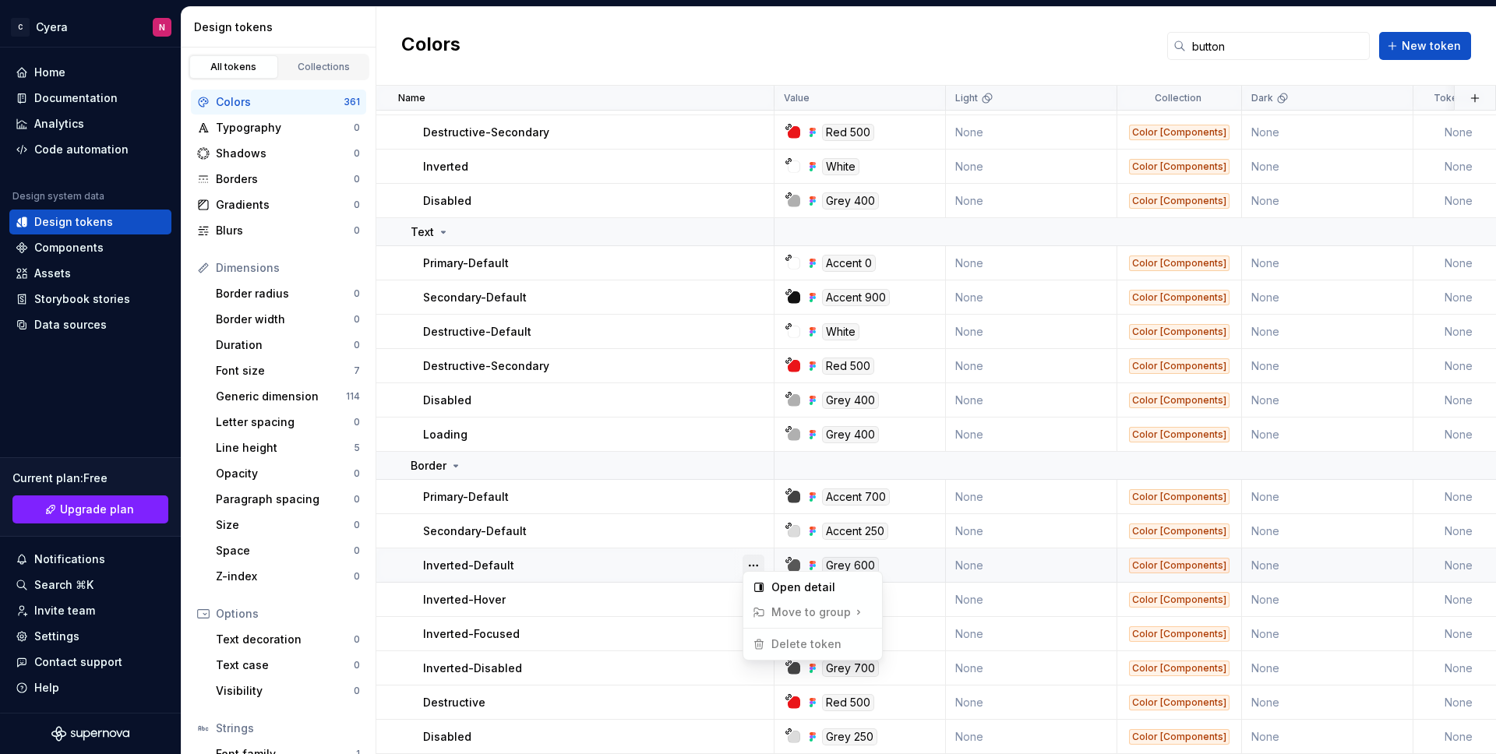
click at [754, 555] on button "button" at bounding box center [753, 566] width 22 height 22
click at [752, 555] on button "button" at bounding box center [753, 566] width 22 height 22
click at [753, 592] on button "button" at bounding box center [753, 600] width 22 height 22
click at [753, 589] on button "button" at bounding box center [753, 600] width 22 height 22
click at [753, 623] on button "button" at bounding box center [753, 634] width 22 height 22
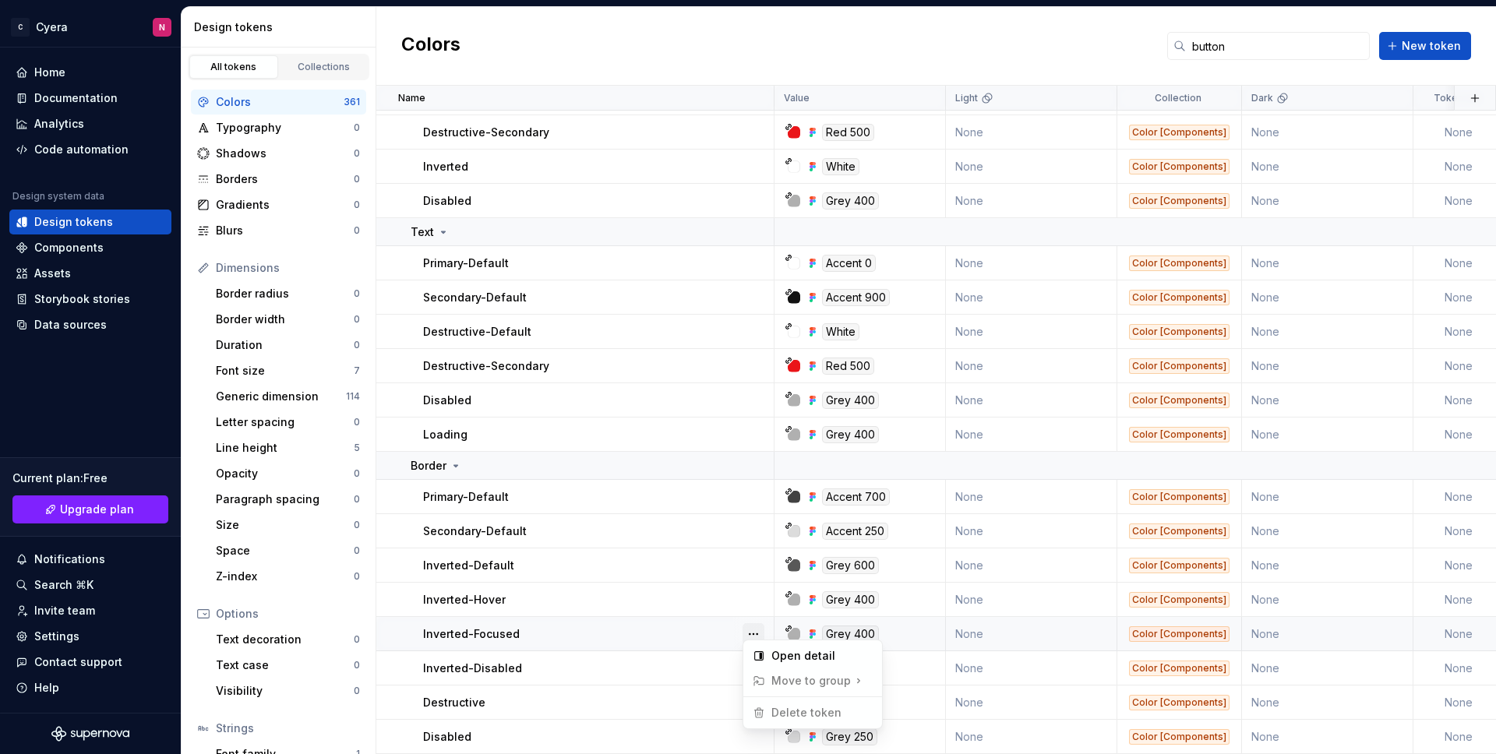
click at [753, 624] on button "button" at bounding box center [753, 634] width 22 height 22
click at [752, 658] on button "button" at bounding box center [753, 669] width 22 height 22
click at [755, 658] on button "button" at bounding box center [753, 669] width 22 height 22
click at [760, 699] on button "button" at bounding box center [753, 703] width 22 height 22
click at [756, 696] on button "button" at bounding box center [753, 703] width 22 height 22
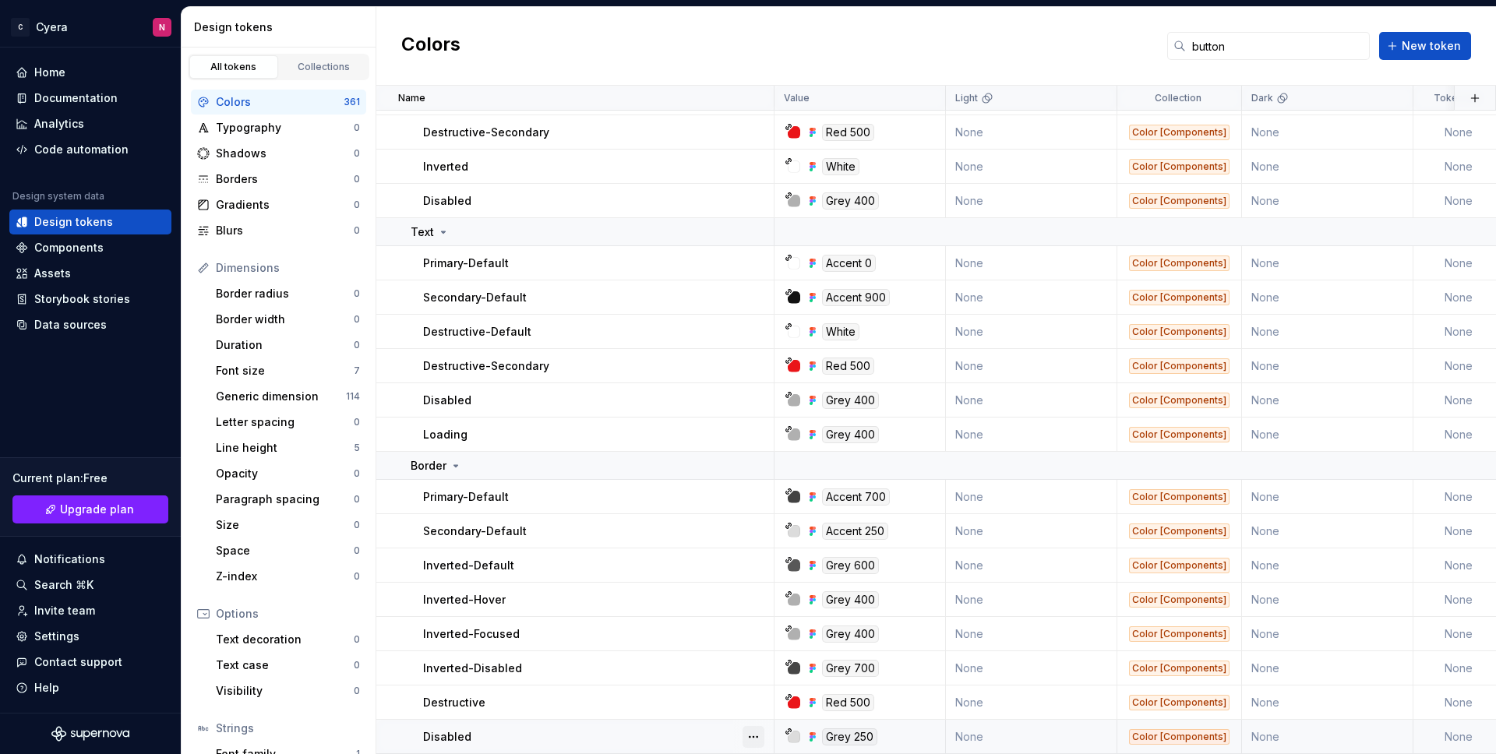
click at [750, 726] on button "button" at bounding box center [753, 737] width 22 height 22
drag, startPoint x: 1238, startPoint y: 51, endPoint x: 1136, endPoint y: 51, distance: 102.1
click at [1136, 51] on div "Colors button New token" at bounding box center [935, 46] width 1119 height 79
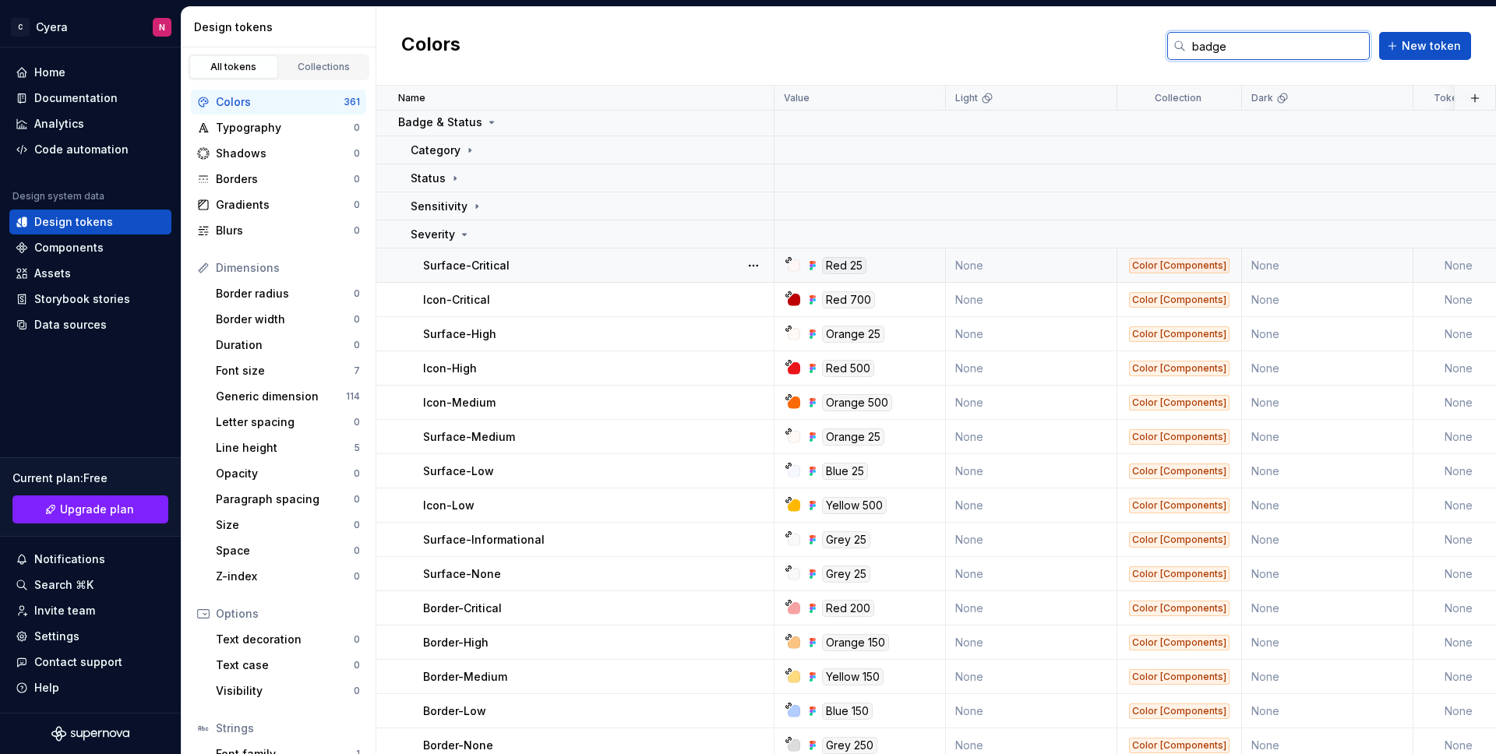
scroll to position [3, 0]
type input "badge"
click at [450, 181] on icon at bounding box center [455, 177] width 12 height 12
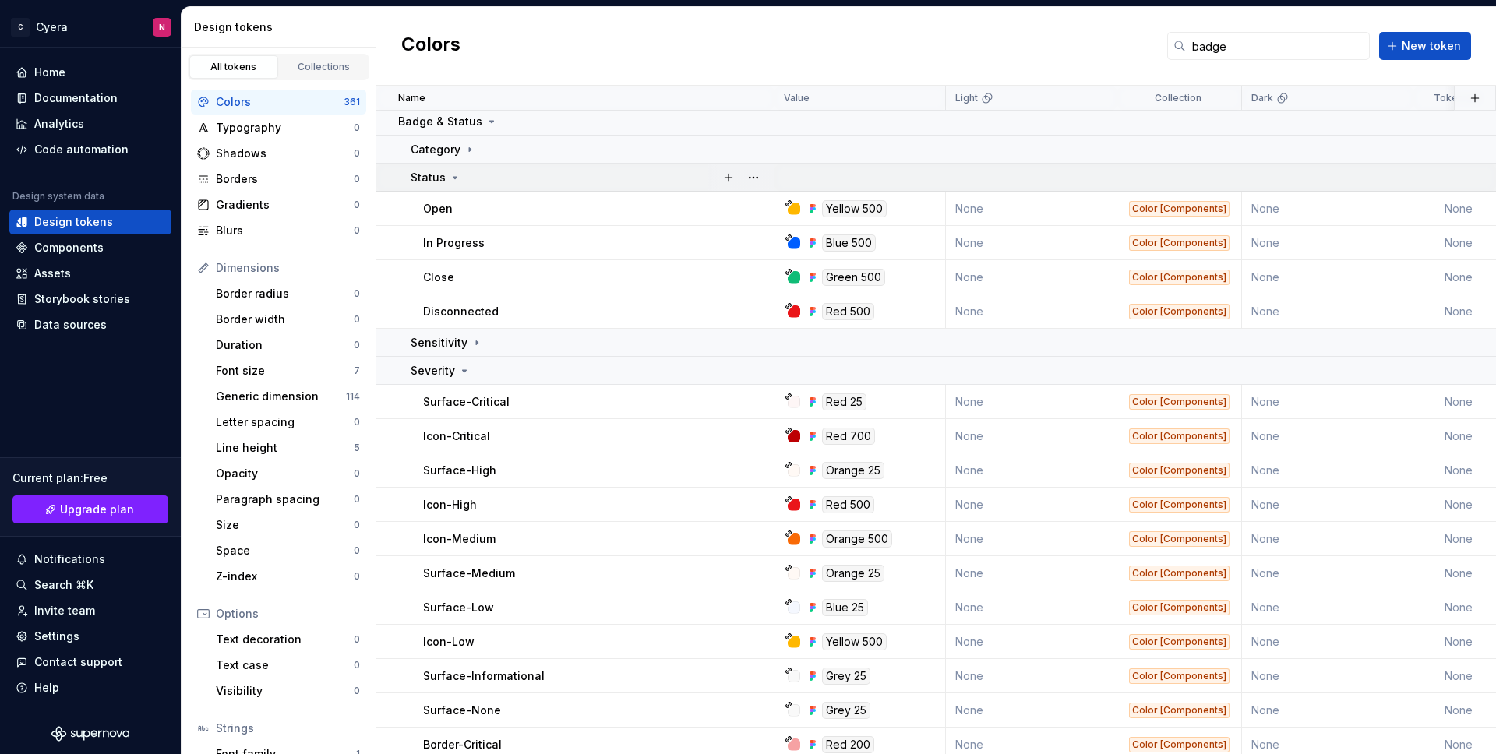
click at [453, 178] on icon at bounding box center [455, 178] width 4 height 2
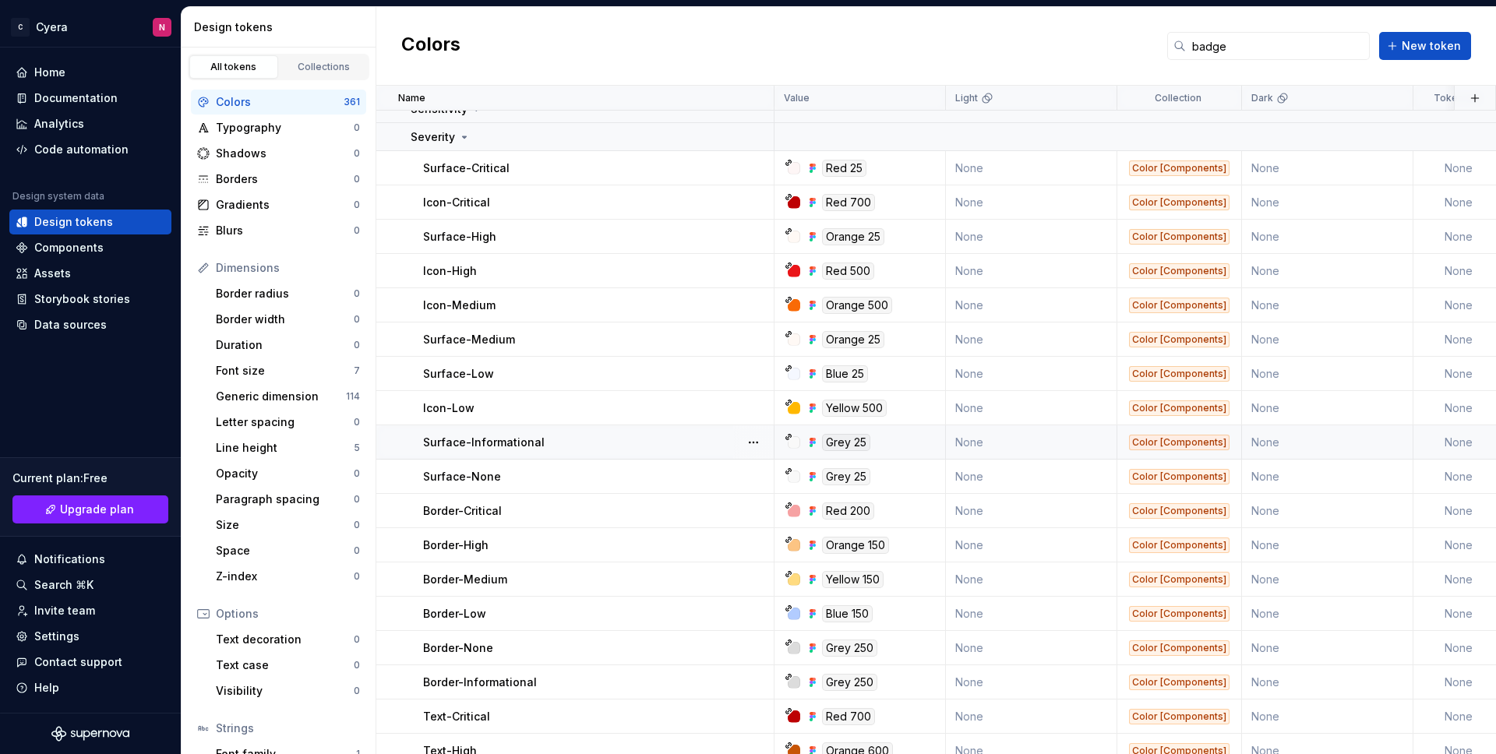
scroll to position [99, 0]
click at [761, 201] on button "button" at bounding box center [753, 203] width 22 height 22
click at [784, 288] on div "Delete token" at bounding box center [821, 291] width 101 height 16
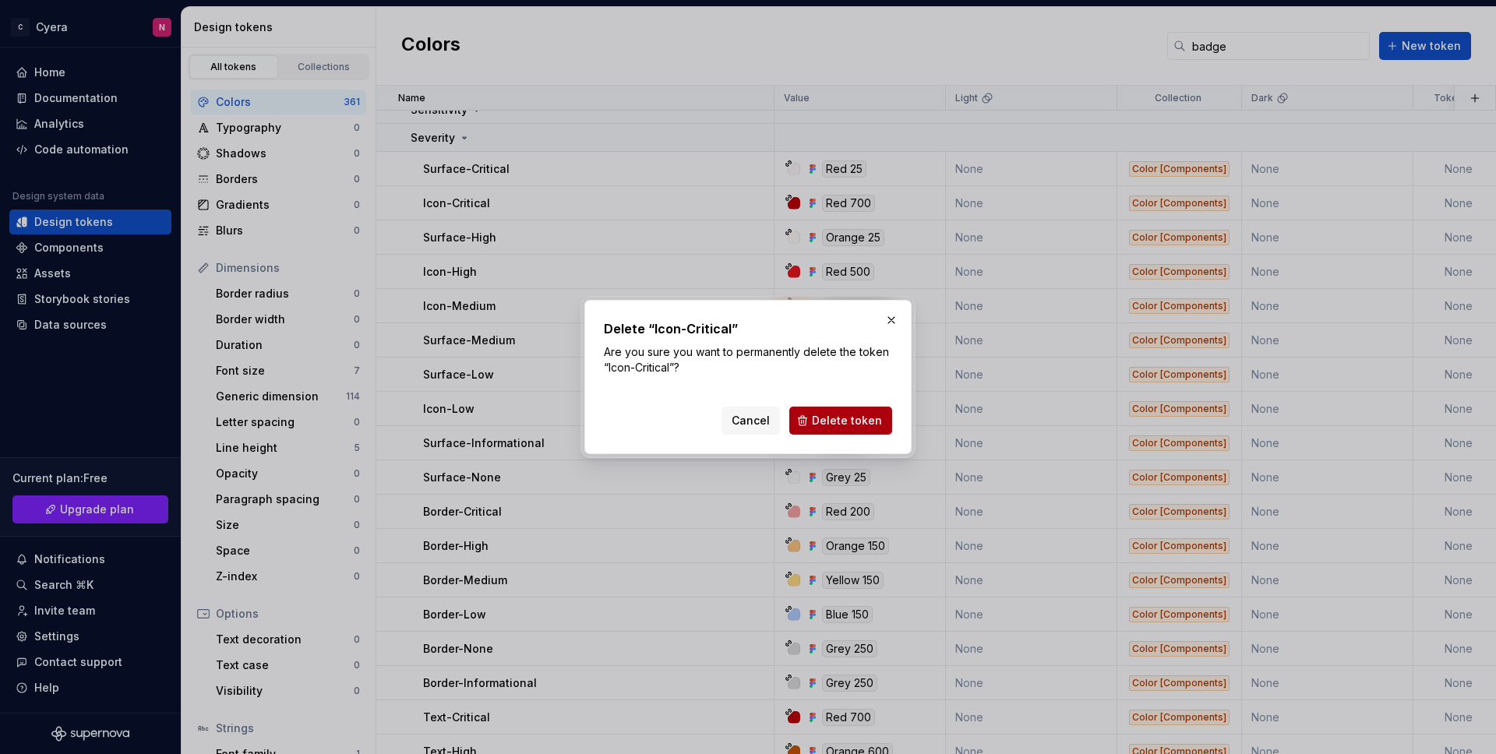
click at [867, 427] on span "Delete token" at bounding box center [847, 421] width 70 height 16
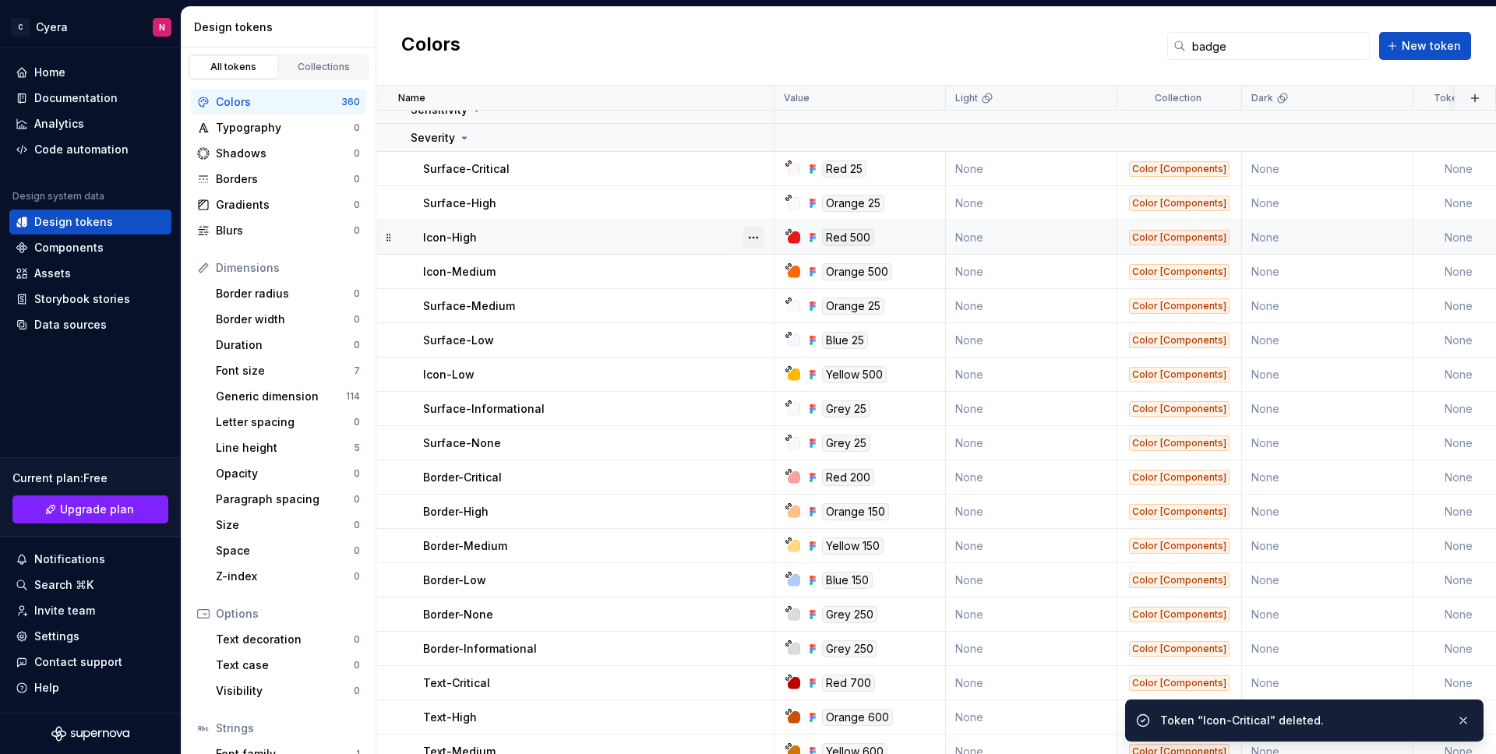
click at [756, 244] on button "button" at bounding box center [753, 238] width 22 height 22
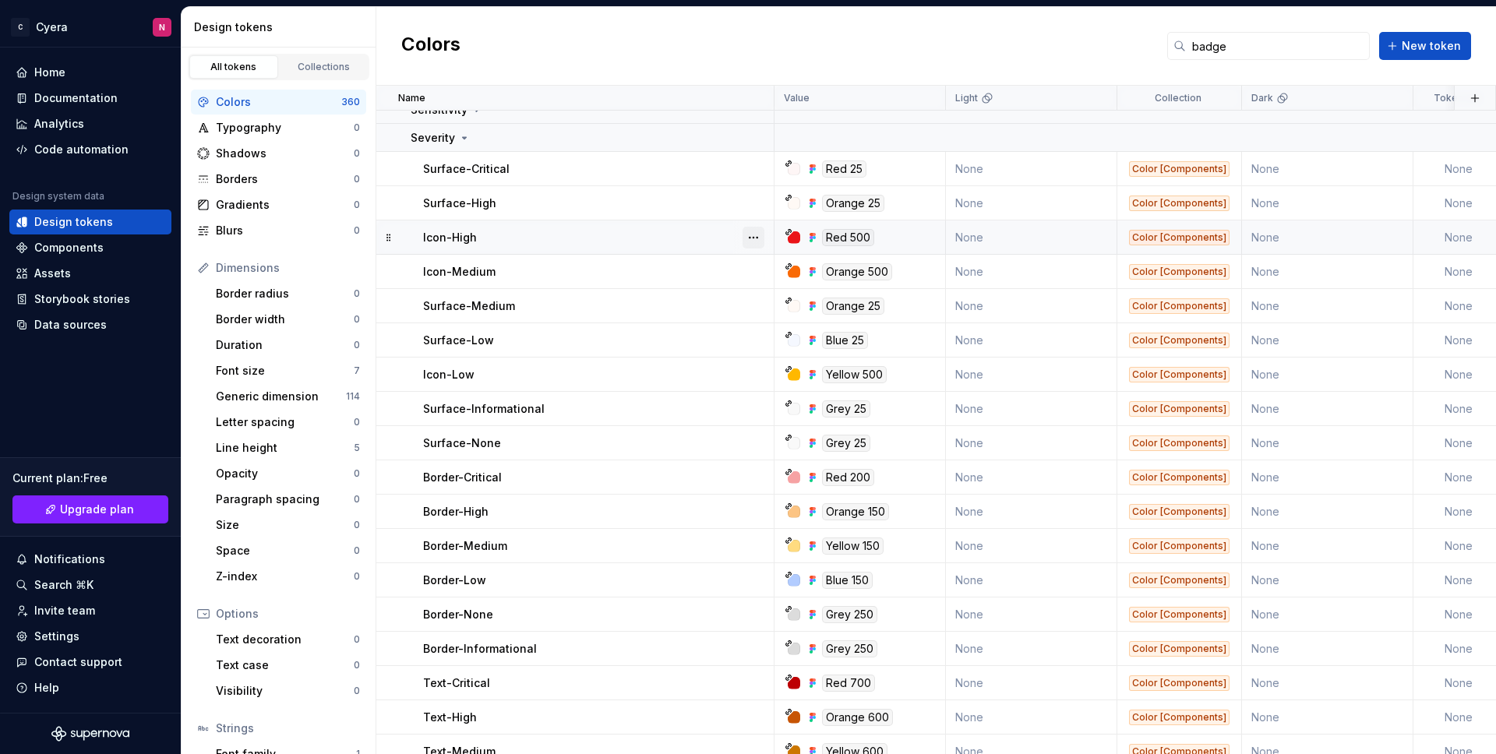
click at [761, 236] on button "button" at bounding box center [753, 238] width 22 height 22
click at [782, 322] on div "Delete token" at bounding box center [821, 325] width 101 height 16
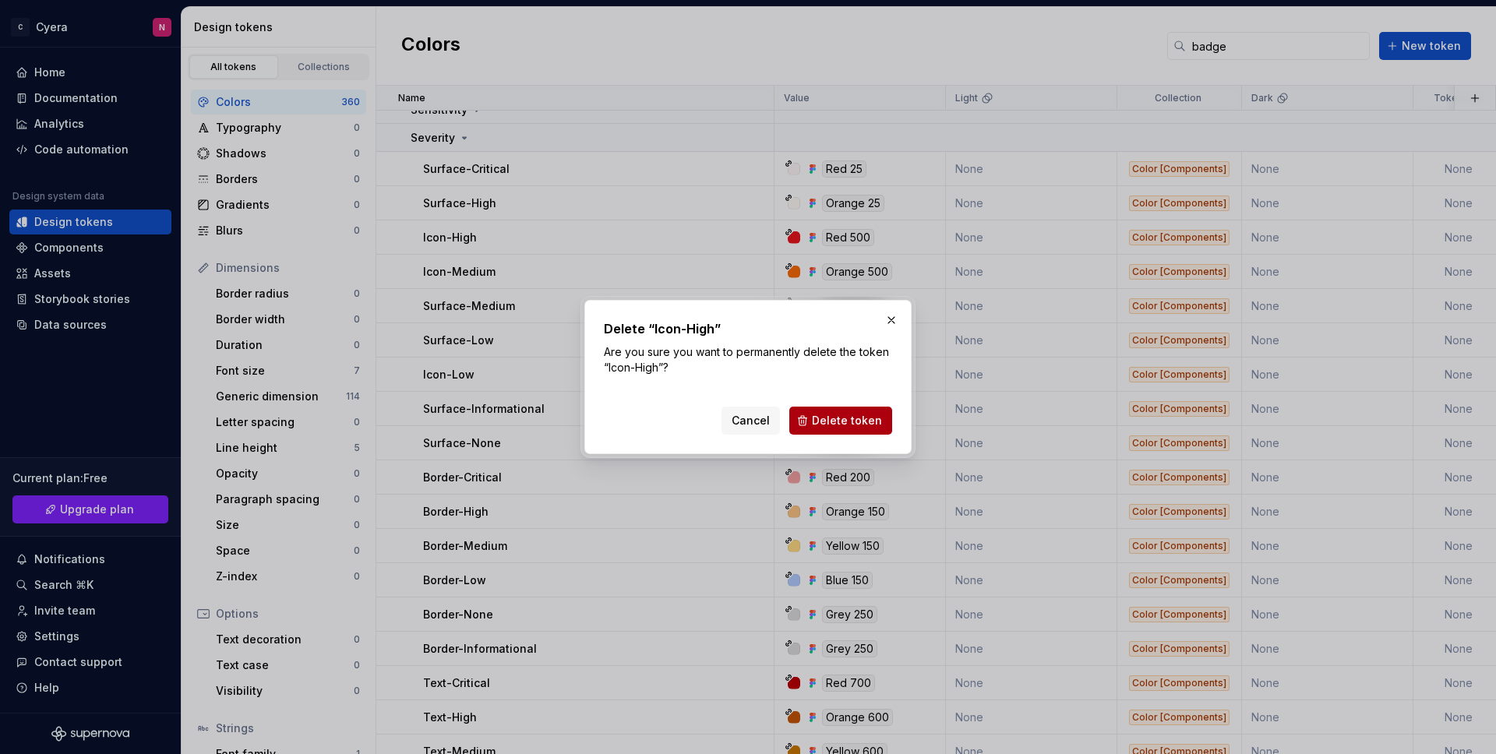
click at [837, 416] on span "Delete token" at bounding box center [847, 421] width 70 height 16
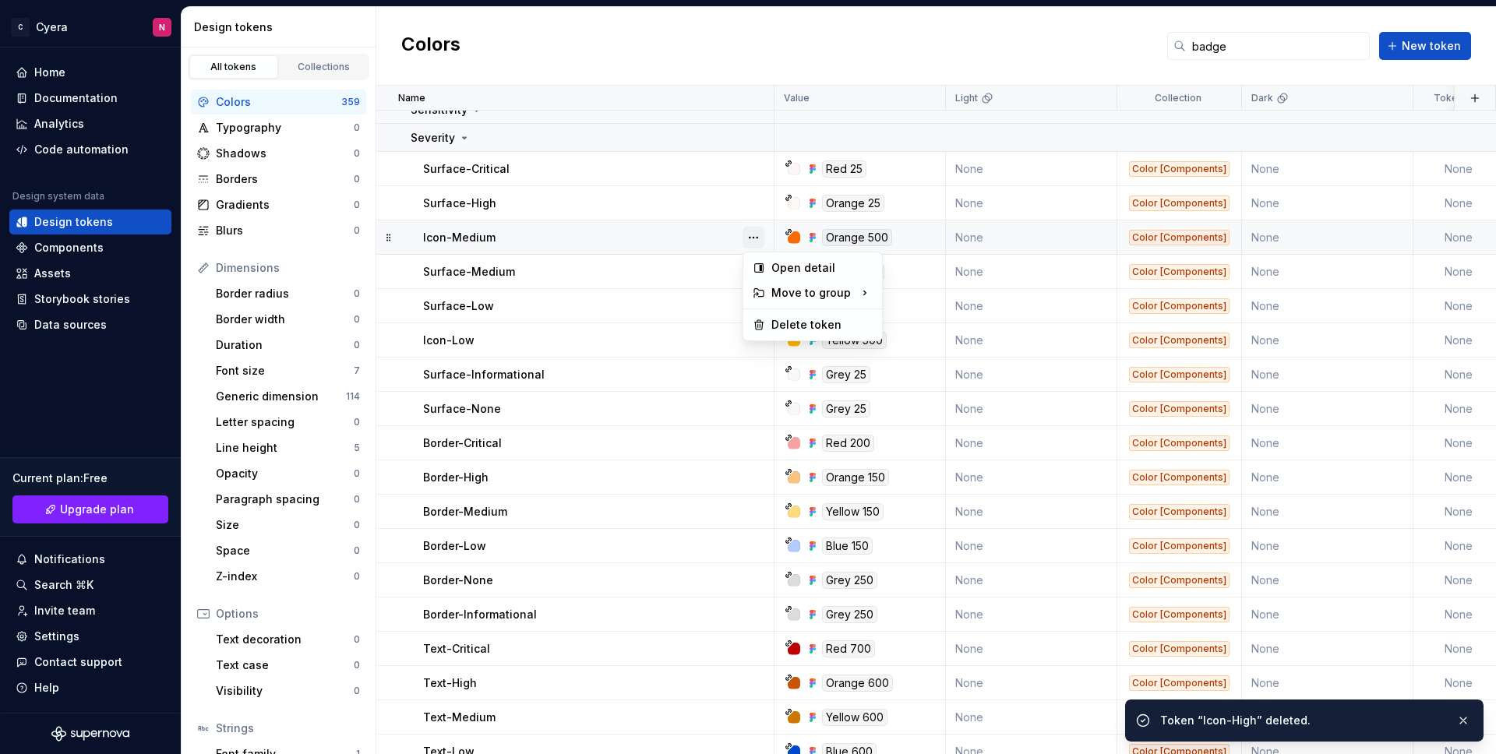
click at [760, 234] on button "button" at bounding box center [753, 238] width 22 height 22
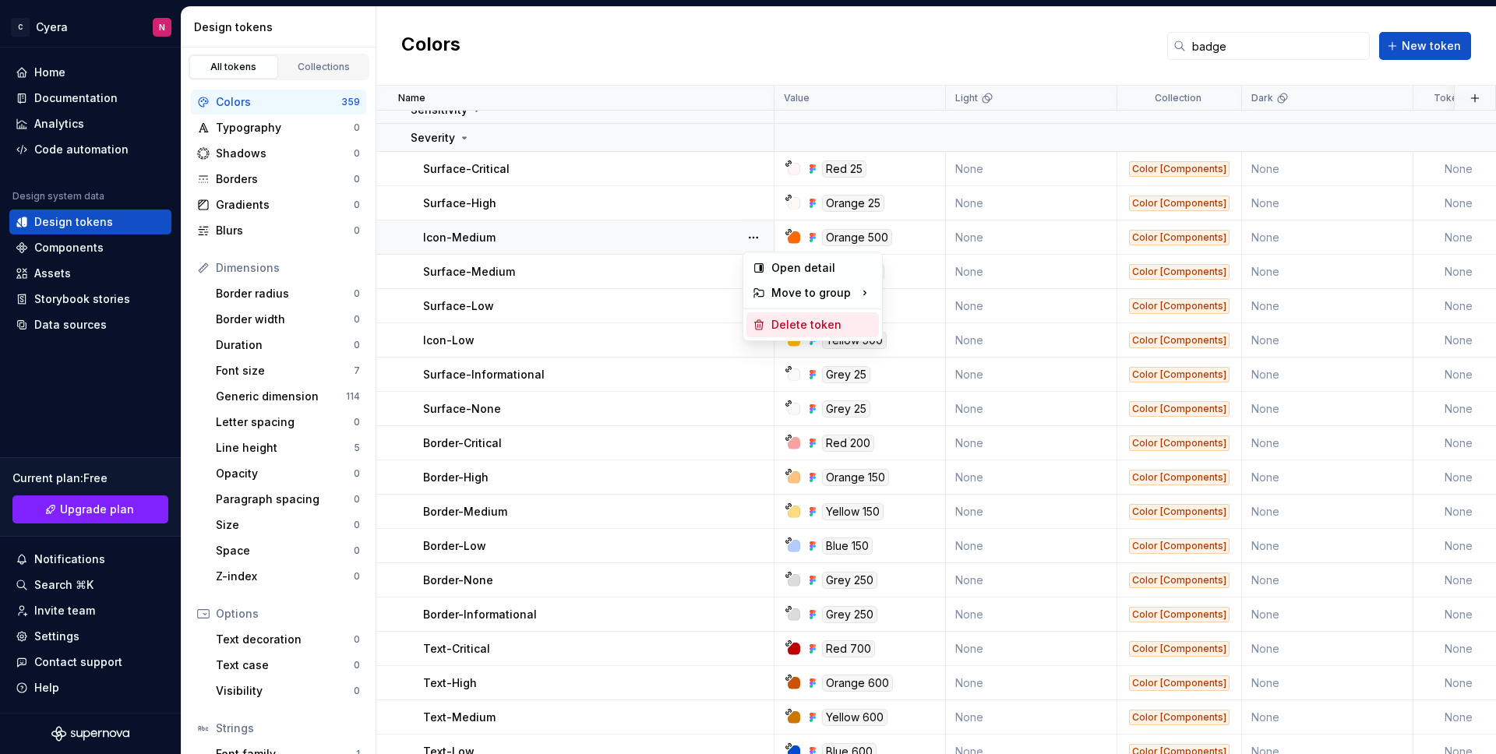
click at [778, 315] on div "Delete token" at bounding box center [812, 324] width 132 height 25
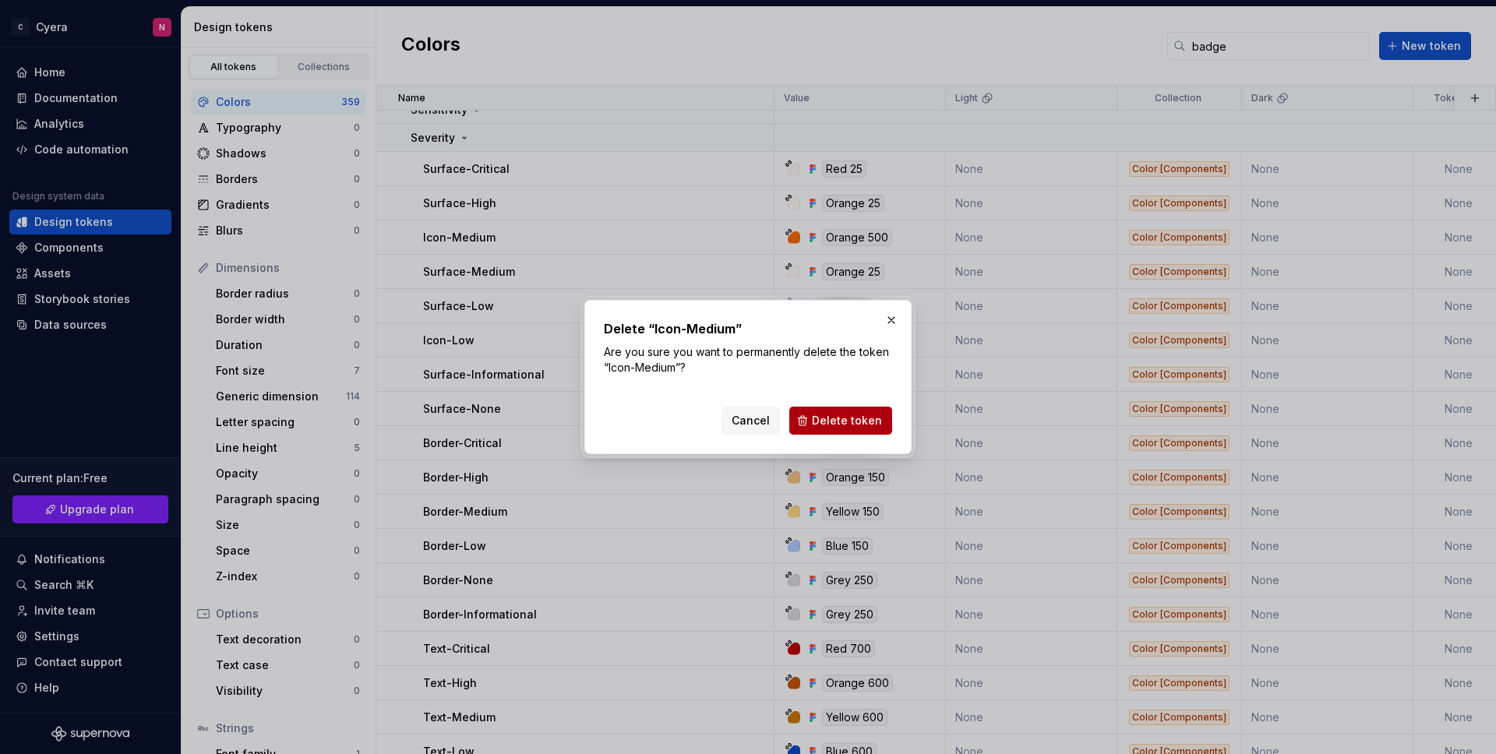
click at [843, 418] on span "Delete token" at bounding box center [847, 421] width 70 height 16
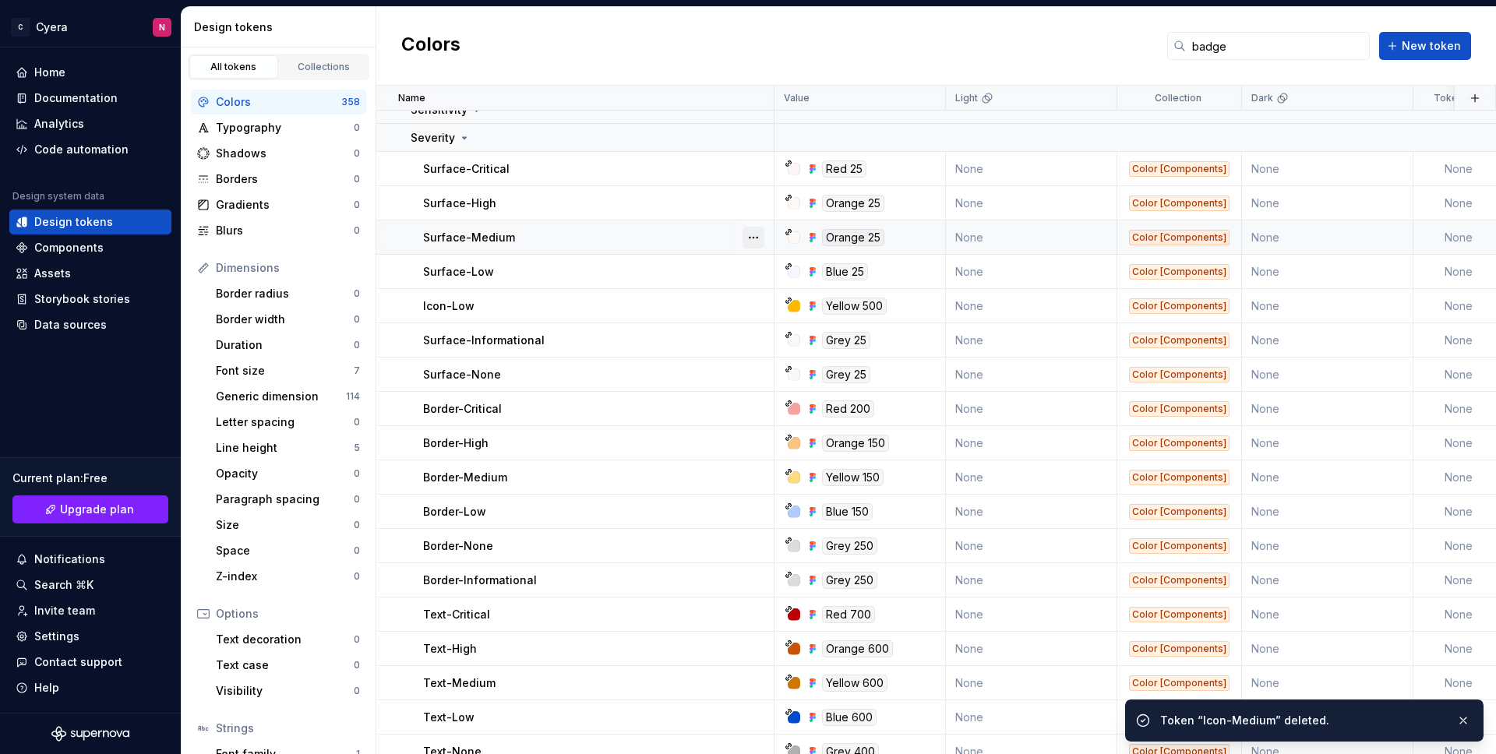
click at [754, 238] on button "button" at bounding box center [753, 238] width 22 height 22
click at [752, 201] on html "C Cyera N Home Documentation Analytics Code automation Design system data Desig…" at bounding box center [748, 377] width 1496 height 754
click at [752, 199] on button "button" at bounding box center [753, 203] width 22 height 22
click at [753, 176] on html "C Cyera N Home Documentation Analytics Code automation Design system data Desig…" at bounding box center [748, 377] width 1496 height 754
click at [753, 170] on button "button" at bounding box center [753, 169] width 22 height 22
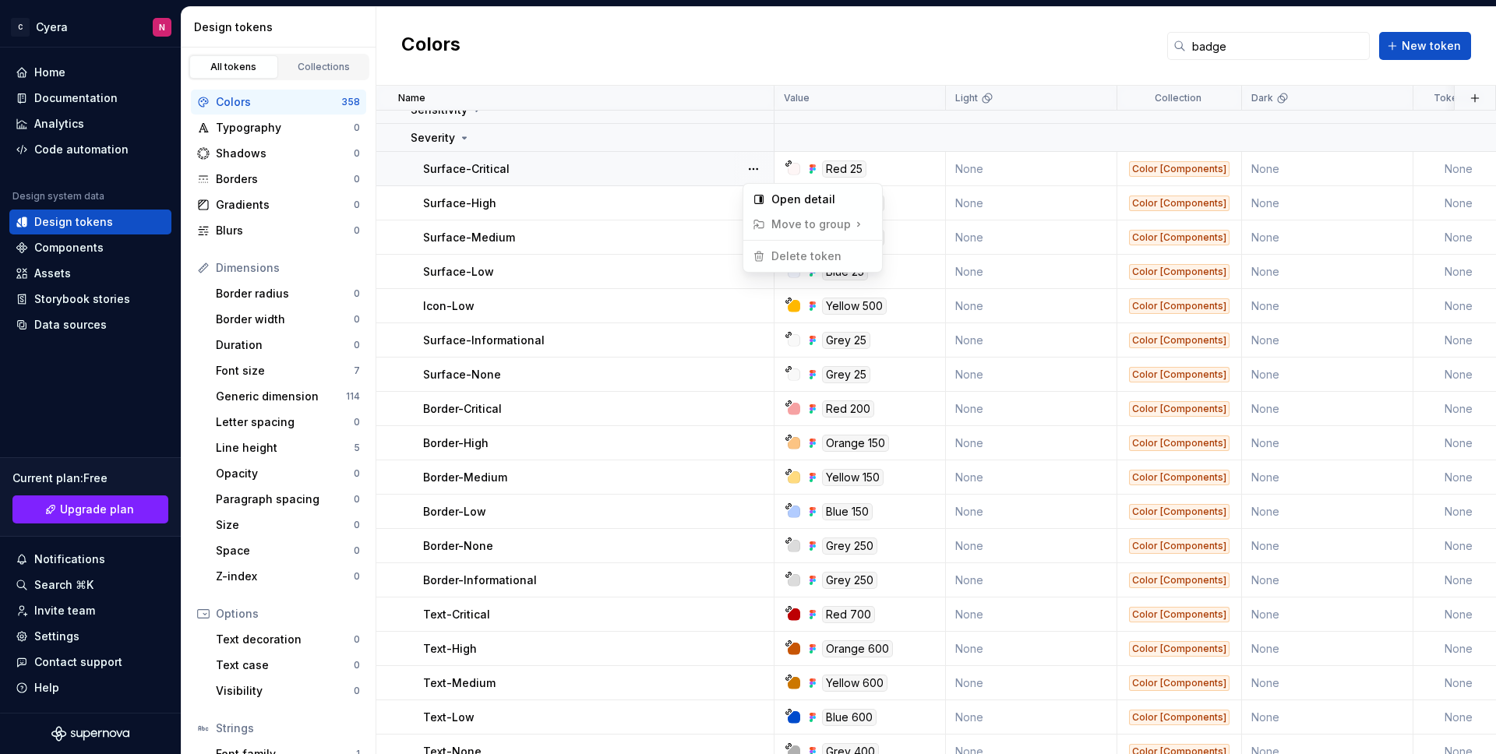
click at [770, 312] on html "C Cyera N Home Documentation Analytics Code automation Design system data Desig…" at bounding box center [748, 377] width 1496 height 754
click at [767, 307] on div at bounding box center [753, 305] width 41 height 33
click at [760, 305] on button "button" at bounding box center [753, 306] width 22 height 22
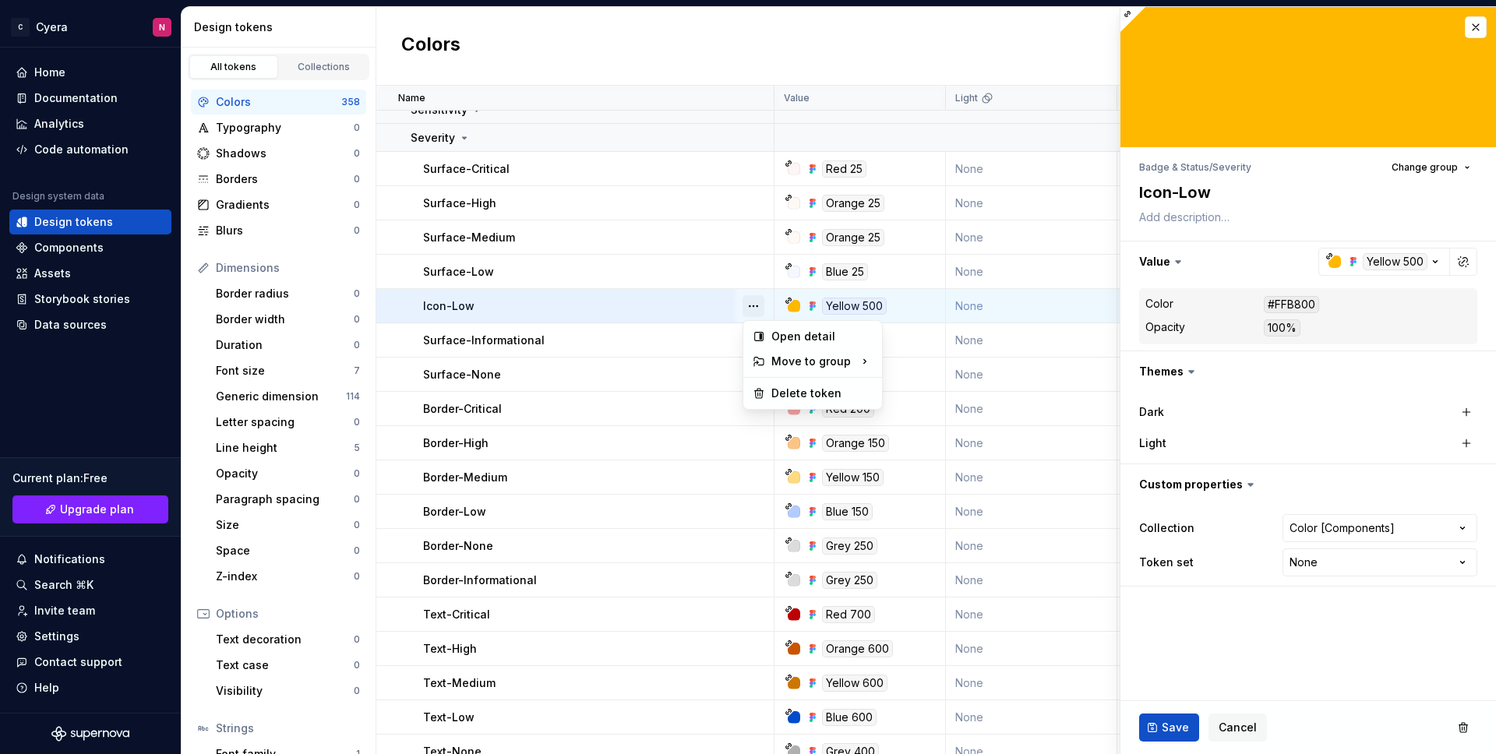
click at [759, 308] on button "button" at bounding box center [753, 306] width 22 height 22
click at [788, 390] on div "Delete token" at bounding box center [821, 394] width 101 height 16
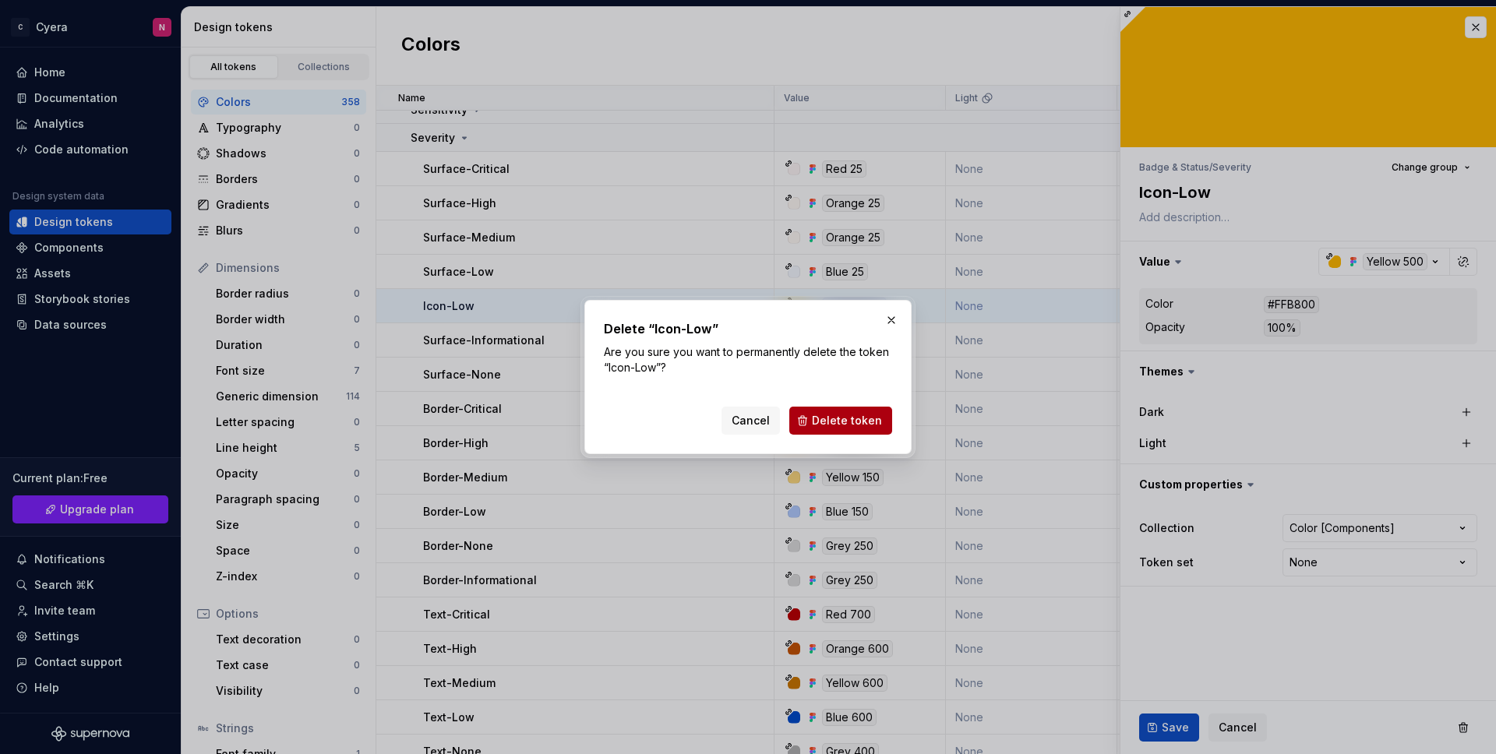
click at [860, 421] on span "Delete token" at bounding box center [847, 421] width 70 height 16
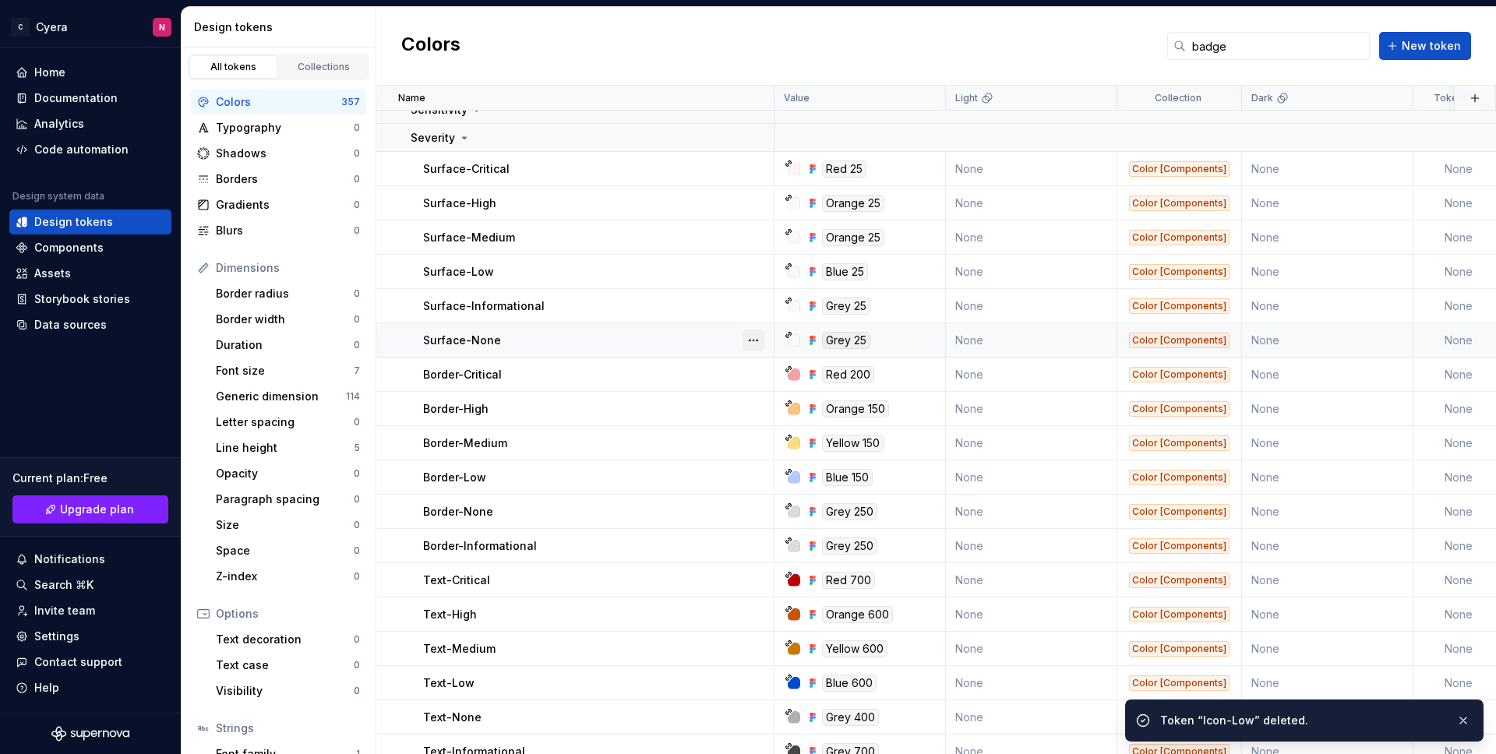
click at [746, 340] on button "button" at bounding box center [753, 341] width 22 height 22
click at [689, 353] on html "C Cyera N Home Documentation Analytics Code automation Design system data Desig…" at bounding box center [748, 377] width 1496 height 754
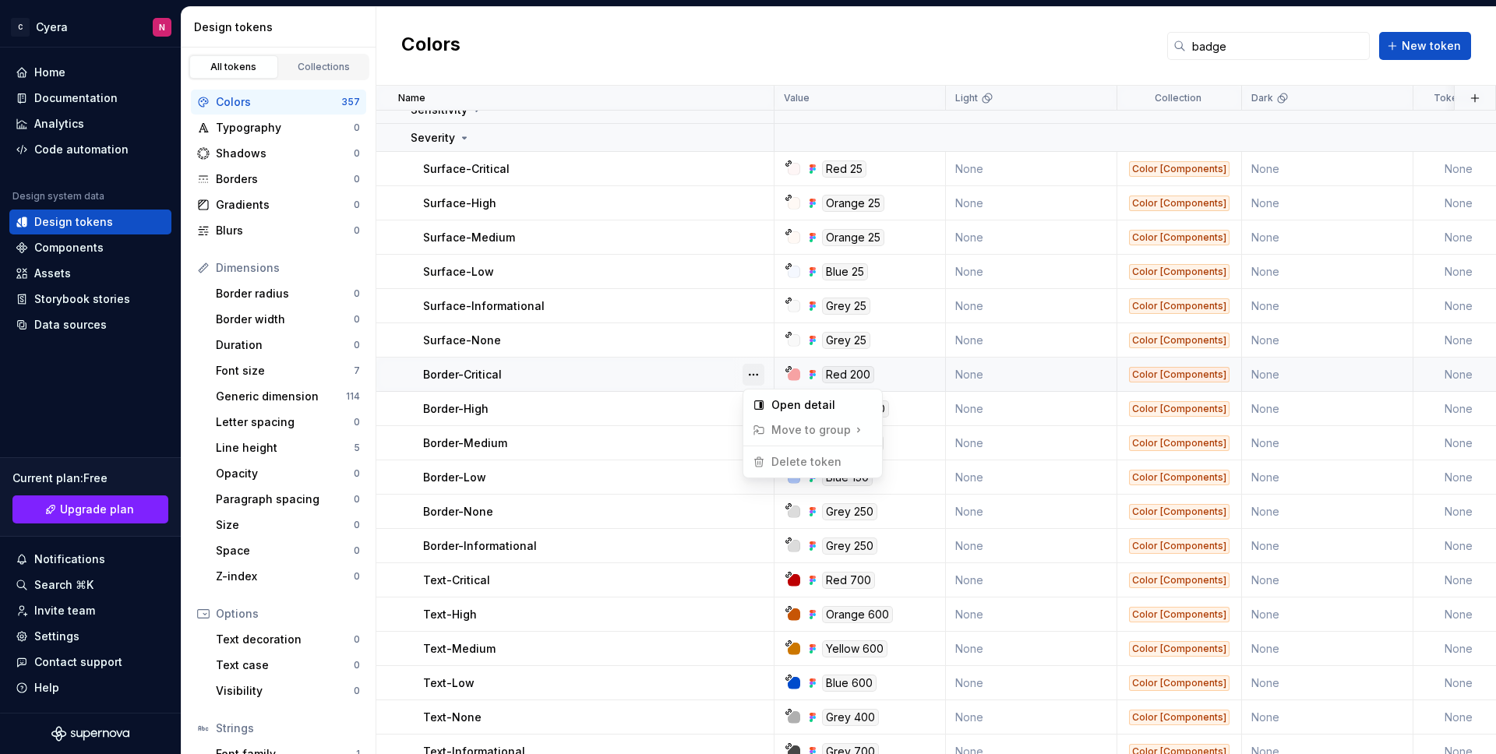
click at [757, 375] on button "button" at bounding box center [753, 375] width 22 height 22
click at [751, 405] on button "button" at bounding box center [753, 409] width 22 height 22
click at [750, 407] on button "button" at bounding box center [753, 409] width 22 height 22
click at [750, 439] on button "button" at bounding box center [753, 443] width 22 height 22
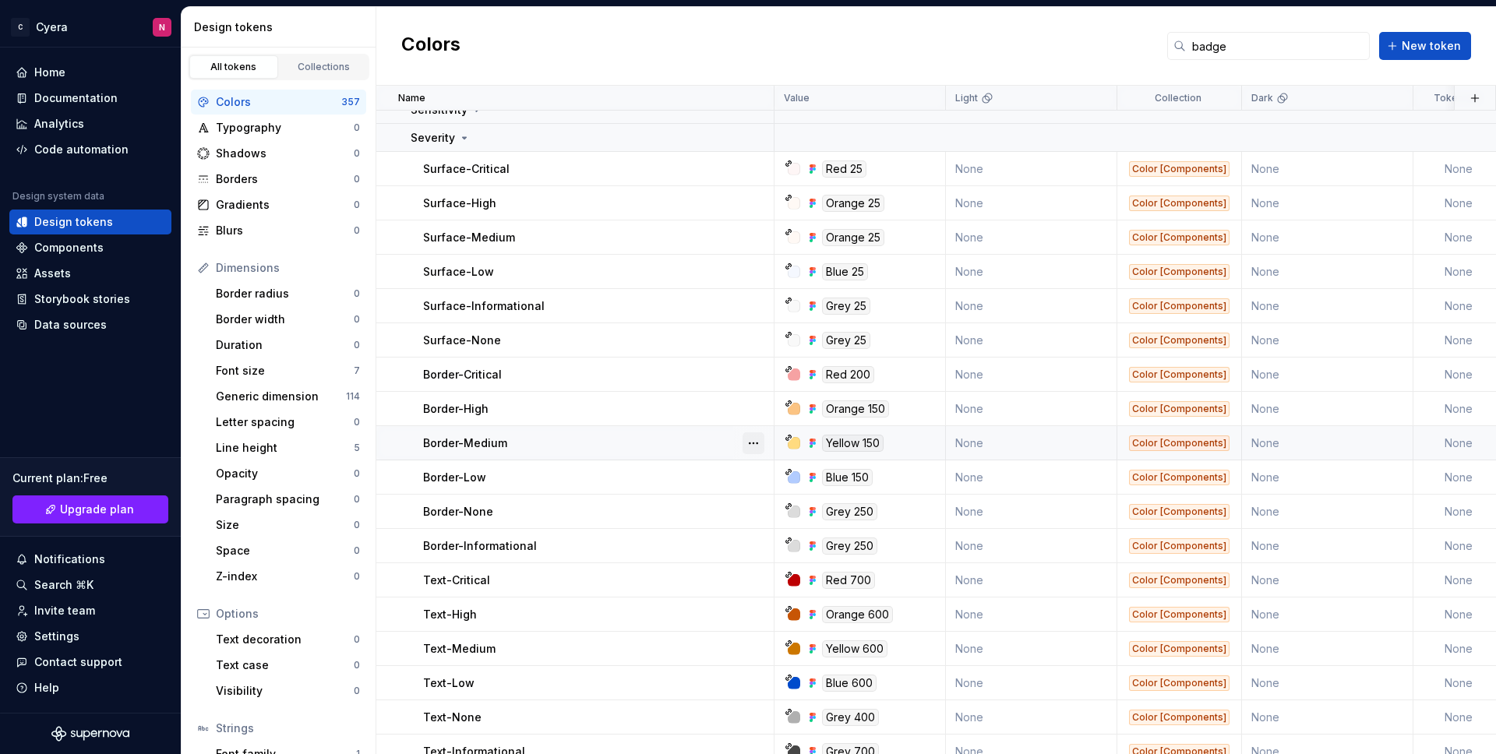
click at [750, 443] on button "button" at bounding box center [753, 443] width 22 height 22
click at [750, 485] on button "button" at bounding box center [753, 478] width 22 height 22
click at [750, 482] on button "button" at bounding box center [753, 478] width 22 height 22
click at [753, 529] on div at bounding box center [753, 545] width 41 height 33
click at [752, 515] on button "button" at bounding box center [753, 512] width 22 height 22
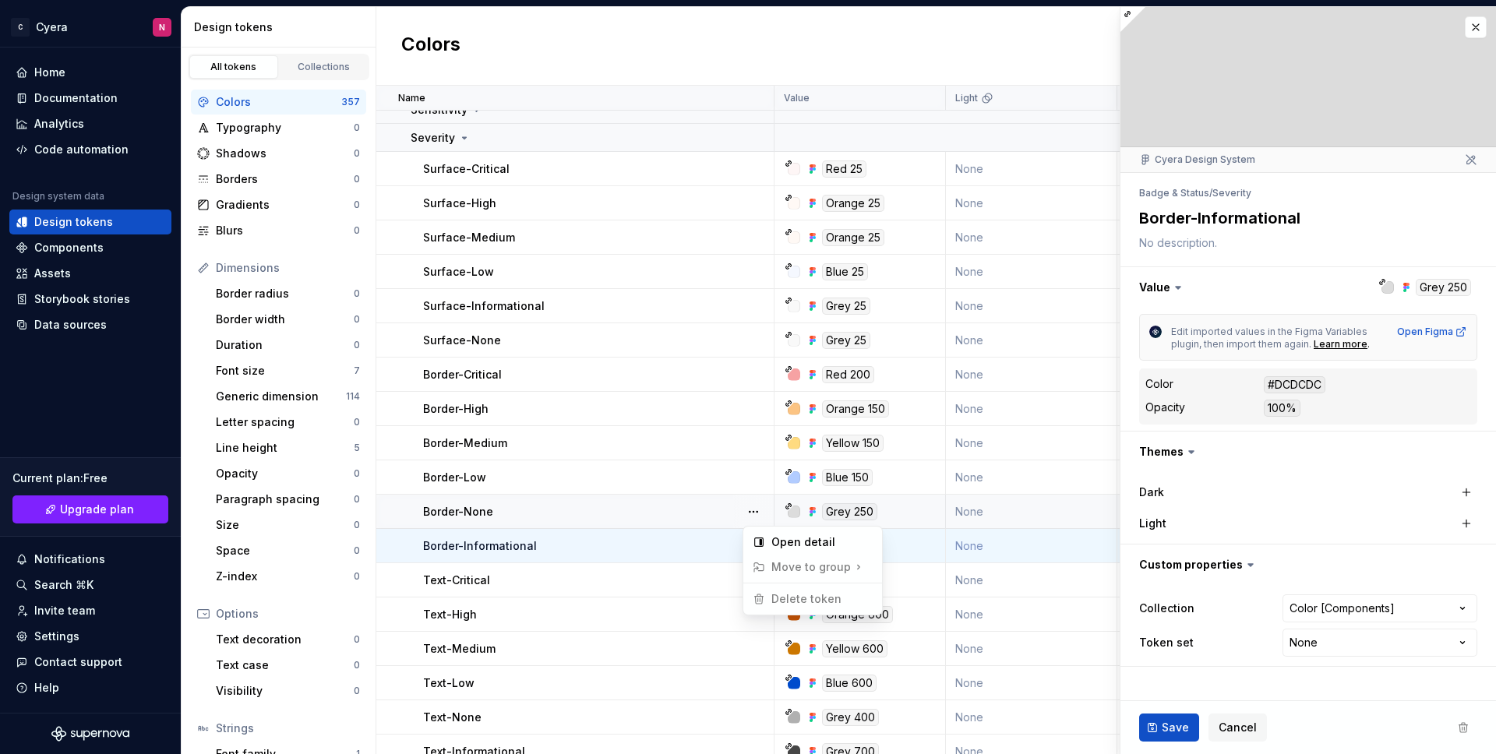
click at [701, 550] on html "C Cyera N Home Documentation Analytics Code automation Design system data Desig…" at bounding box center [748, 377] width 1496 height 754
click at [760, 545] on button "button" at bounding box center [753, 546] width 22 height 22
click at [755, 545] on button "button" at bounding box center [753, 546] width 22 height 22
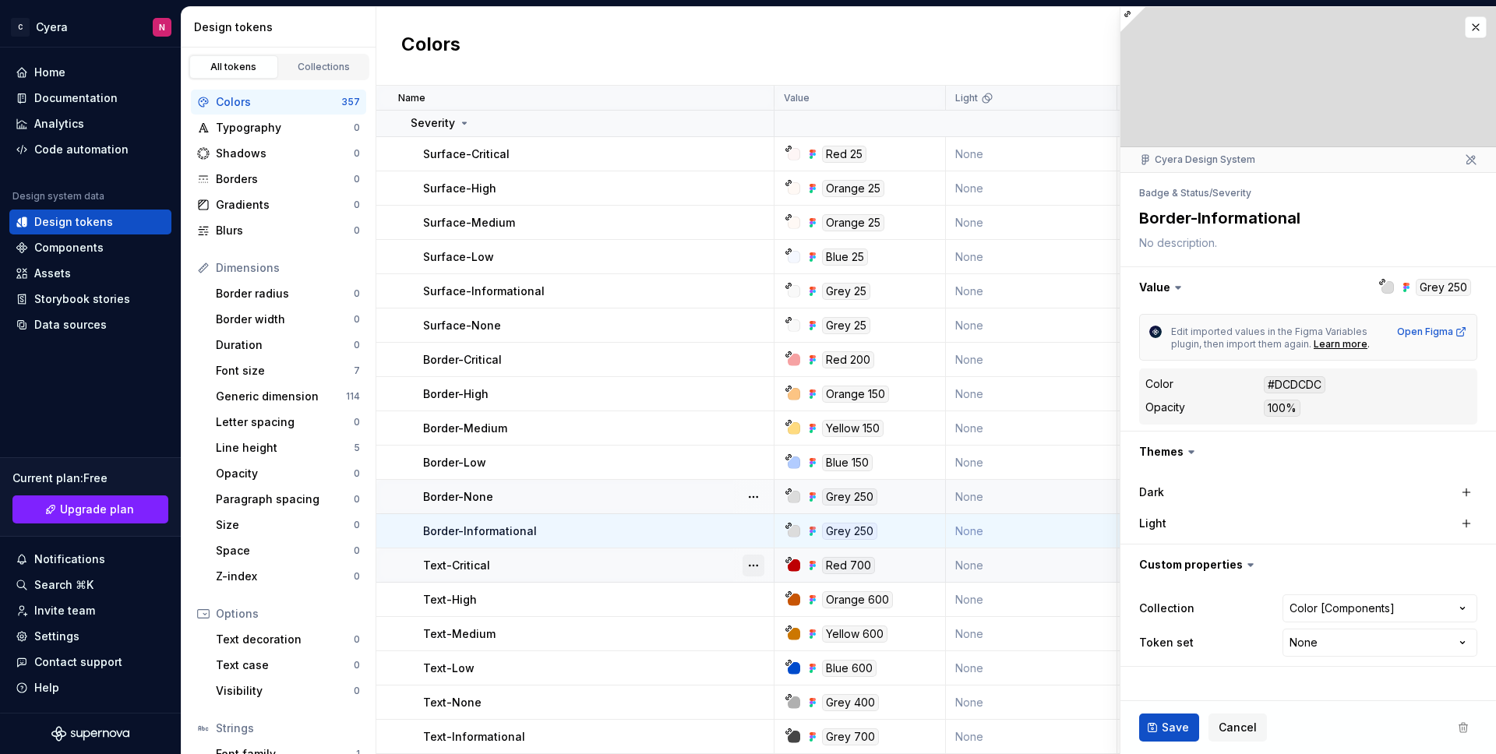
scroll to position [122, 0]
click at [754, 555] on button "button" at bounding box center [753, 566] width 22 height 22
click at [756, 555] on button "button" at bounding box center [753, 566] width 22 height 22
click at [761, 589] on button "button" at bounding box center [753, 600] width 22 height 22
click at [756, 589] on button "button" at bounding box center [753, 600] width 22 height 22
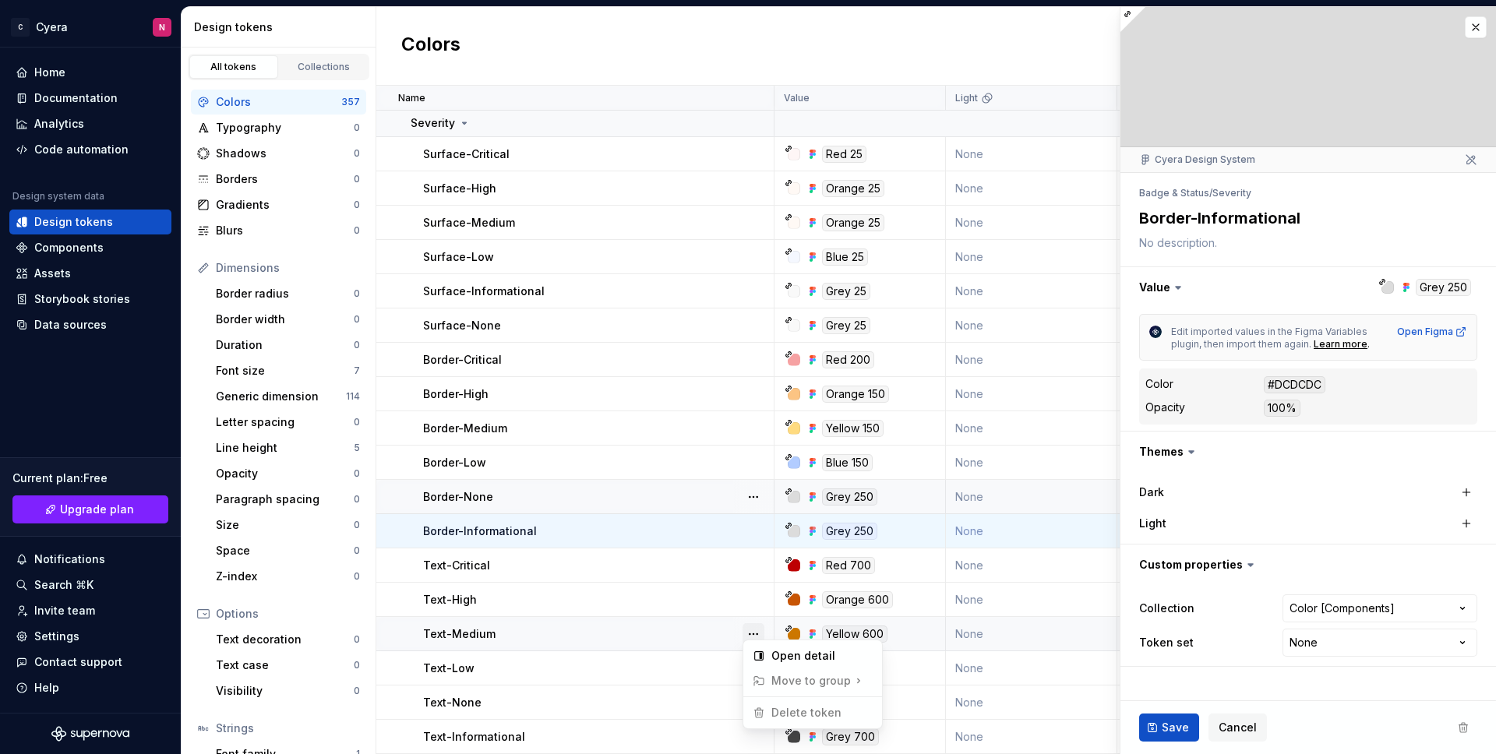
click at [759, 625] on button "button" at bounding box center [753, 634] width 22 height 22
click at [757, 623] on button "button" at bounding box center [753, 634] width 22 height 22
click at [755, 658] on button "button" at bounding box center [753, 669] width 22 height 22
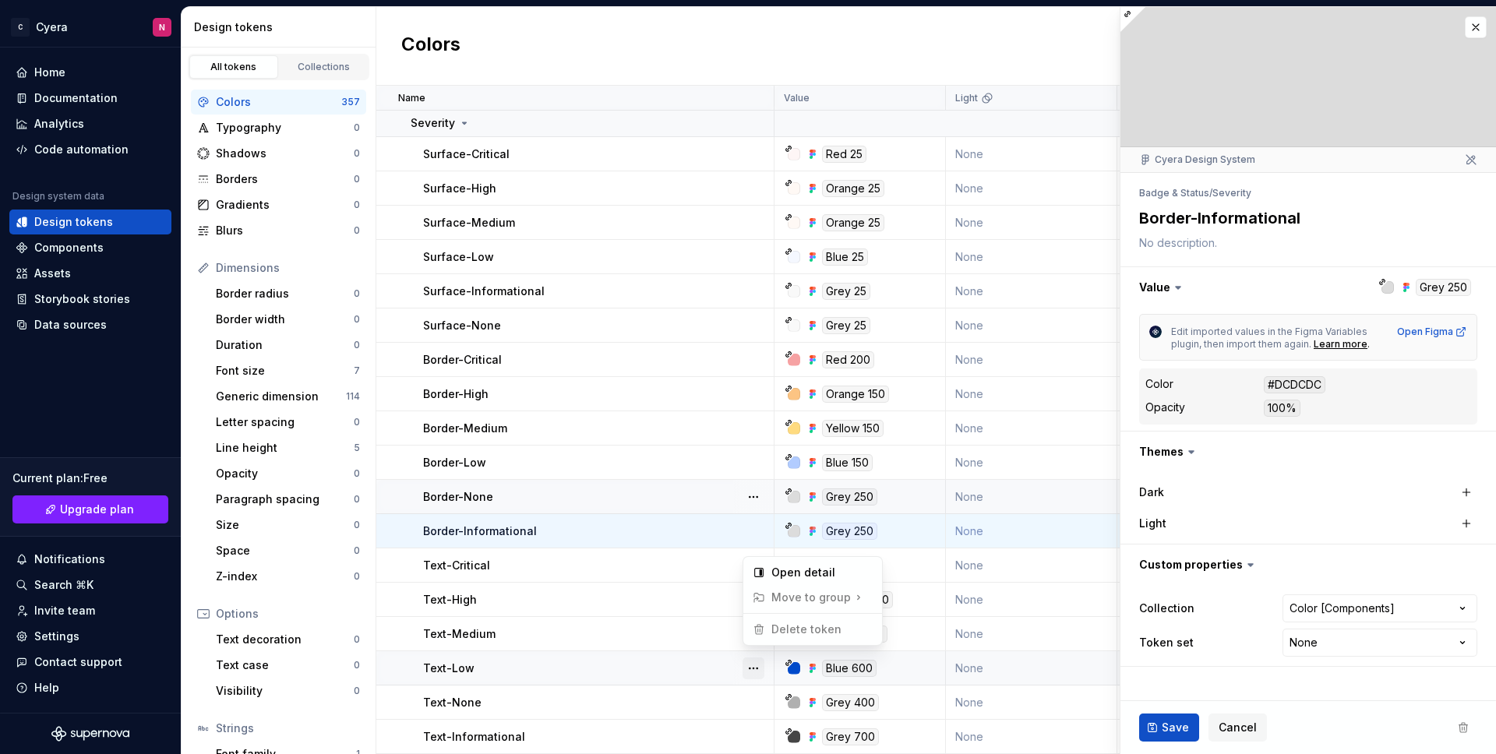
click at [752, 658] on button "button" at bounding box center [753, 669] width 22 height 22
click at [751, 702] on button "button" at bounding box center [753, 703] width 22 height 22
click at [752, 695] on button "button" at bounding box center [753, 703] width 22 height 22
click at [755, 726] on button "button" at bounding box center [753, 737] width 22 height 22
click at [750, 726] on button "button" at bounding box center [753, 737] width 22 height 22
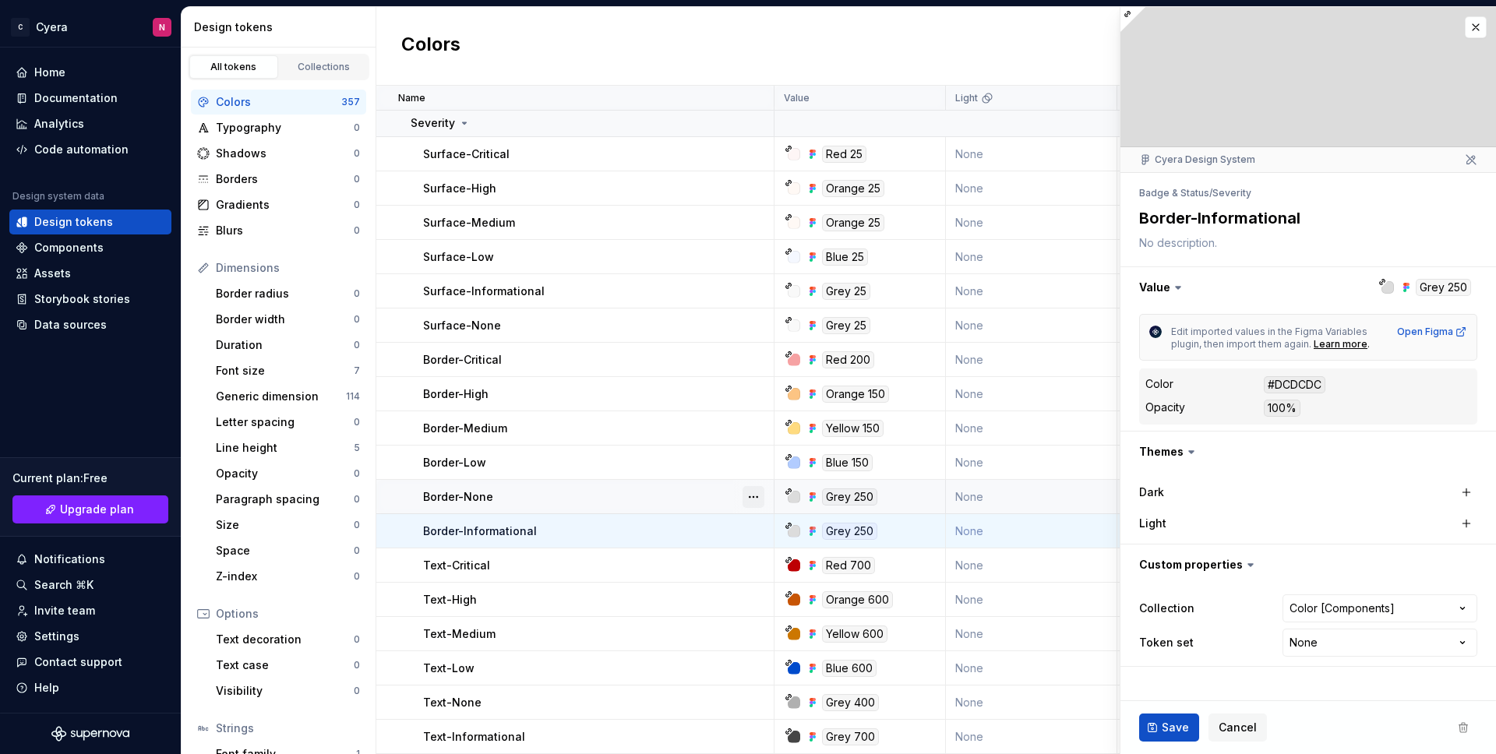
click at [756, 486] on button "button" at bounding box center [753, 497] width 22 height 22
click at [755, 480] on div at bounding box center [753, 496] width 41 height 33
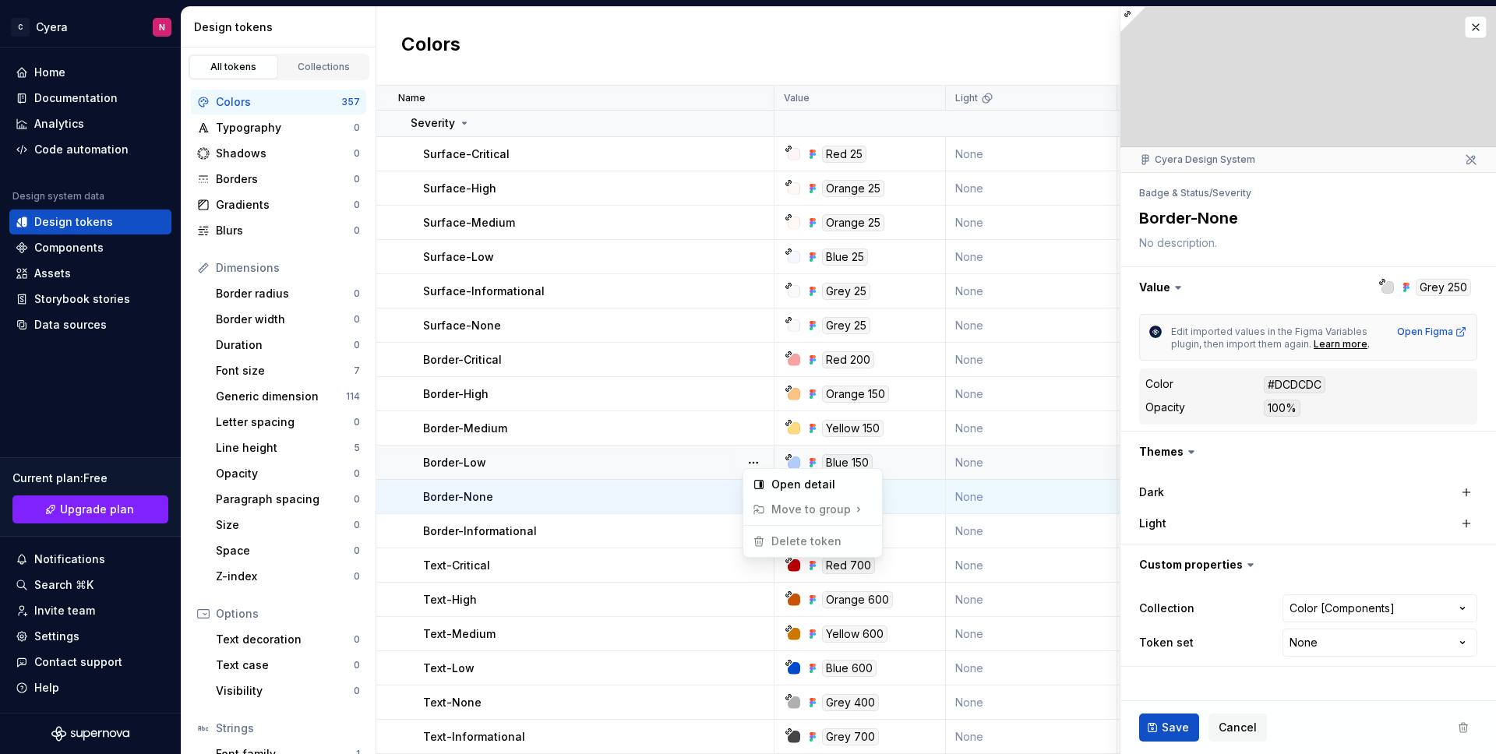
click at [753, 428] on html "C Cyera N Home Documentation Analytics Code automation Design system data Desig…" at bounding box center [748, 377] width 1496 height 754
click at [751, 418] on button "button" at bounding box center [753, 429] width 22 height 22
drag, startPoint x: 753, startPoint y: 396, endPoint x: 754, endPoint y: 386, distance: 10.2
click at [753, 395] on html "C Cyera N Home Documentation Analytics Code automation Design system data Desig…" at bounding box center [748, 377] width 1496 height 754
click at [754, 384] on button "button" at bounding box center [753, 394] width 22 height 22
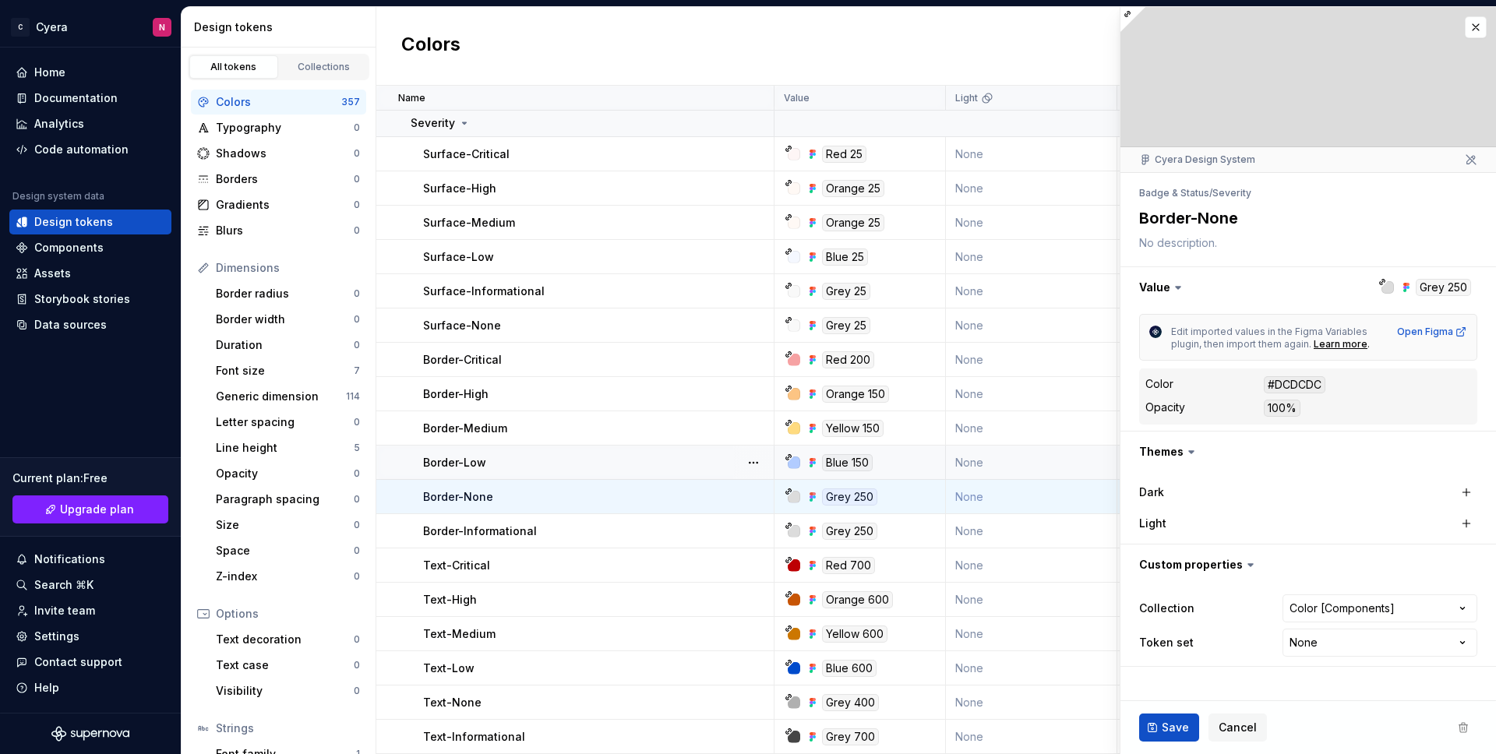
click at [753, 351] on html "C Cyera N Home Documentation Analytics Code automation Design system data Desig…" at bounding box center [748, 377] width 1496 height 754
click at [752, 349] on button "button" at bounding box center [753, 360] width 22 height 22
click at [751, 315] on html "C Cyera N Home Documentation Analytics Code automation Design system data Desig…" at bounding box center [748, 377] width 1496 height 754
click at [750, 315] on button "button" at bounding box center [753, 326] width 22 height 22
click at [751, 280] on html "C Cyera N Home Documentation Analytics Code automation Design system data Desig…" at bounding box center [748, 377] width 1496 height 754
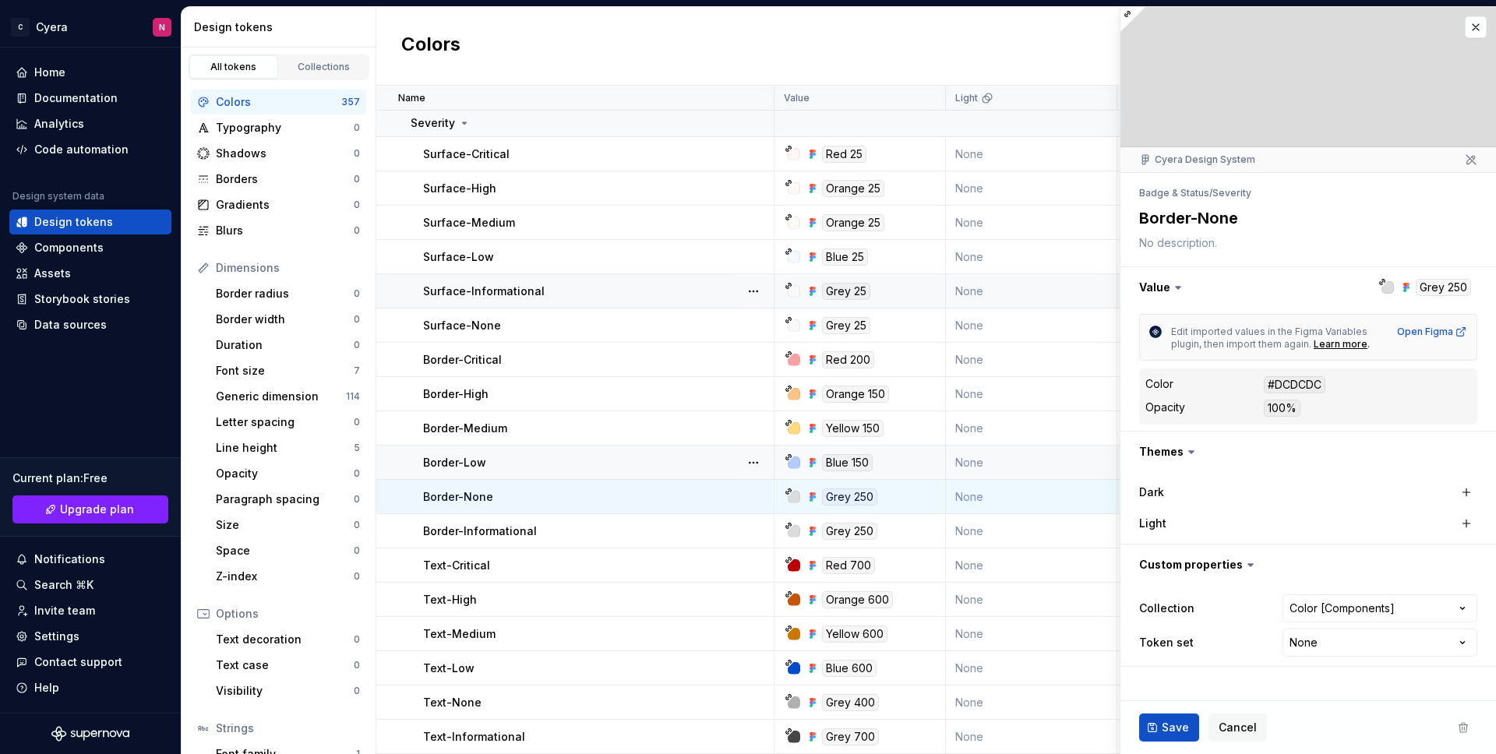
click at [750, 274] on div at bounding box center [753, 290] width 41 height 33
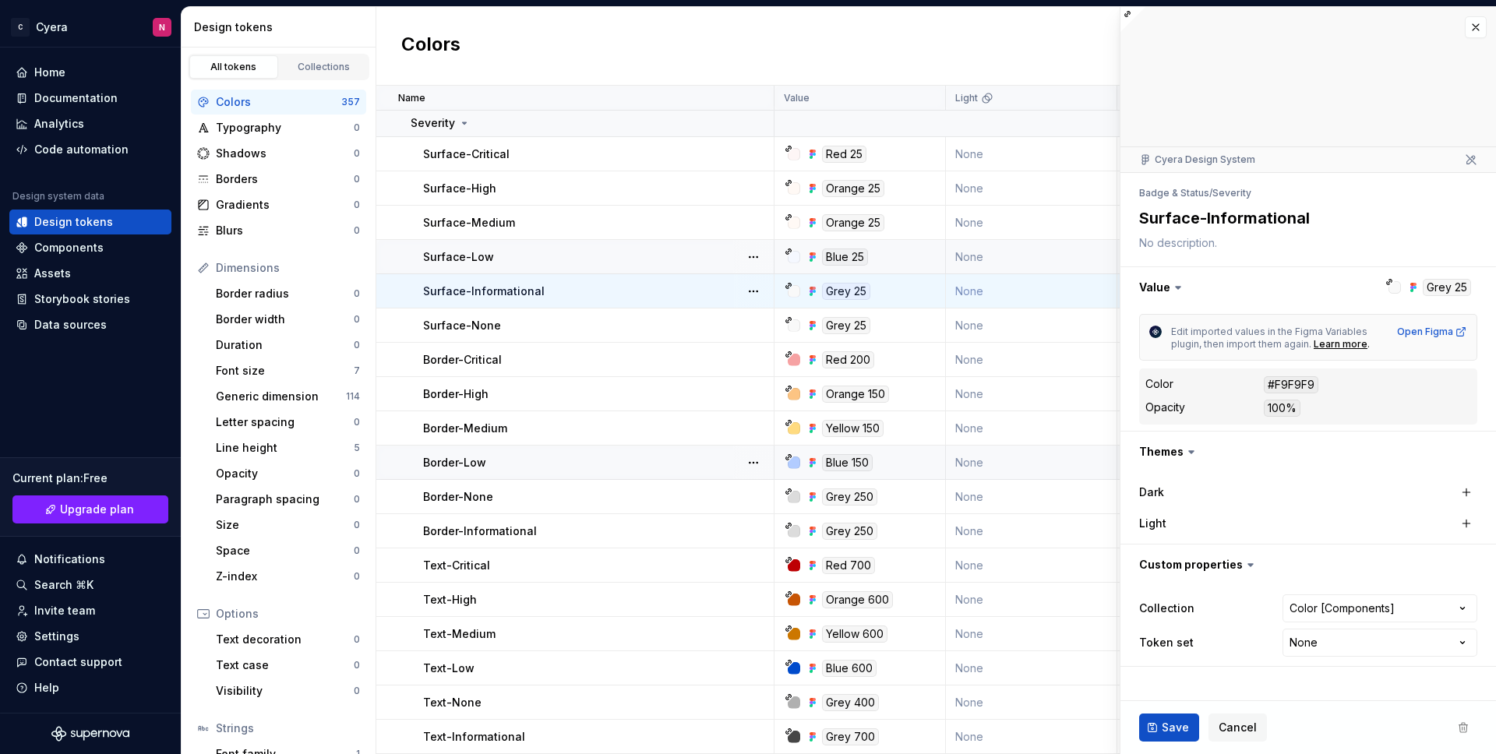
click at [754, 295] on div at bounding box center [753, 290] width 41 height 33
click at [753, 284] on button "button" at bounding box center [753, 291] width 22 height 22
click at [755, 259] on html "C Cyera N Home Documentation Analytics Code automation Design system data Desig…" at bounding box center [748, 377] width 1496 height 754
click at [757, 246] on button "button" at bounding box center [753, 257] width 22 height 22
click at [754, 221] on html "C Cyera N Home Documentation Analytics Code automation Design system data Desig…" at bounding box center [748, 377] width 1496 height 754
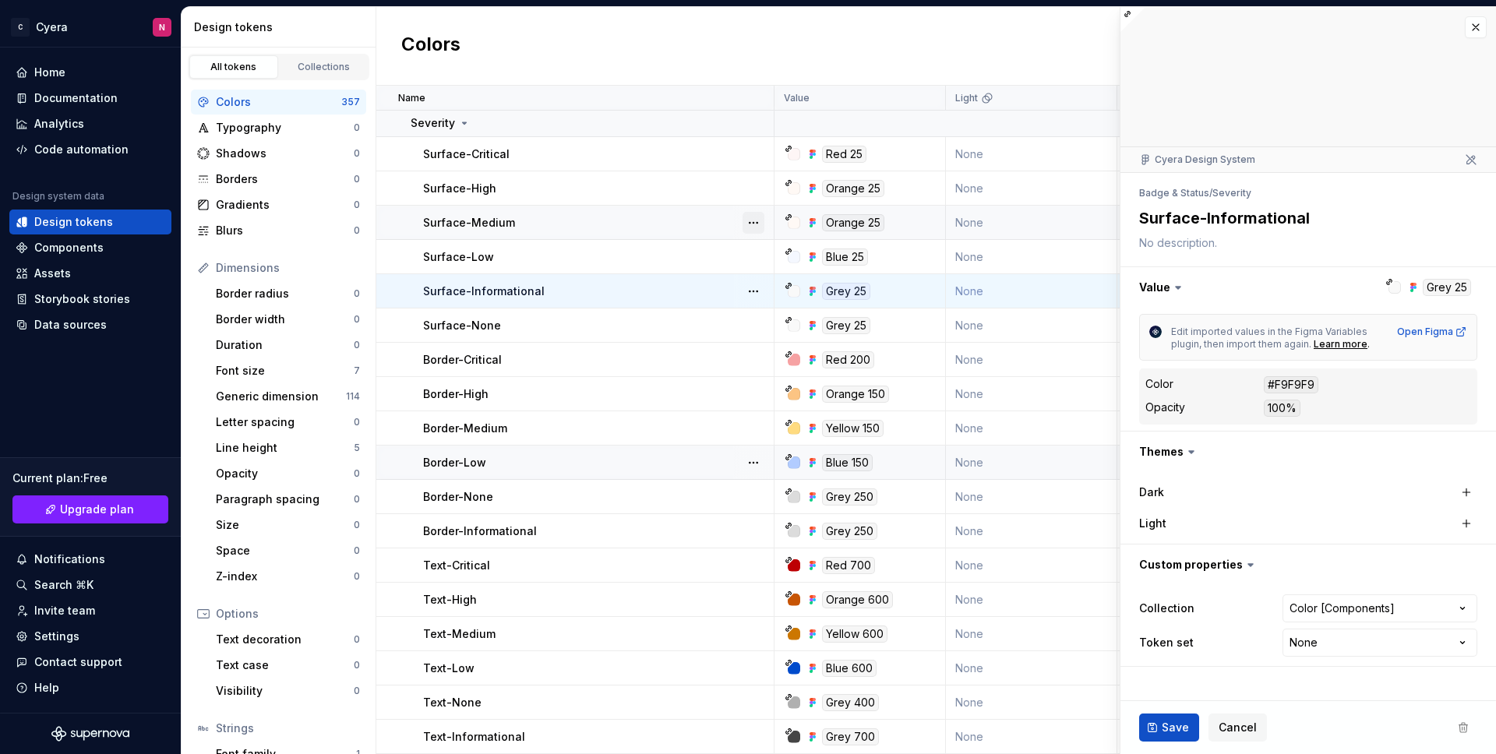
click at [754, 212] on button "button" at bounding box center [753, 223] width 22 height 22
click at [756, 180] on html "C Cyera N Home Documentation Analytics Code automation Design system data Desig…" at bounding box center [748, 377] width 1496 height 754
click at [753, 178] on button "button" at bounding box center [753, 189] width 22 height 22
click at [755, 148] on html "C Cyera N Home Documentation Analytics Code automation Design system data Desig…" at bounding box center [748, 377] width 1496 height 754
click at [755, 143] on button "button" at bounding box center [753, 154] width 22 height 22
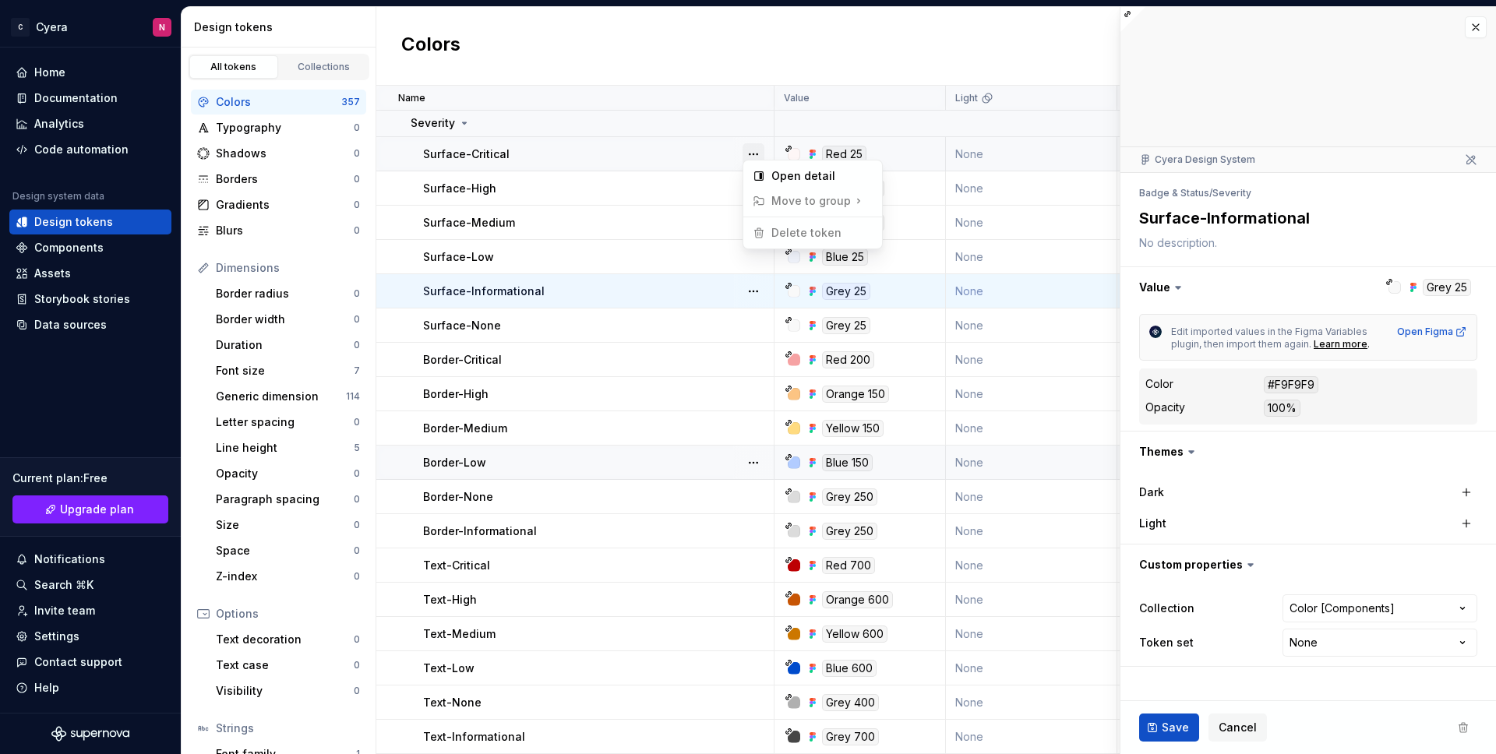
click at [756, 145] on button "button" at bounding box center [753, 154] width 22 height 22
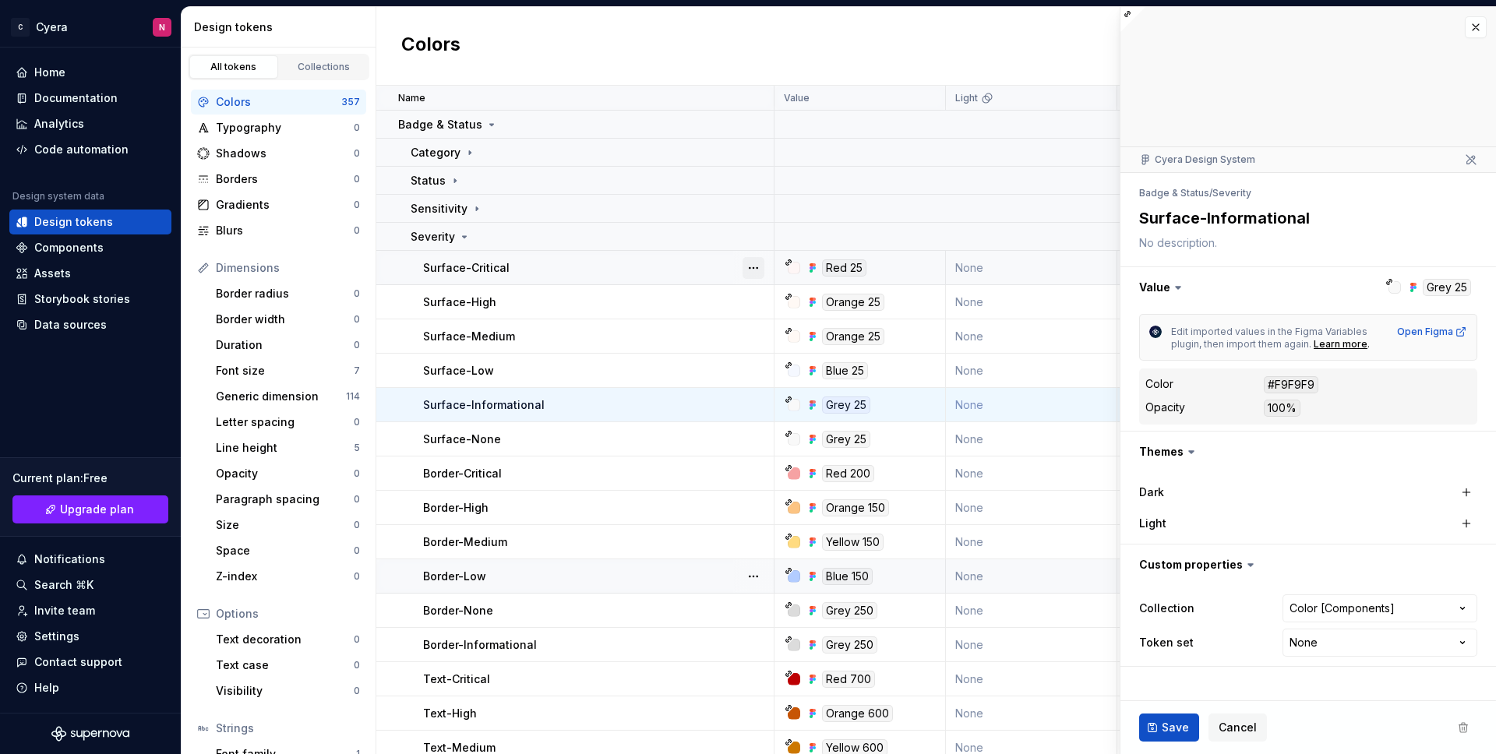
click at [755, 263] on button "button" at bounding box center [753, 268] width 22 height 22
click at [755, 268] on button "button" at bounding box center [753, 268] width 22 height 22
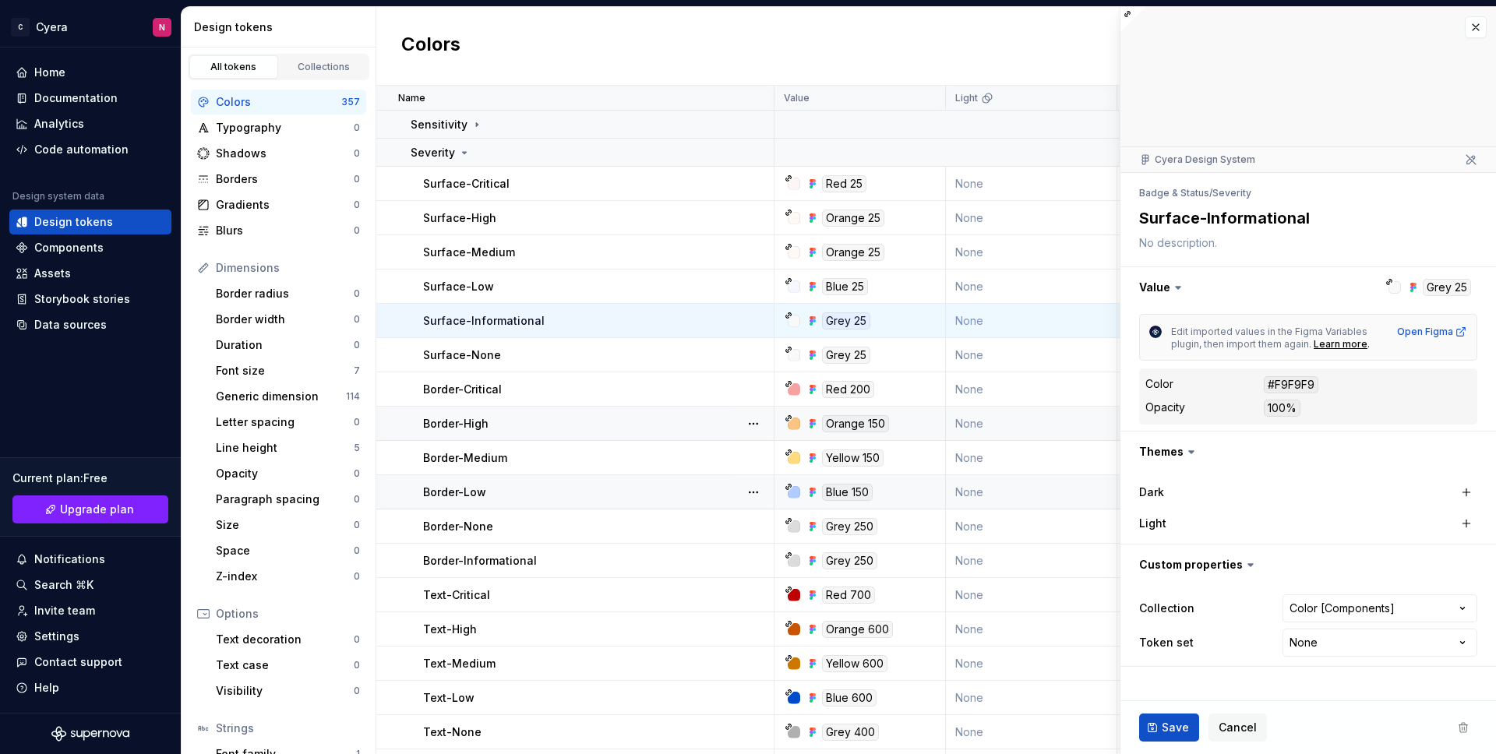
scroll to position [122, 0]
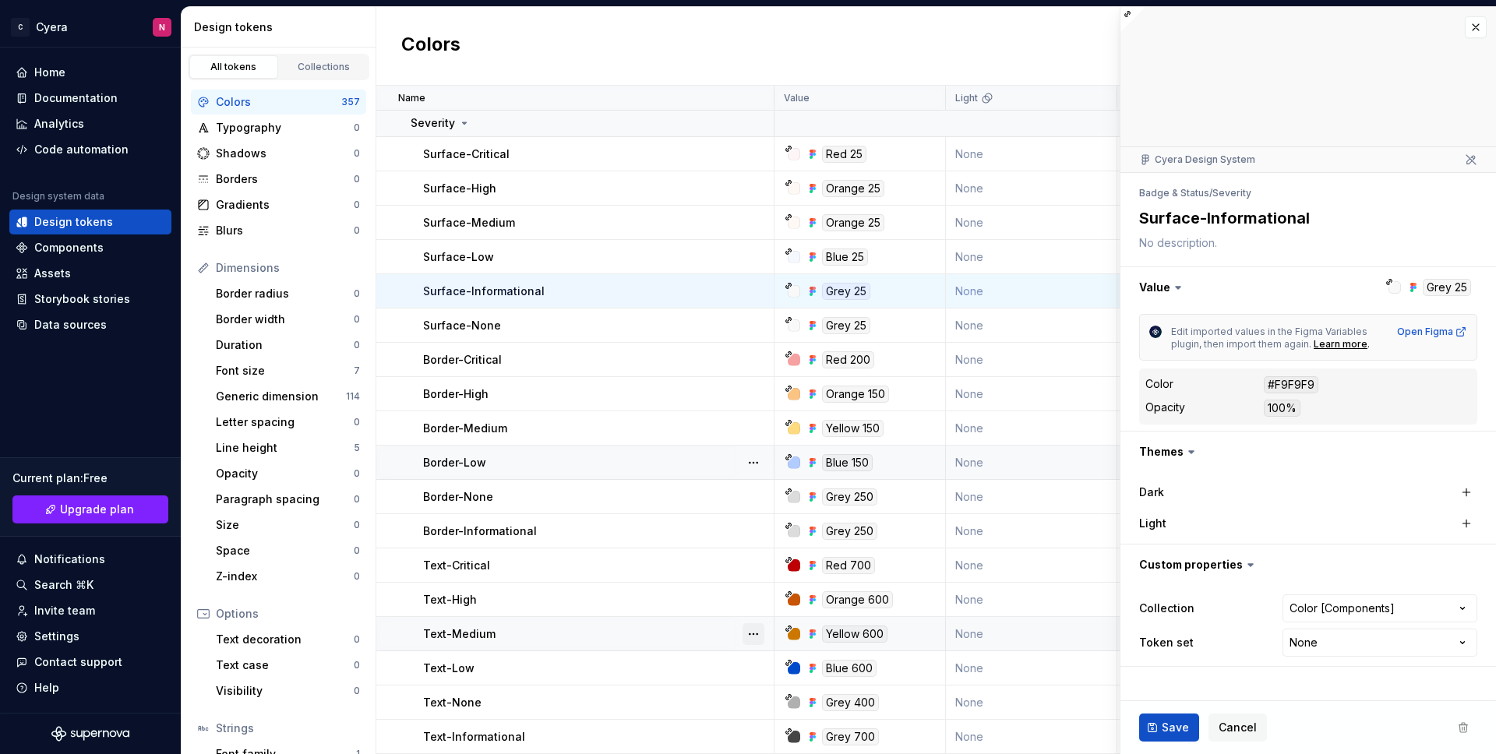
click at [760, 623] on button "button" at bounding box center [753, 634] width 22 height 22
click at [754, 623] on button "button" at bounding box center [753, 634] width 22 height 22
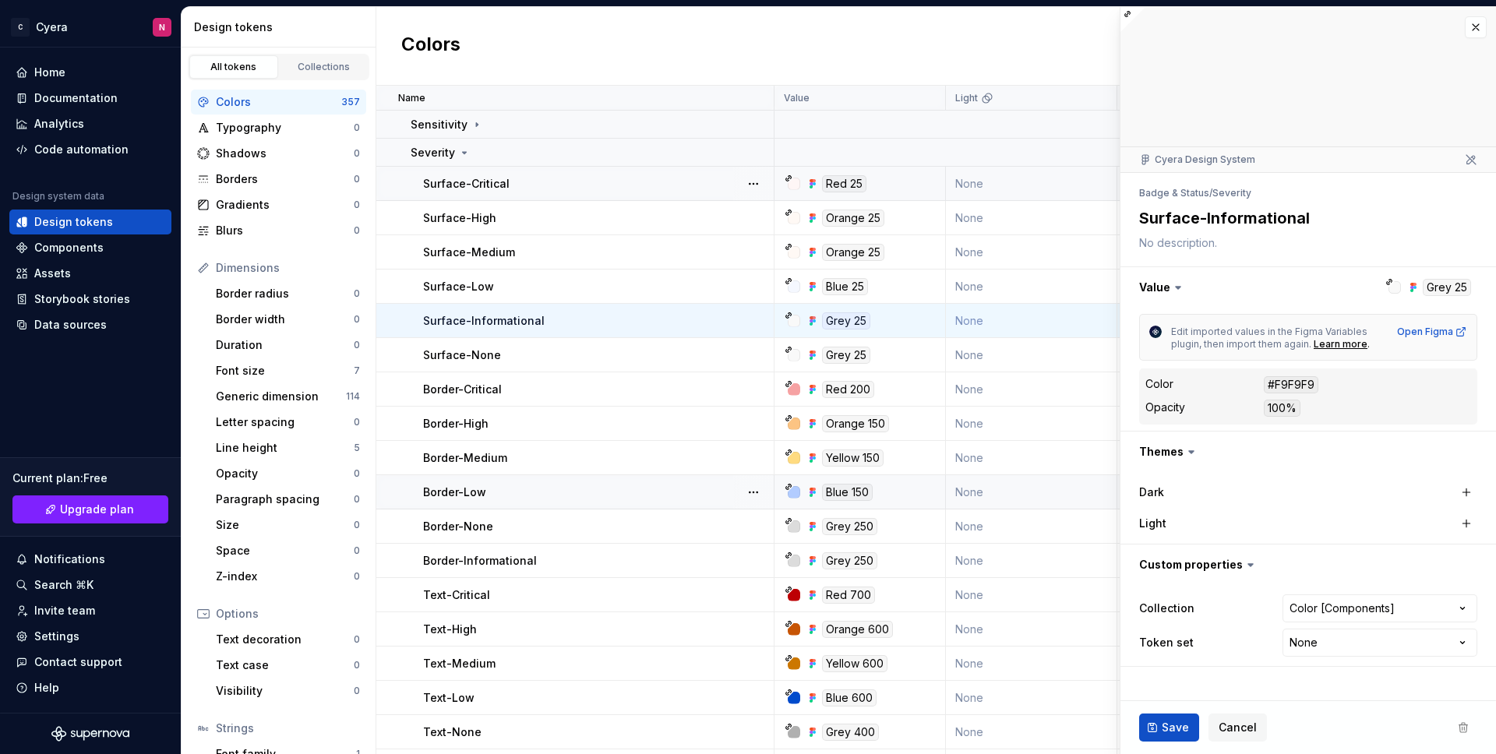
scroll to position [79, 0]
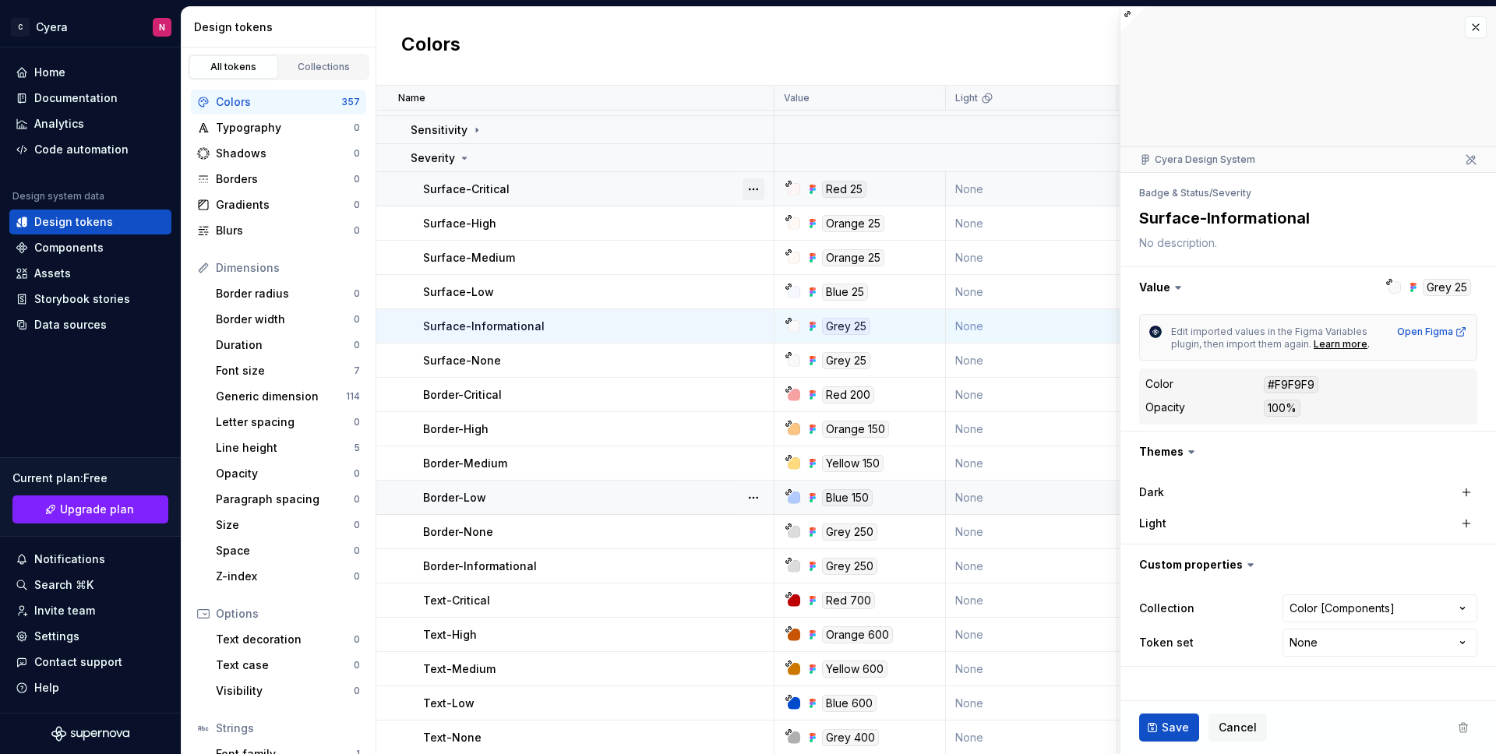
click at [756, 185] on button "button" at bounding box center [753, 189] width 22 height 22
click at [752, 182] on button "button" at bounding box center [753, 189] width 22 height 22
click at [465, 163] on icon at bounding box center [464, 158] width 12 height 12
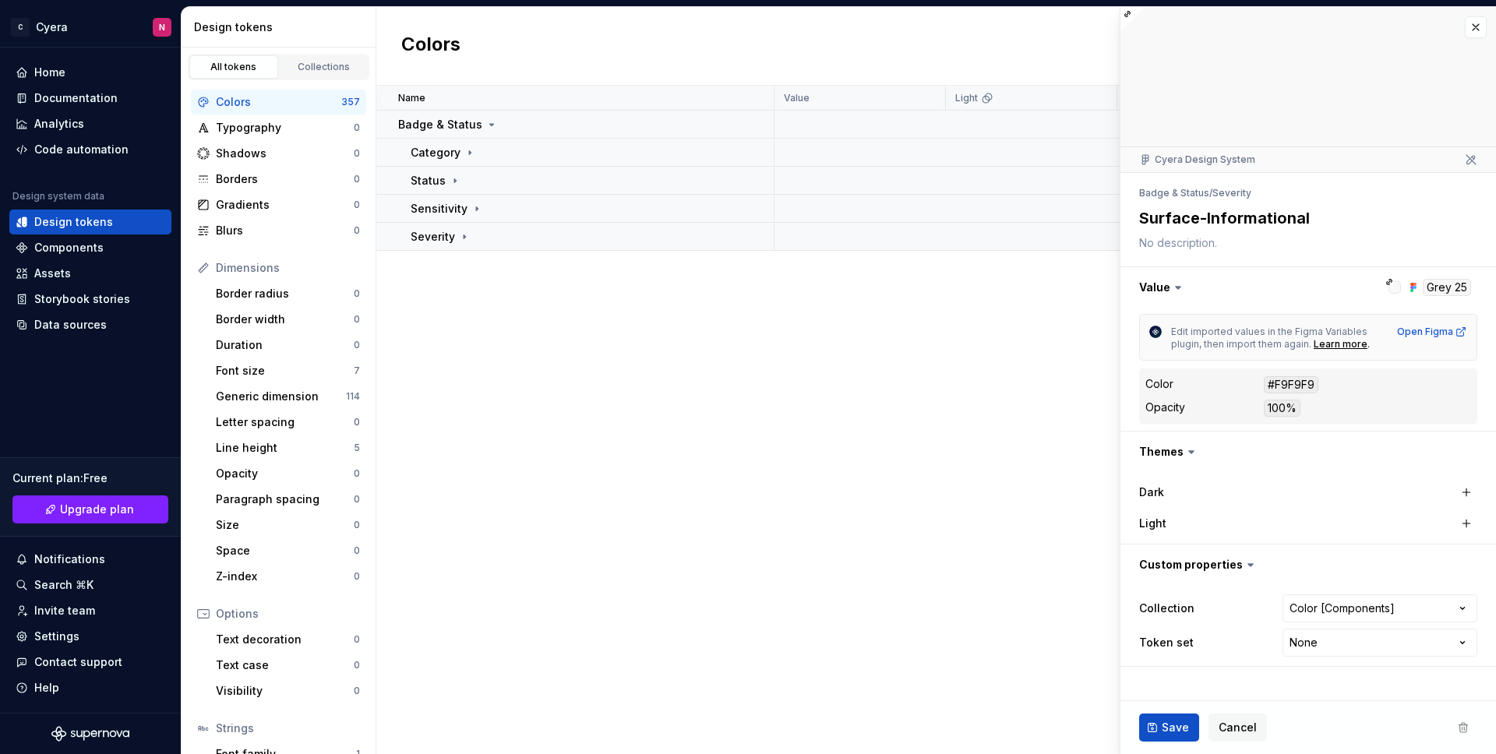
type textarea "*"
click at [1485, 17] on button "button" at bounding box center [1476, 27] width 22 height 22
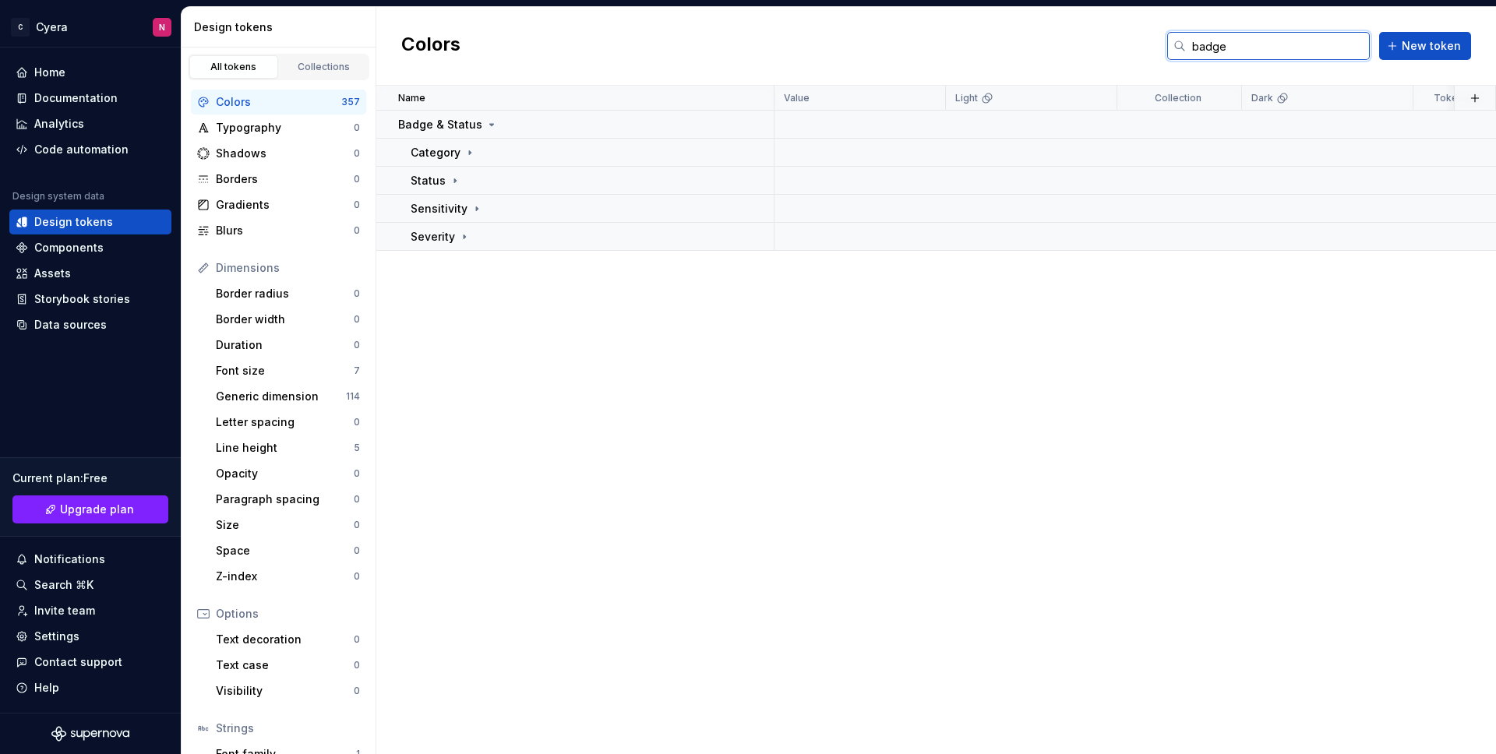
drag, startPoint x: 1222, startPoint y: 51, endPoint x: 1167, endPoint y: 48, distance: 54.6
click at [1167, 48] on div "Colors badge New token" at bounding box center [935, 46] width 1119 height 79
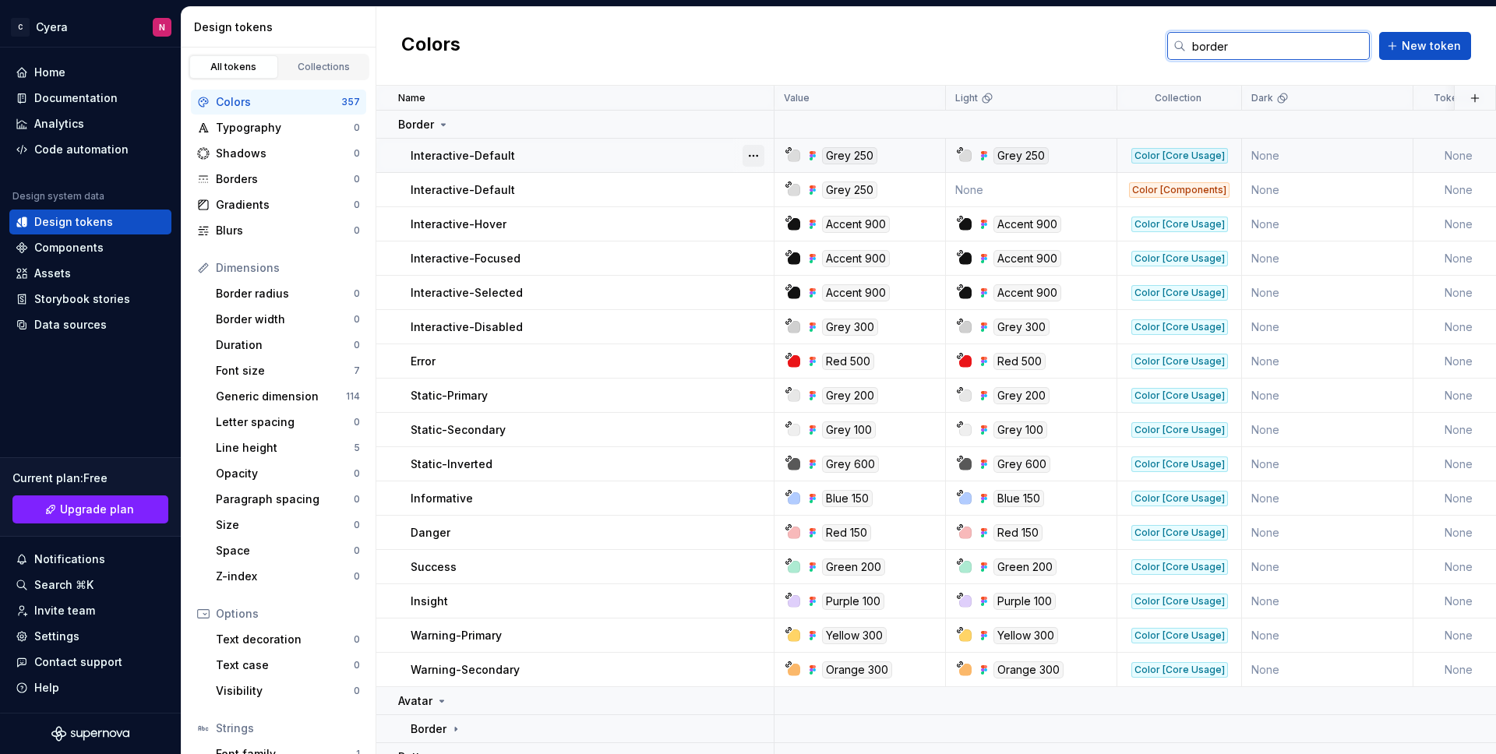
type input "border"
click at [753, 155] on button "button" at bounding box center [753, 156] width 22 height 22
click at [752, 153] on button "button" at bounding box center [753, 156] width 22 height 22
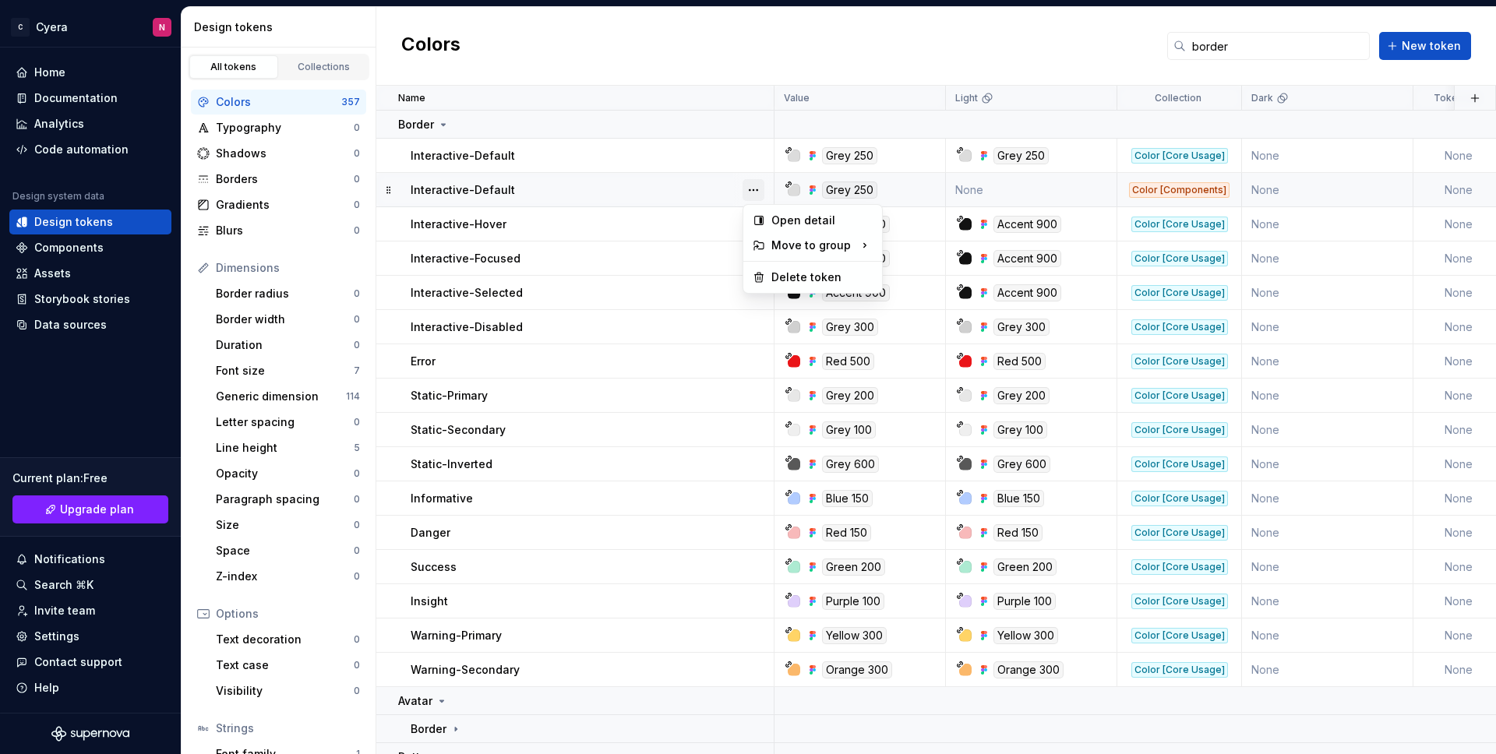
click at [747, 189] on button "button" at bounding box center [753, 190] width 22 height 22
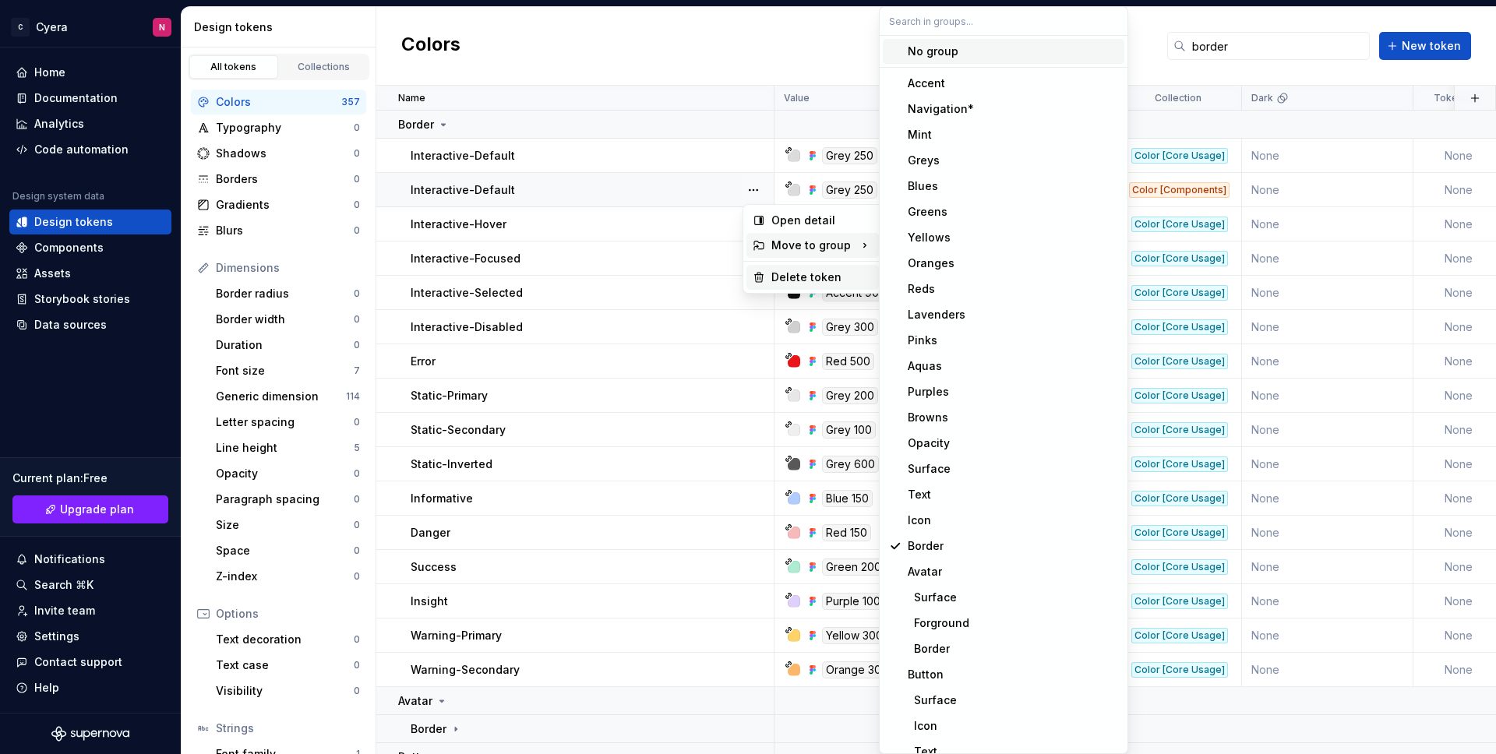
click at [772, 273] on div "Delete token" at bounding box center [821, 278] width 101 height 16
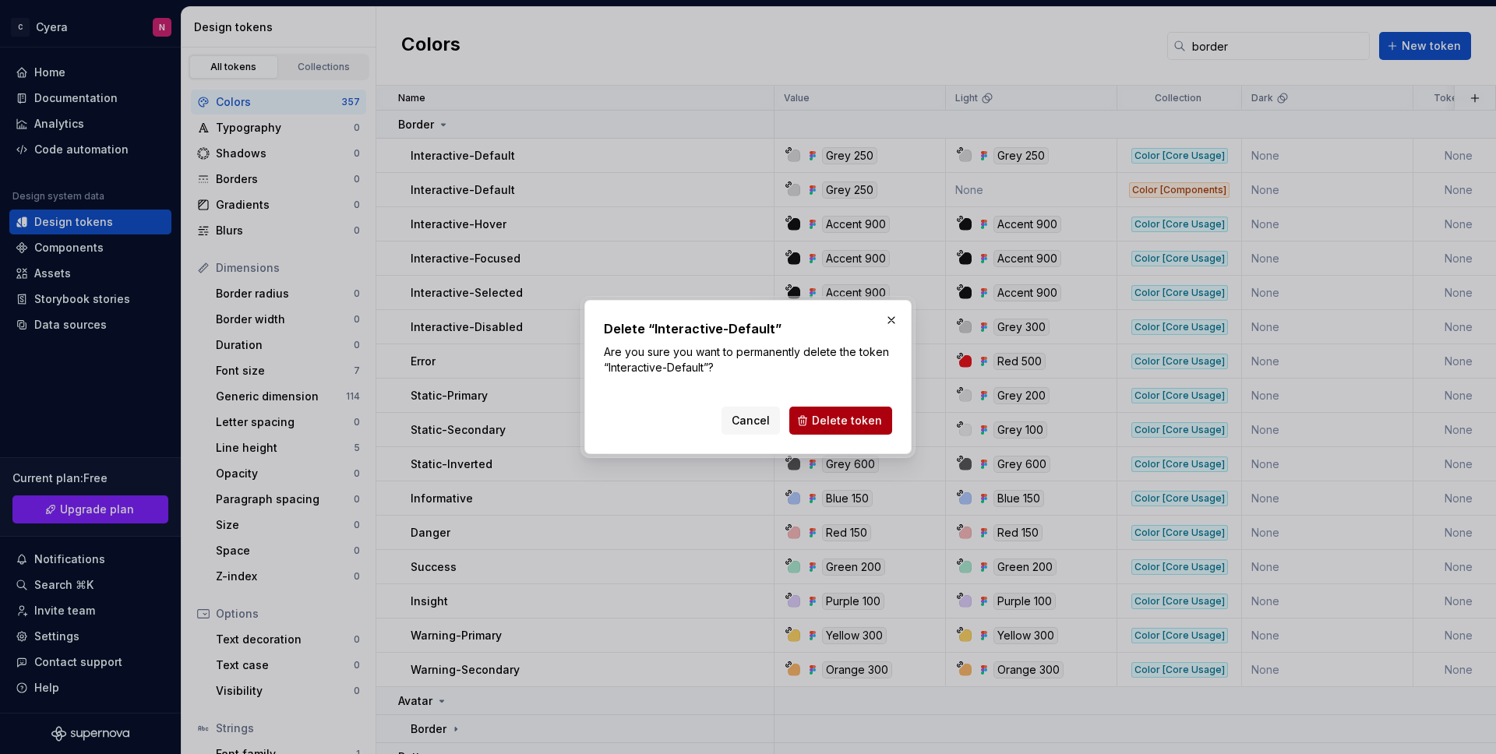
click at [842, 418] on span "Delete token" at bounding box center [847, 421] width 70 height 16
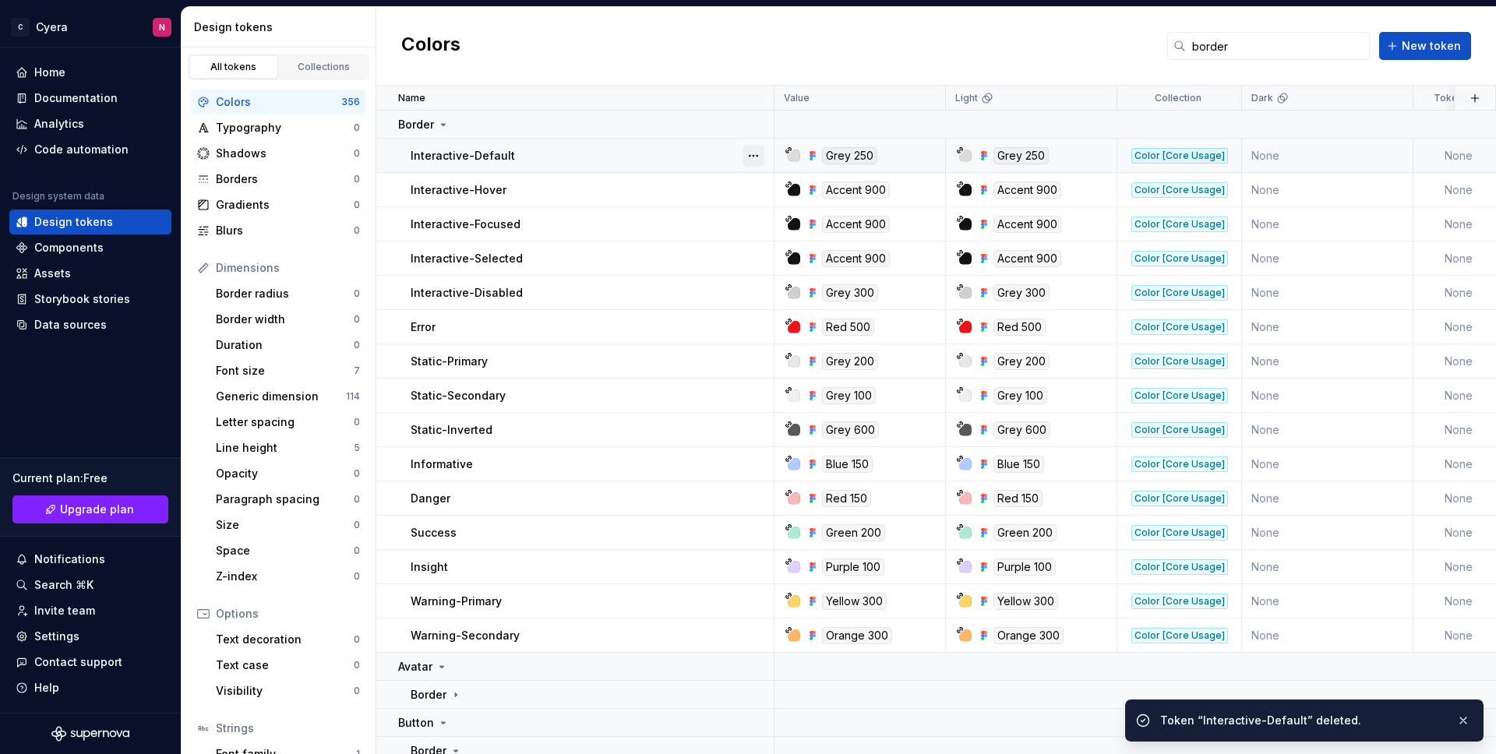
click at [756, 156] on button "button" at bounding box center [753, 156] width 22 height 22
click at [753, 154] on button "button" at bounding box center [753, 156] width 22 height 22
click at [755, 194] on button "button" at bounding box center [753, 190] width 22 height 22
click at [754, 190] on button "button" at bounding box center [753, 190] width 22 height 22
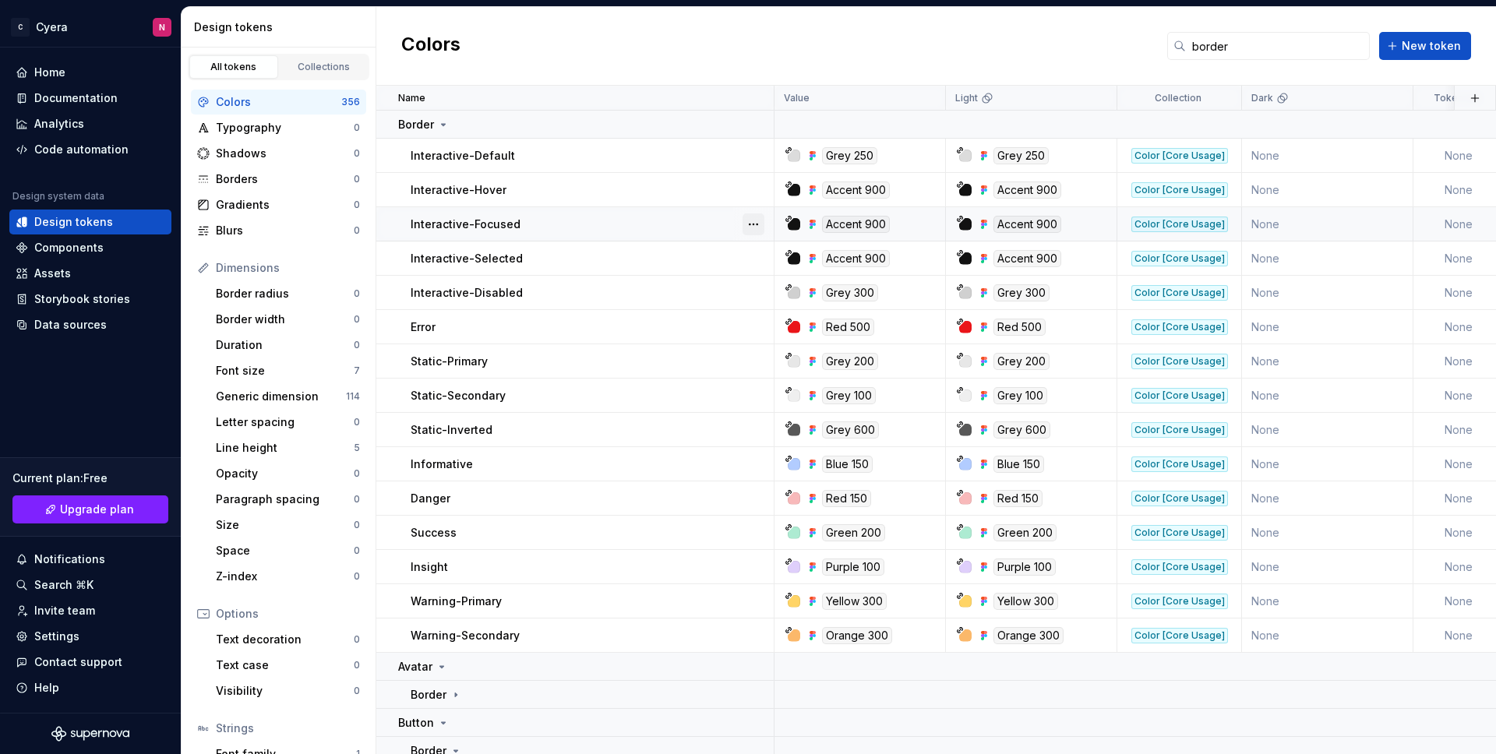
click at [754, 217] on button "button" at bounding box center [753, 224] width 22 height 22
click at [754, 224] on button "button" at bounding box center [753, 224] width 22 height 22
click at [753, 249] on button "button" at bounding box center [753, 259] width 22 height 22
click at [752, 259] on button "button" at bounding box center [753, 259] width 22 height 22
click at [751, 283] on button "button" at bounding box center [753, 293] width 22 height 22
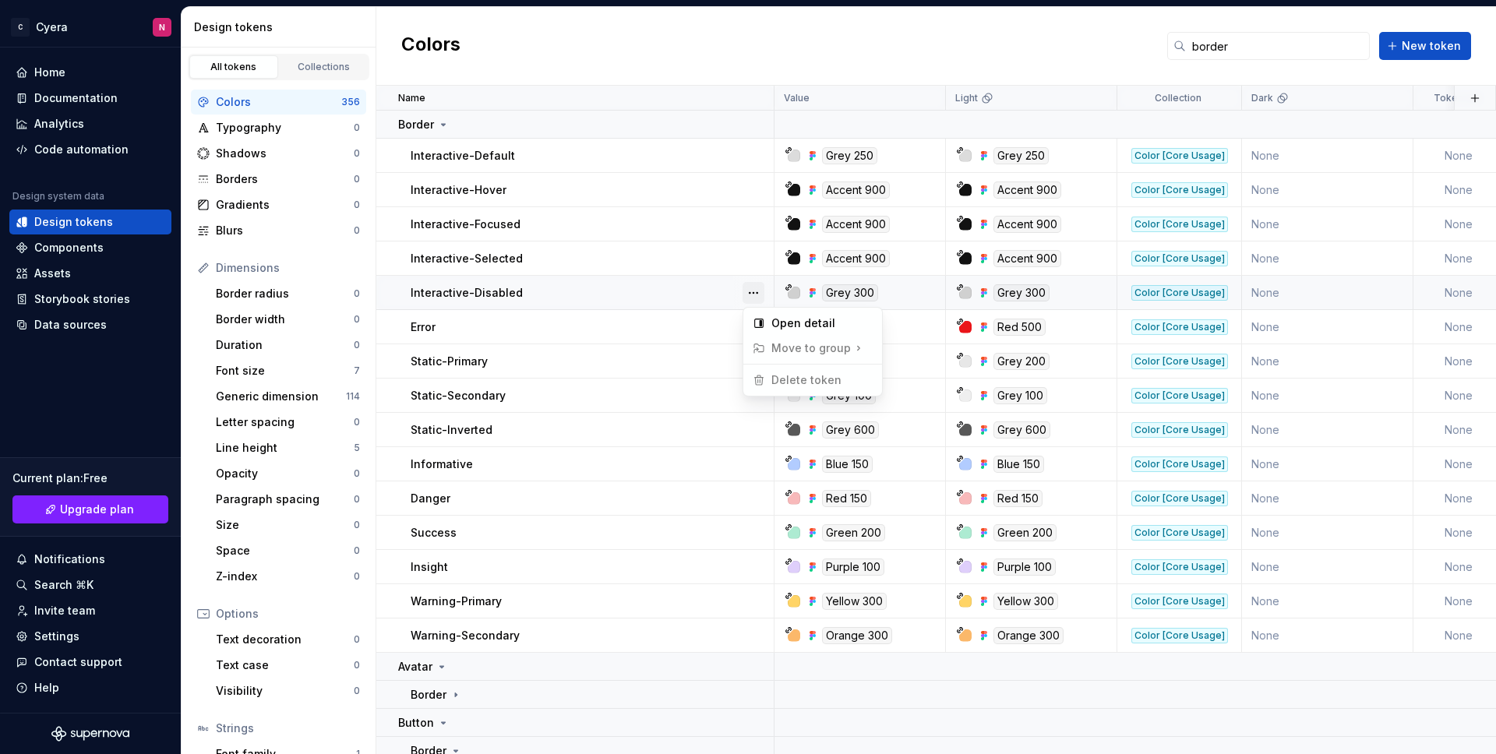
click at [752, 293] on button "button" at bounding box center [753, 293] width 22 height 22
click at [756, 319] on button "button" at bounding box center [753, 327] width 22 height 22
click at [753, 333] on button "button" at bounding box center [753, 327] width 22 height 22
click at [752, 357] on button "button" at bounding box center [753, 362] width 22 height 22
click at [752, 369] on button "button" at bounding box center [753, 362] width 22 height 22
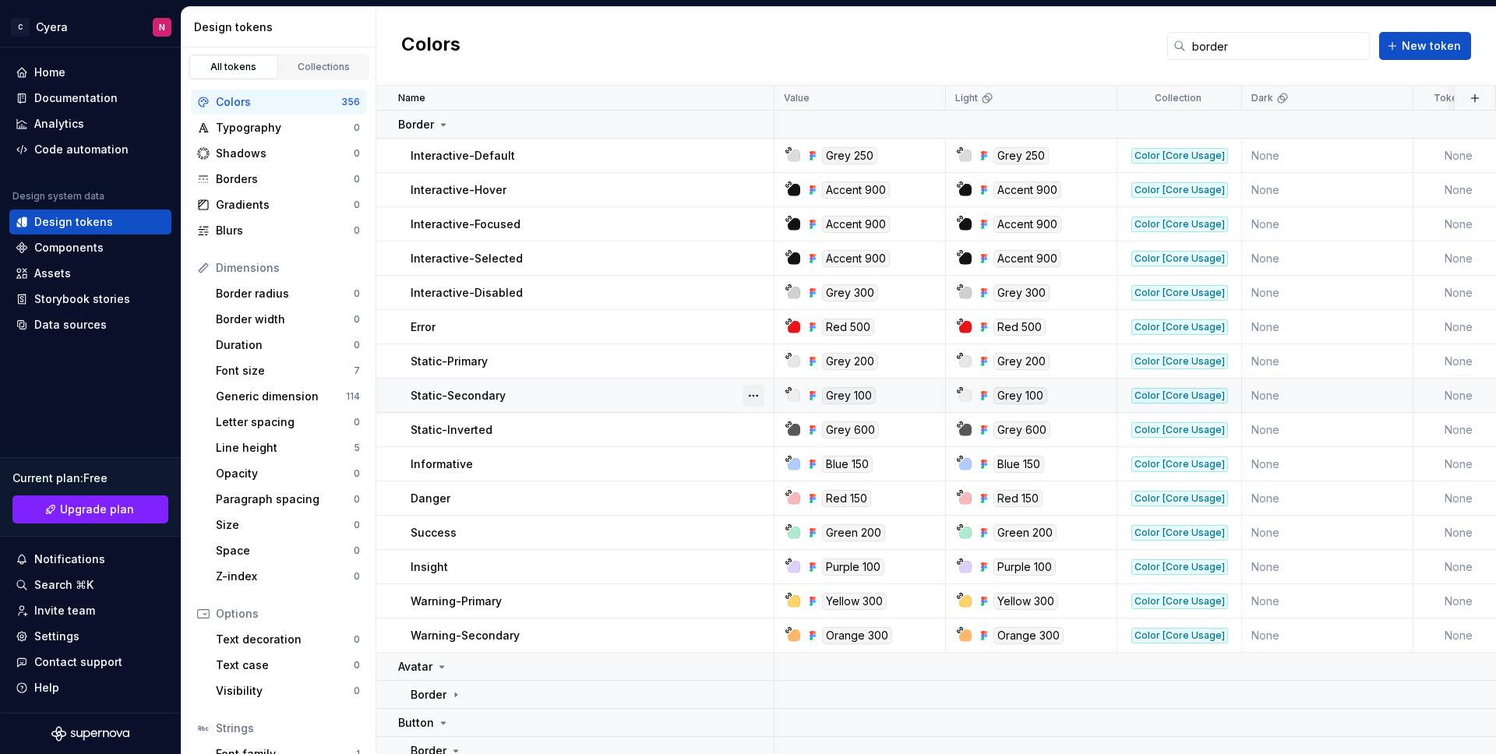
click at [751, 392] on button "button" at bounding box center [753, 396] width 22 height 22
click at [751, 400] on button "button" at bounding box center [753, 396] width 22 height 22
click at [749, 424] on button "button" at bounding box center [753, 430] width 22 height 22
click at [749, 432] on button "button" at bounding box center [753, 430] width 22 height 22
click at [752, 454] on button "button" at bounding box center [753, 464] width 22 height 22
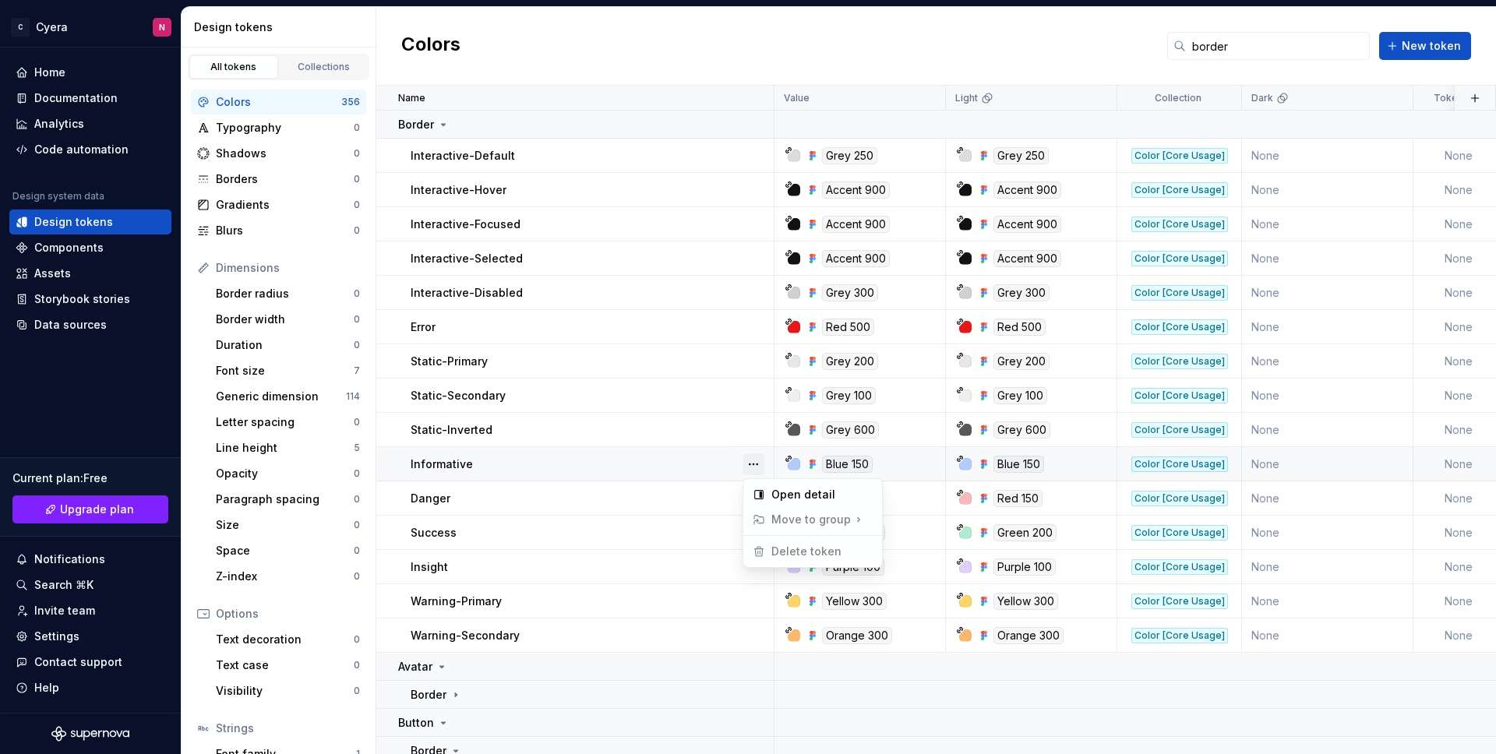
click at [752, 467] on button "button" at bounding box center [753, 464] width 22 height 22
click at [752, 491] on button "button" at bounding box center [753, 499] width 22 height 22
click at [752, 499] on button "button" at bounding box center [753, 499] width 22 height 22
click at [756, 524] on button "button" at bounding box center [753, 533] width 22 height 22
click at [755, 534] on button "button" at bounding box center [753, 533] width 22 height 22
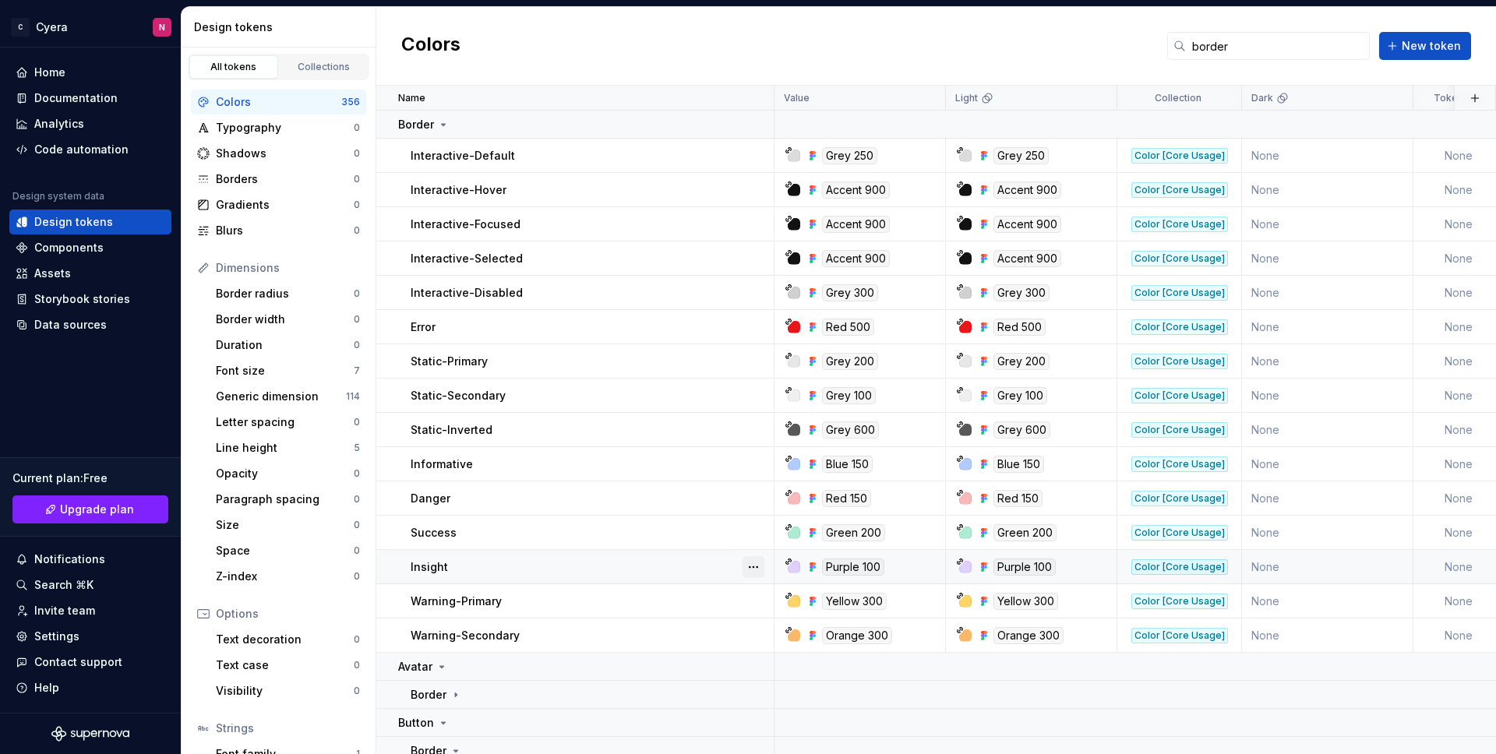
click at [747, 570] on button "button" at bounding box center [753, 567] width 22 height 22
click at [755, 570] on button "button" at bounding box center [753, 567] width 22 height 22
click at [756, 591] on button "button" at bounding box center [753, 602] width 22 height 22
click at [755, 603] on button "button" at bounding box center [753, 602] width 22 height 22
click at [757, 622] on div at bounding box center [753, 635] width 41 height 33
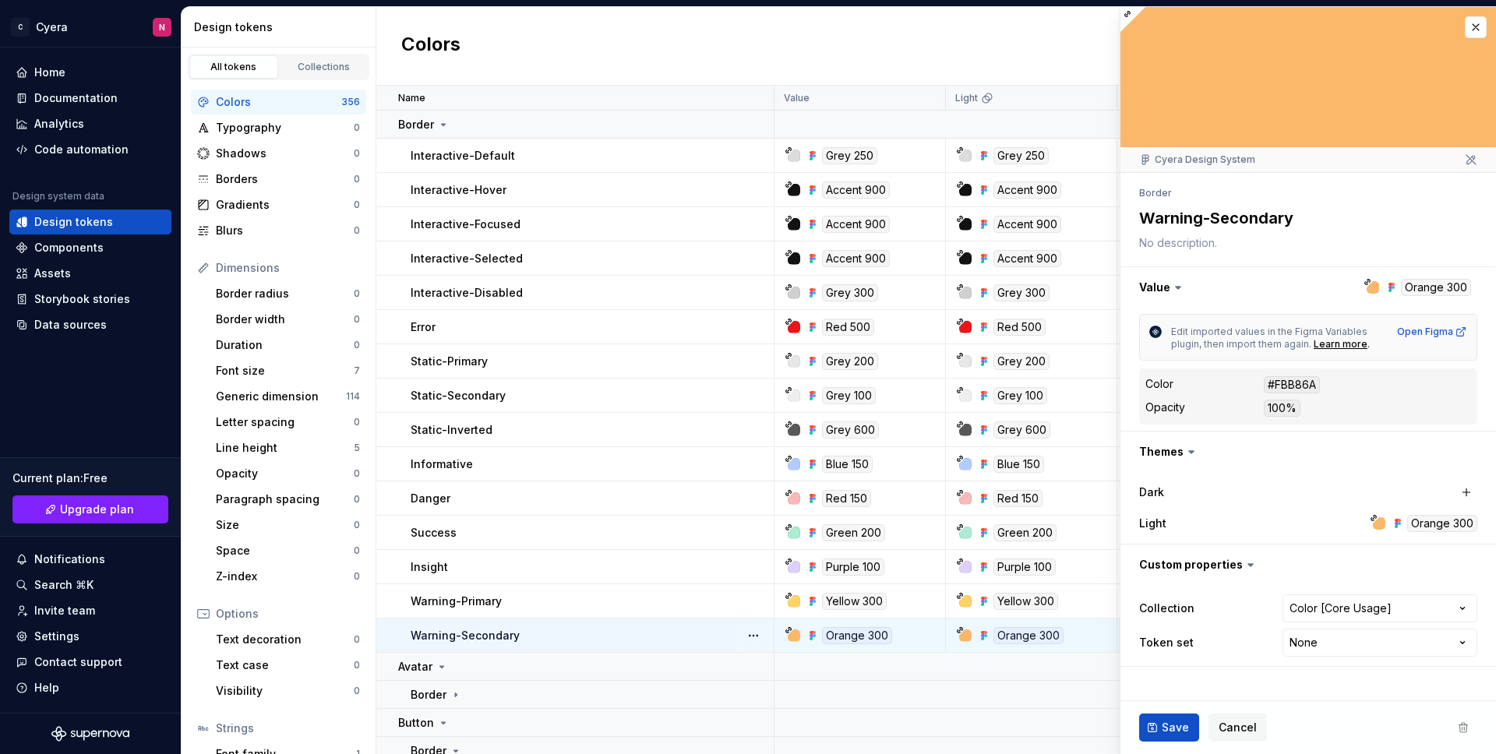
type textarea "*"
click at [752, 630] on button "button" at bounding box center [753, 636] width 22 height 22
click at [592, 165] on html "C Cyera N Home Documentation Analytics Code automation Design system data Desig…" at bounding box center [748, 377] width 1496 height 754
click at [1472, 24] on button "button" at bounding box center [1476, 27] width 22 height 22
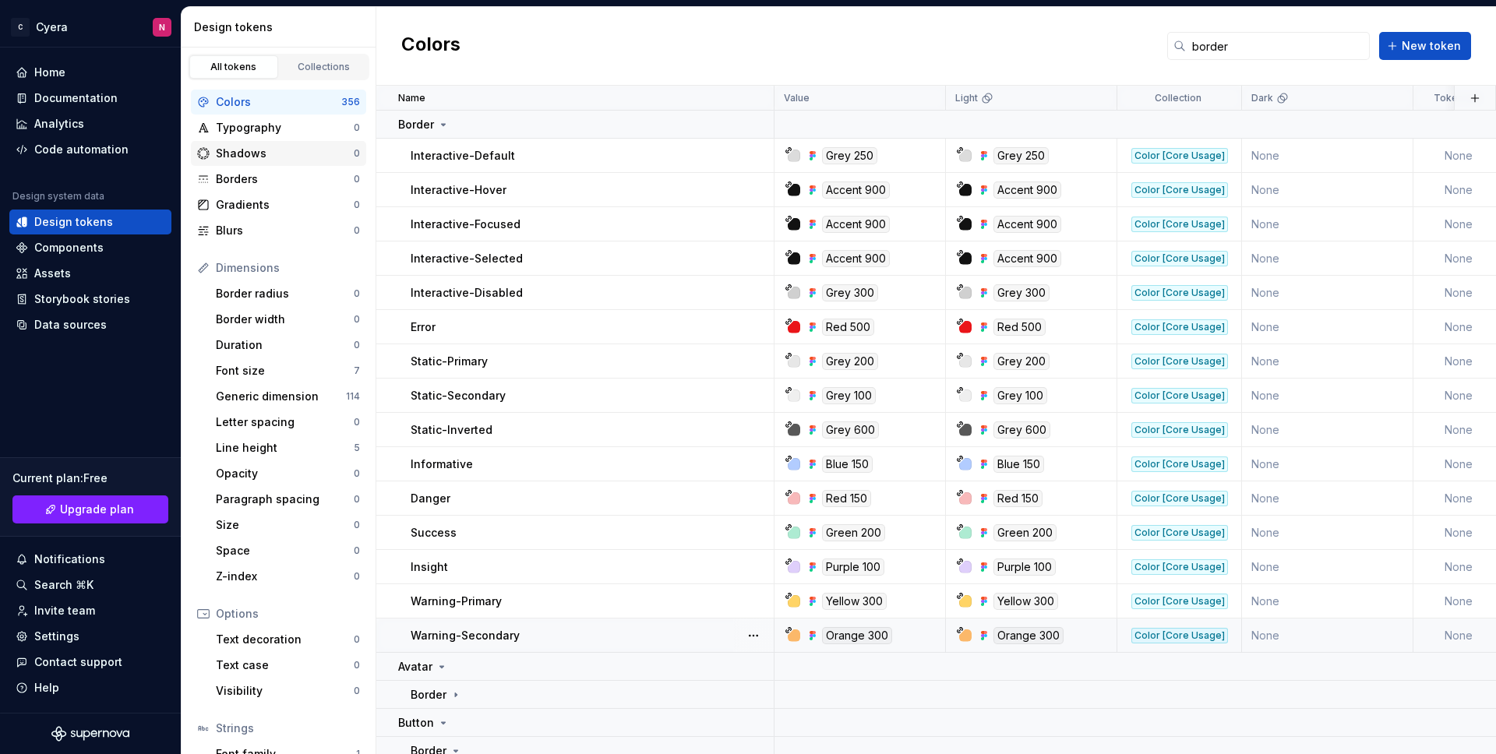
click at [280, 158] on div "Shadows" at bounding box center [285, 154] width 138 height 16
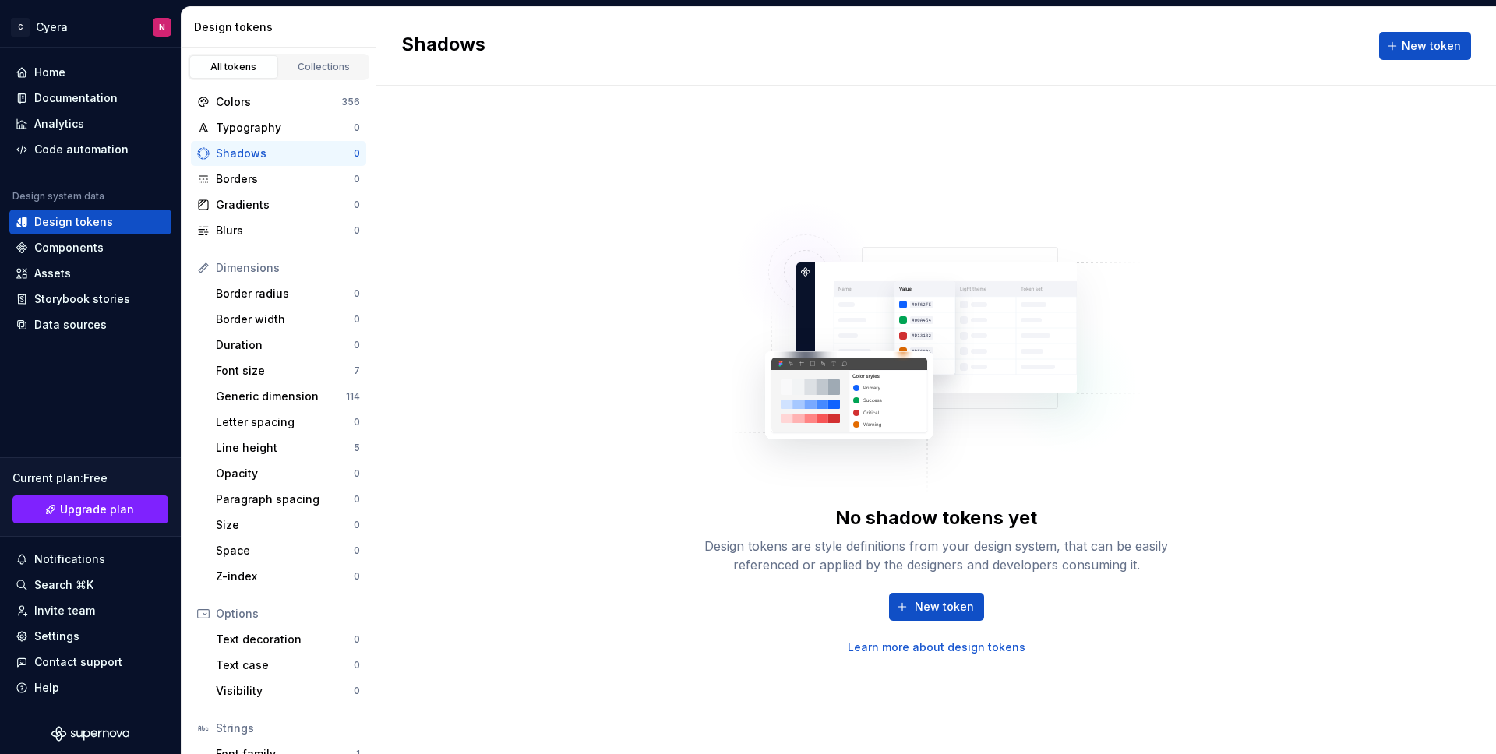
click at [263, 155] on div "Shadows" at bounding box center [285, 154] width 138 height 16
click at [316, 108] on div "Colors" at bounding box center [278, 102] width 125 height 16
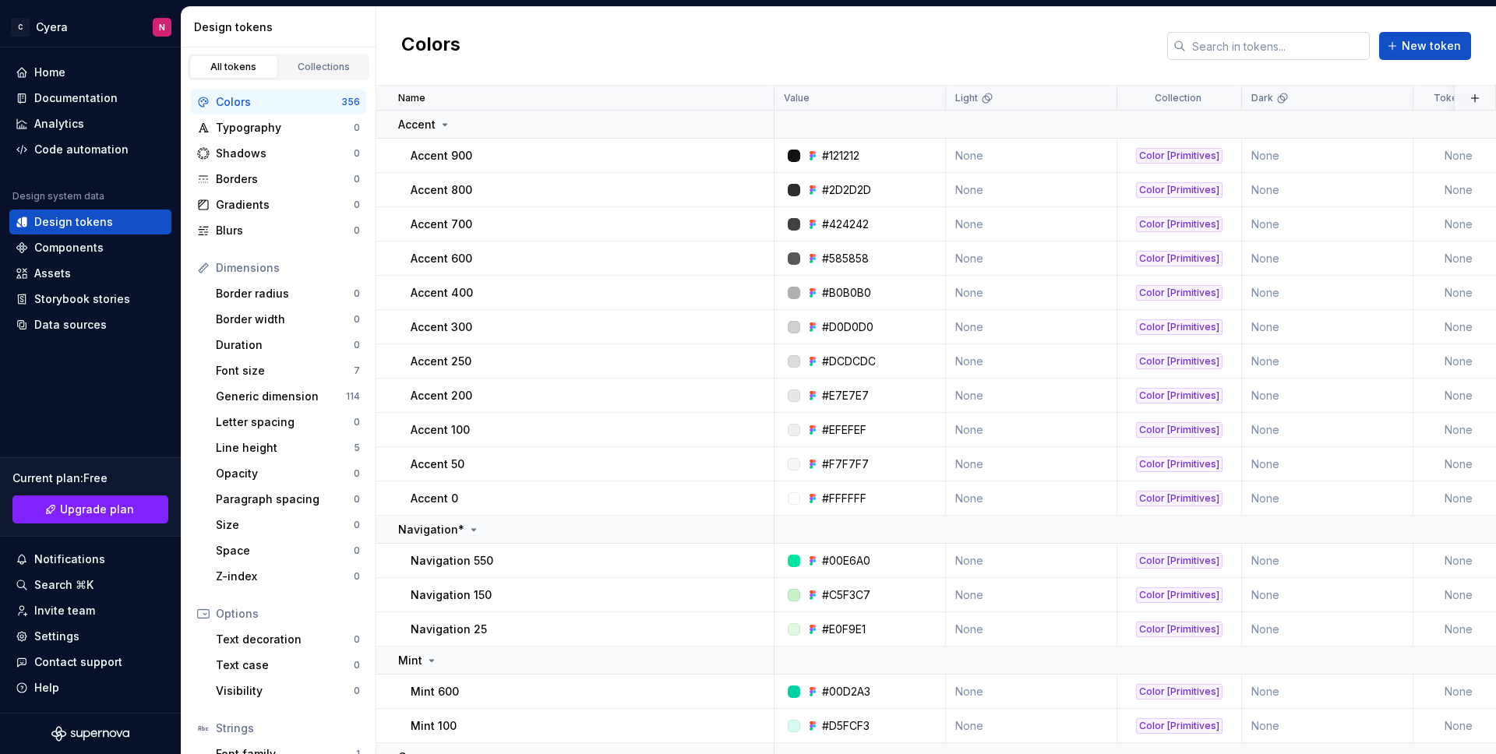
click at [1289, 48] on input "text" at bounding box center [1278, 46] width 184 height 28
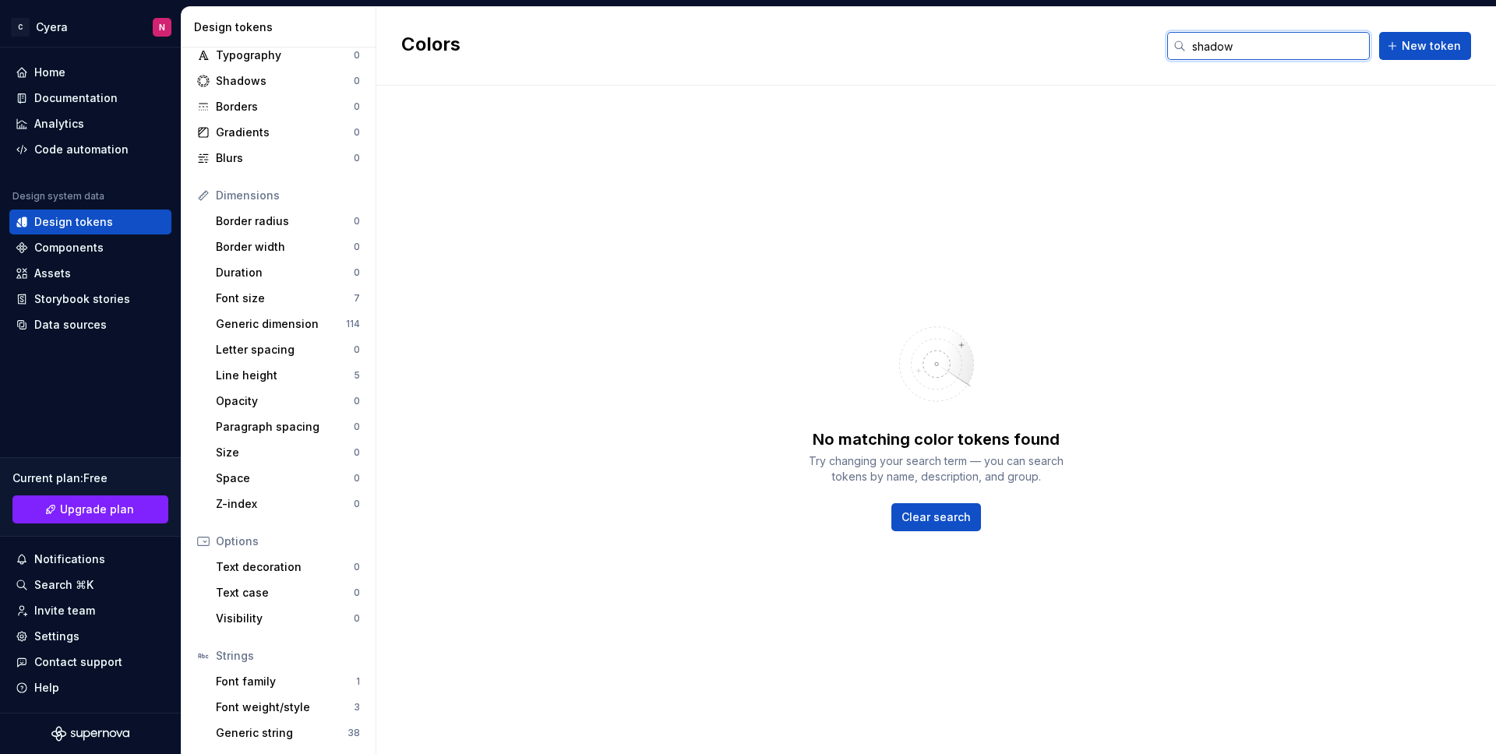
scroll to position [99, 0]
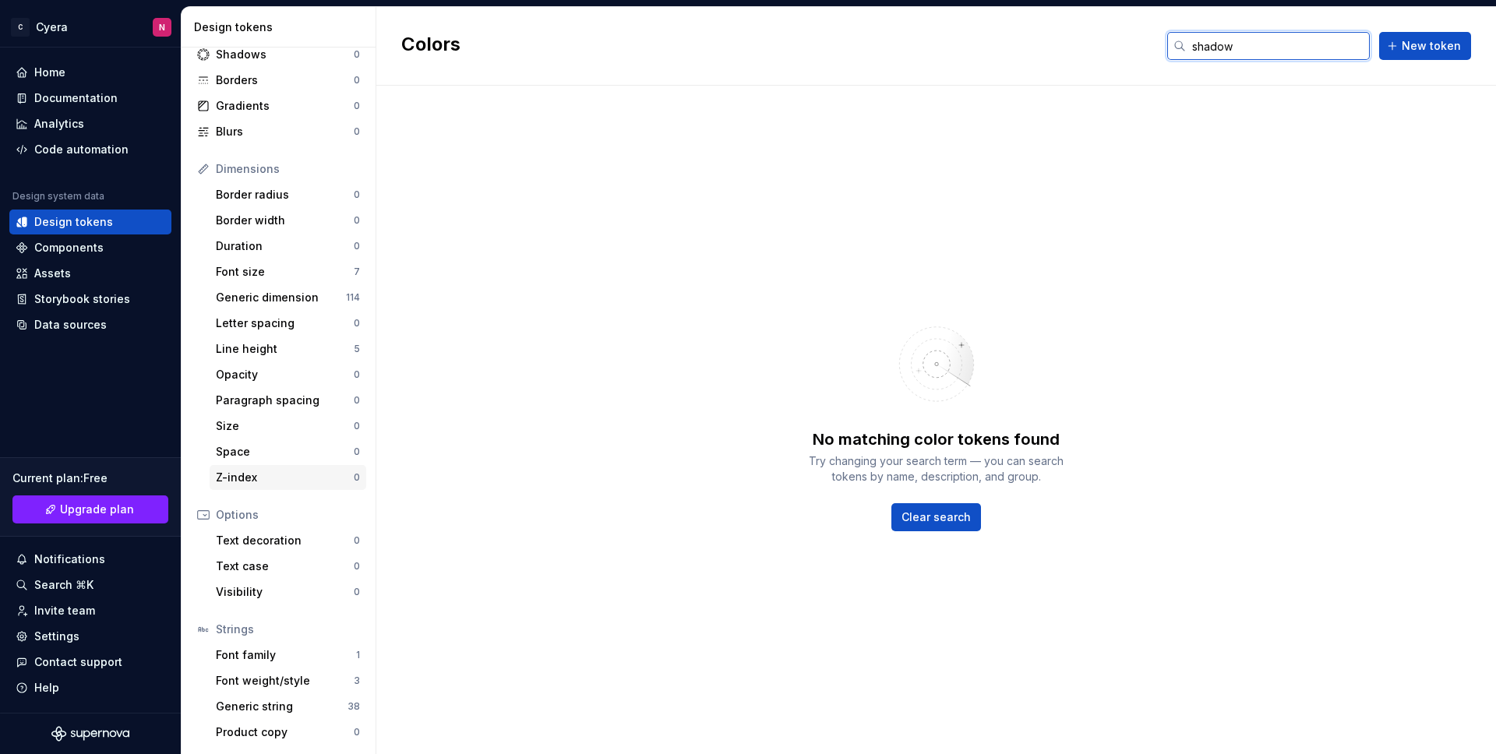
type input "shadow"
click at [261, 481] on div "Z-index" at bounding box center [285, 478] width 138 height 16
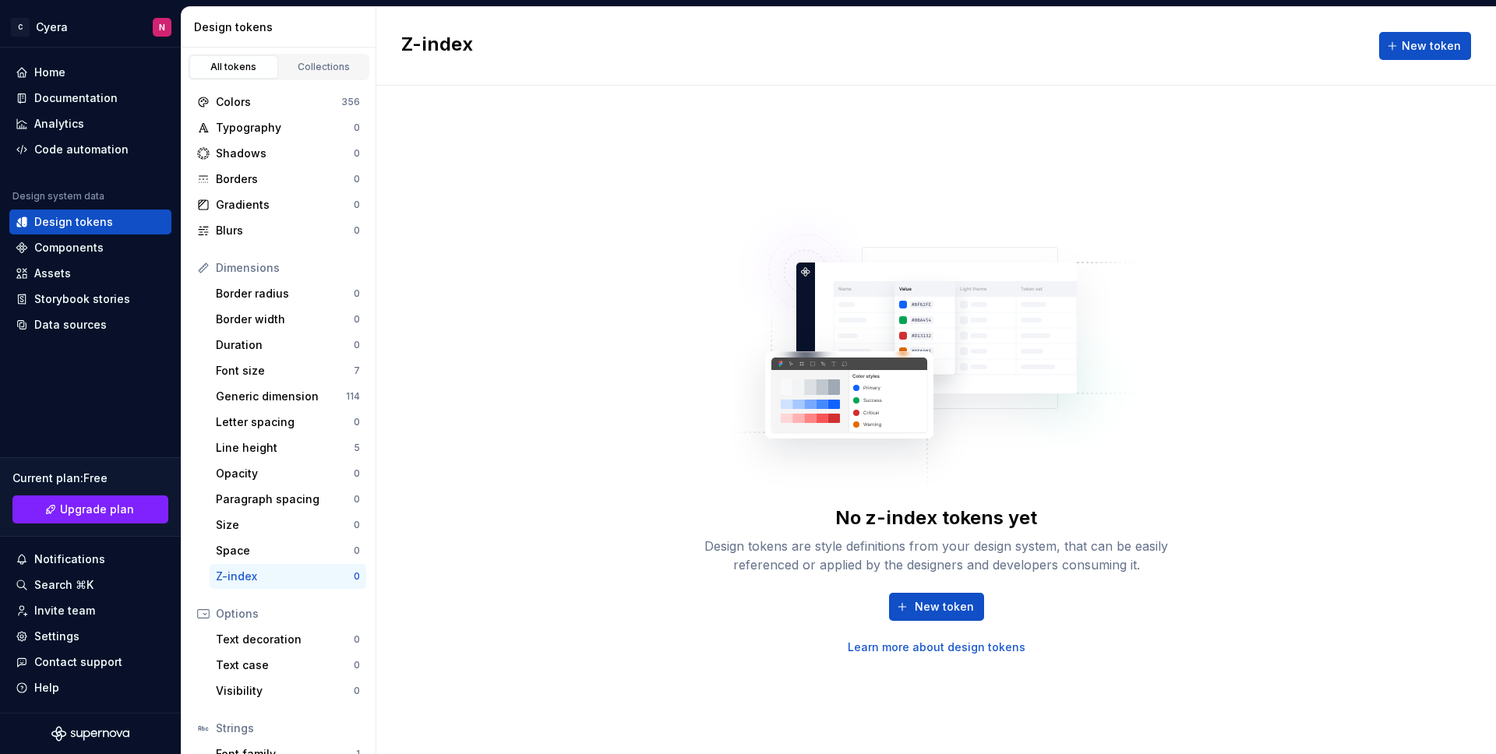
click at [333, 52] on div "All tokens Collections" at bounding box center [279, 64] width 194 height 33
click at [331, 57] on link "Collections" at bounding box center [324, 66] width 89 height 23
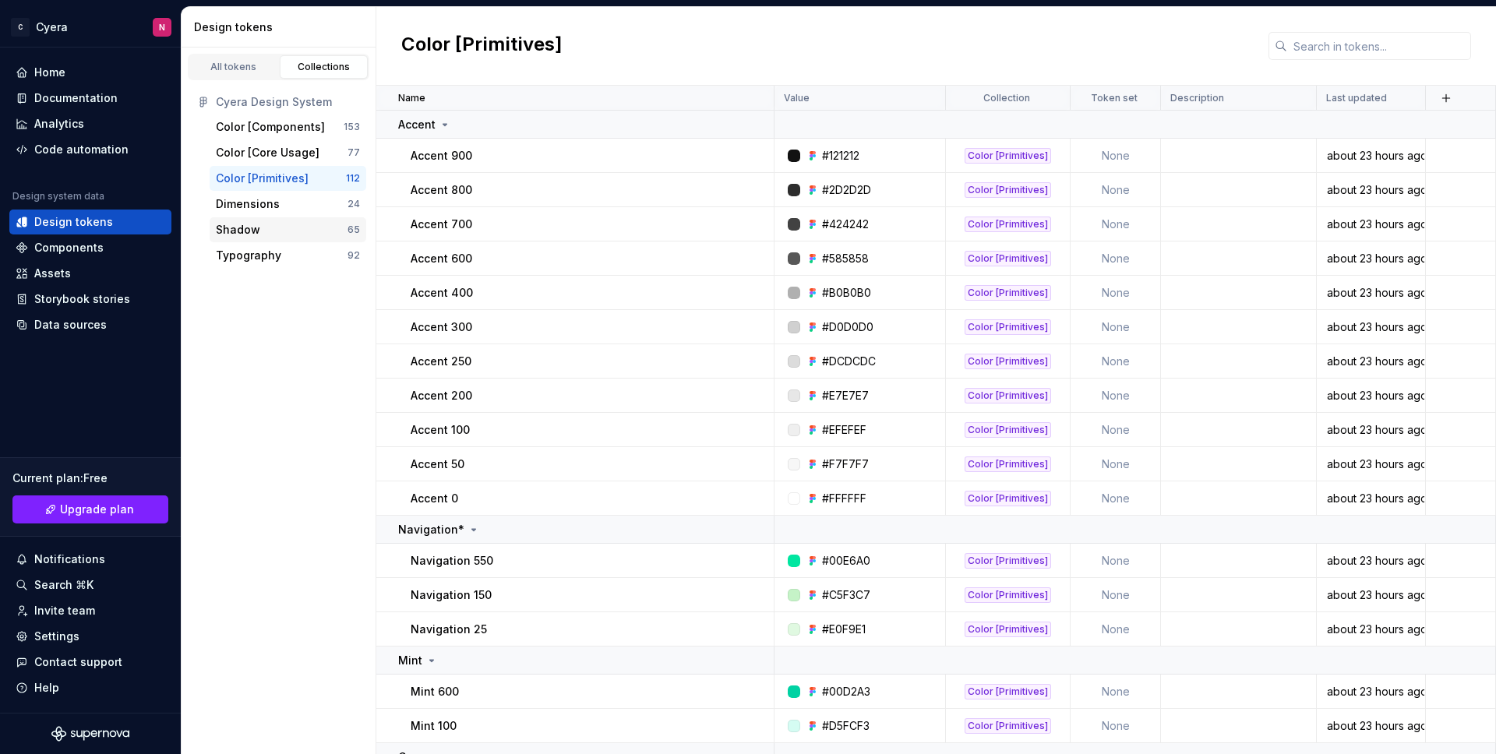
click at [305, 238] on div "Shadow 65" at bounding box center [288, 229] width 157 height 25
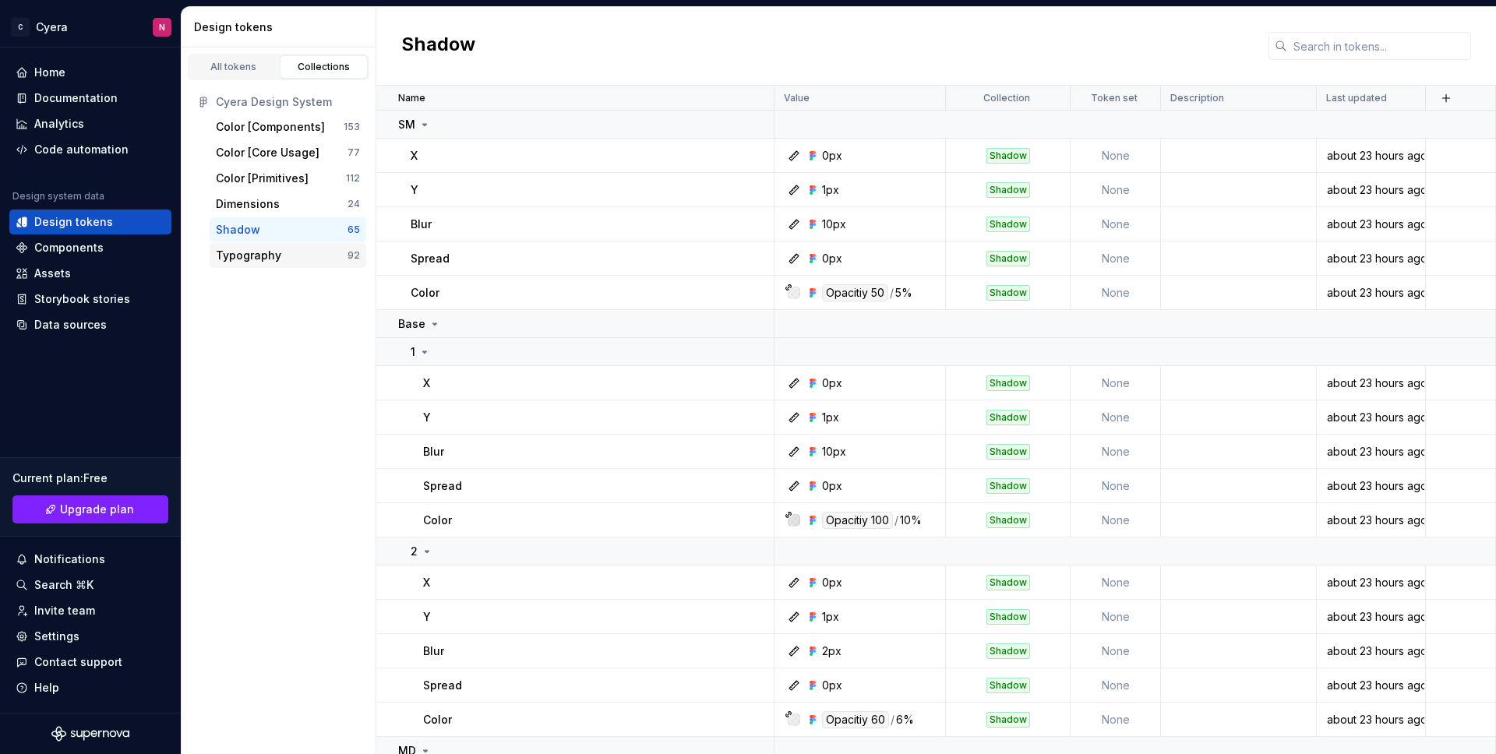
click at [302, 260] on div "Typography" at bounding box center [282, 256] width 132 height 16
